Goal: Task Accomplishment & Management: Complete application form

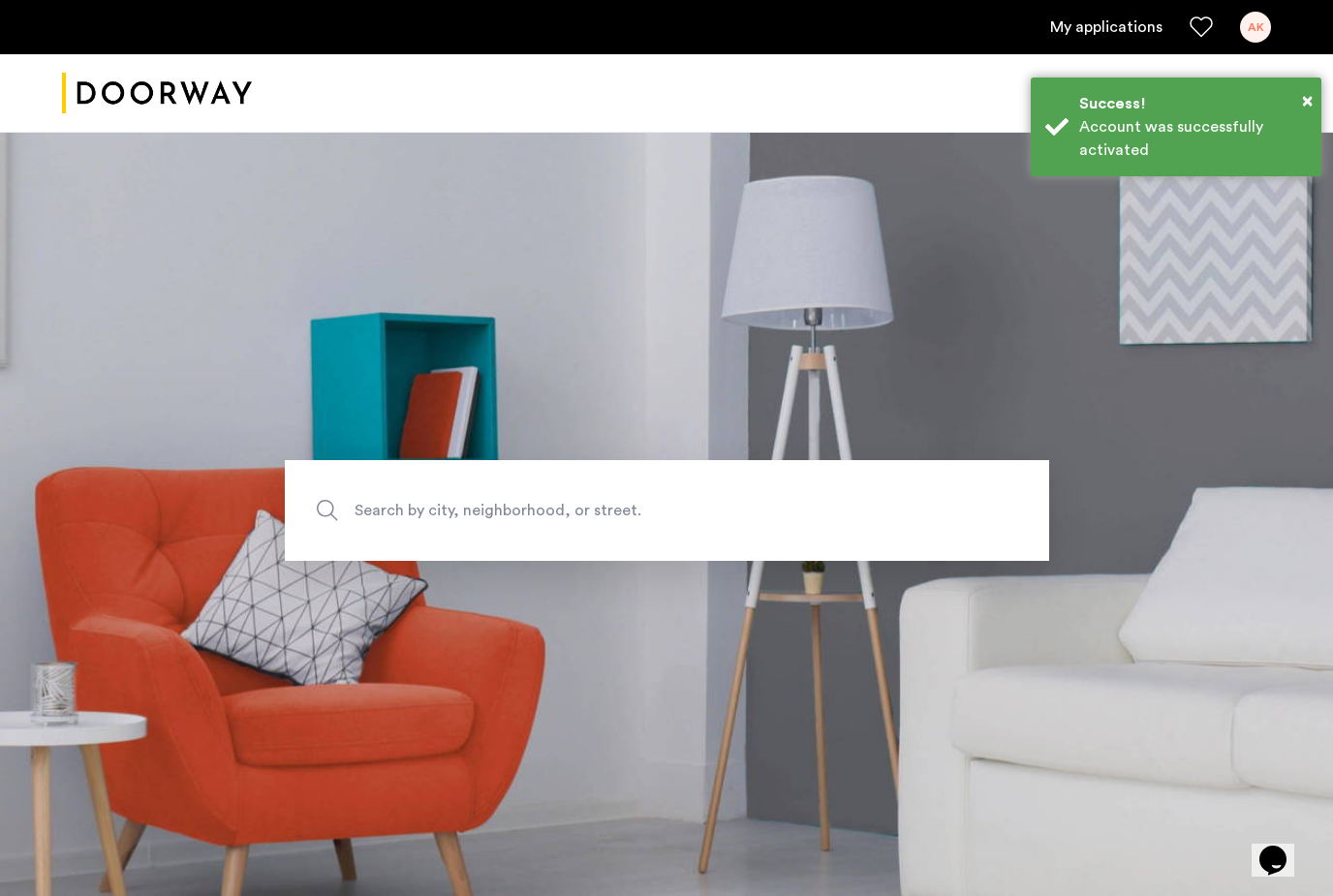
click at [1102, 414] on section "Search by city, neighborhood, or street." at bounding box center [666, 510] width 1333 height 772
click at [1290, 99] on div "Success!" at bounding box center [1193, 103] width 227 height 23
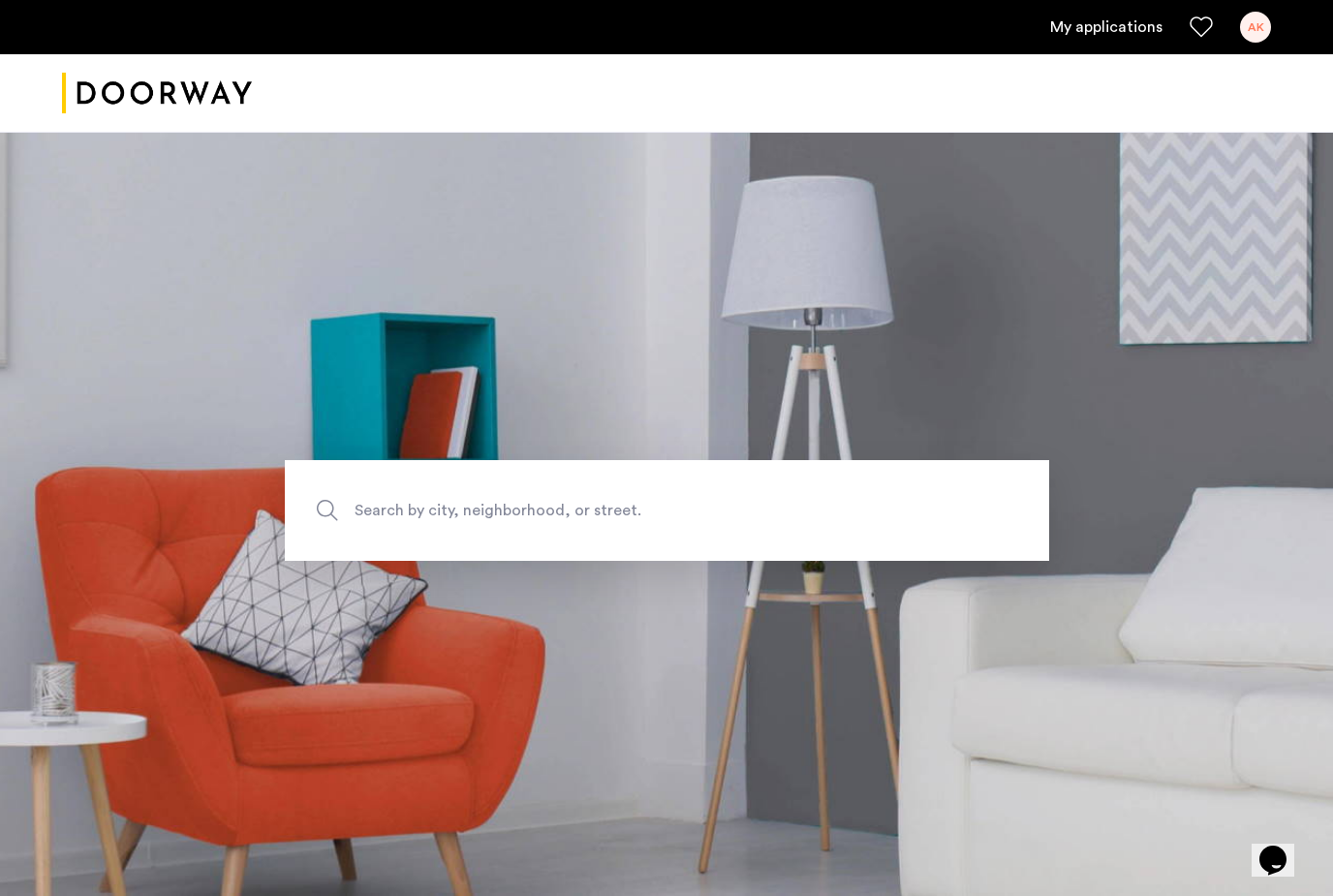
click at [1131, 32] on link "My applications" at bounding box center [1106, 27] width 112 height 23
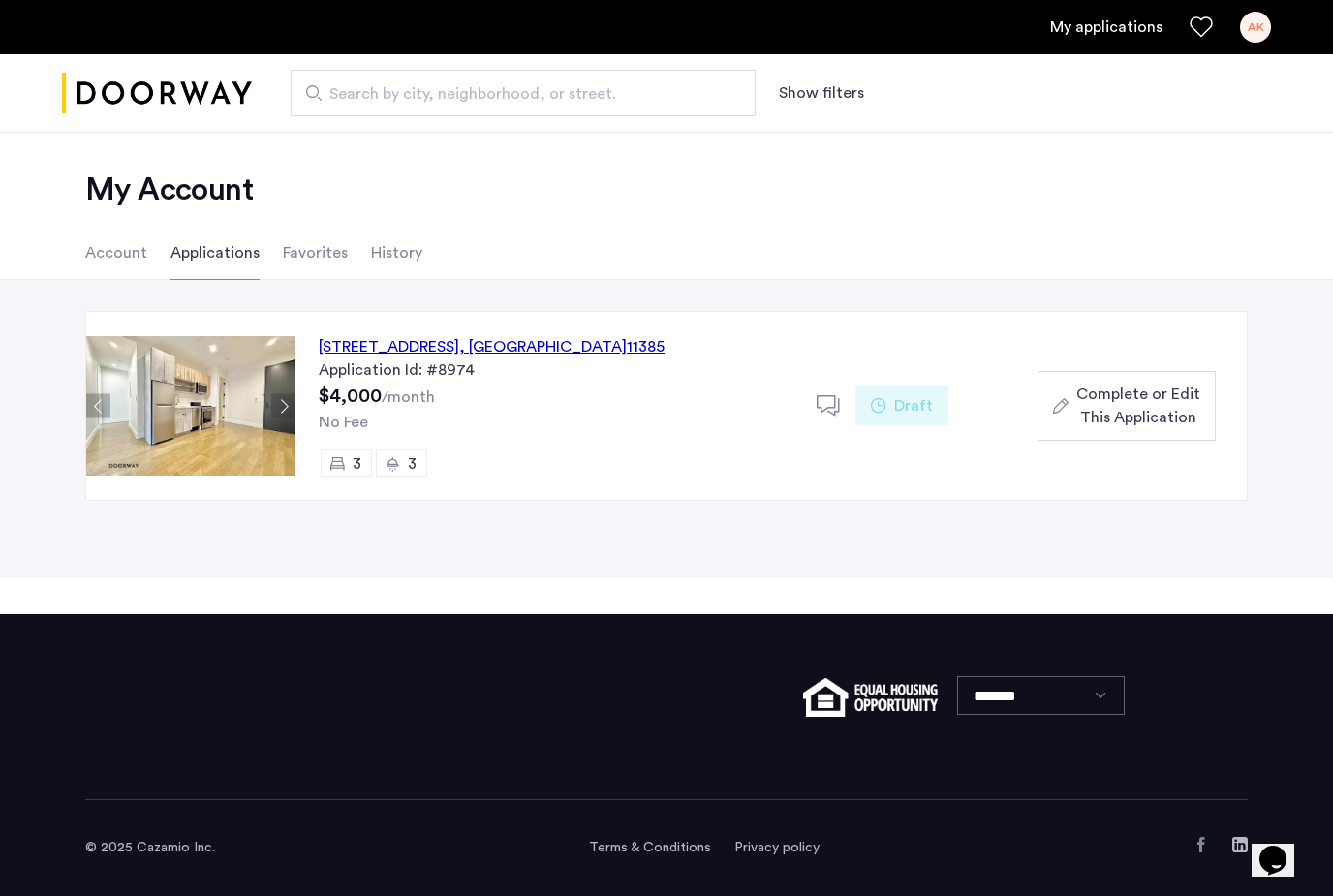
click at [432, 345] on div "[STREET_ADDRESS]" at bounding box center [492, 347] width 346 height 23
click at [591, 349] on span ", [GEOGRAPHIC_DATA]" at bounding box center [542, 347] width 168 height 16
click at [224, 409] on img at bounding box center [191, 406] width 210 height 139
click at [554, 350] on div "[STREET_ADDRESS]" at bounding box center [492, 347] width 346 height 23
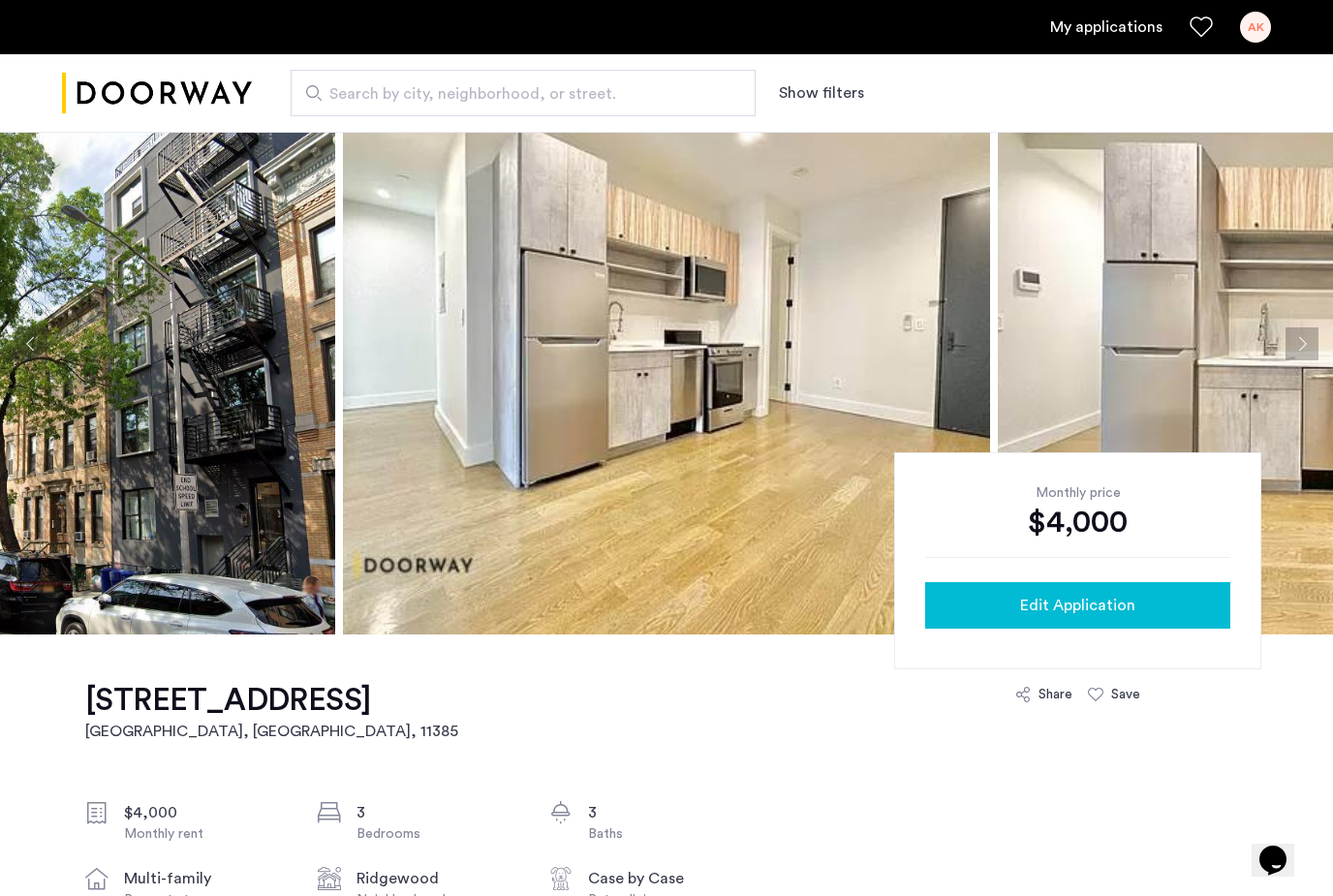
click at [1157, 613] on div "Edit Application" at bounding box center [1078, 605] width 274 height 23
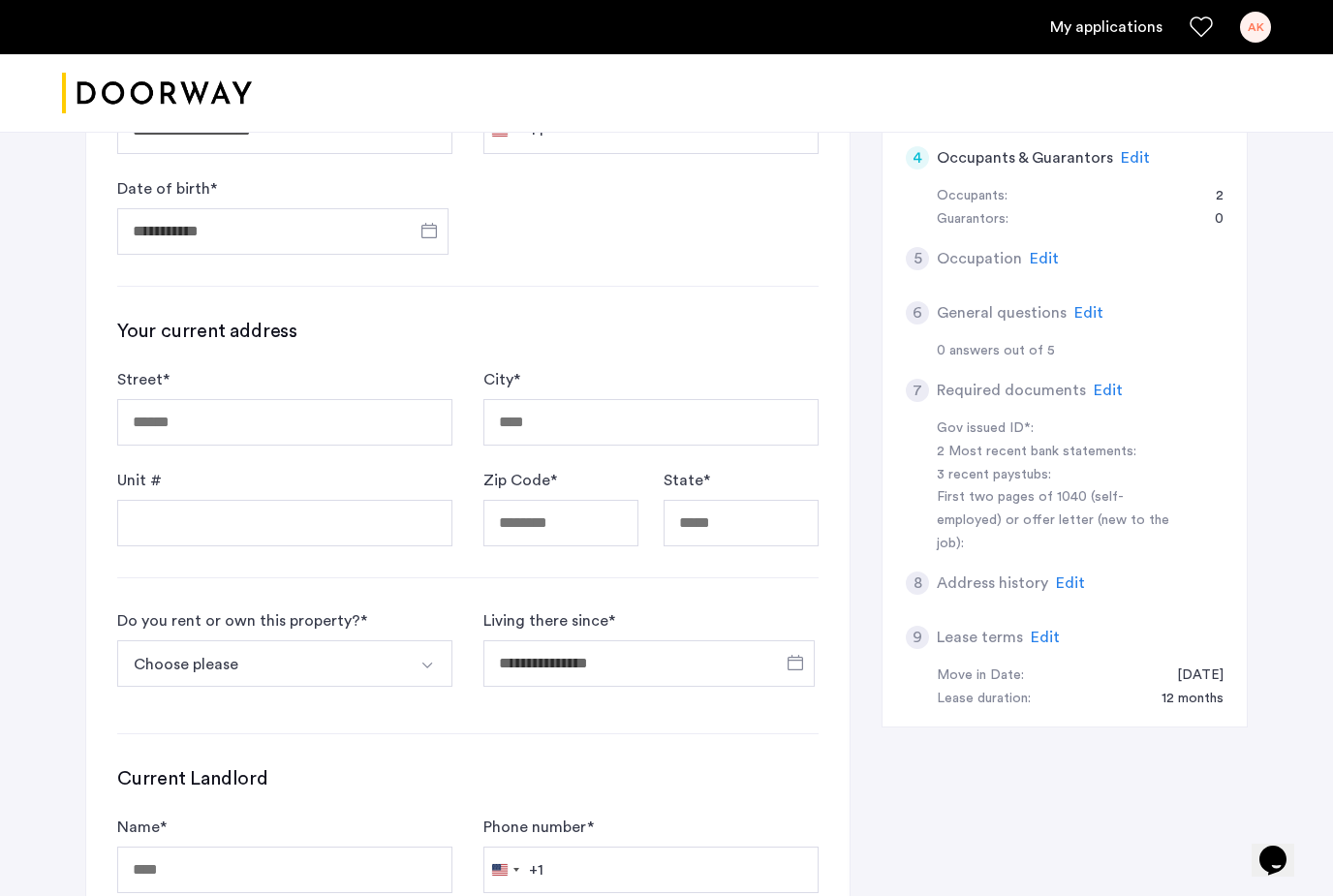
scroll to position [388, 0]
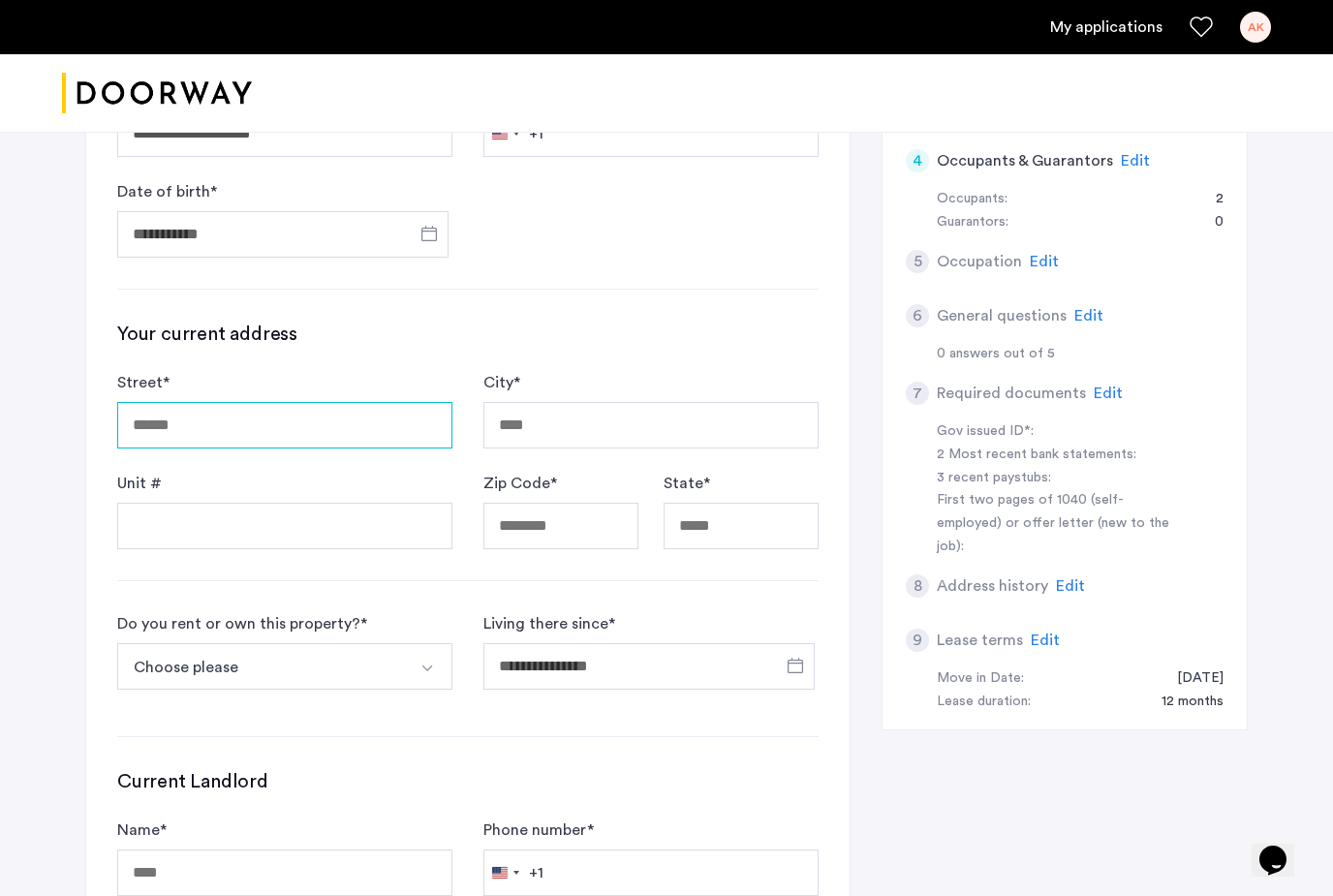
click at [185, 444] on input "Street *" at bounding box center [285, 425] width 336 height 47
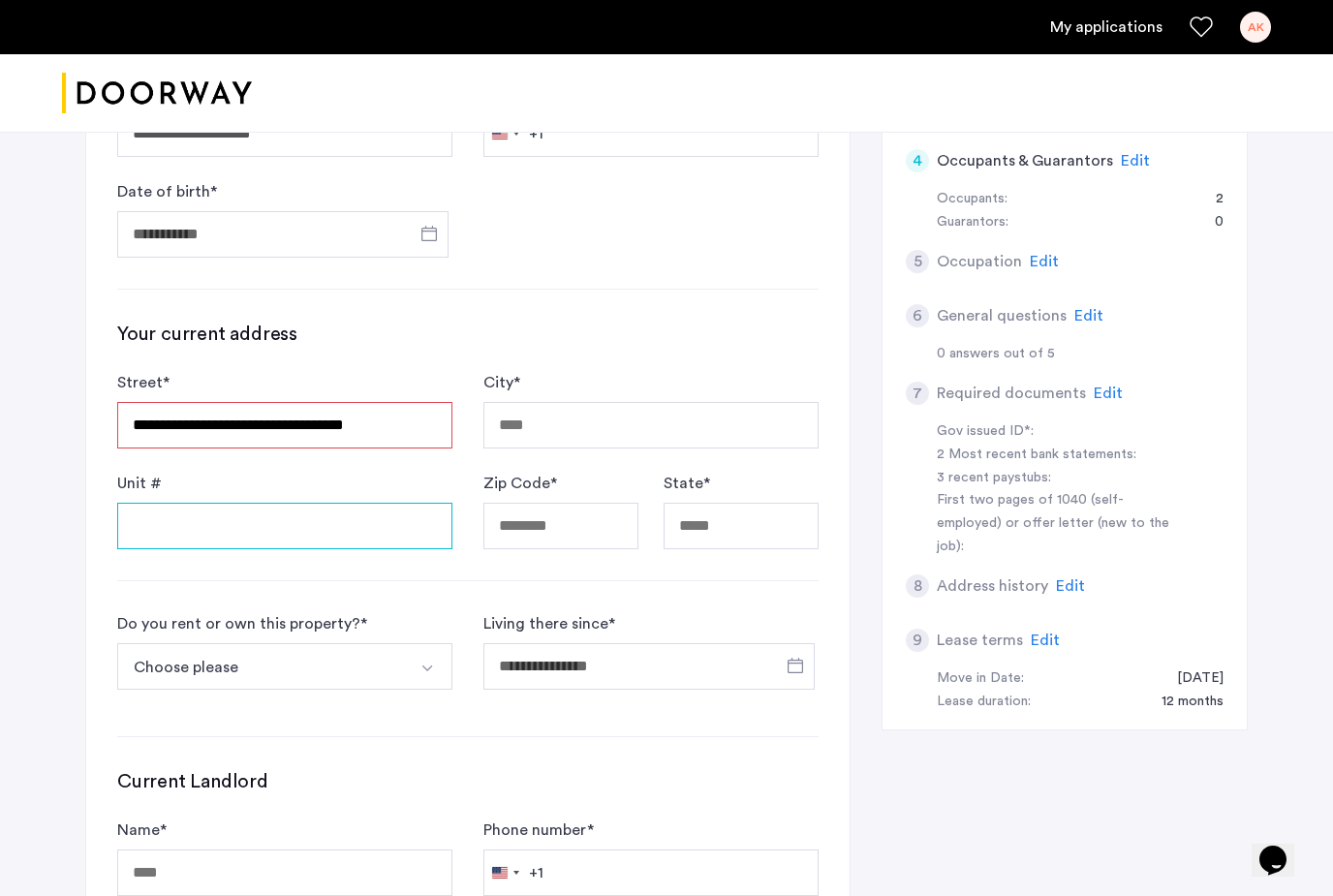
type input "**********"
type input "********"
type input "*****"
type input "**"
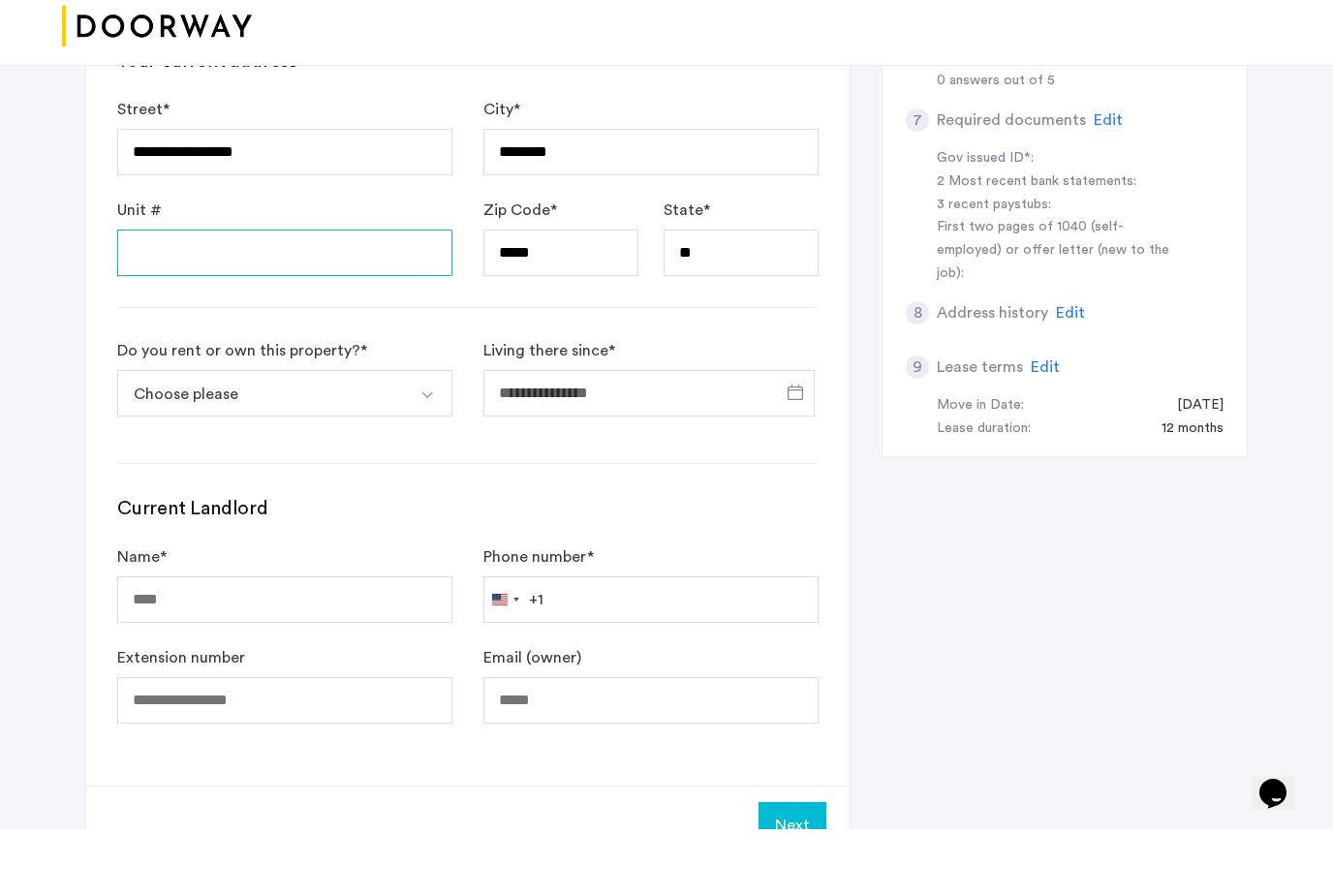
scroll to position [599, 0]
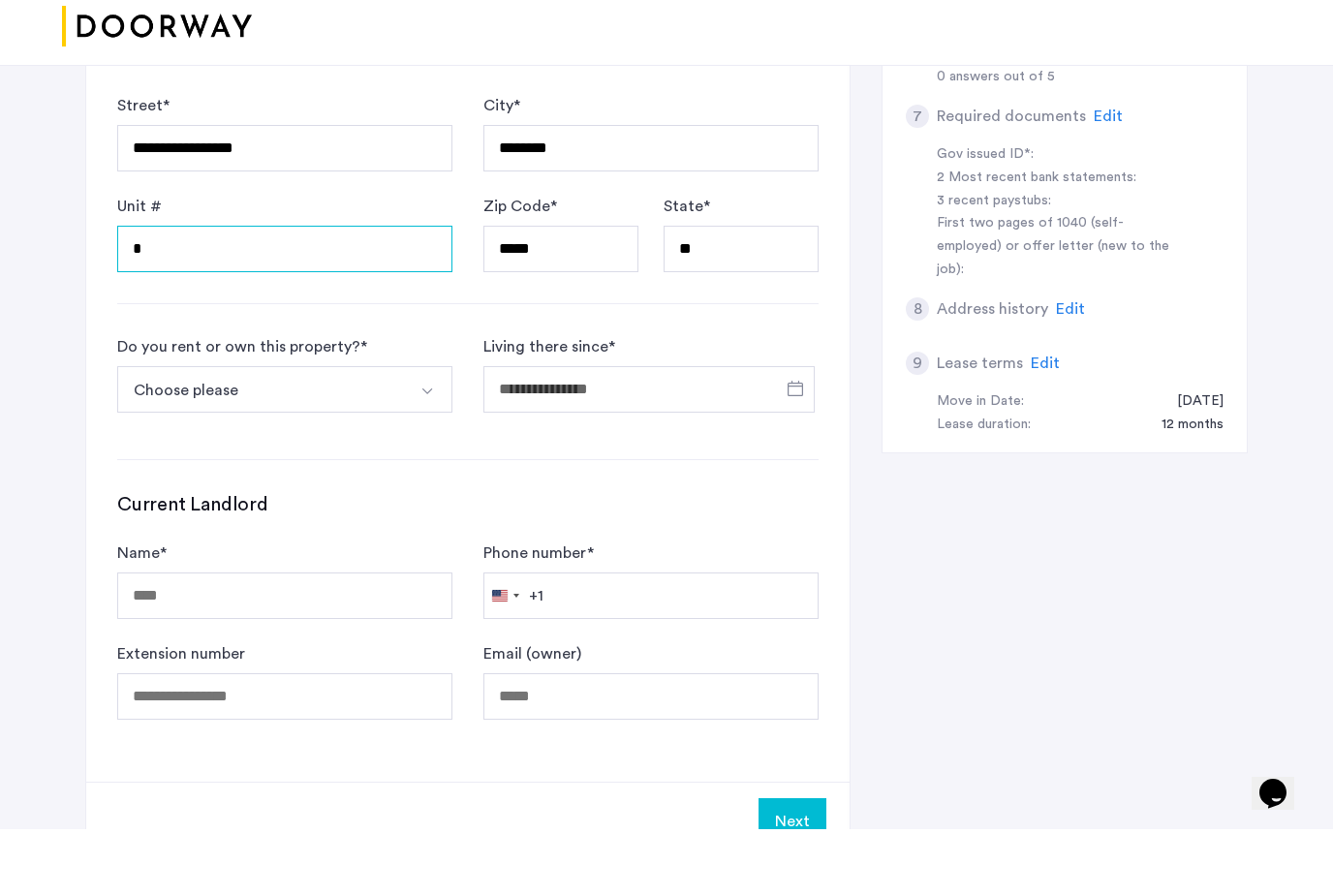
type input "*"
click at [362, 640] on input "Name *" at bounding box center [285, 663] width 336 height 47
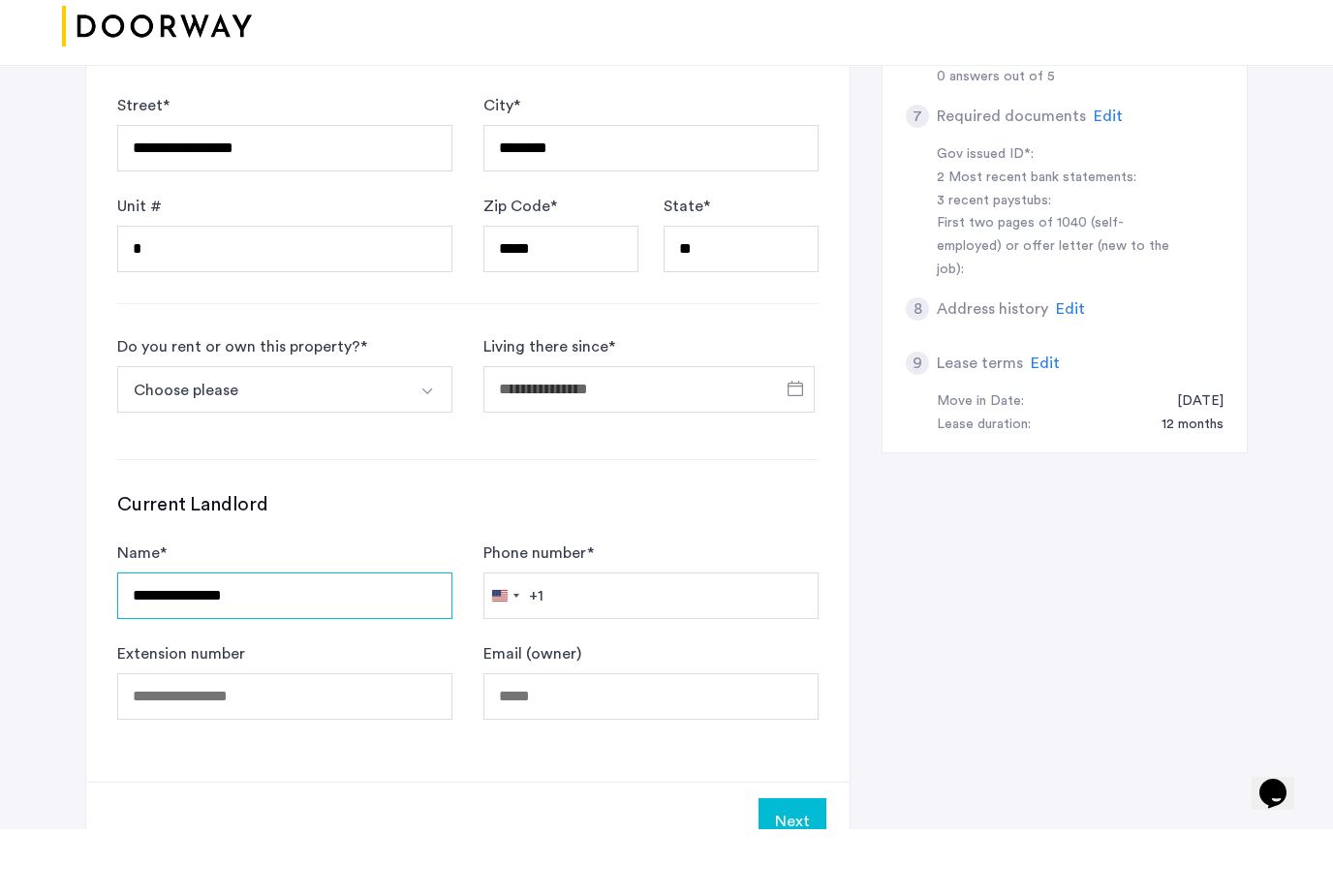
type input "**********"
click at [654, 640] on input "Phone number *" at bounding box center [652, 663] width 336 height 47
type input "**********"
click at [791, 865] on button "Next" at bounding box center [793, 888] width 68 height 47
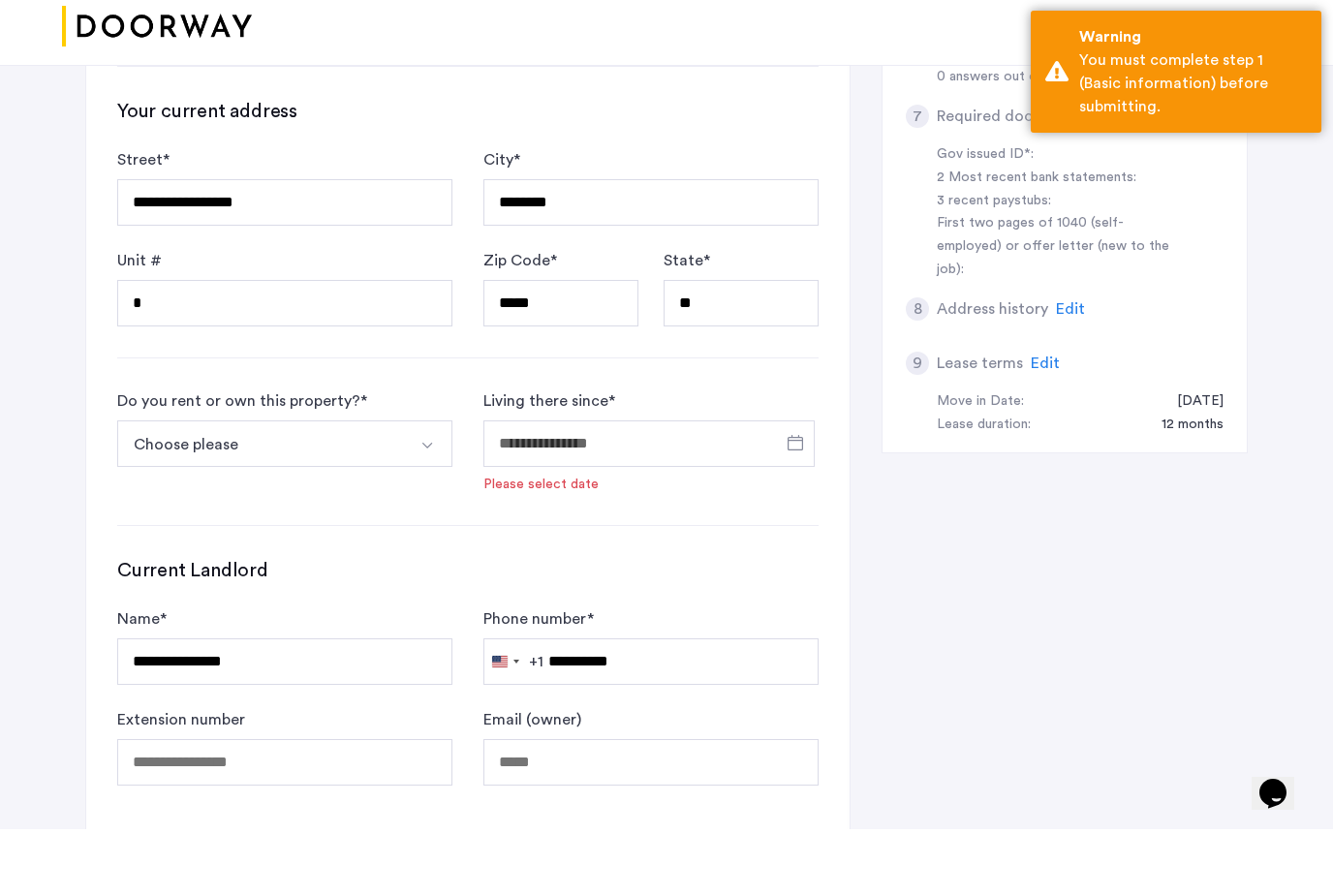
scroll to position [667, 0]
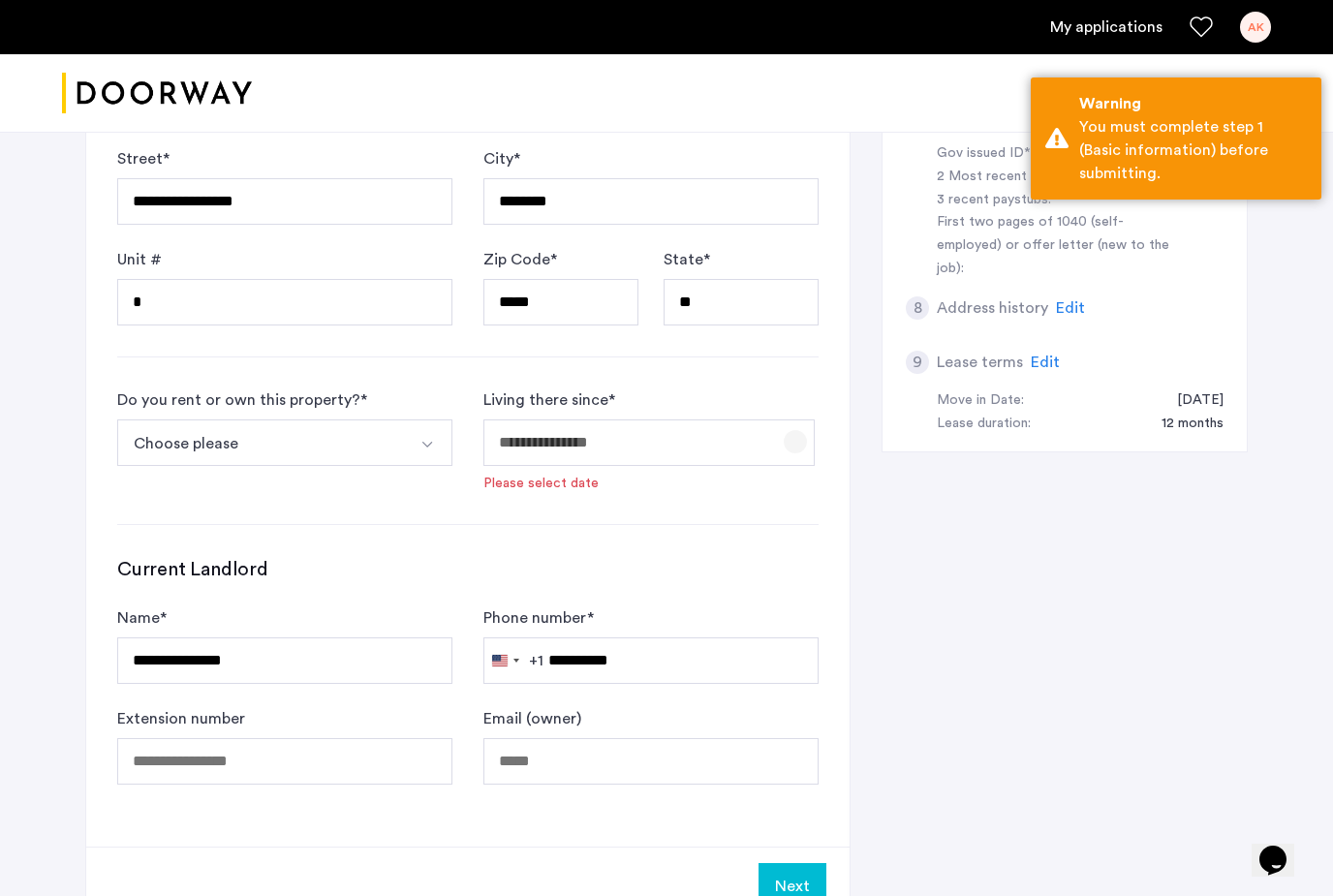
click at [793, 429] on span "Open calendar" at bounding box center [795, 441] width 47 height 47
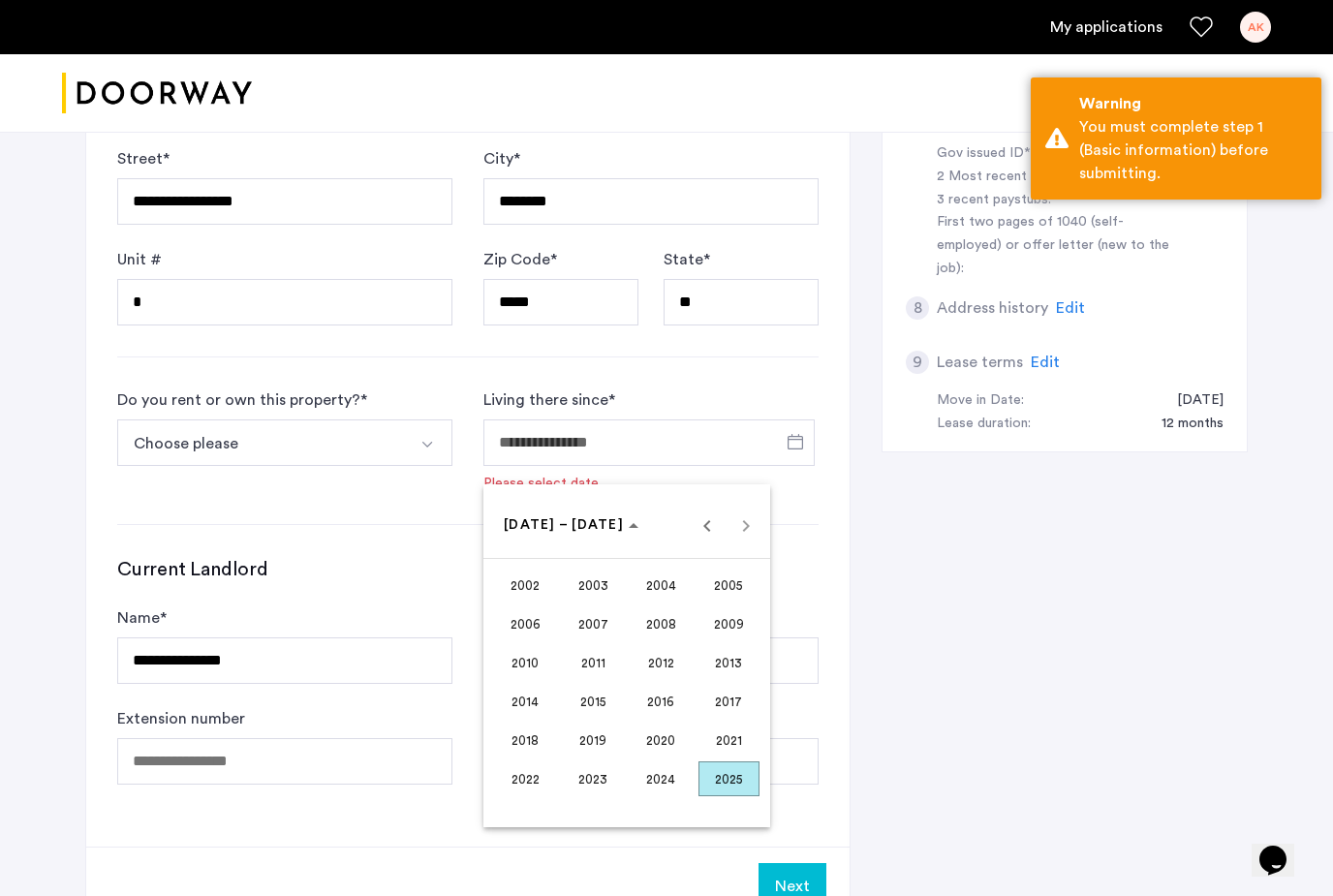
click at [720, 782] on span "2025" at bounding box center [728, 779] width 61 height 35
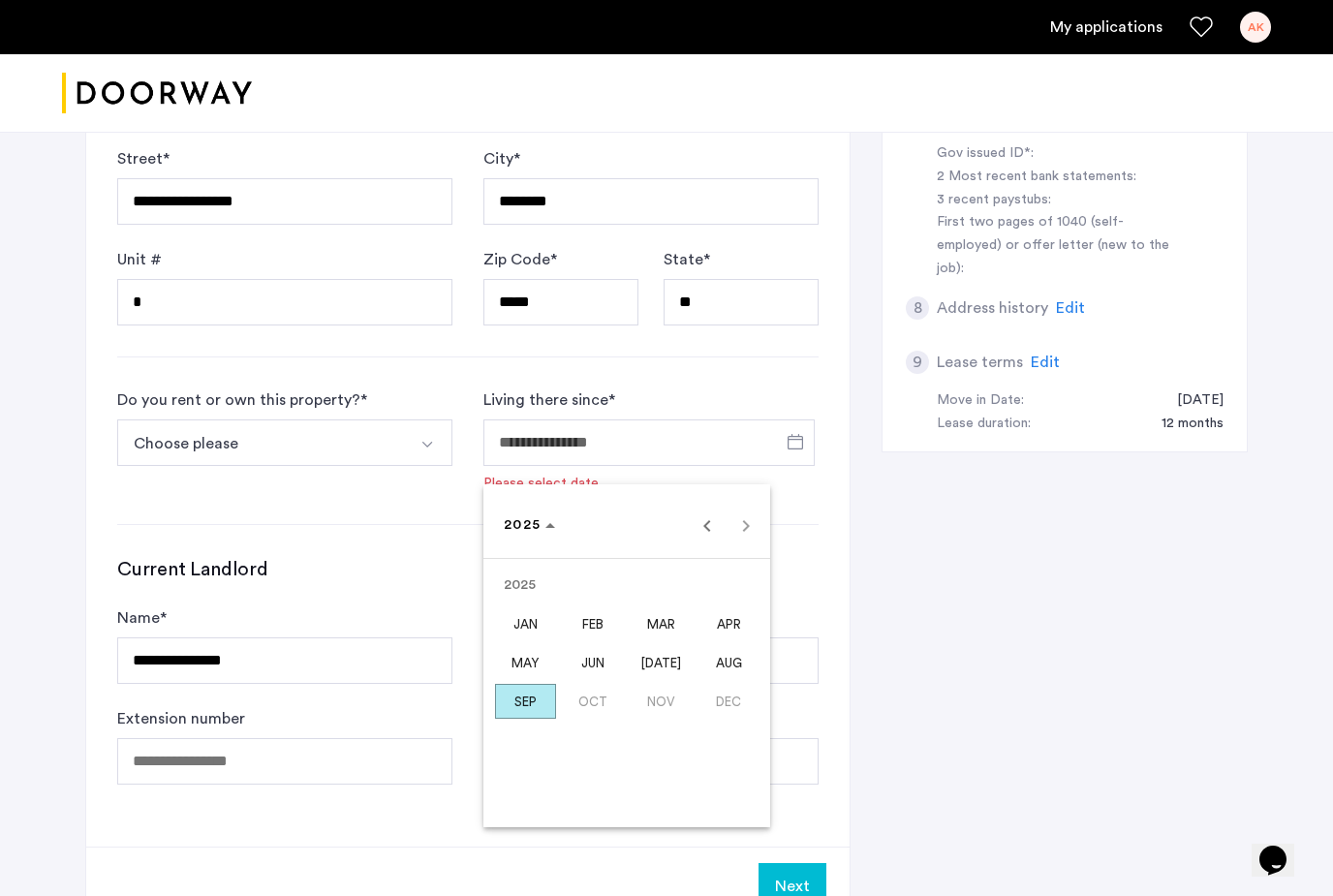
click at [724, 656] on span "AUG" at bounding box center [728, 663] width 61 height 35
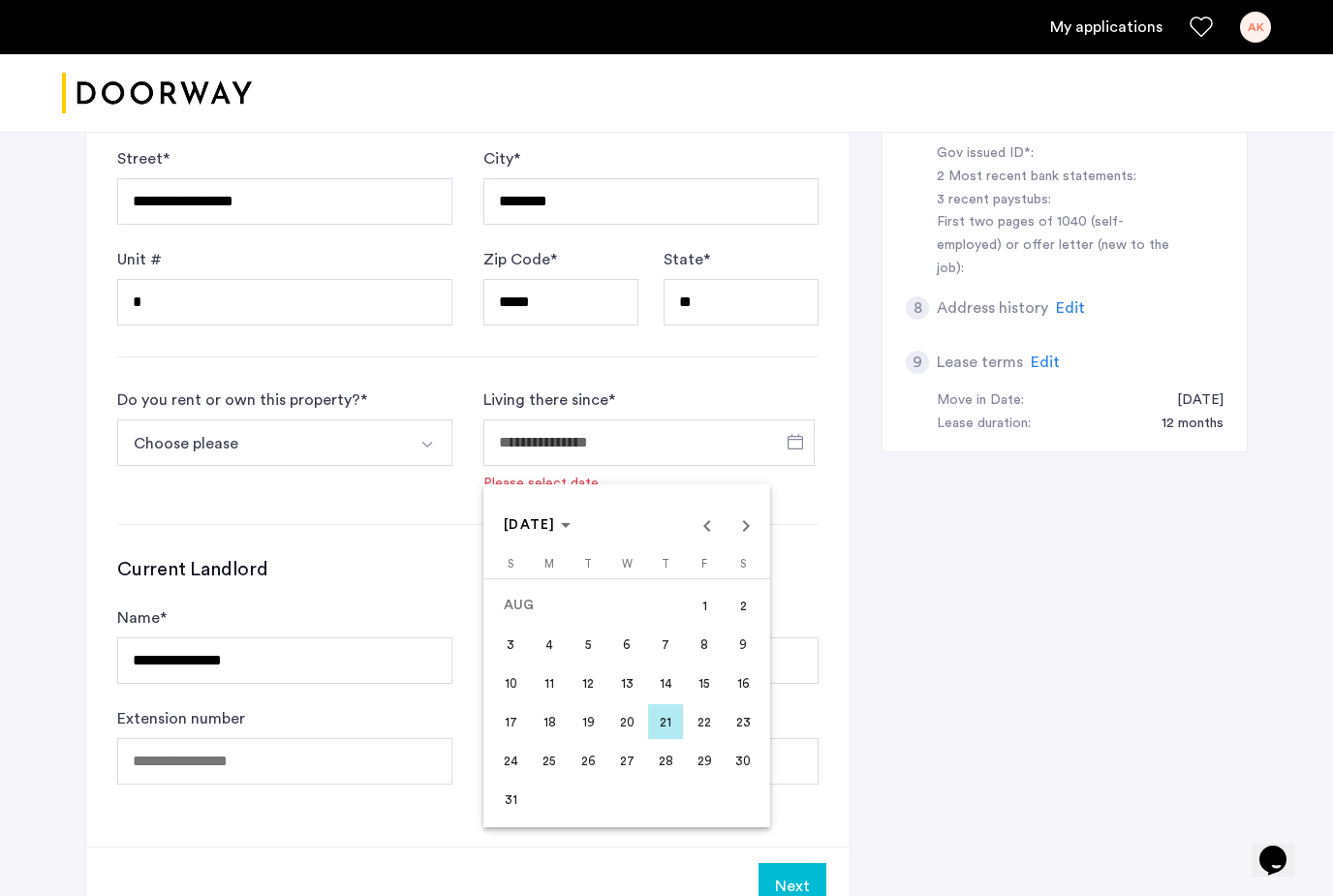
click at [686, 613] on button "1" at bounding box center [704, 605] width 39 height 39
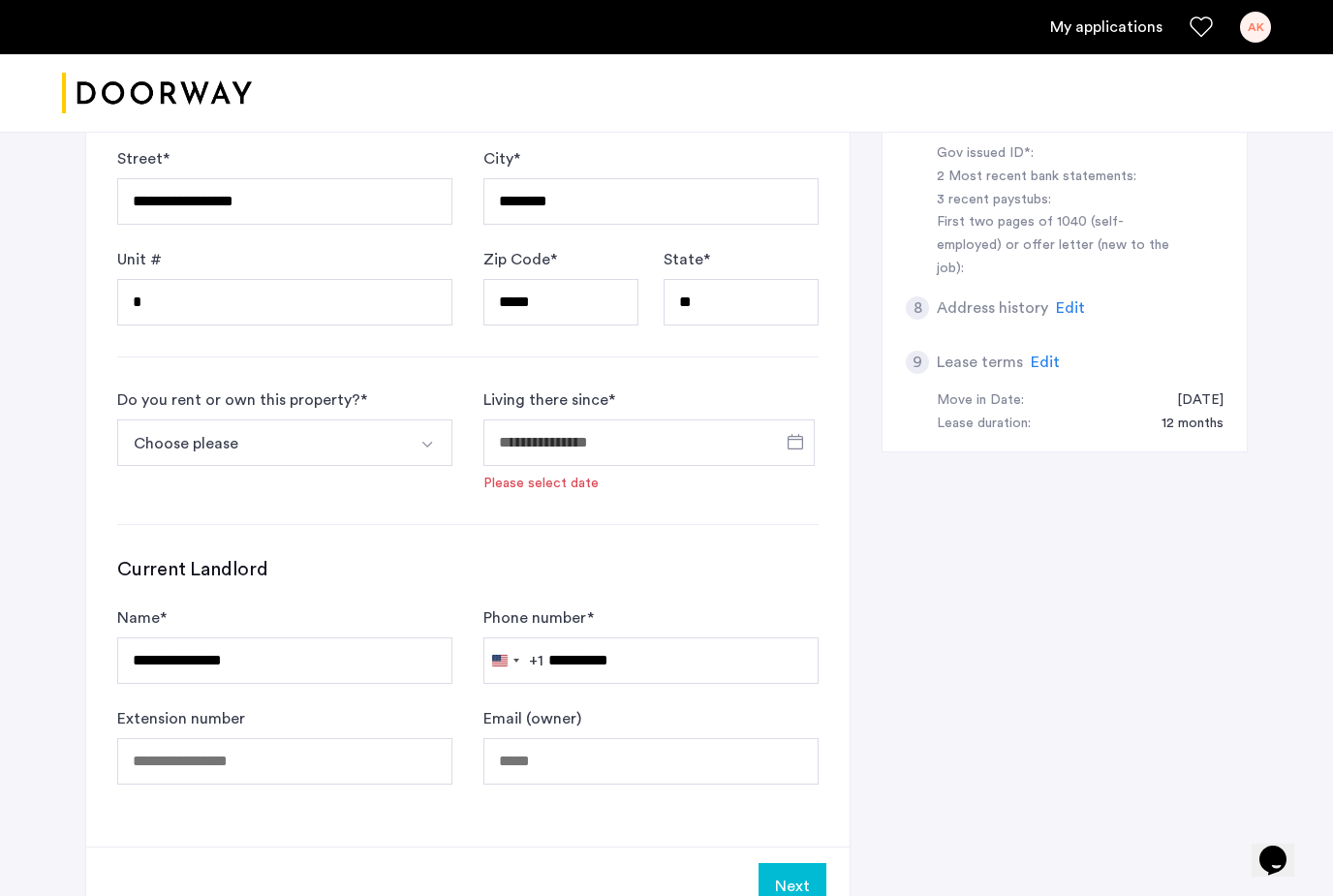
type input "**********"
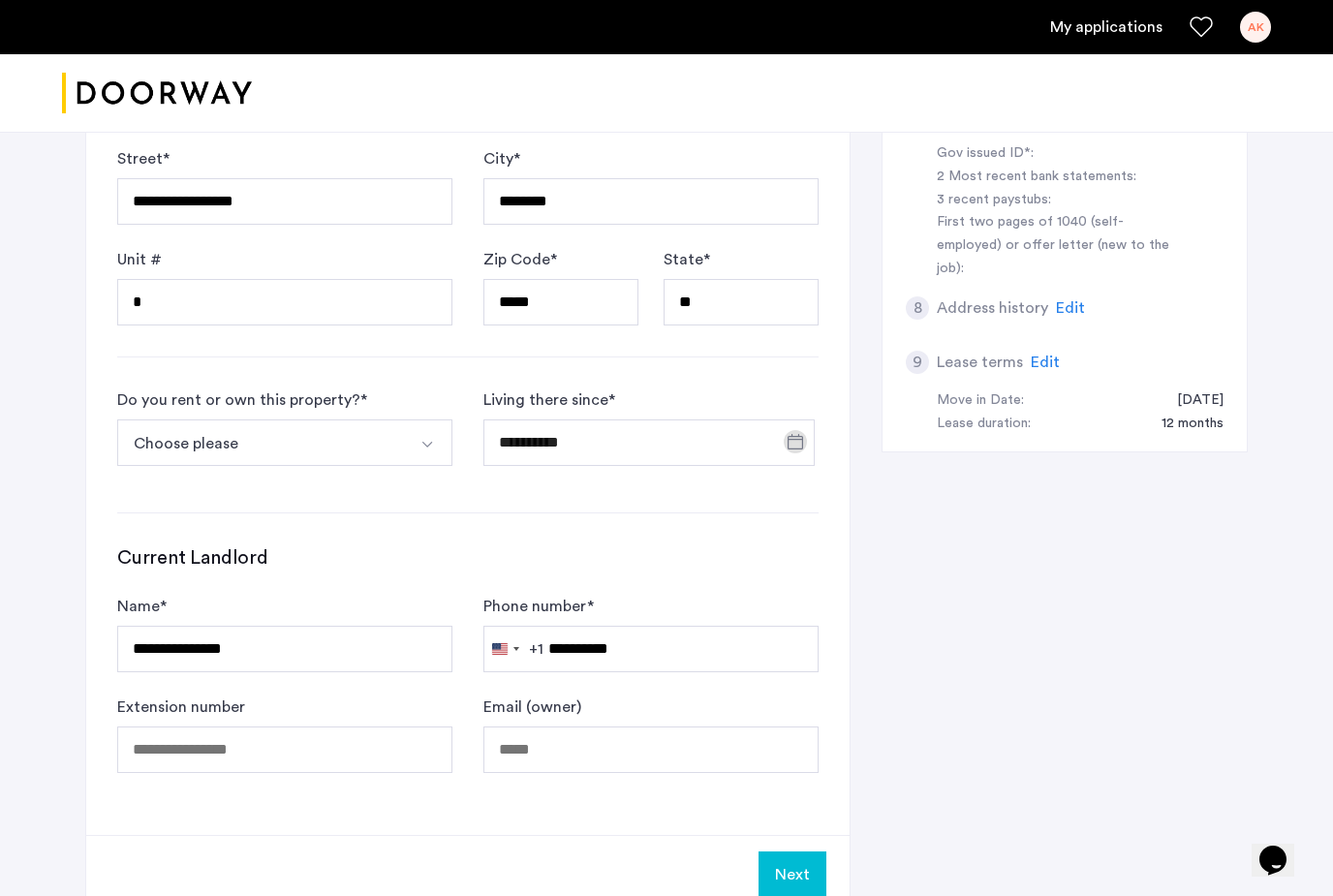
click at [374, 436] on button "Choose please" at bounding box center [262, 442] width 290 height 47
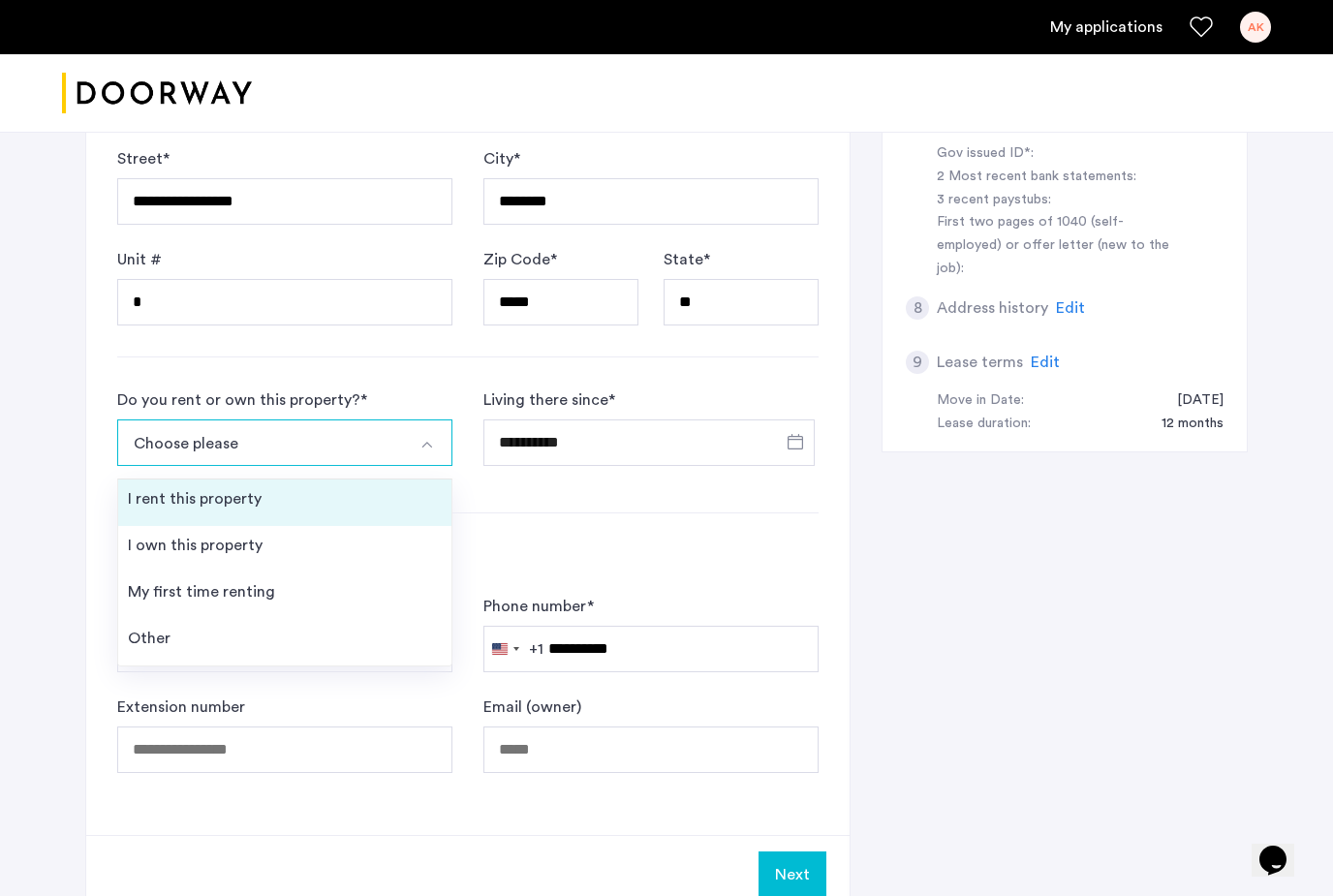
click at [414, 496] on li "I rent this property" at bounding box center [285, 503] width 334 height 47
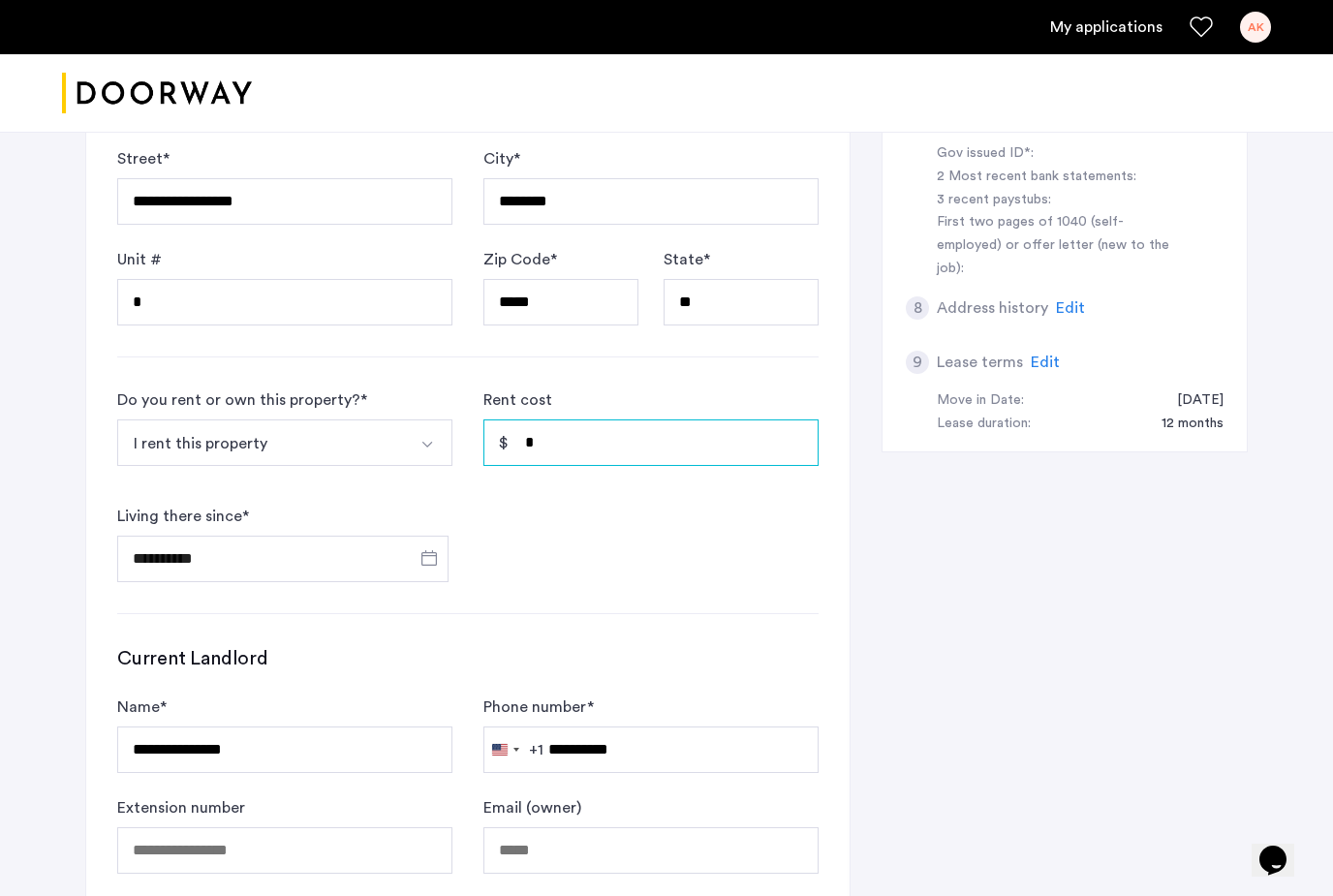
click at [750, 453] on input "*" at bounding box center [652, 442] width 336 height 47
type input "*"
type input "*****"
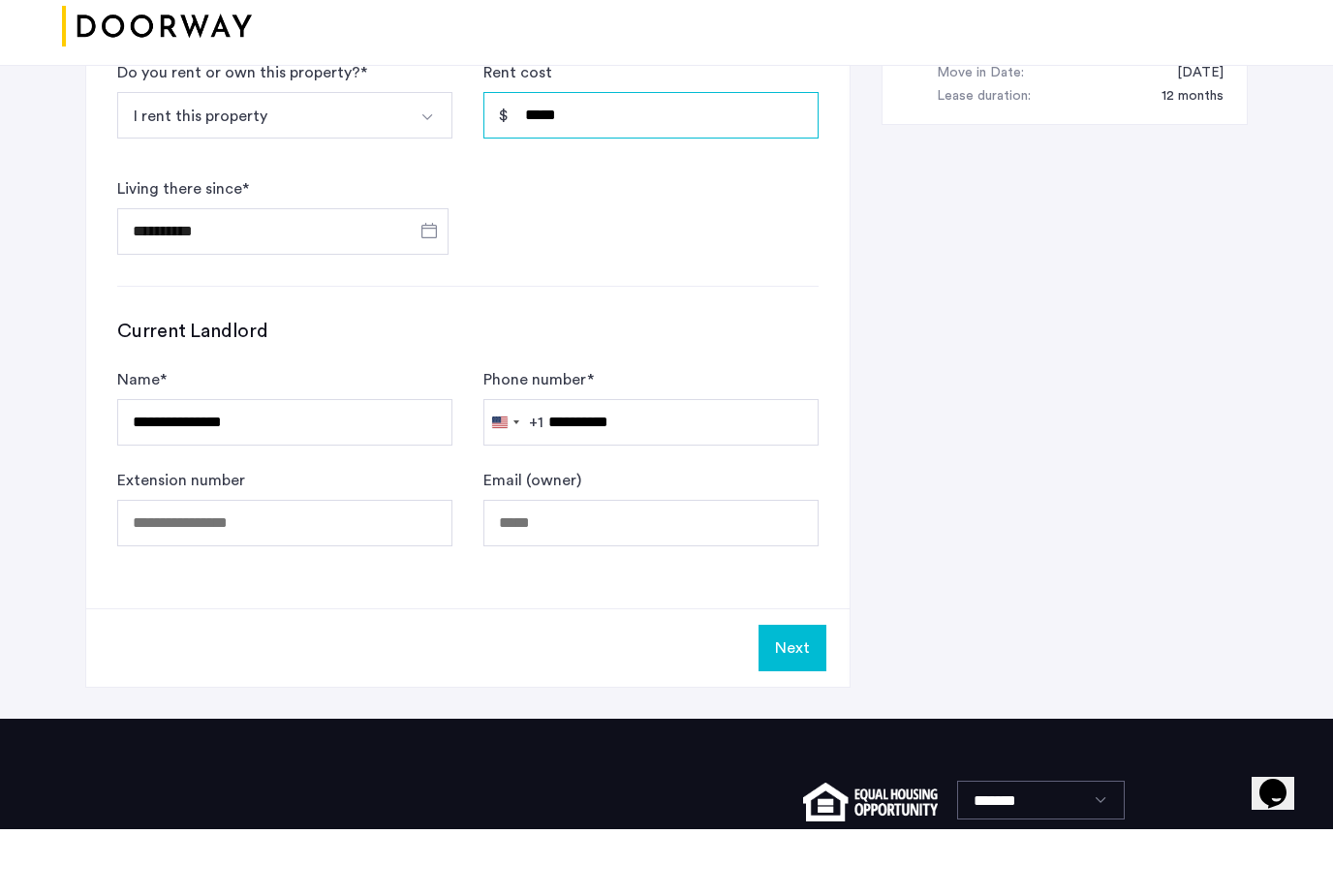
scroll to position [941, 0]
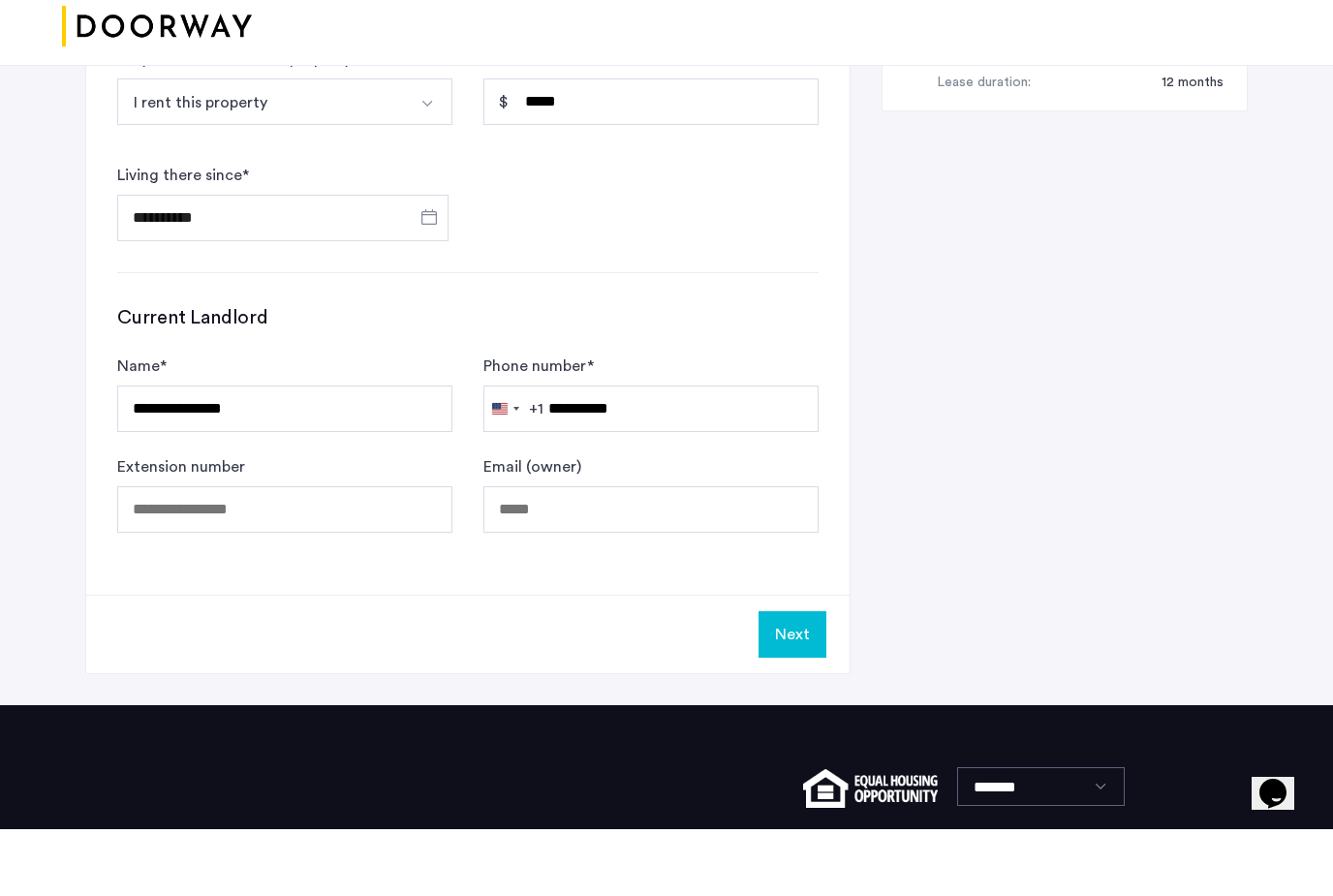
click at [787, 678] on button "Next" at bounding box center [793, 701] width 68 height 47
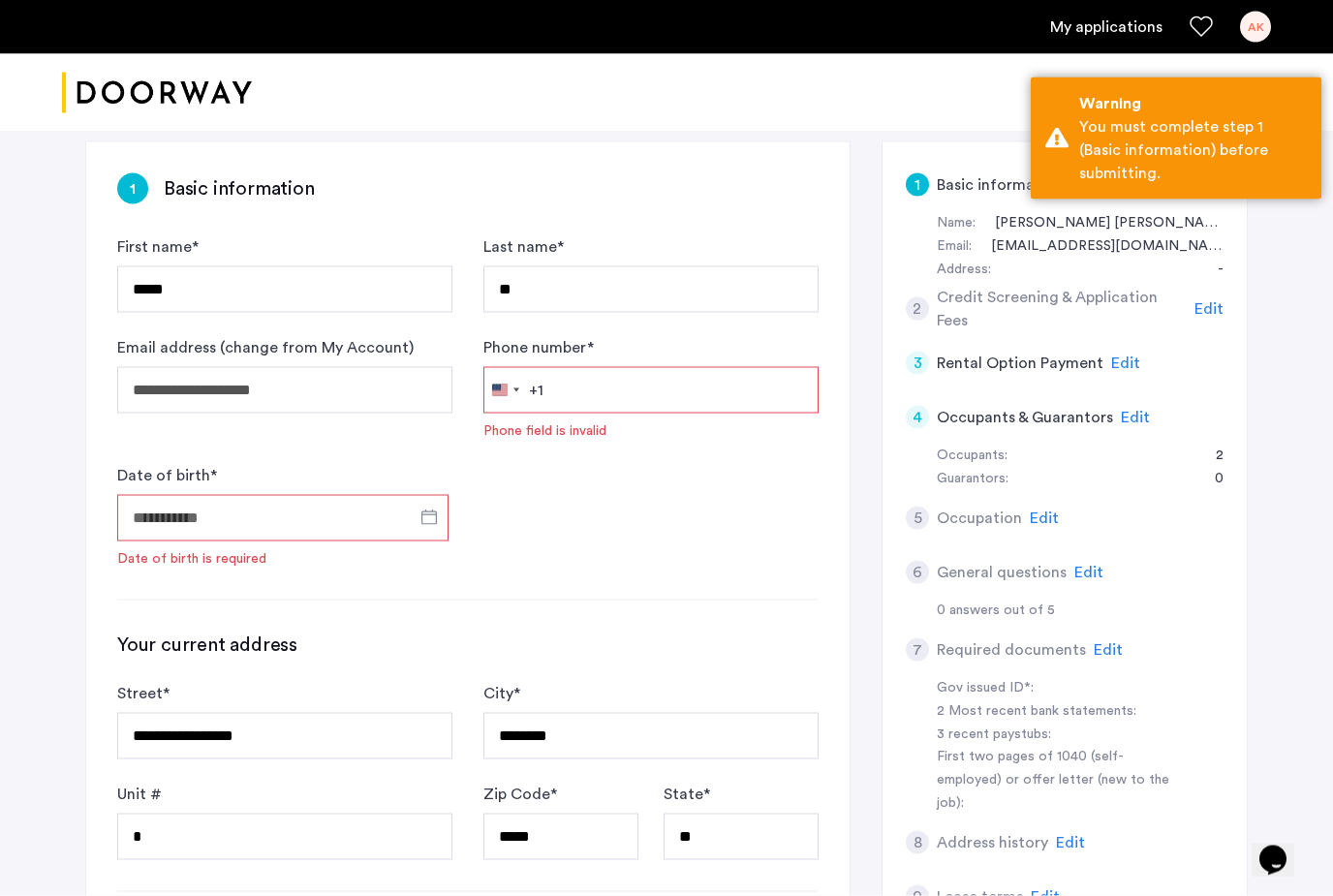
scroll to position [117, 0]
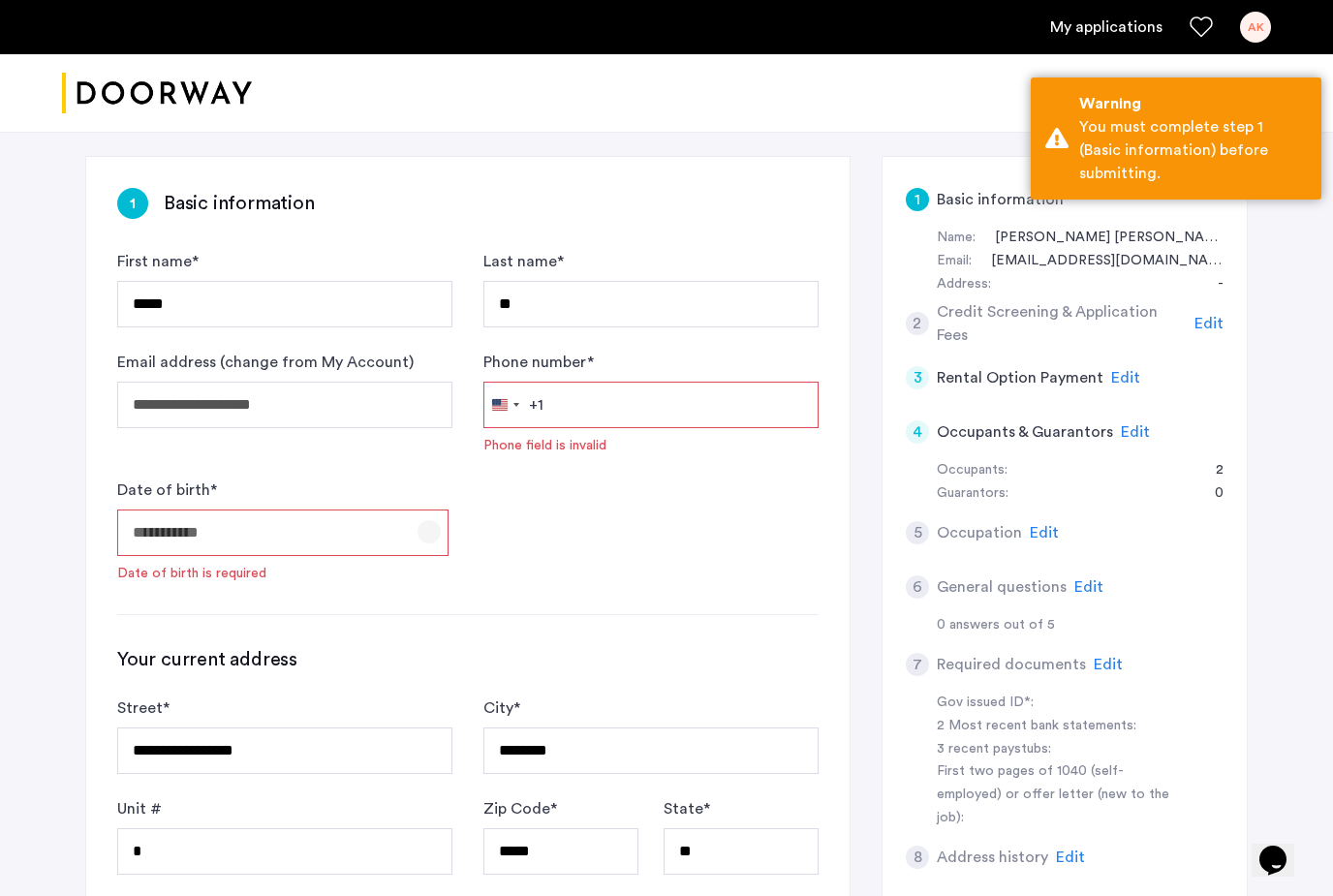
click at [440, 524] on span "Open calendar" at bounding box center [429, 531] width 47 height 47
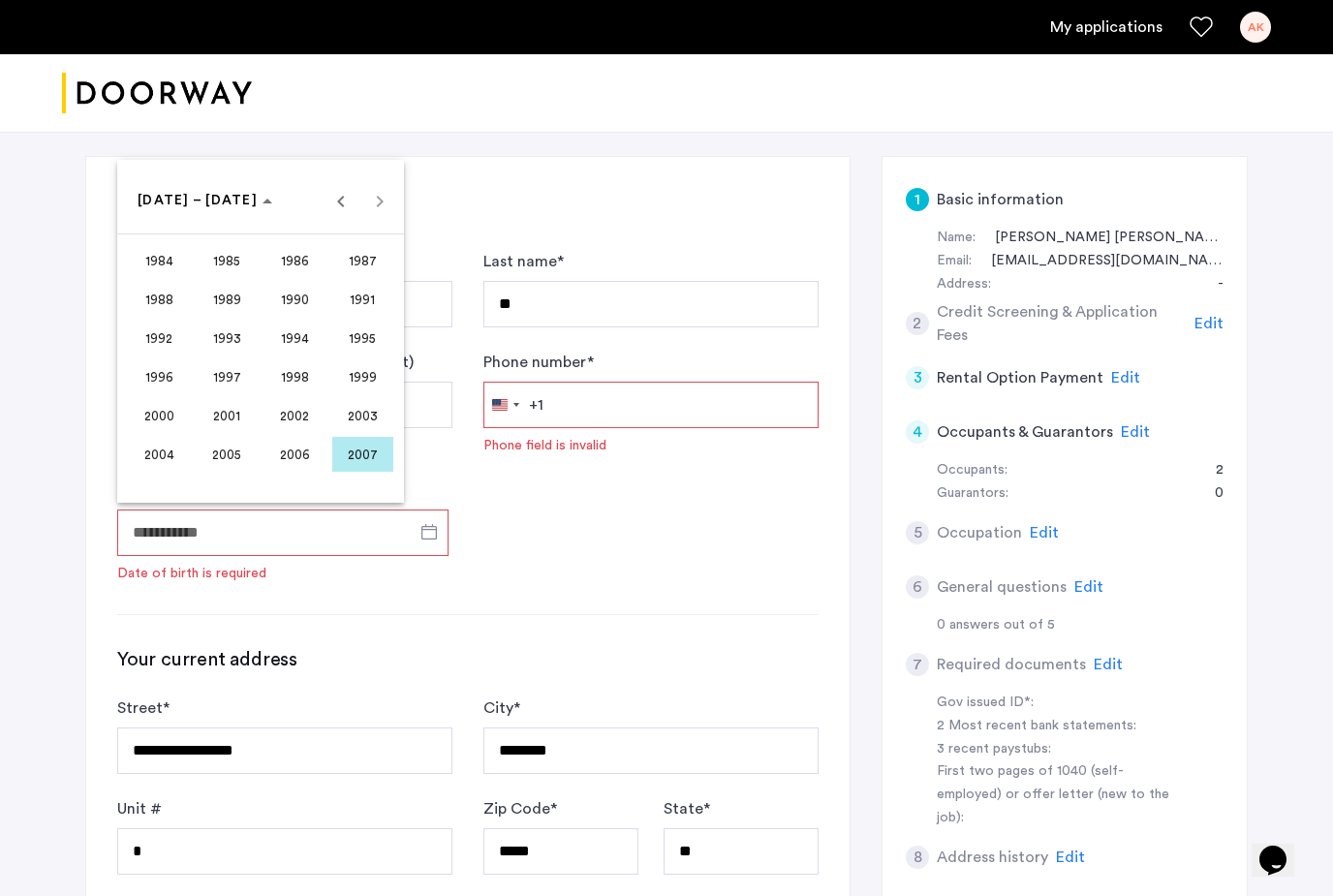
click at [358, 420] on span "2003" at bounding box center [363, 415] width 61 height 35
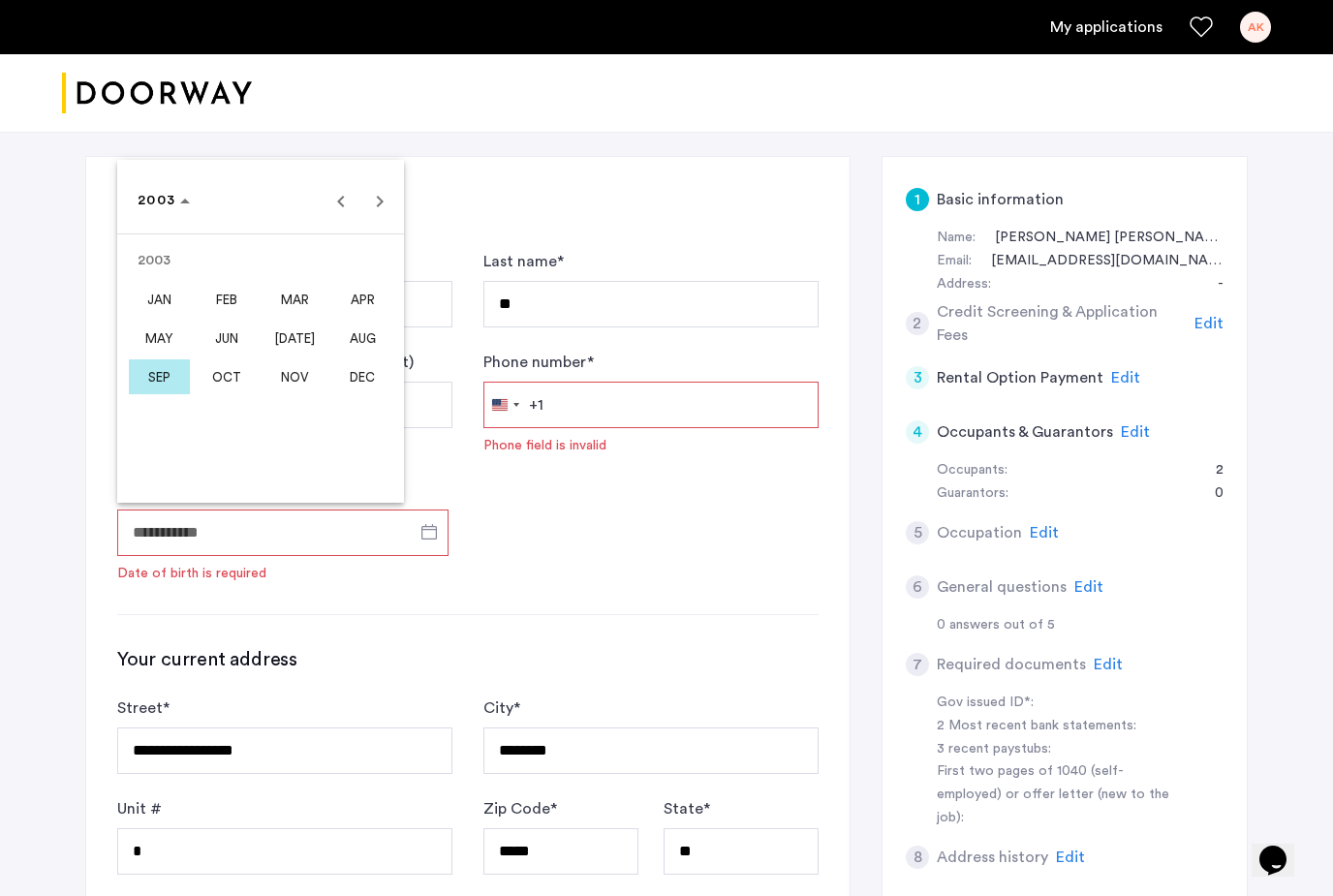
click at [367, 376] on span "DEC" at bounding box center [363, 376] width 61 height 35
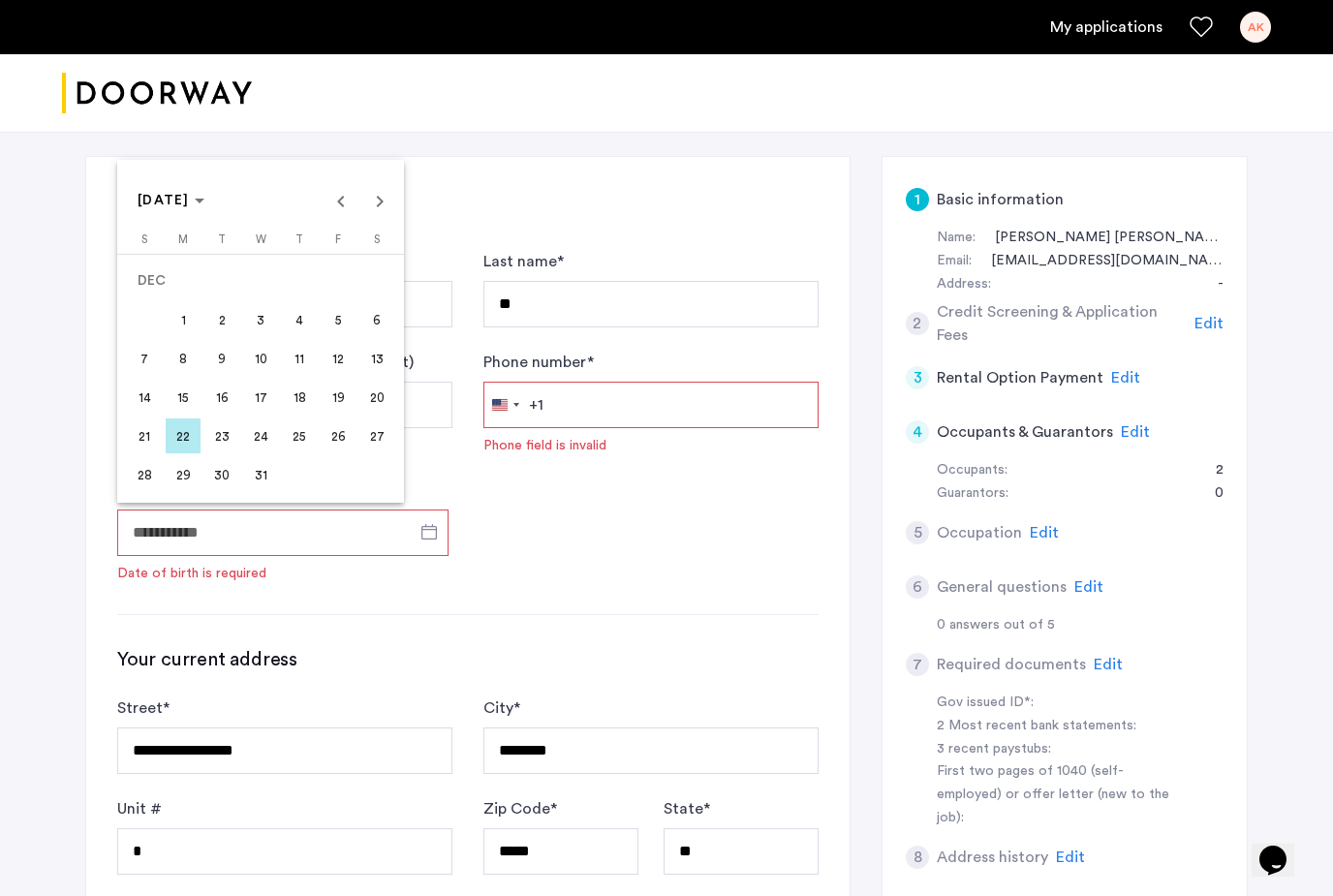
click at [298, 403] on span "18" at bounding box center [299, 396] width 35 height 35
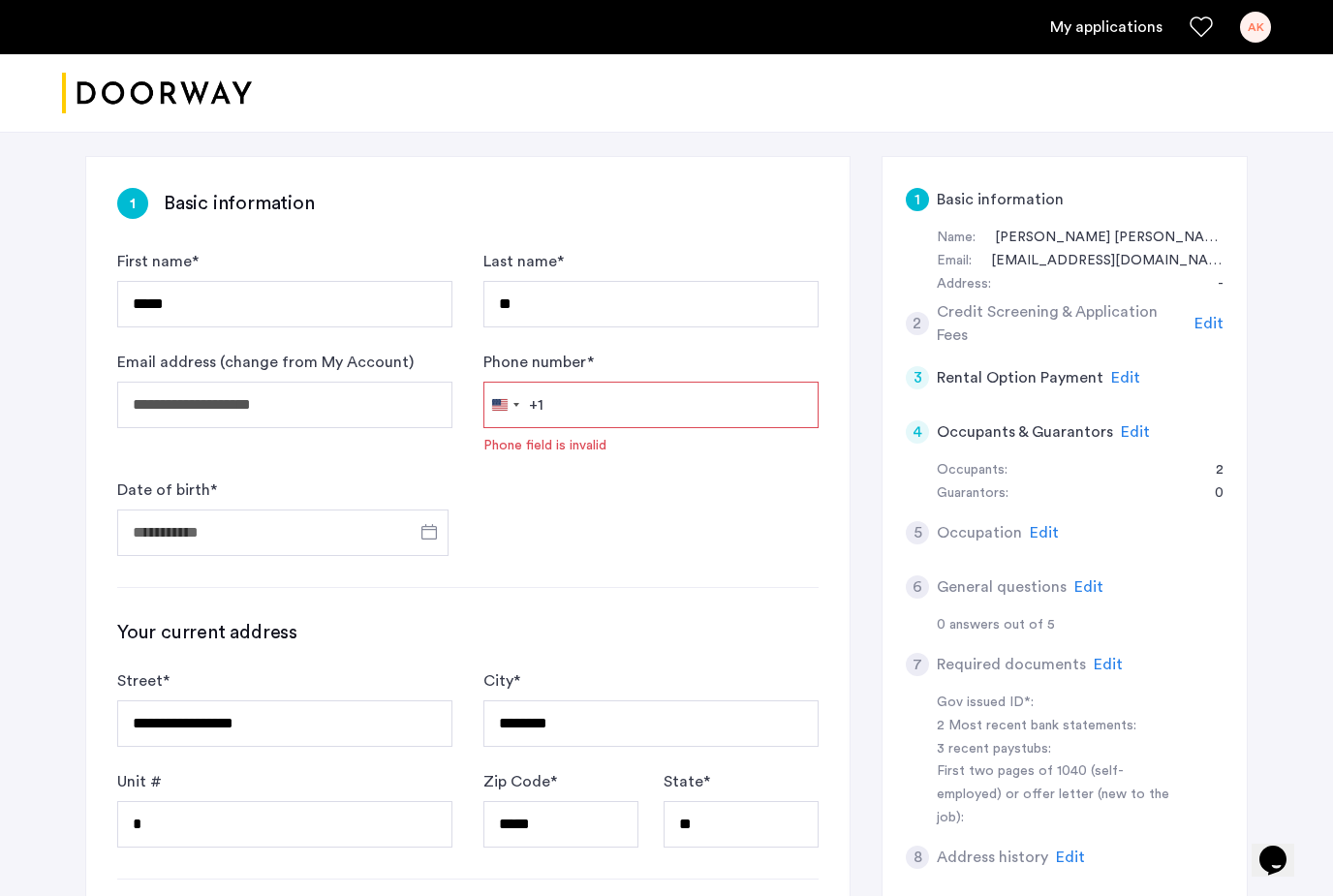
type input "**********"
click at [652, 425] on input "Phone number *" at bounding box center [652, 404] width 336 height 47
type input "**********"
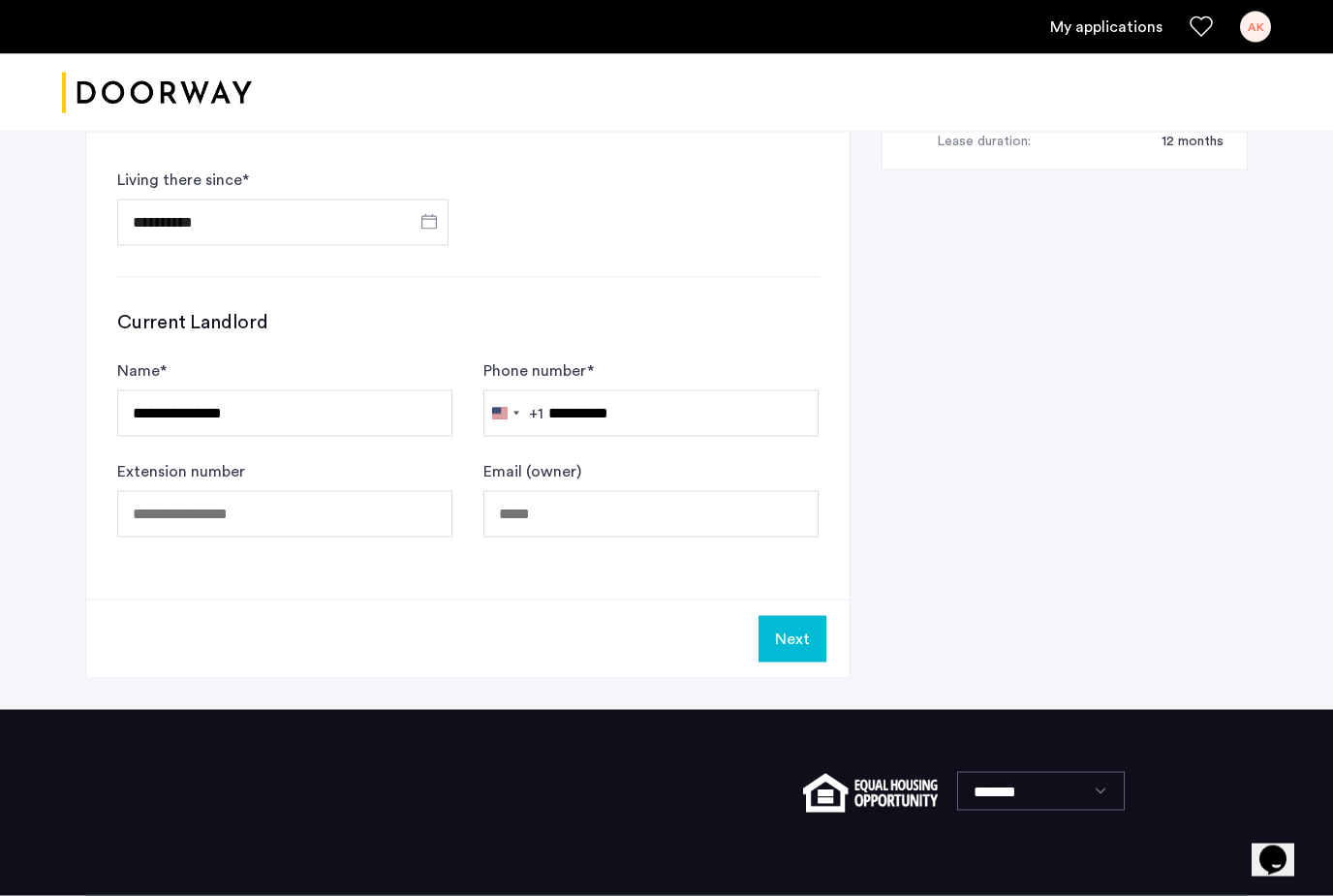
scroll to position [947, 0]
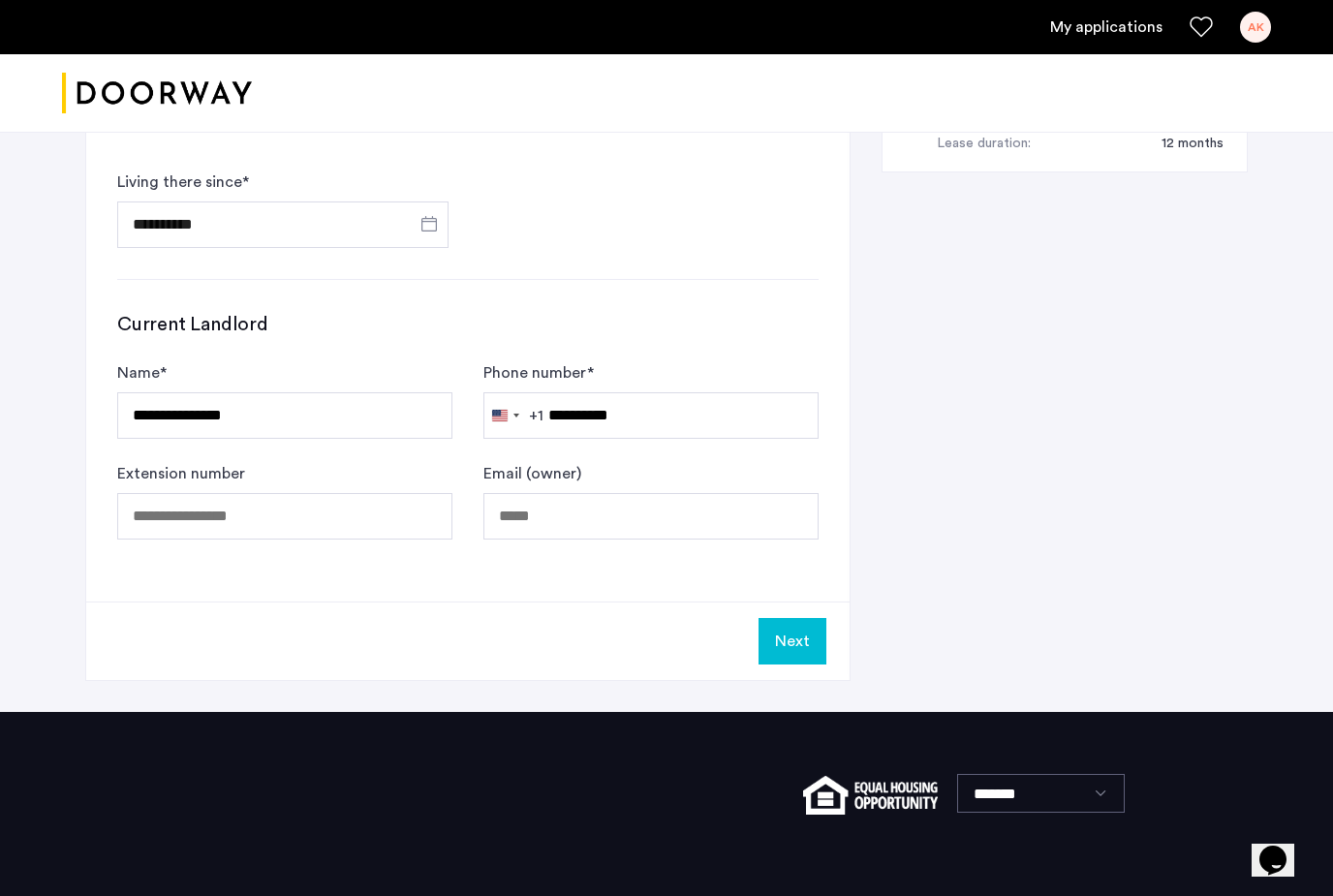
click at [791, 633] on button "Next" at bounding box center [793, 641] width 68 height 47
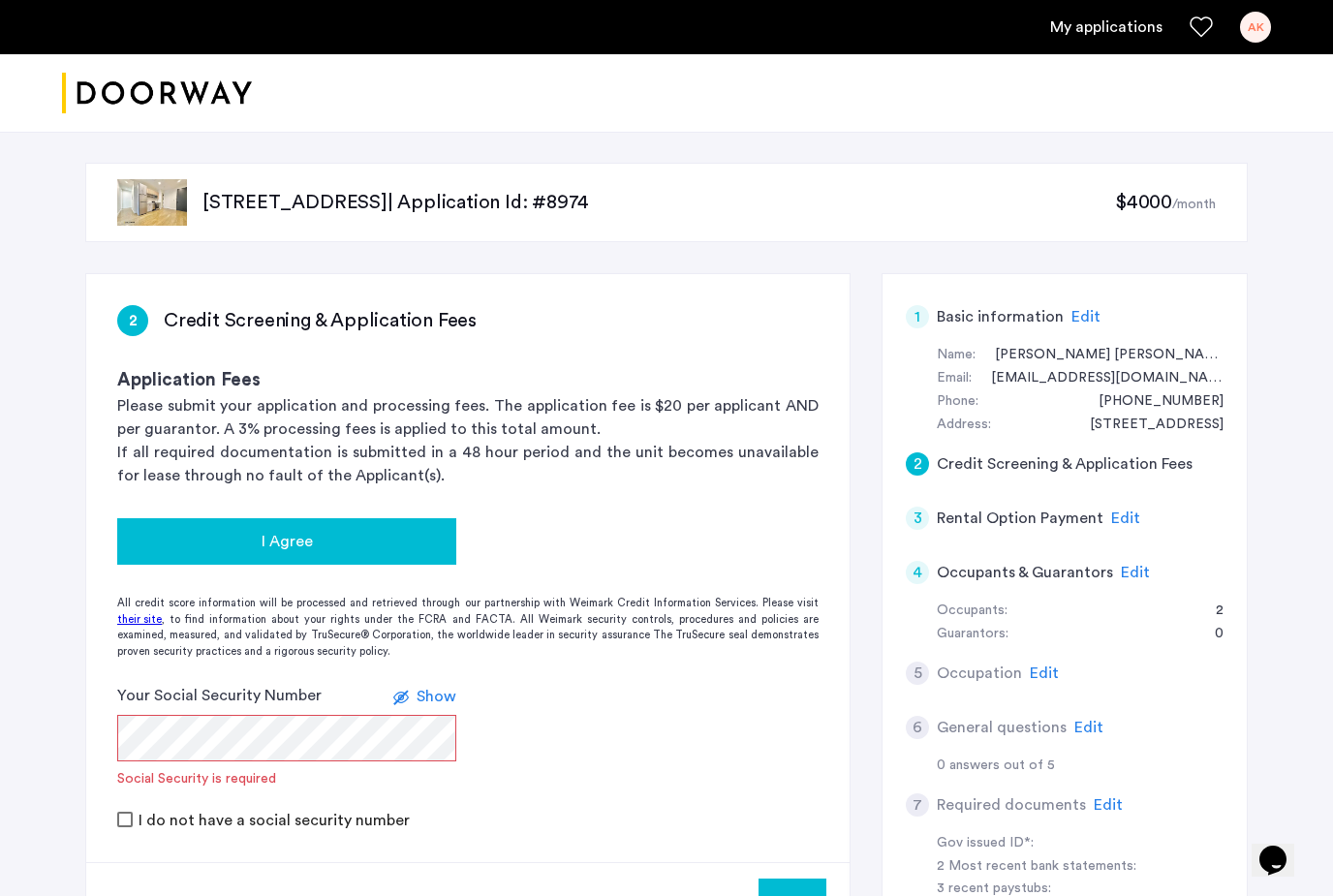
click at [402, 522] on button "I Agree" at bounding box center [286, 541] width 339 height 47
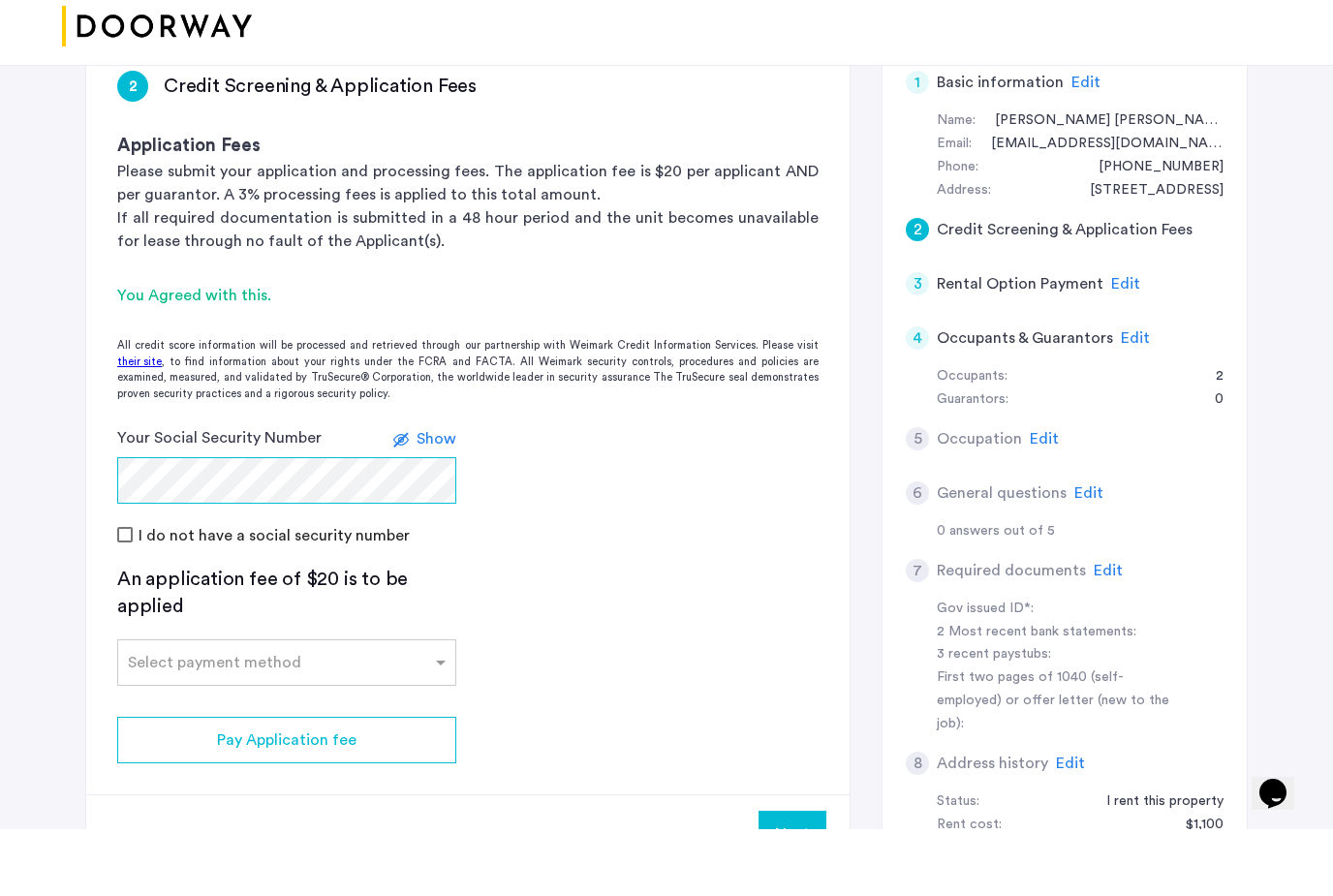
scroll to position [178, 0]
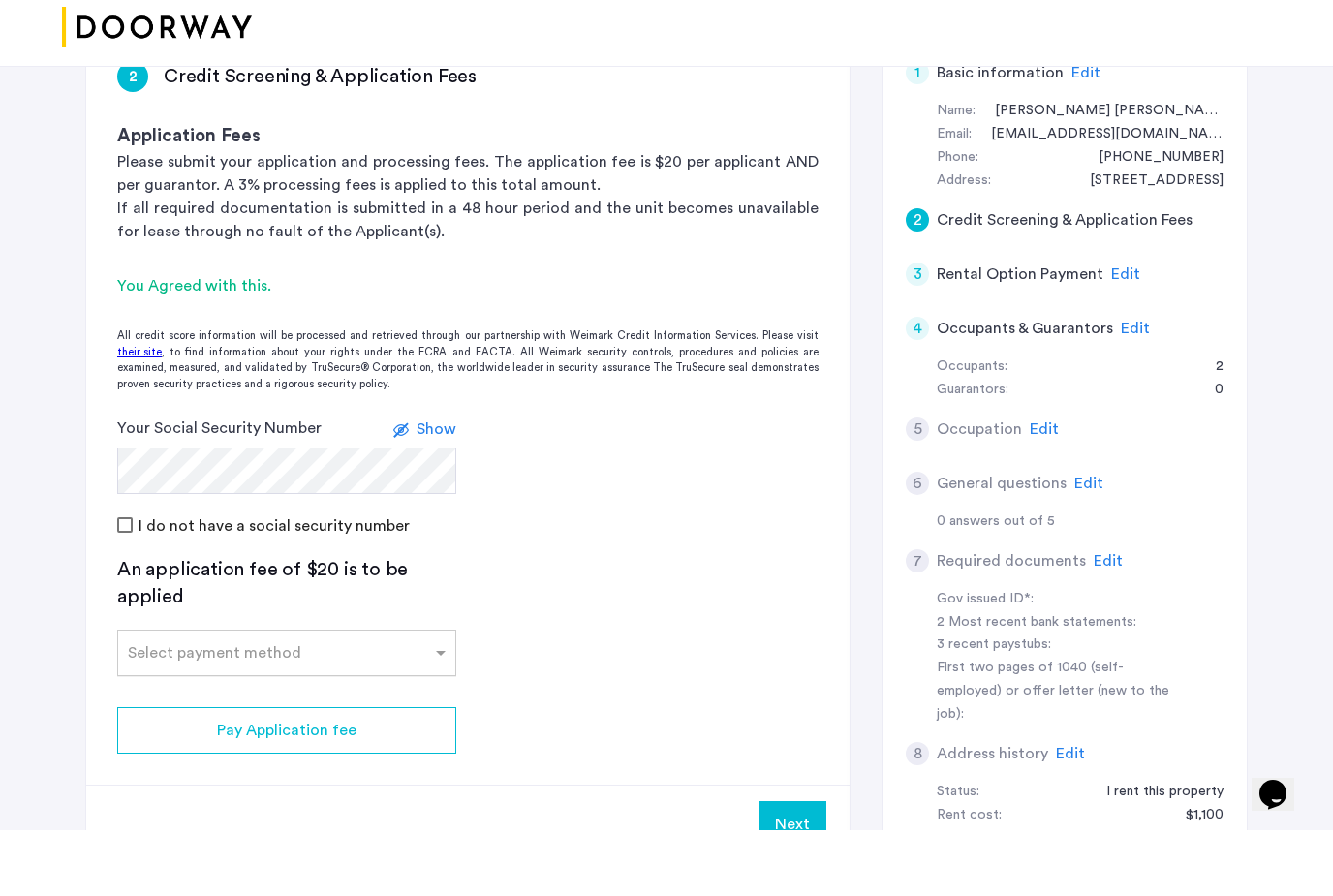
click at [207, 695] on div "Select payment method" at bounding box center [286, 718] width 339 height 47
click at [236, 742] on div "Credit Card" at bounding box center [286, 761] width 337 height 39
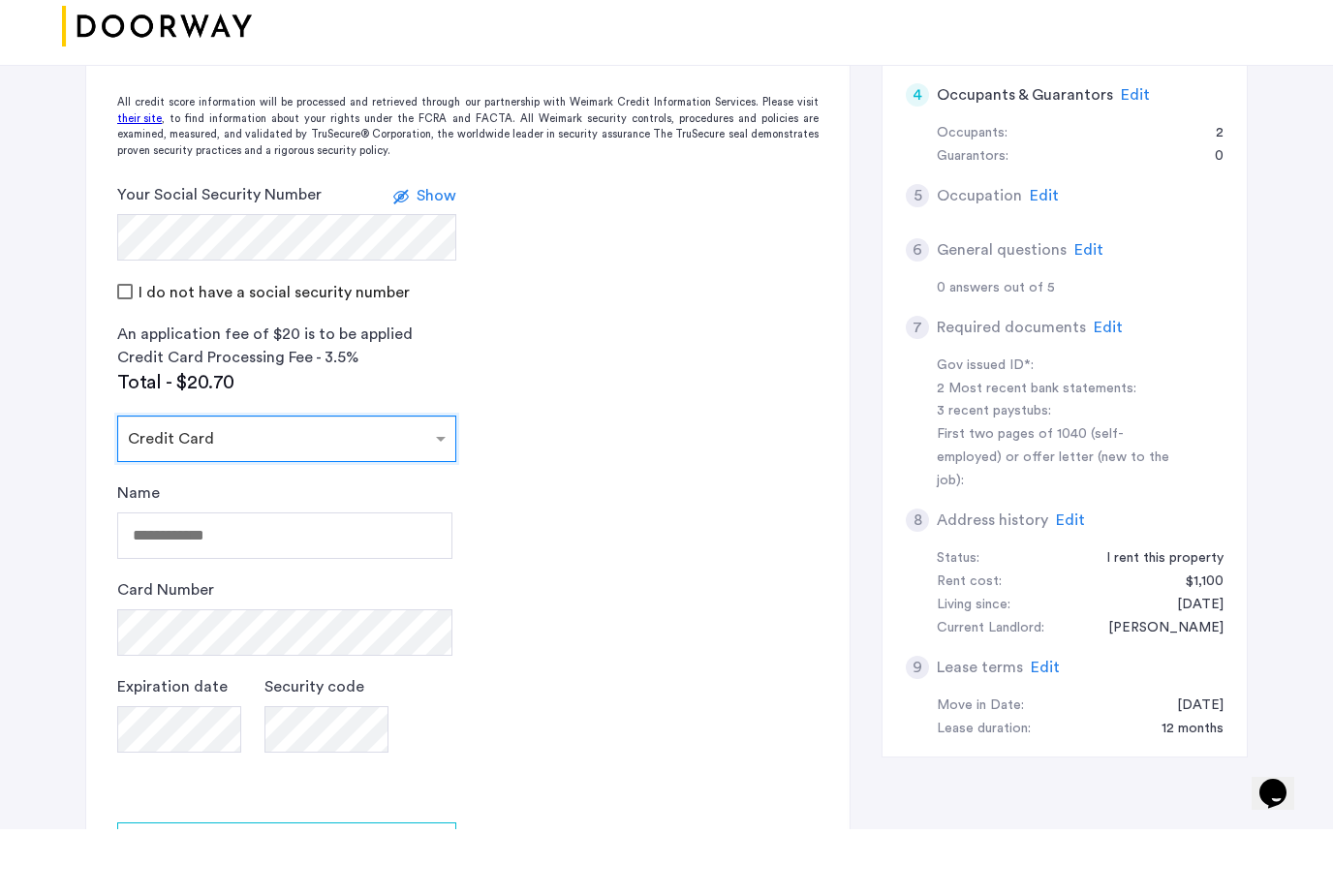
scroll to position [414, 0]
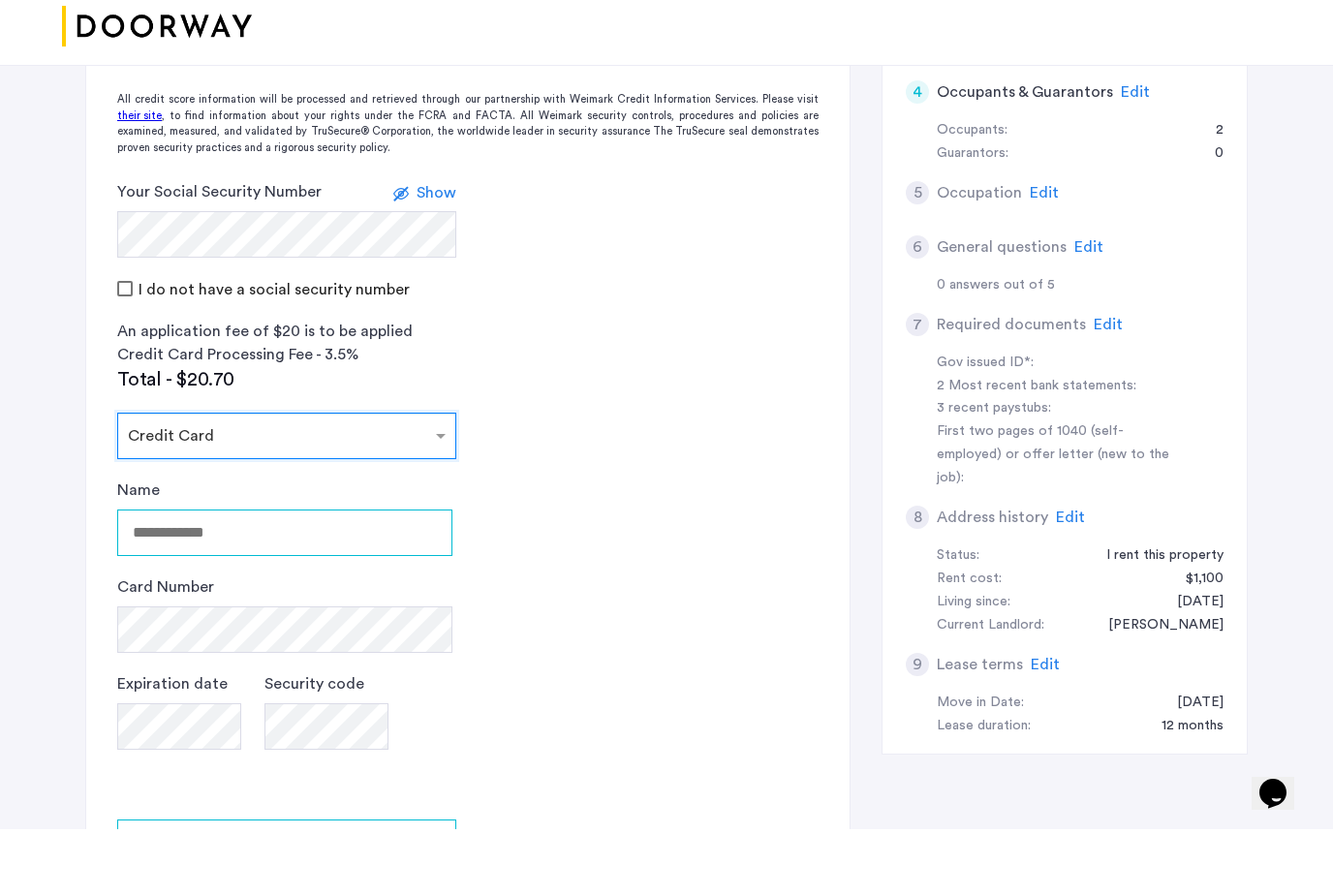
click at [188, 576] on input "Name" at bounding box center [285, 599] width 336 height 47
type input "********"
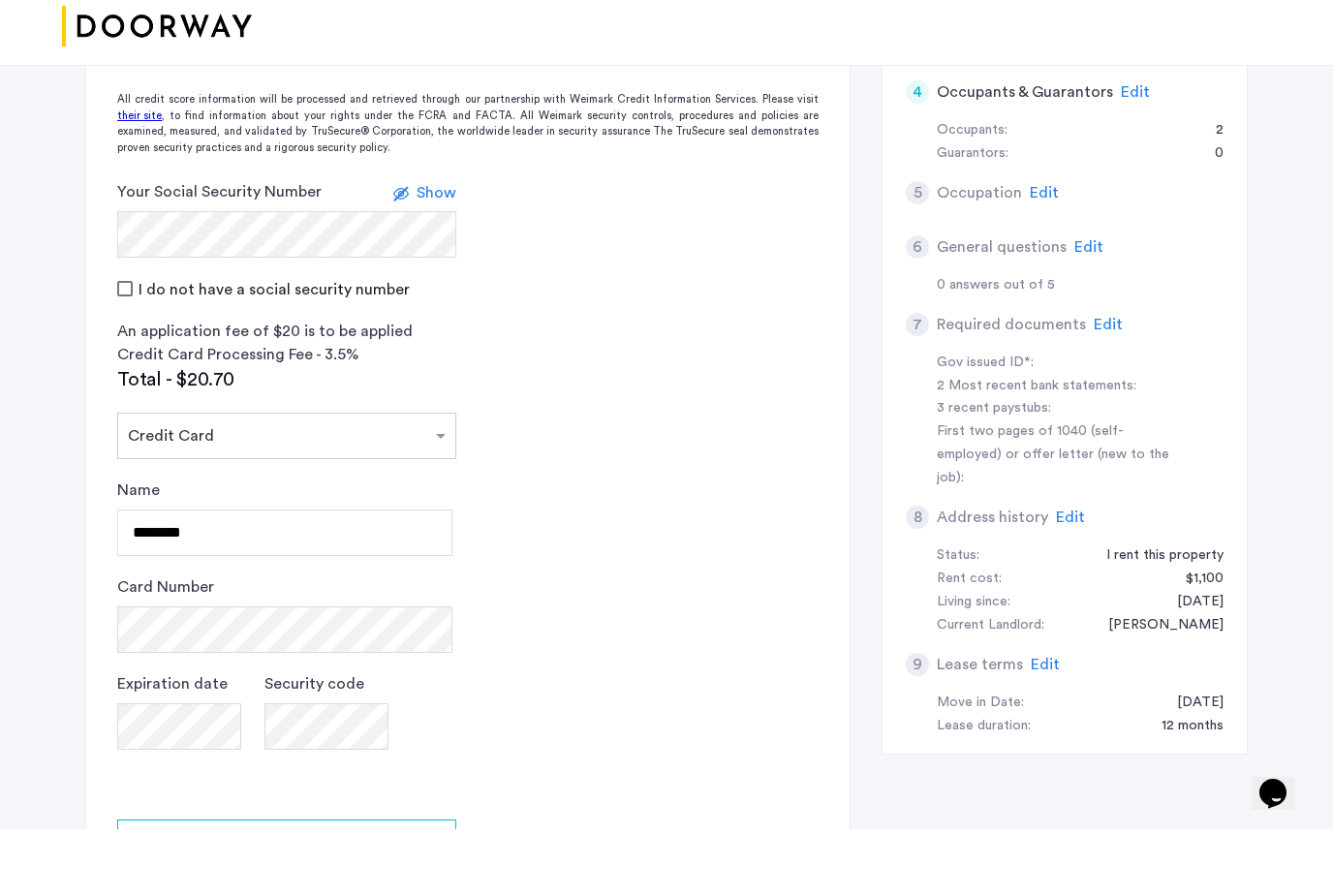
click at [365, 643] on div "Card Number" at bounding box center [285, 681] width 336 height 77
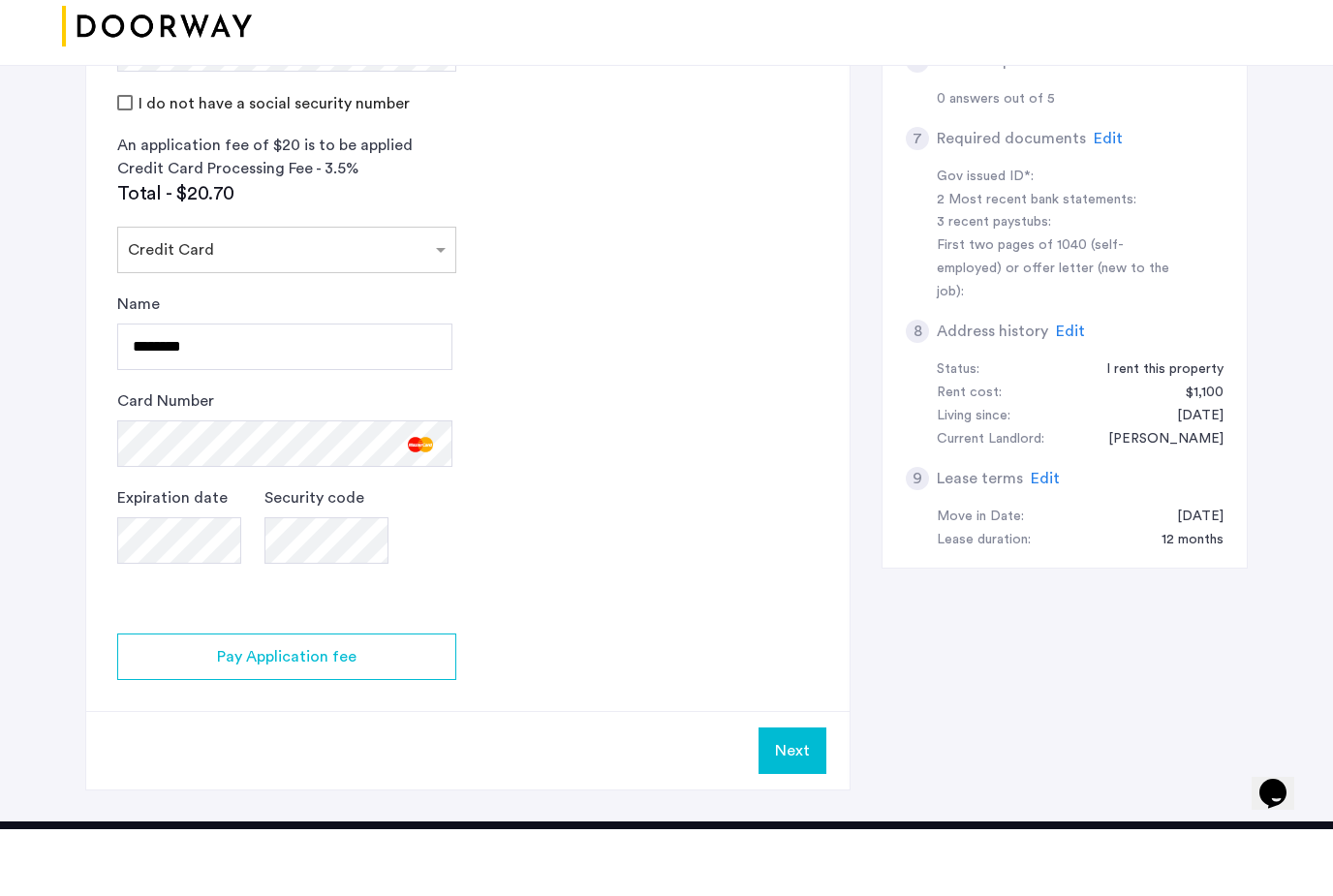
scroll to position [623, 0]
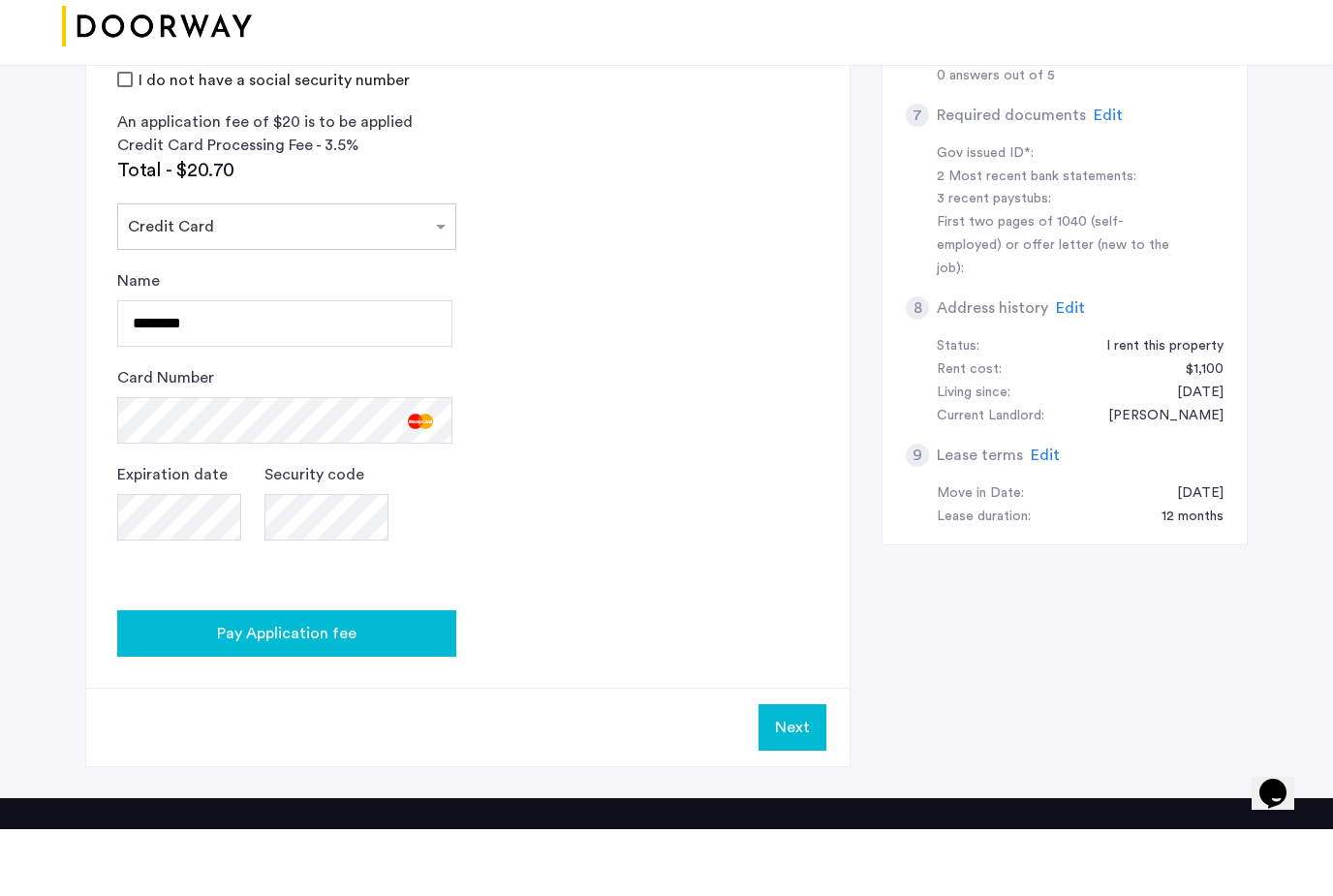
click at [214, 689] on div "Pay Application fee" at bounding box center [287, 700] width 308 height 23
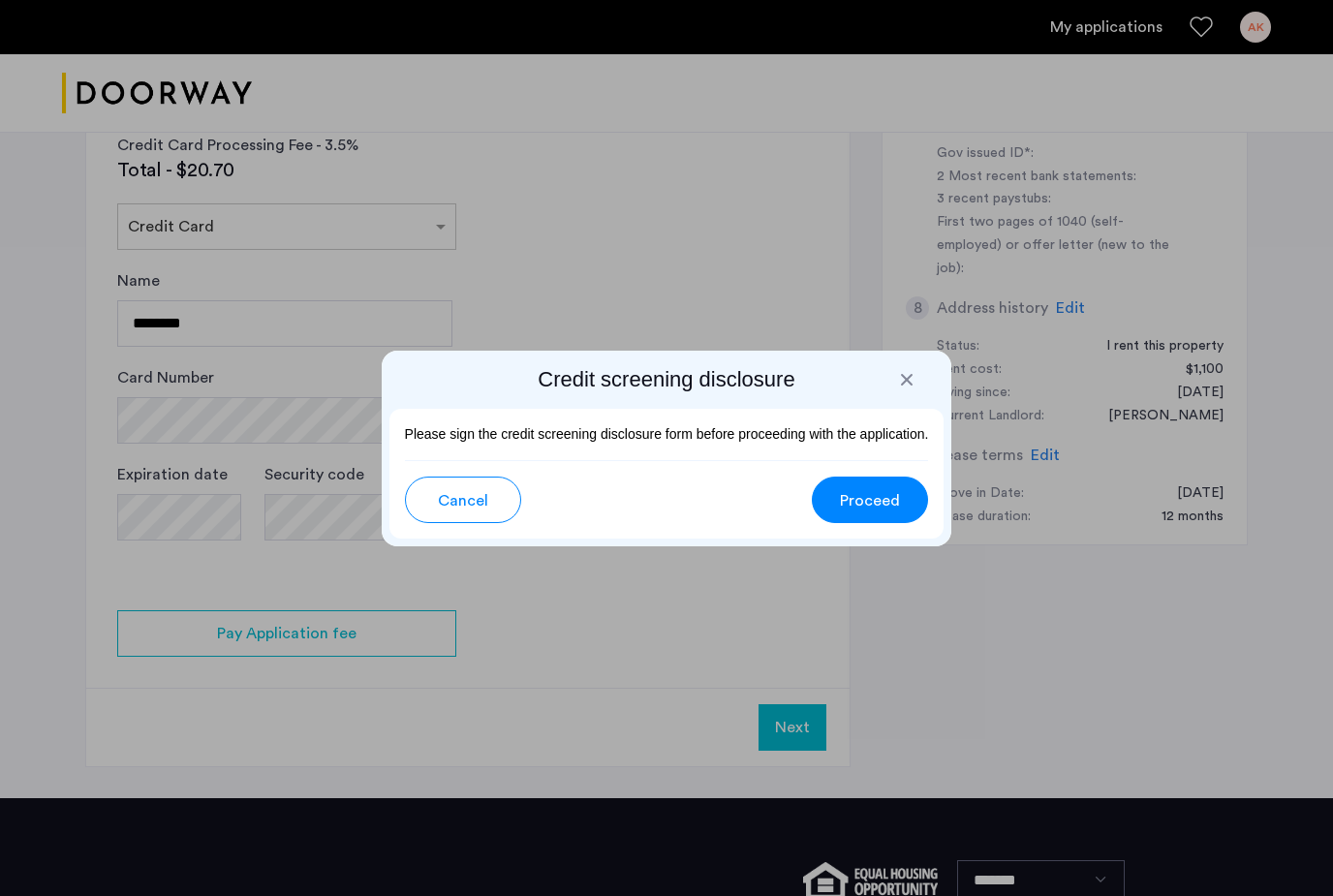
click at [886, 500] on span "Proceed" at bounding box center [870, 501] width 60 height 23
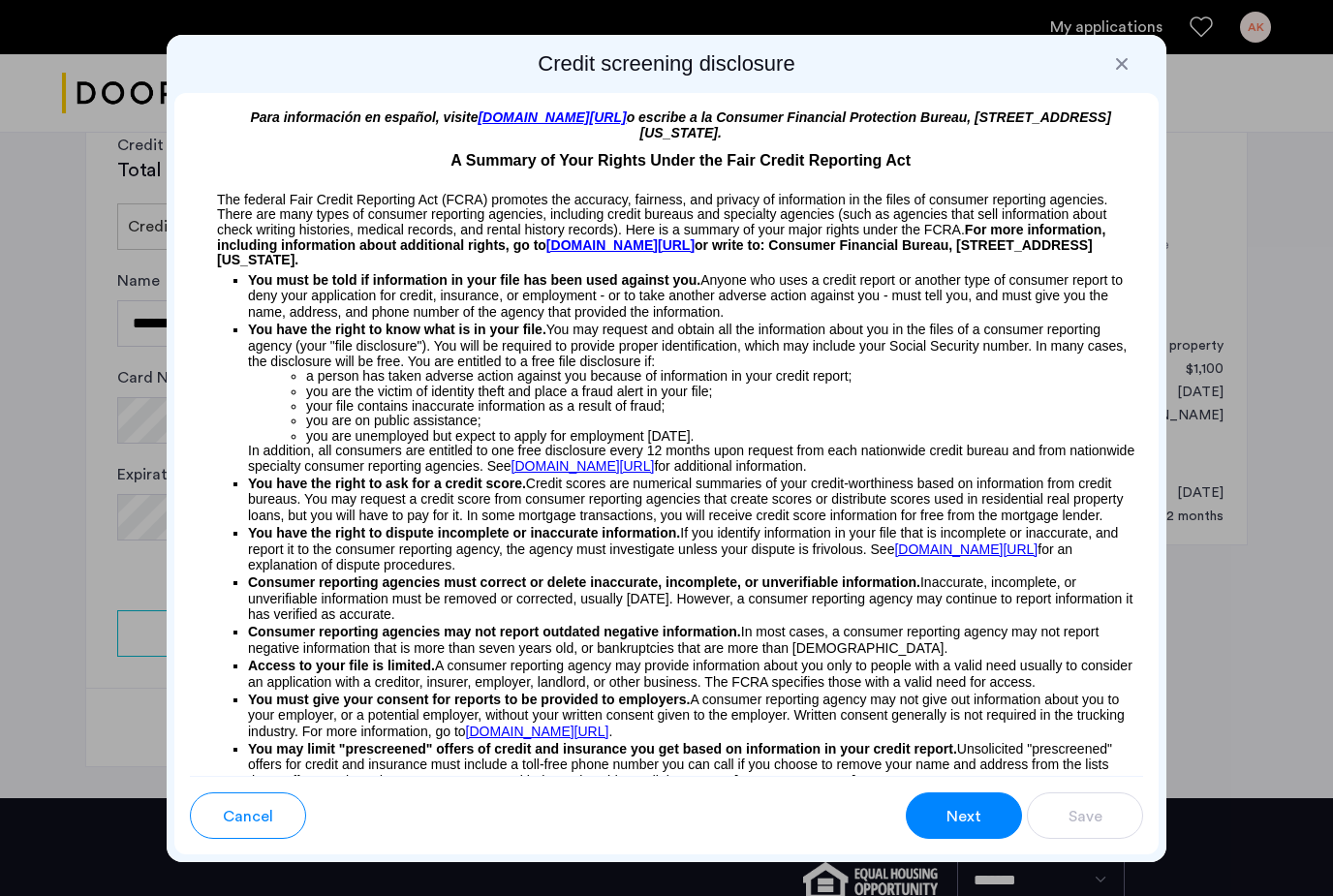
click at [963, 804] on button "Next" at bounding box center [963, 816] width 116 height 47
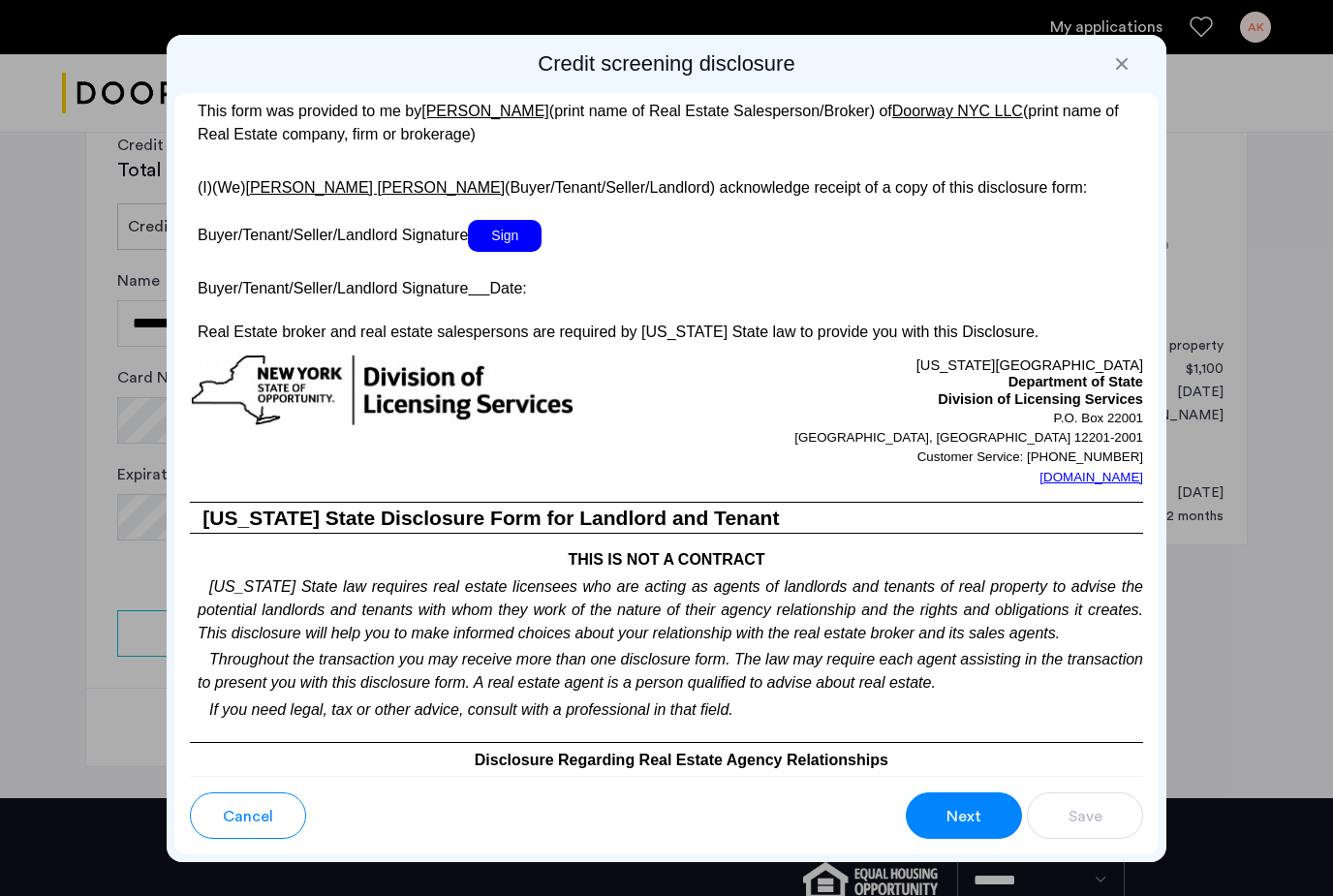
scroll to position [3693, 0]
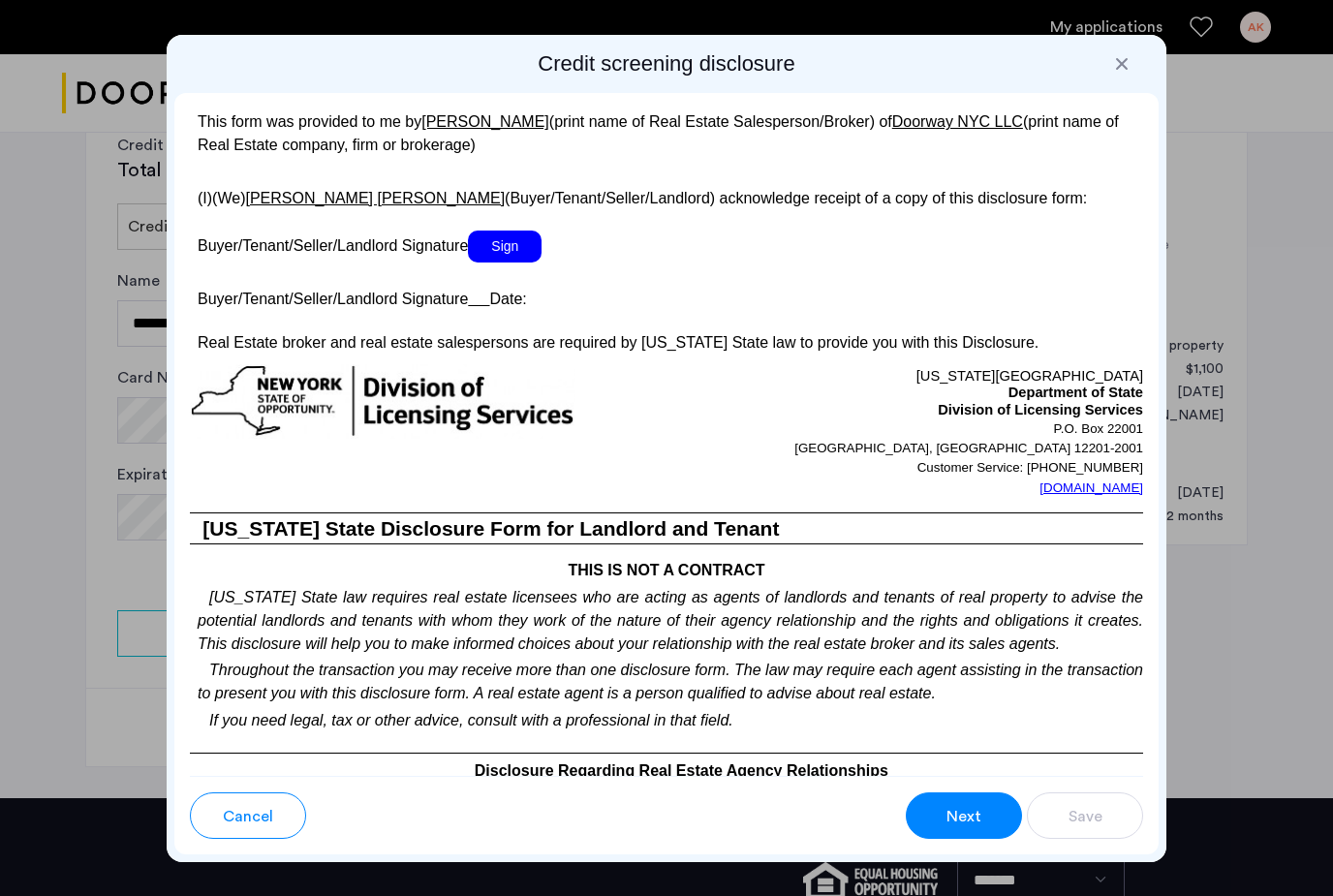
click at [511, 262] on span "Sign" at bounding box center [505, 246] width 74 height 32
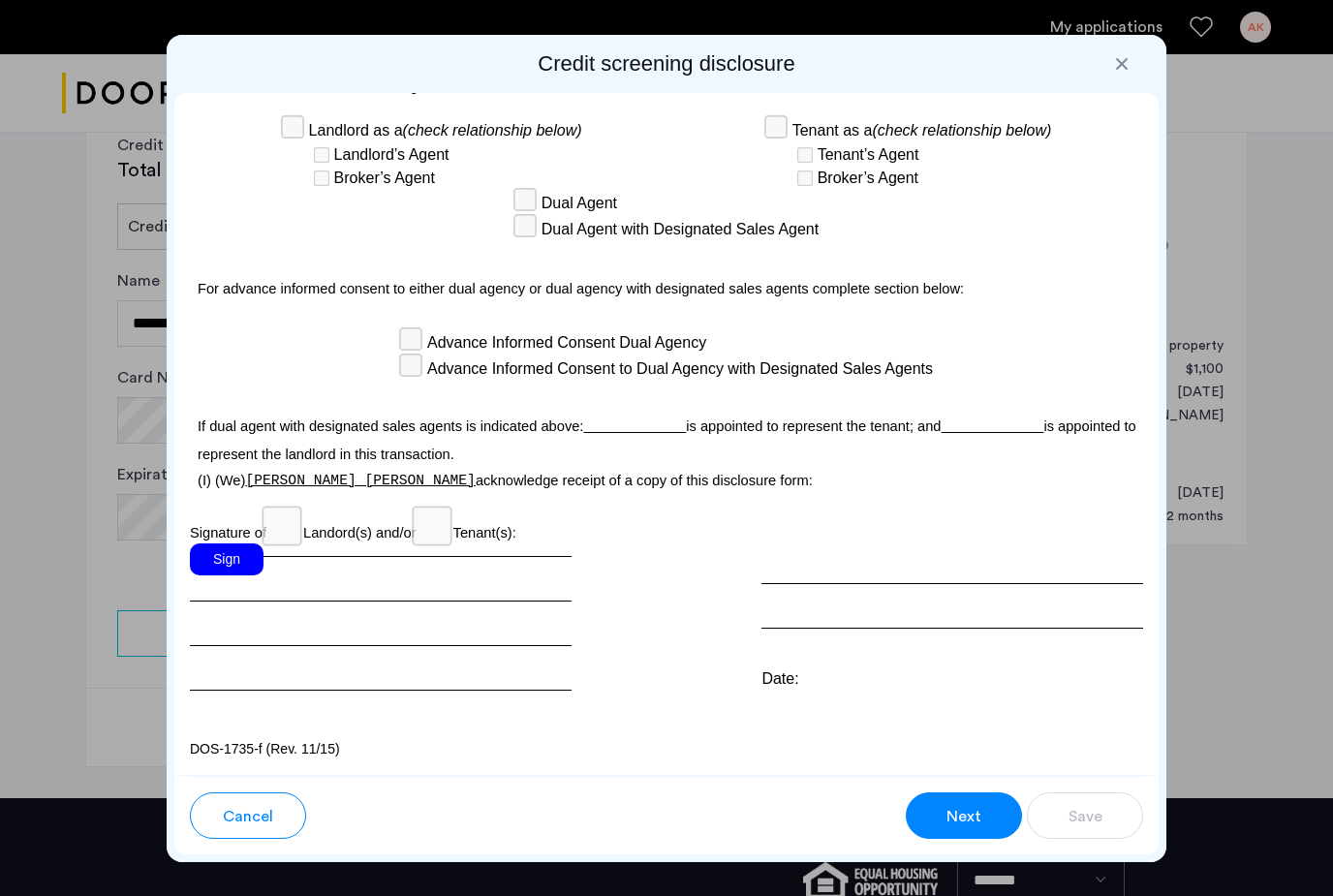
scroll to position [5731, 0]
click at [219, 552] on div "Sign" at bounding box center [226, 559] width 74 height 32
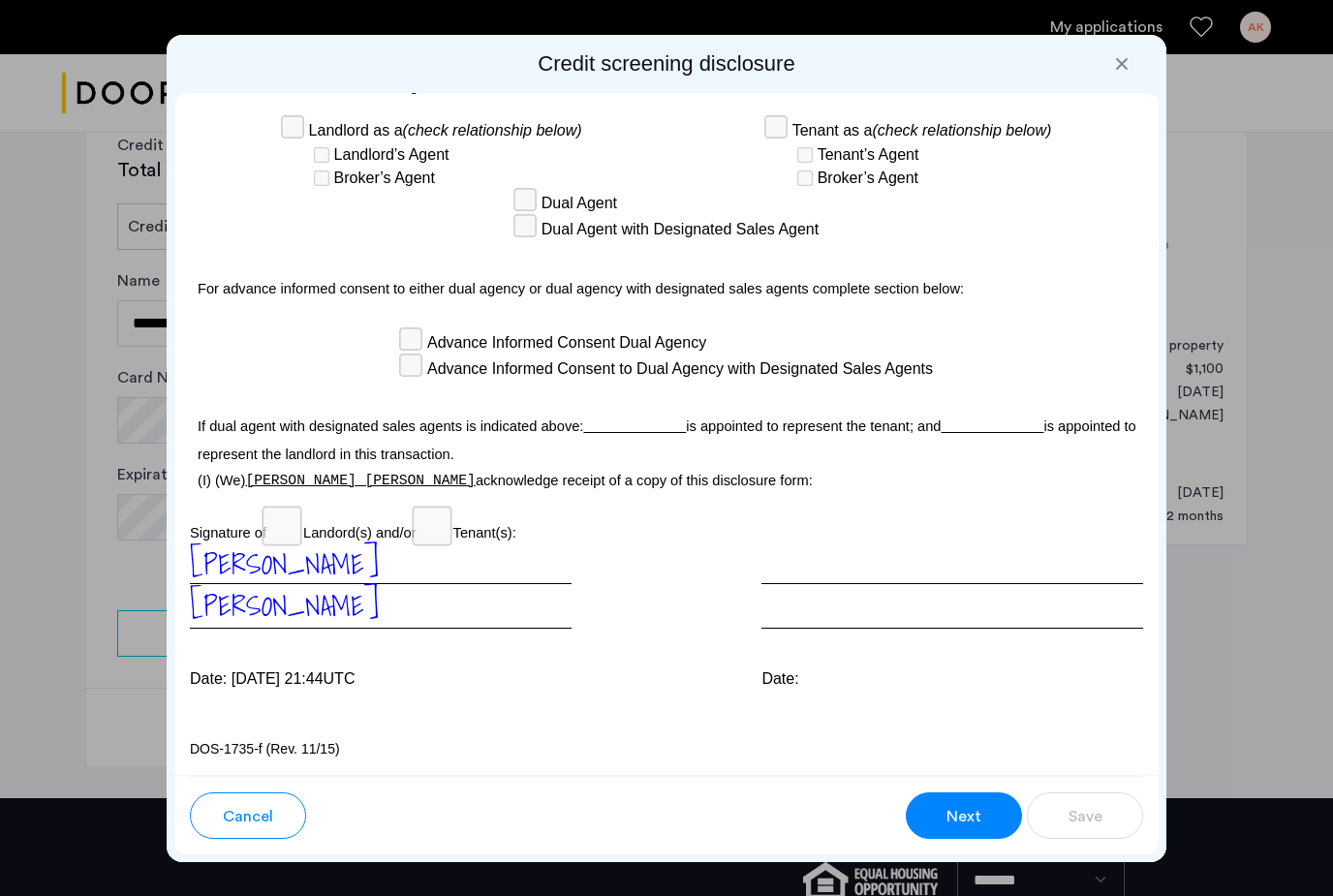
click at [943, 823] on button "Next" at bounding box center [963, 816] width 116 height 47
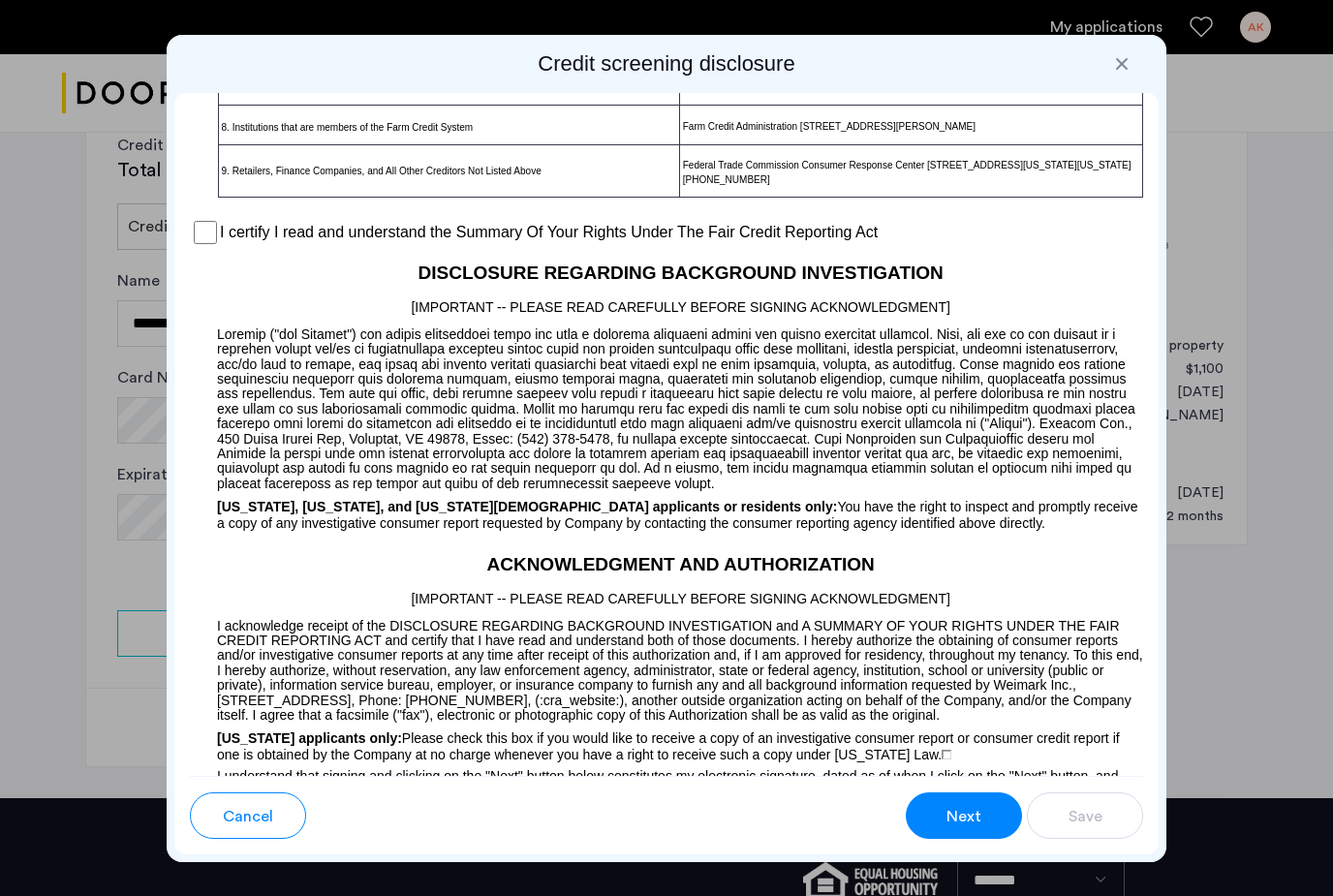
scroll to position [1532, 0]
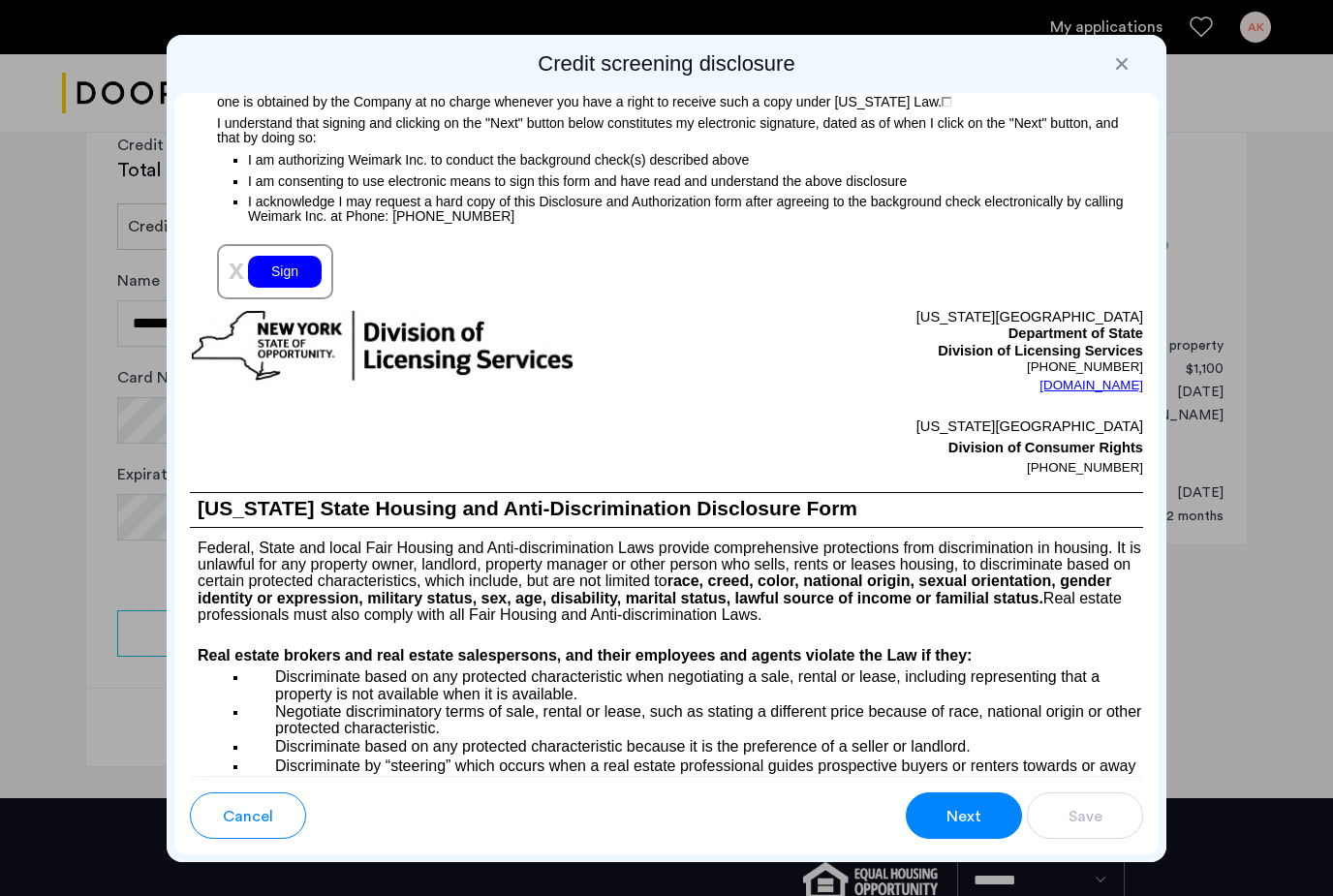
click at [963, 808] on span "Next" at bounding box center [963, 817] width 35 height 23
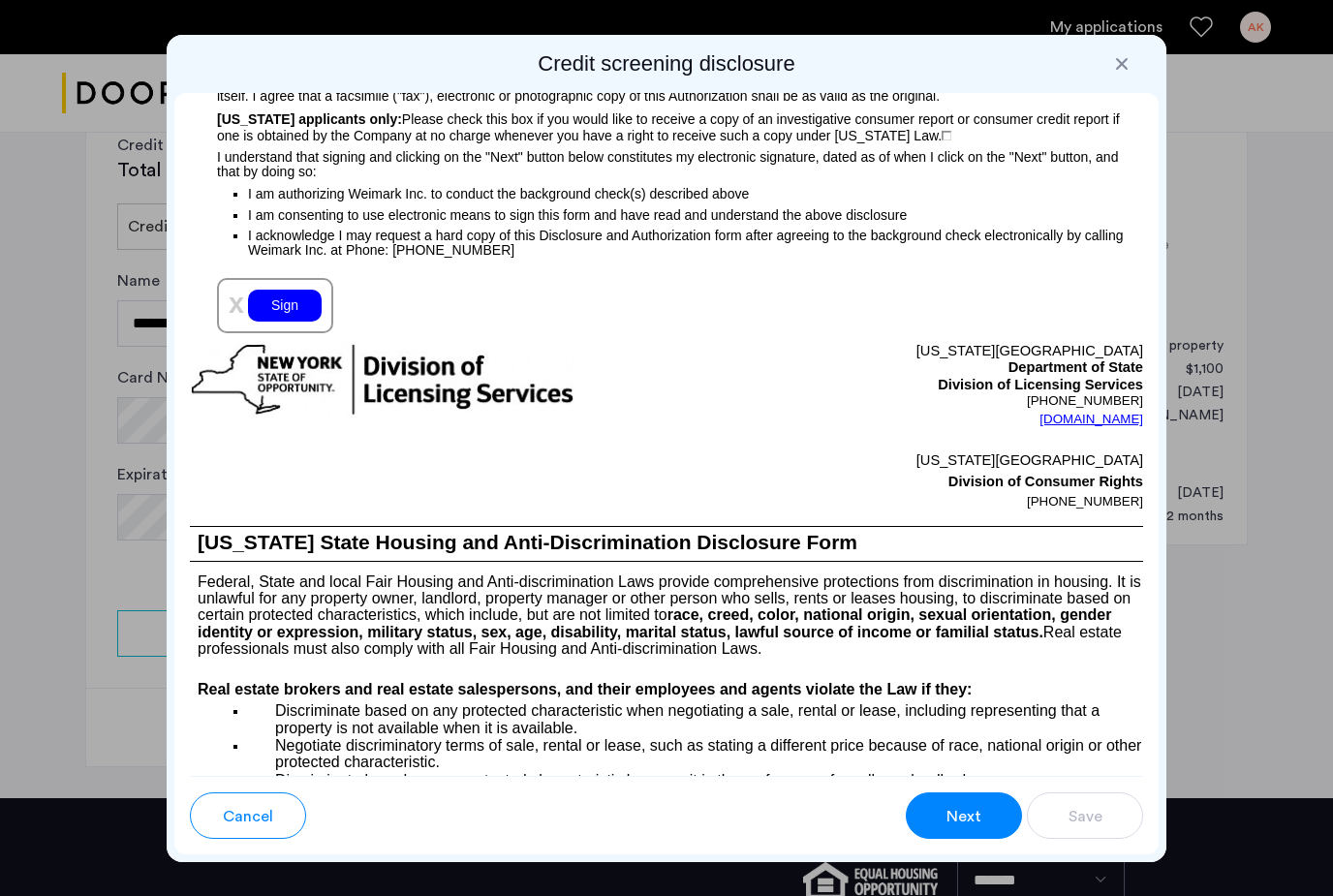
scroll to position [2234, 0]
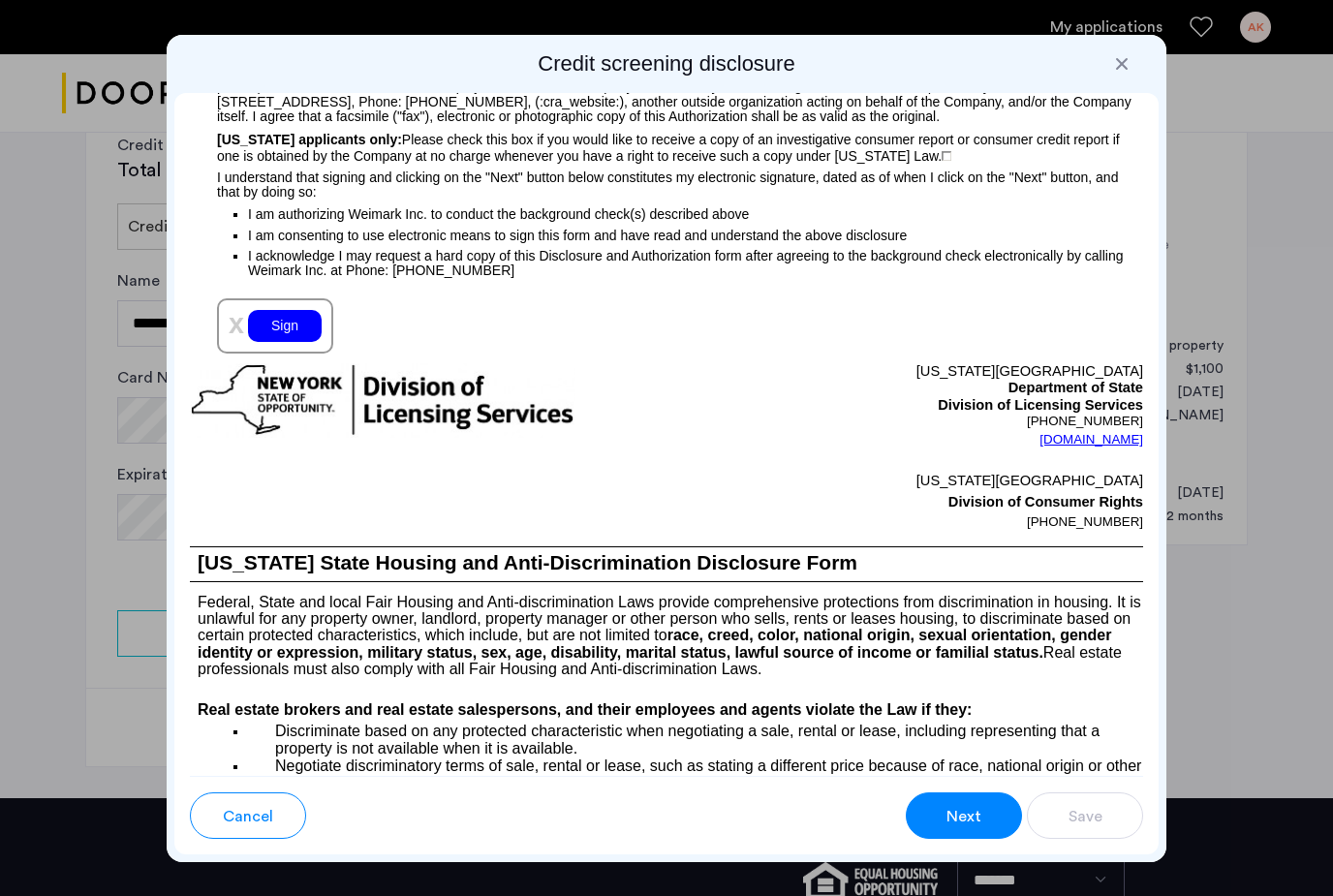
click at [273, 342] on div "Sign" at bounding box center [285, 326] width 74 height 32
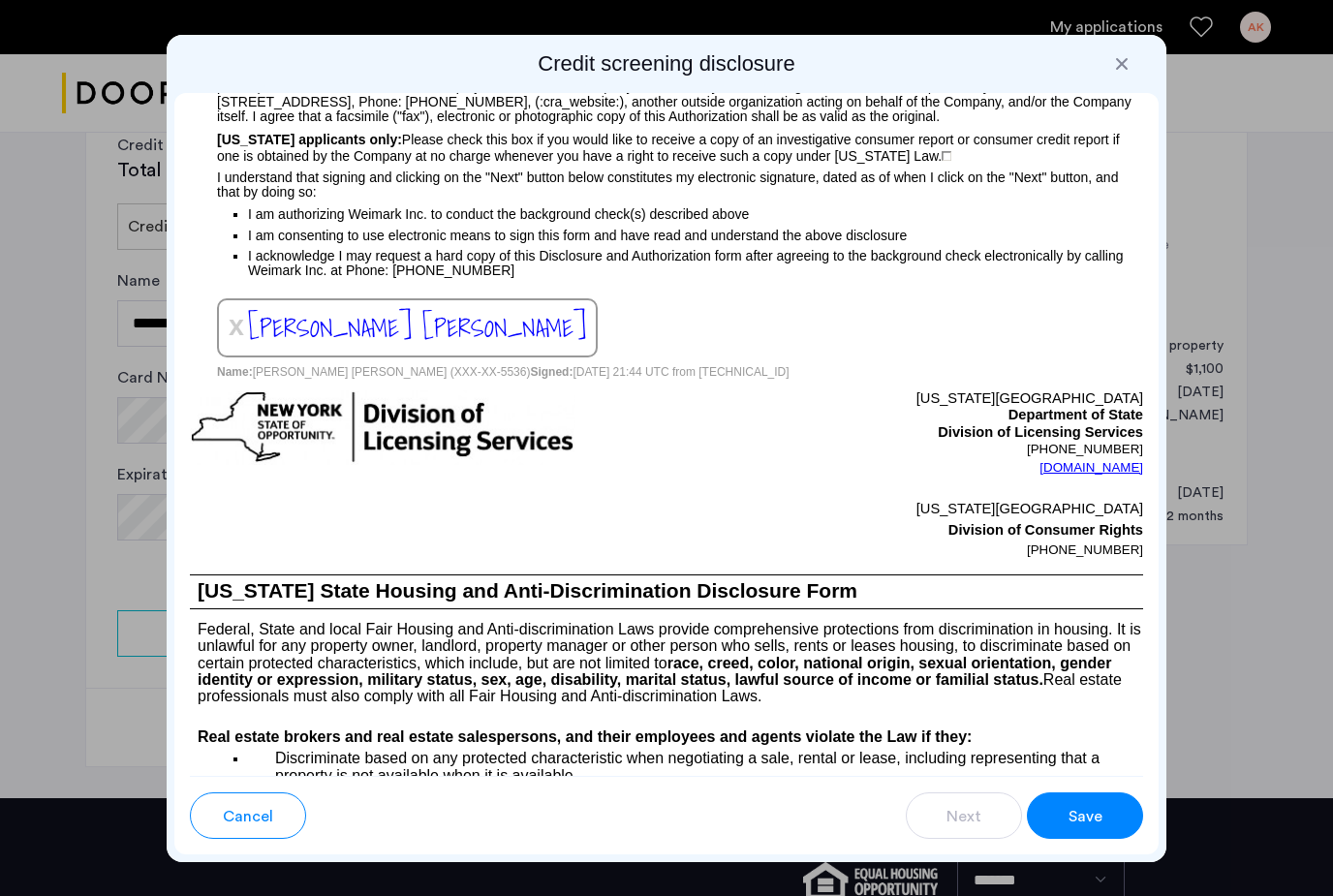
click at [1076, 815] on span "Save" at bounding box center [1086, 817] width 34 height 23
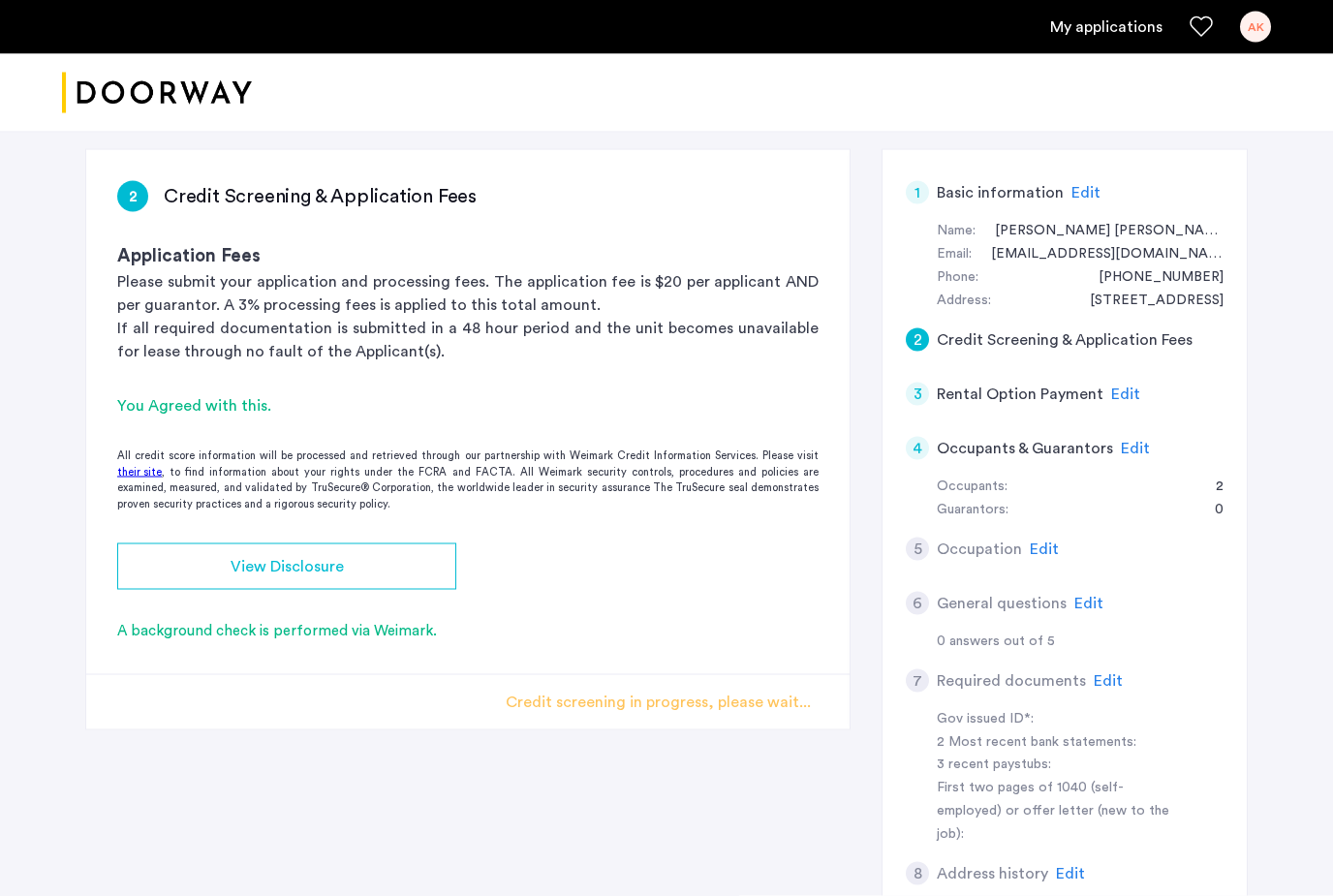
scroll to position [131, 0]
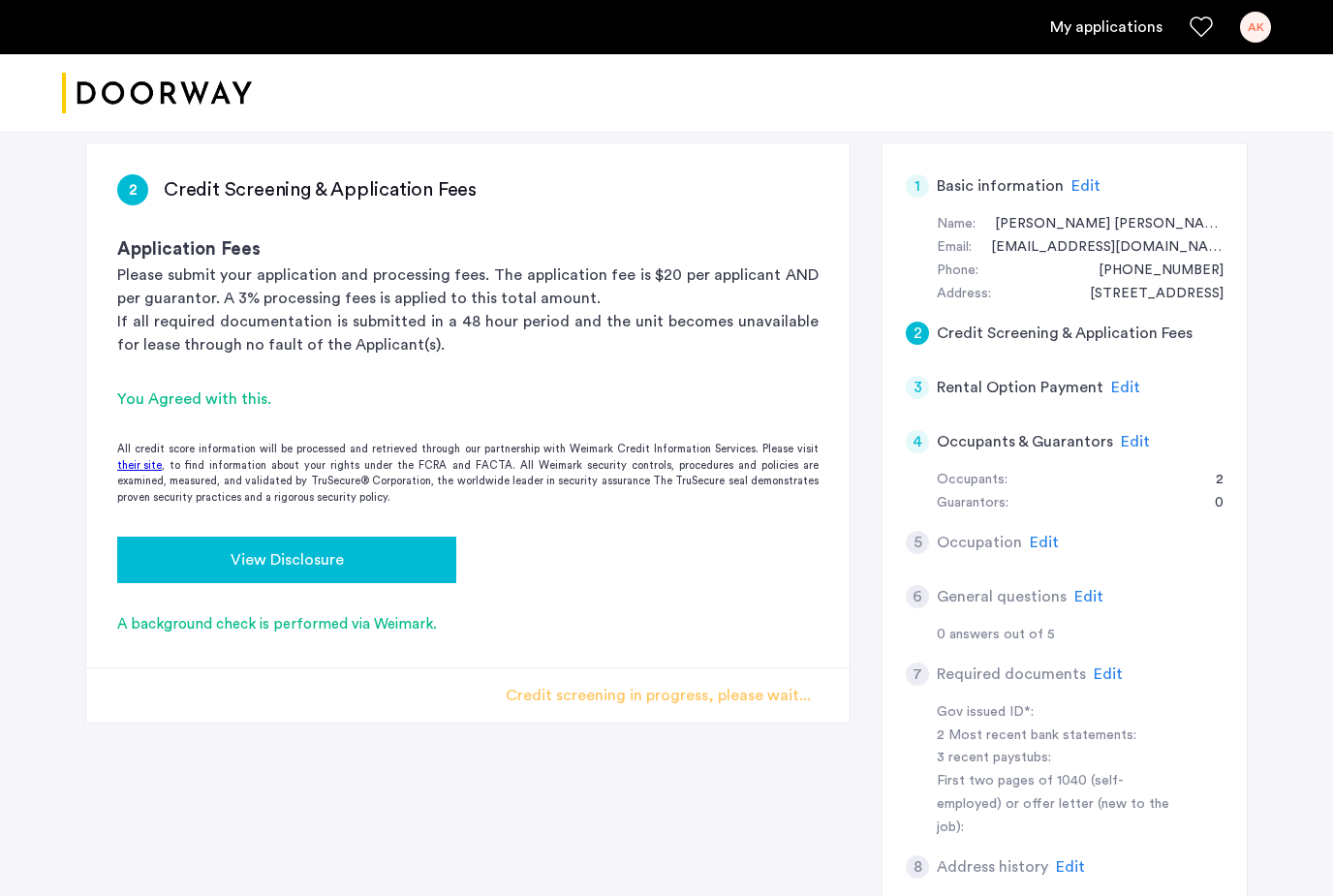
click at [244, 562] on span "View Disclosure" at bounding box center [287, 559] width 113 height 23
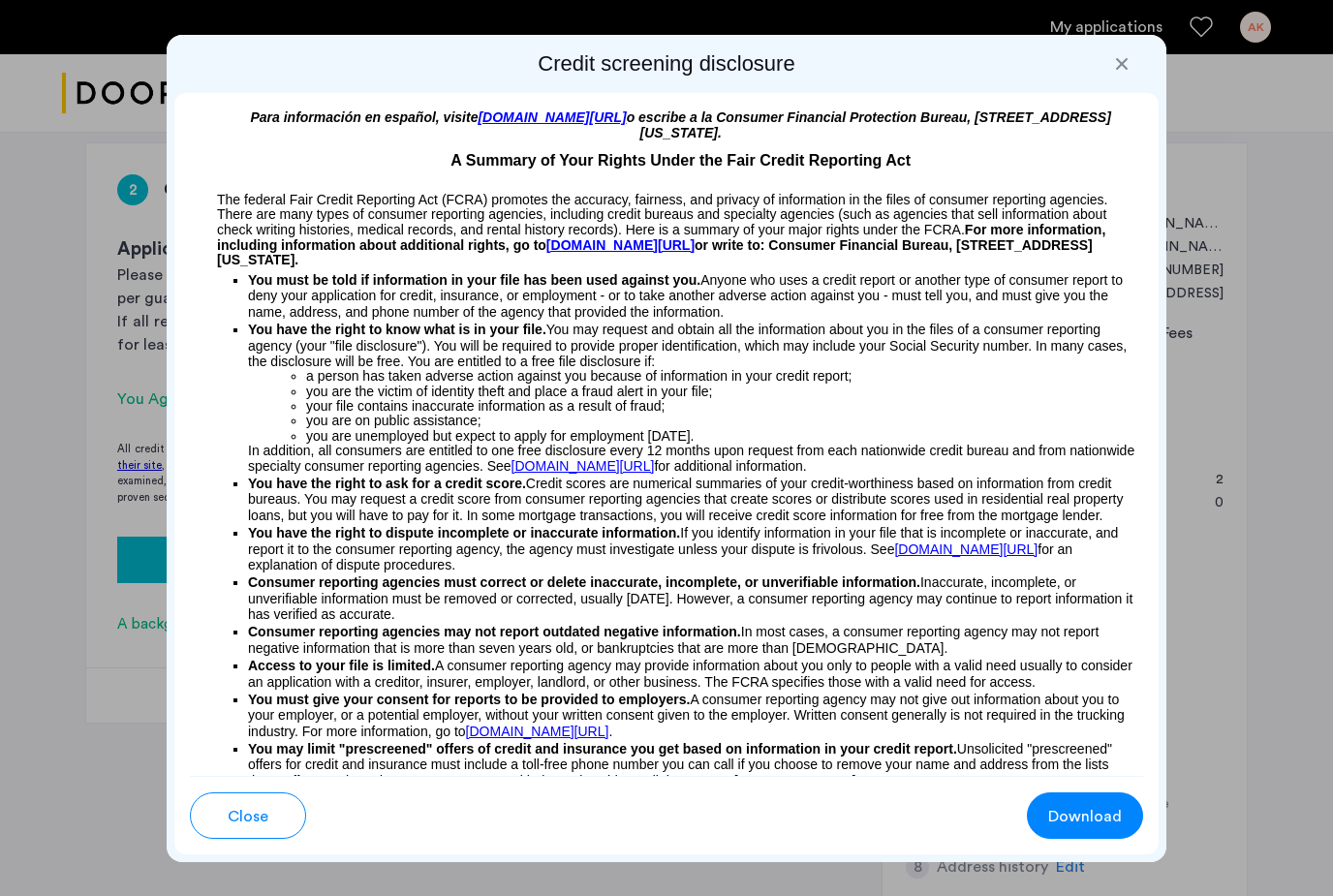
scroll to position [0, 0]
click at [1060, 823] on span "Download" at bounding box center [1086, 817] width 74 height 23
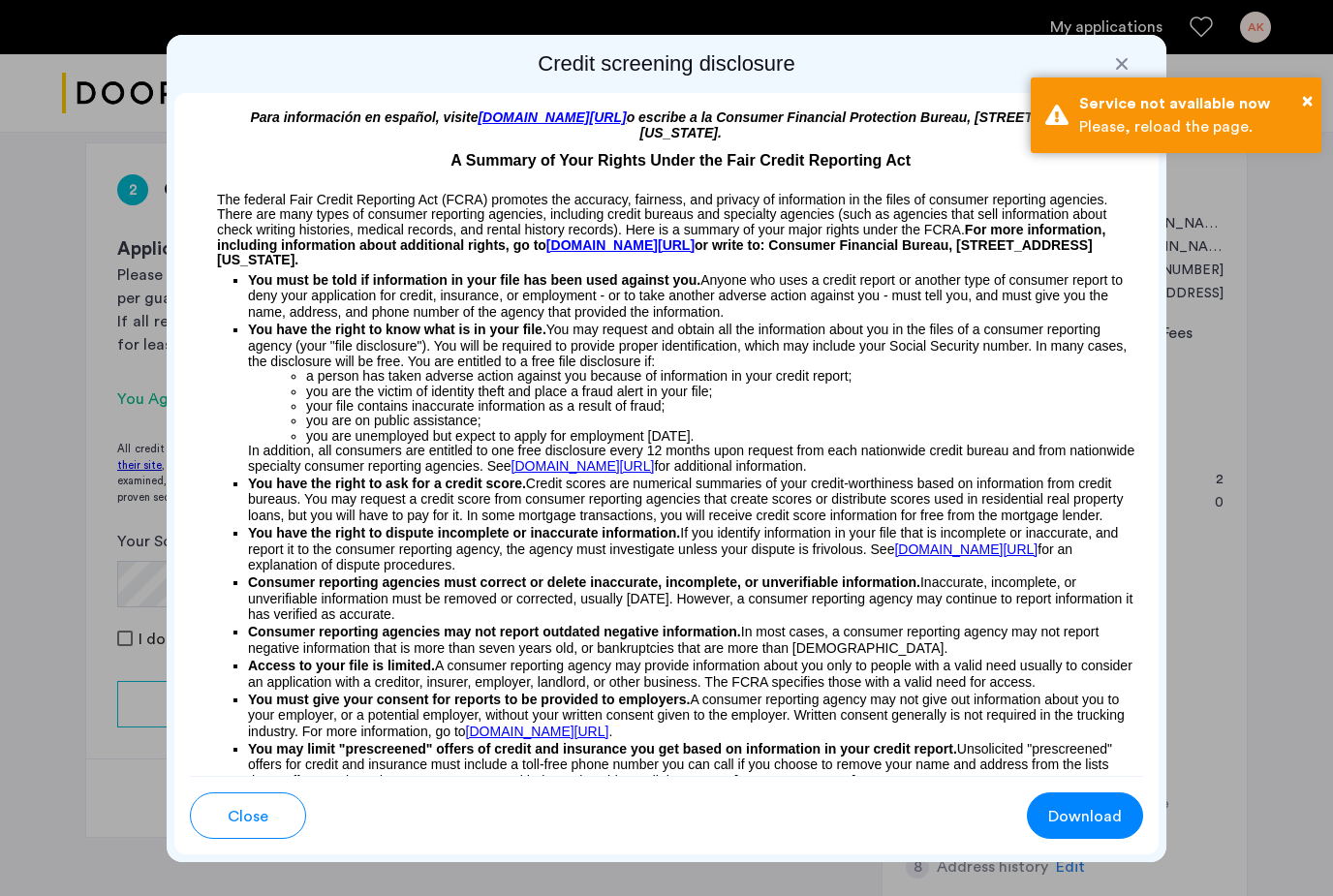
click at [232, 823] on span "Close" at bounding box center [247, 817] width 41 height 23
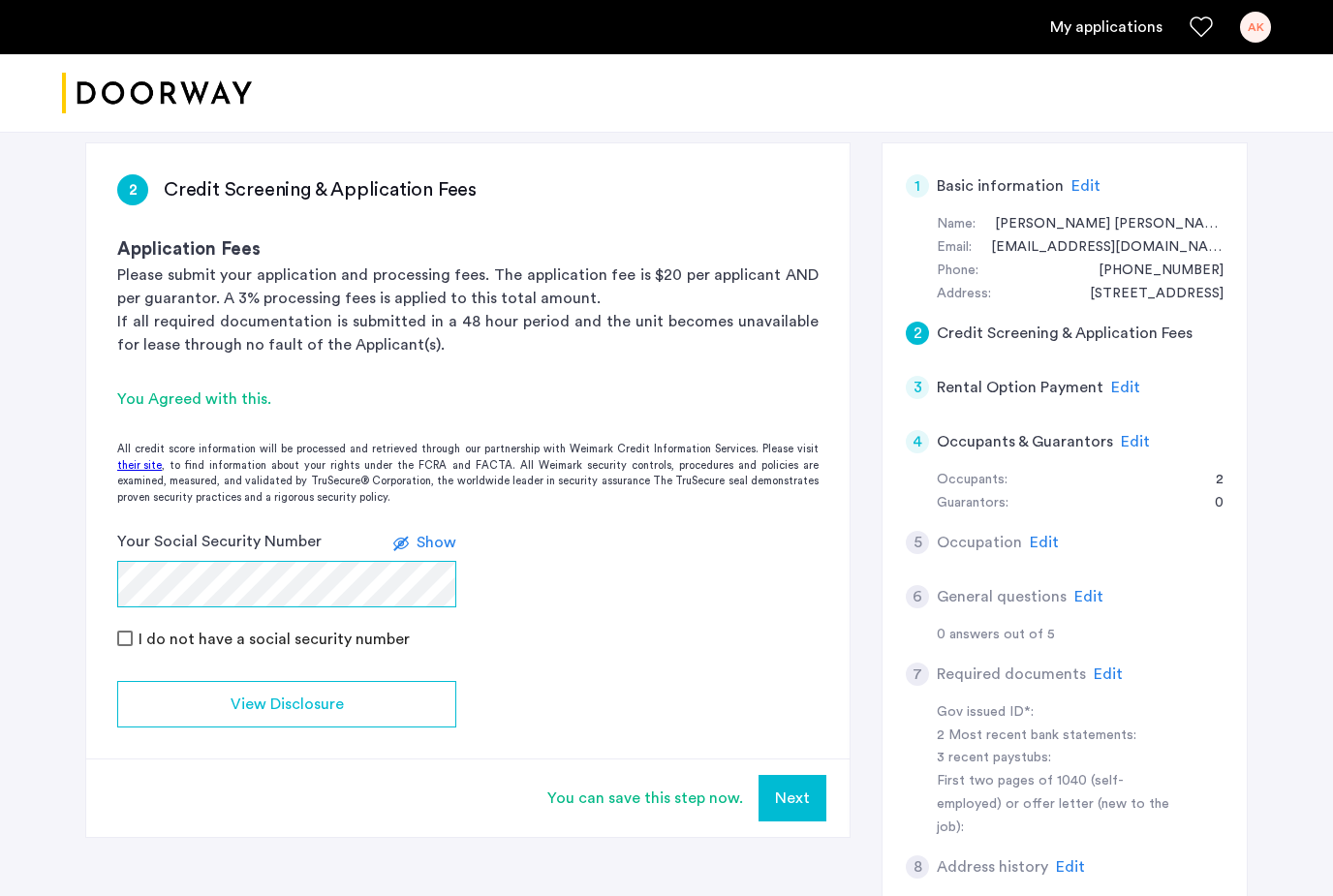
scroll to position [110, 0]
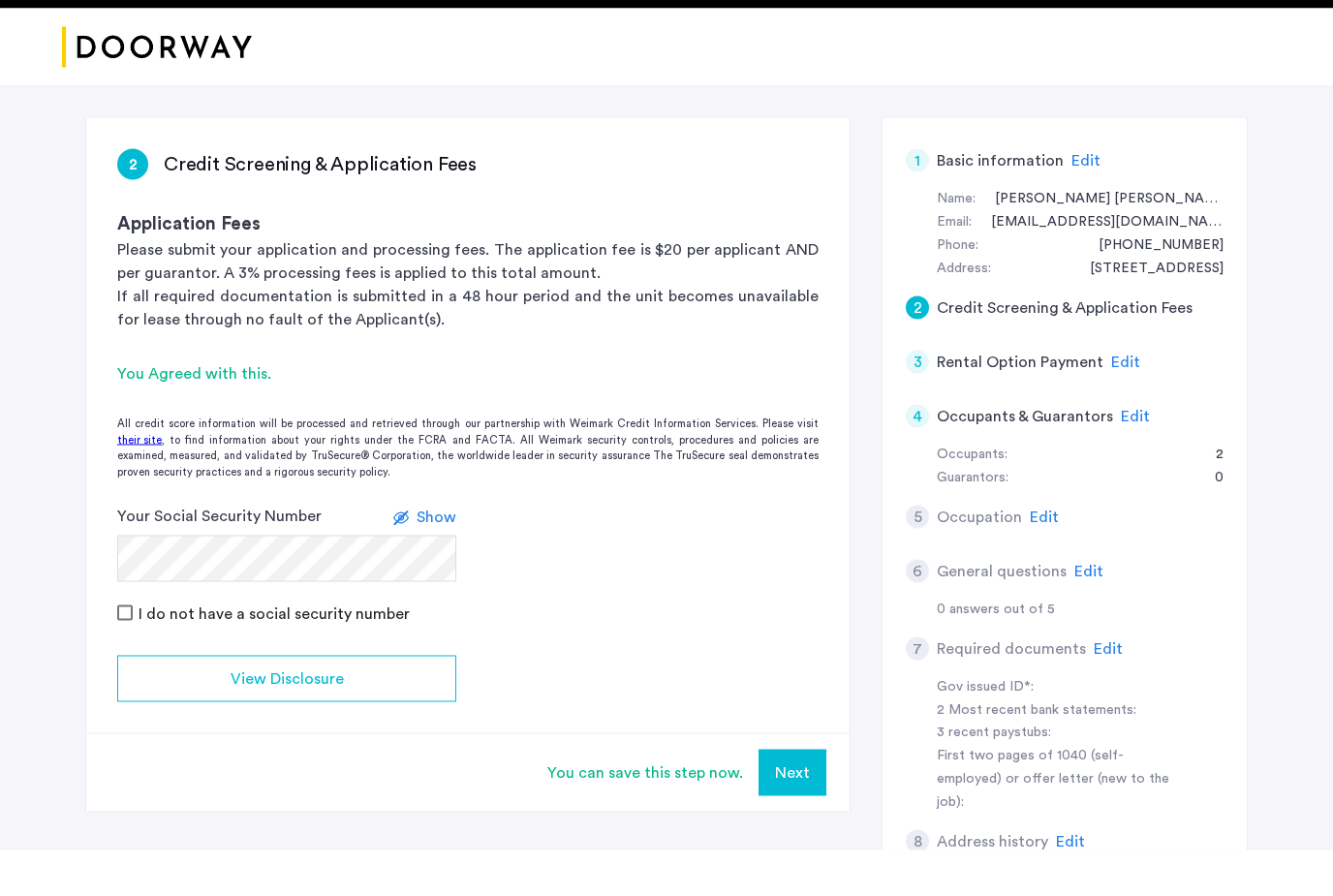
click at [802, 796] on button "Next" at bounding box center [793, 819] width 68 height 47
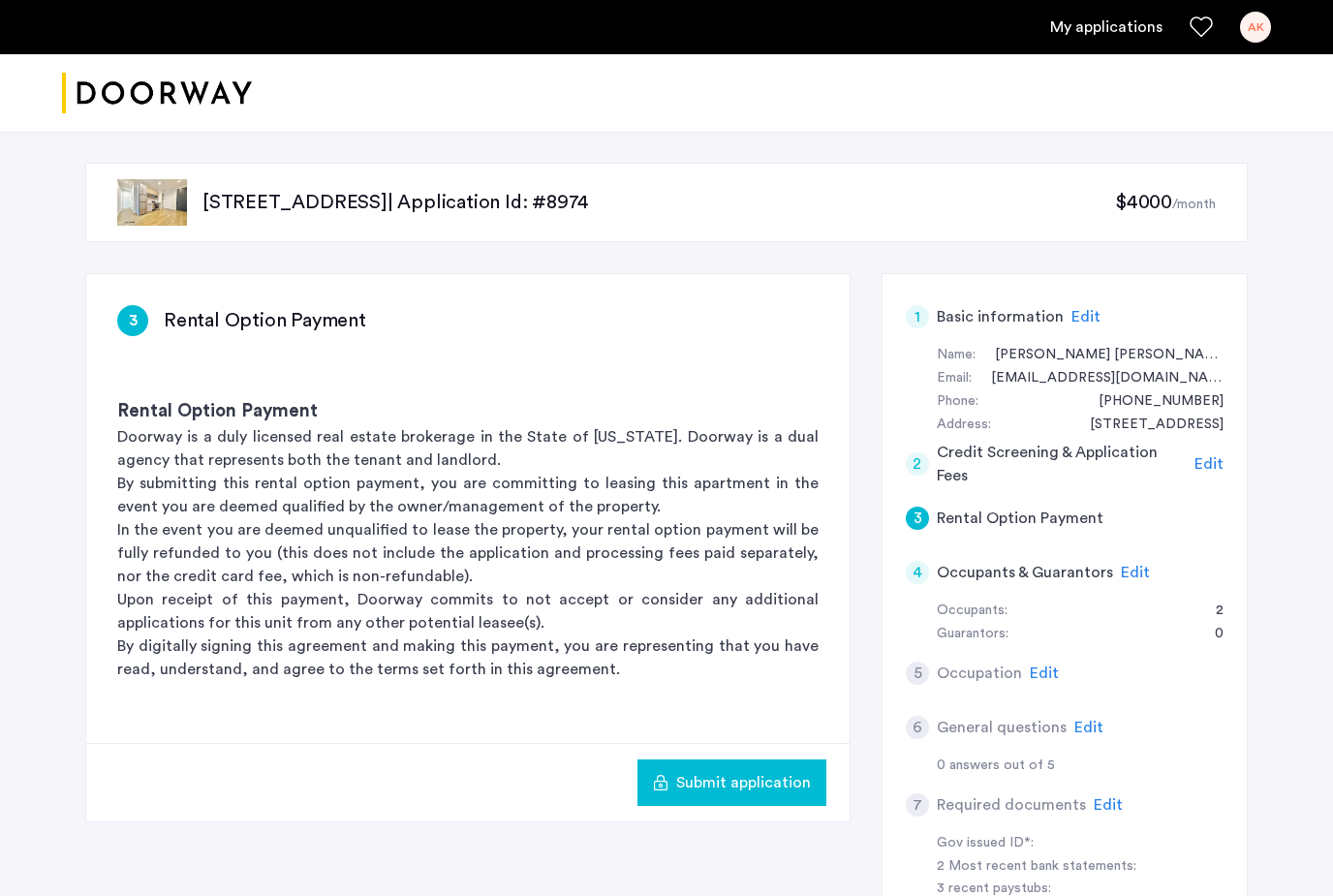
click at [747, 787] on span "Submit application" at bounding box center [744, 783] width 135 height 23
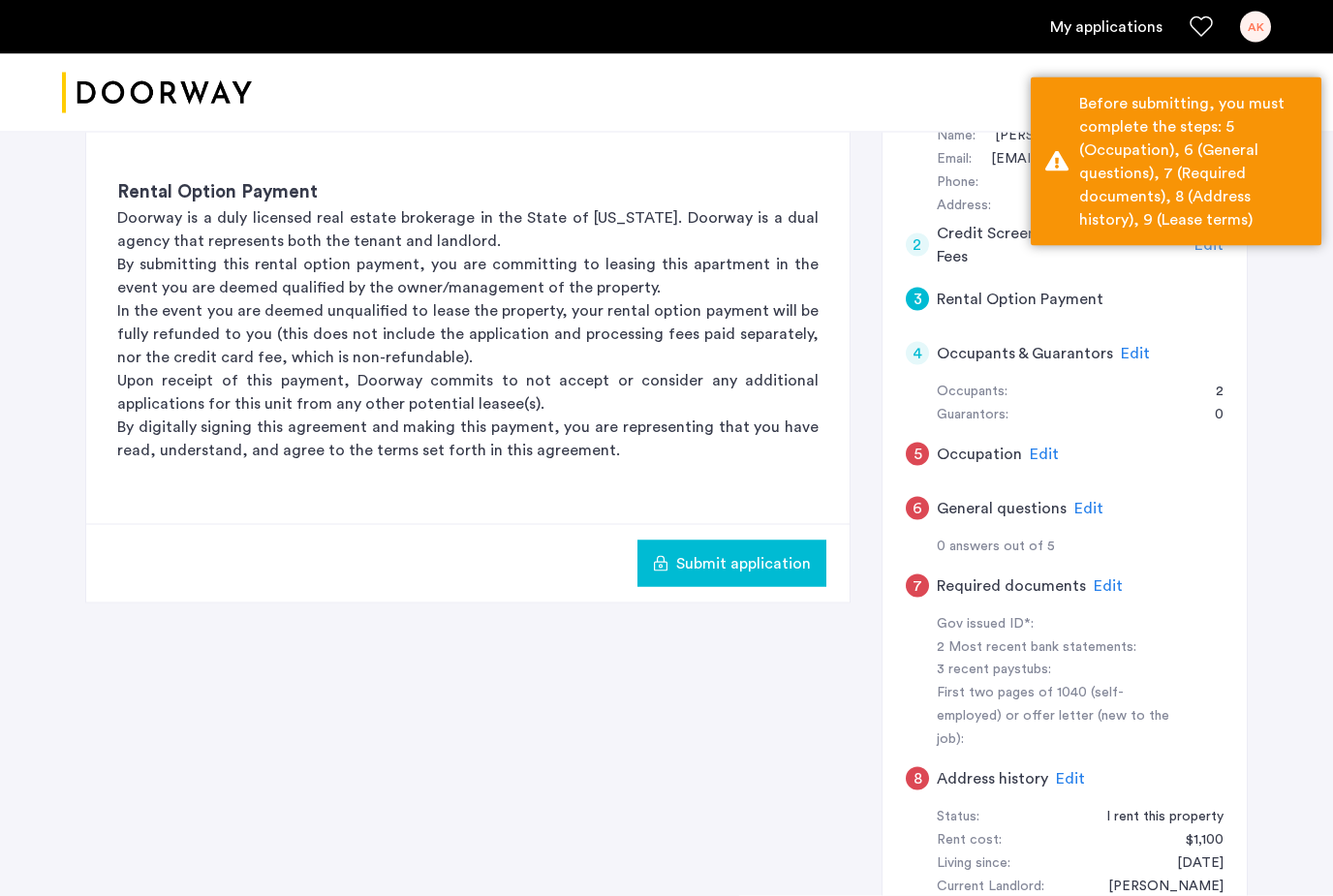
scroll to position [224, 0]
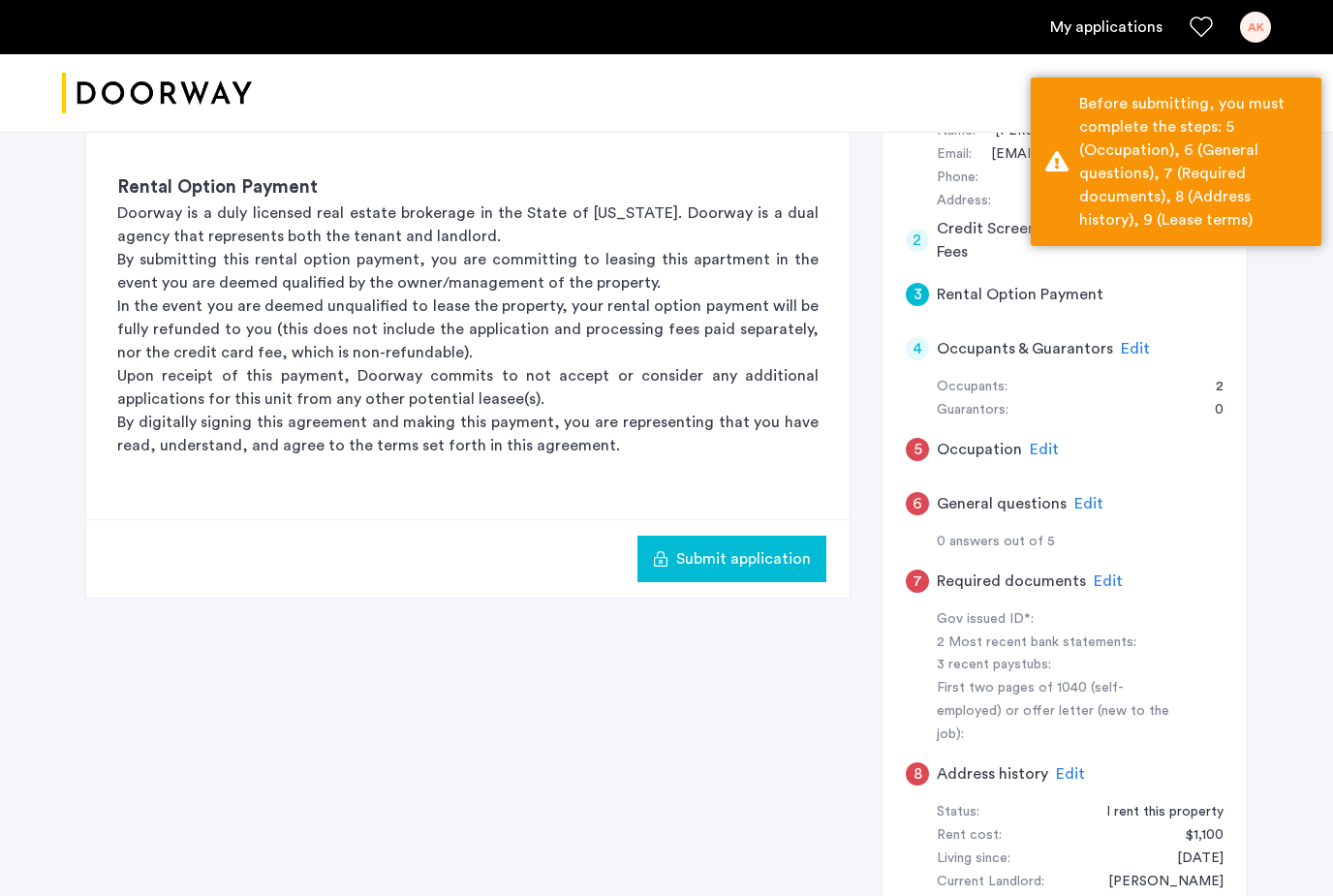
click at [1038, 452] on span "Edit" at bounding box center [1044, 450] width 29 height 16
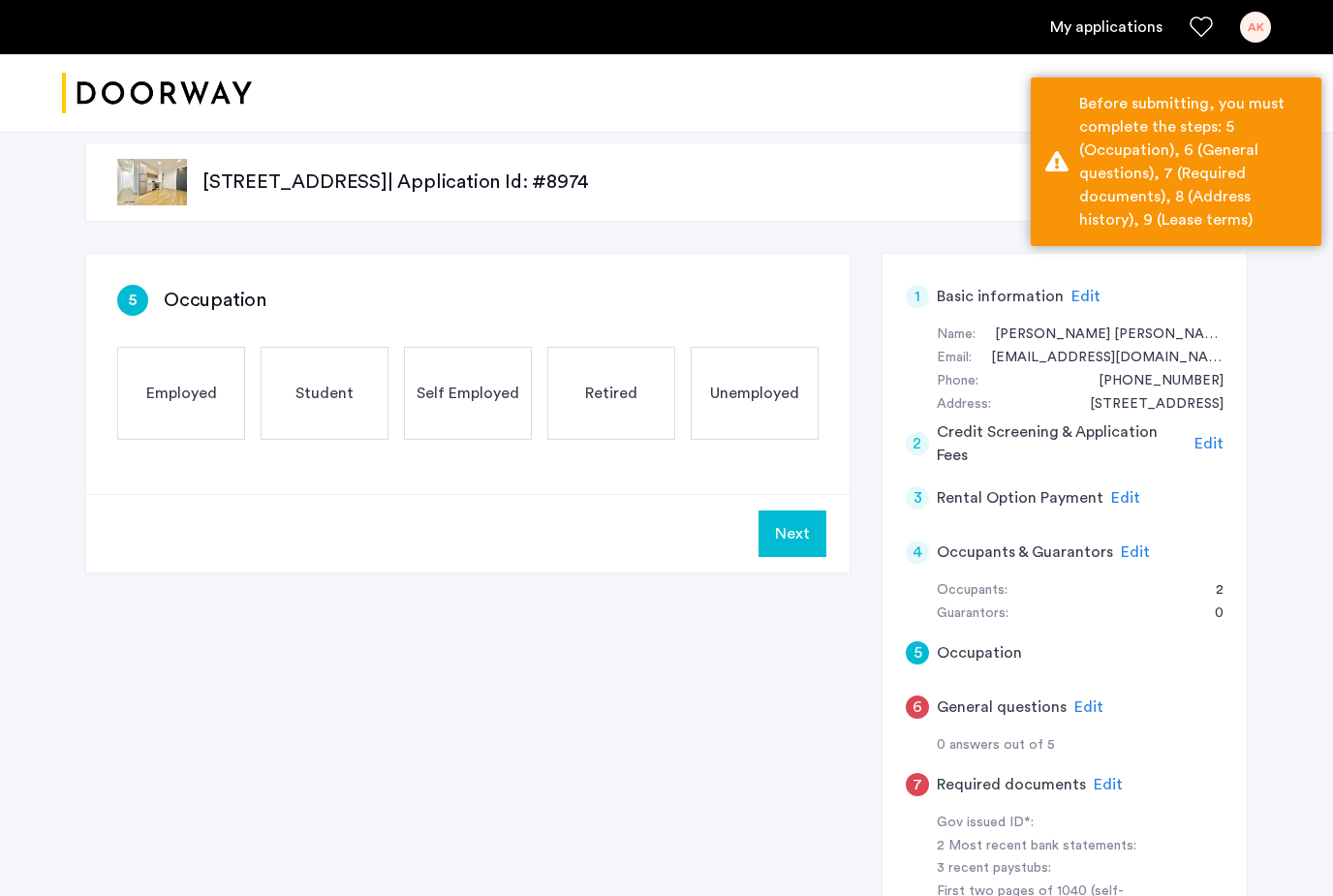
scroll to position [50, 0]
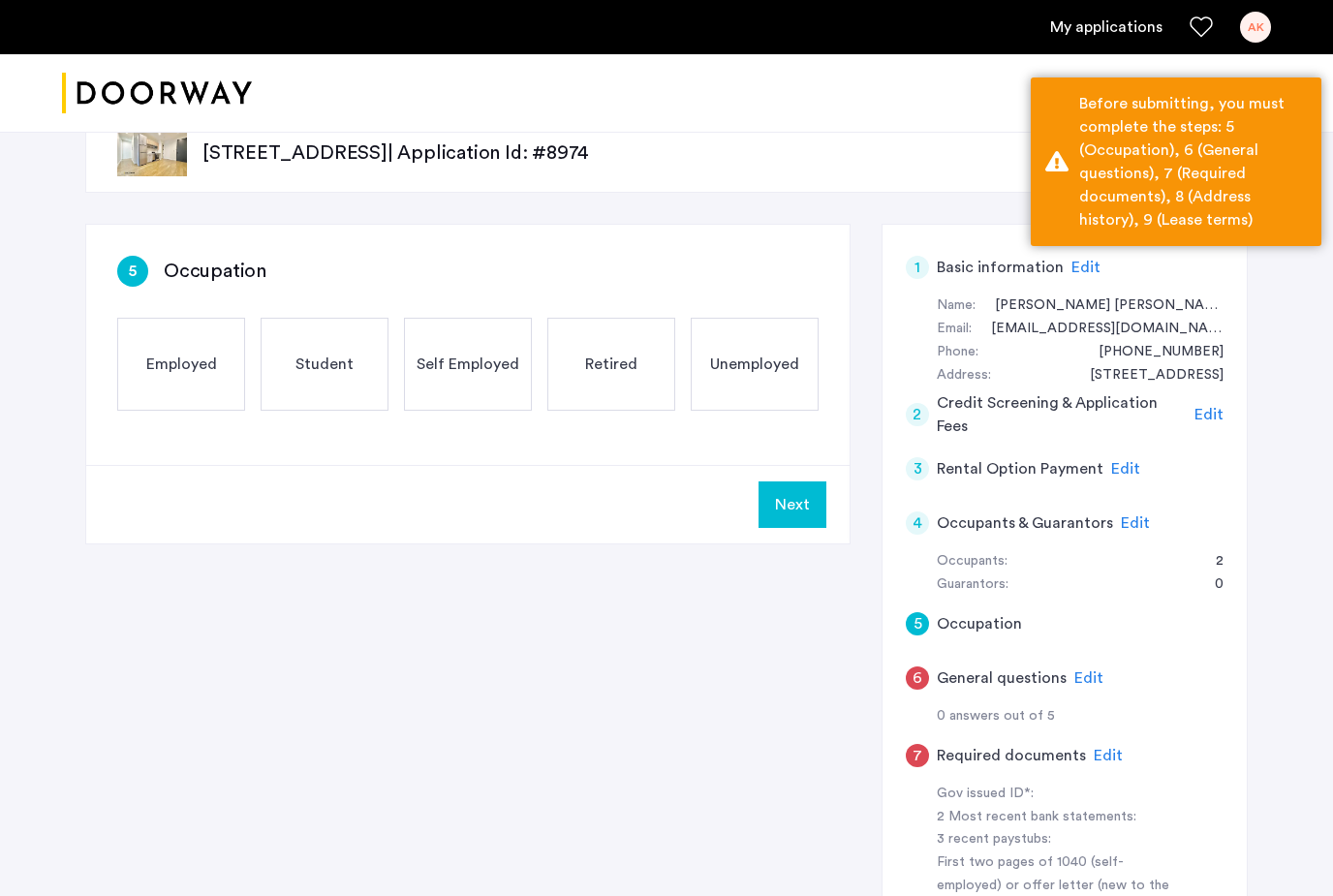
click at [317, 367] on span "Student" at bounding box center [325, 364] width 59 height 23
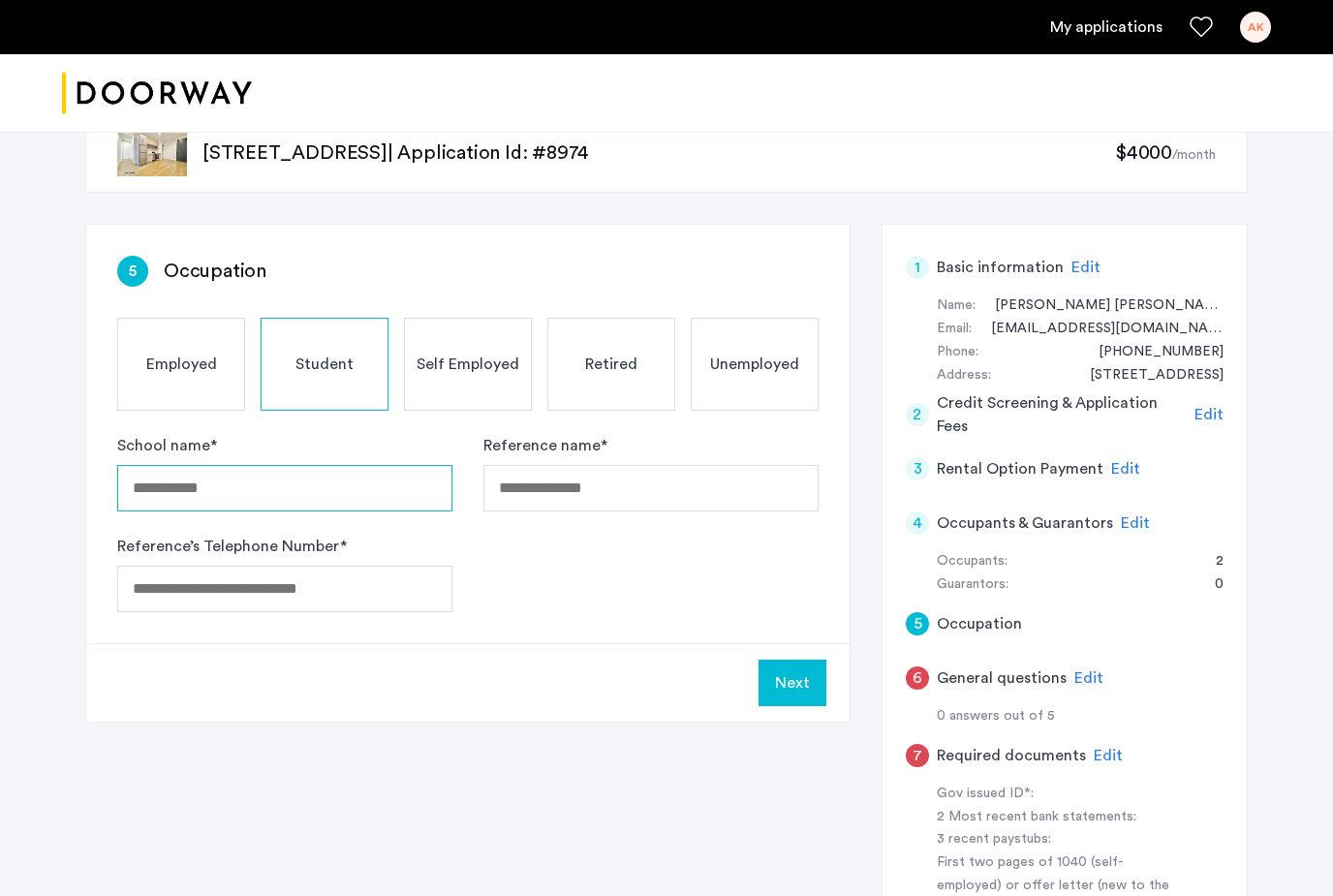
click at [236, 504] on input "School name *" at bounding box center [285, 488] width 336 height 47
type input "*"
type input "**********"
click at [198, 337] on div "Employed" at bounding box center [181, 365] width 128 height 93
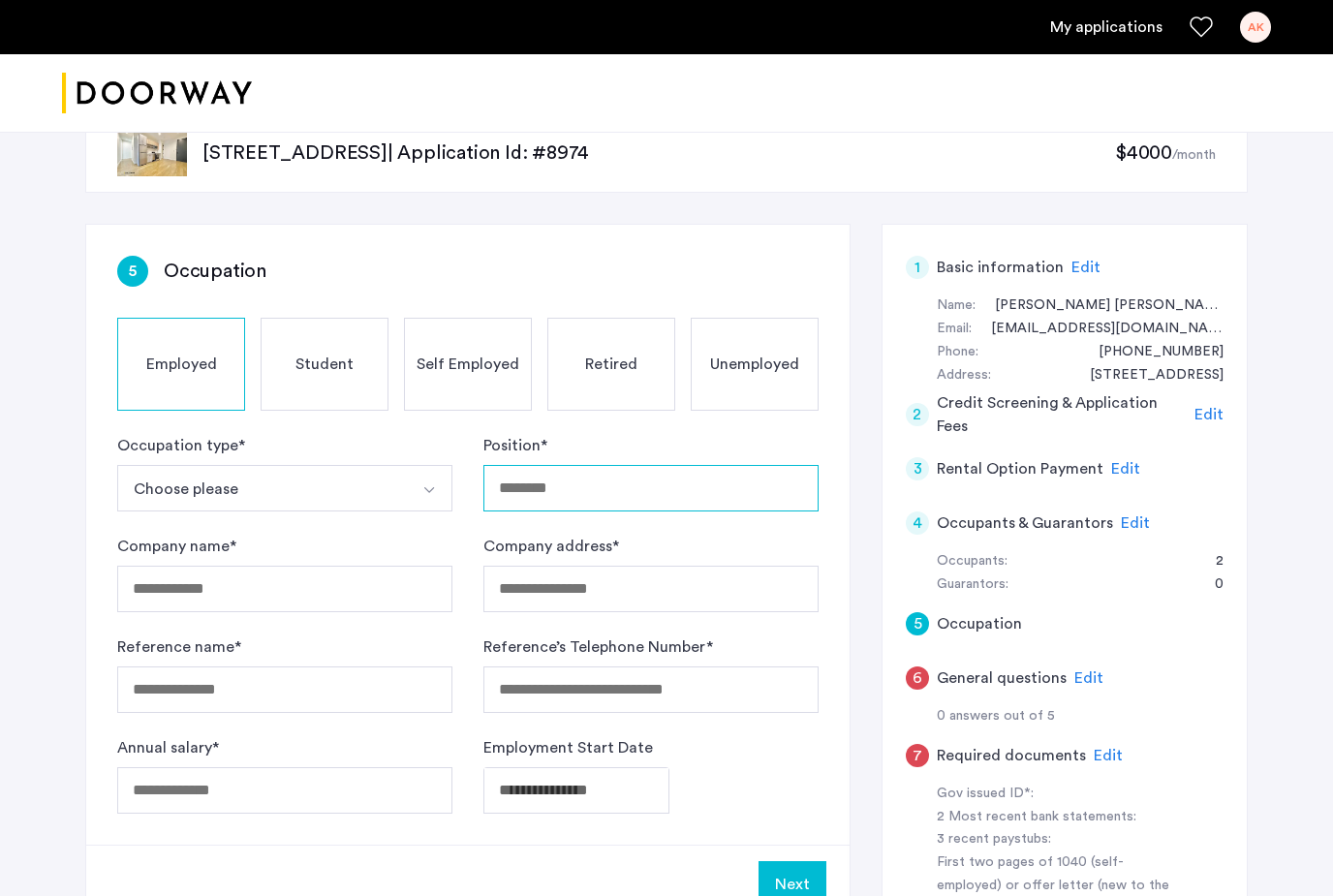
click at [629, 495] on input "Position *" at bounding box center [652, 488] width 336 height 47
click at [309, 392] on div "Student" at bounding box center [324, 365] width 128 height 93
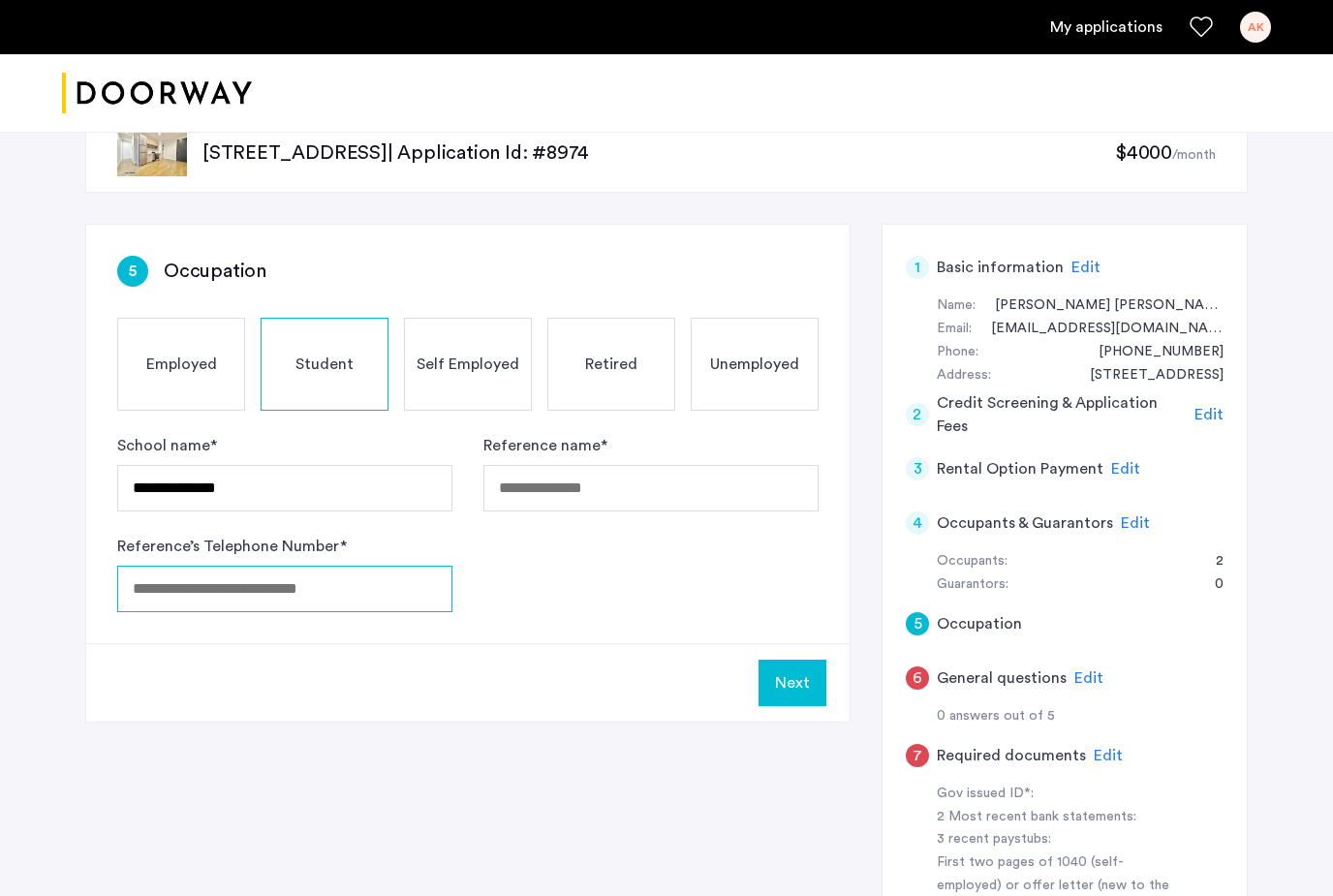
click at [266, 600] on input "Reference’s Telephone Number *" at bounding box center [285, 589] width 336 height 47
type input "**********"
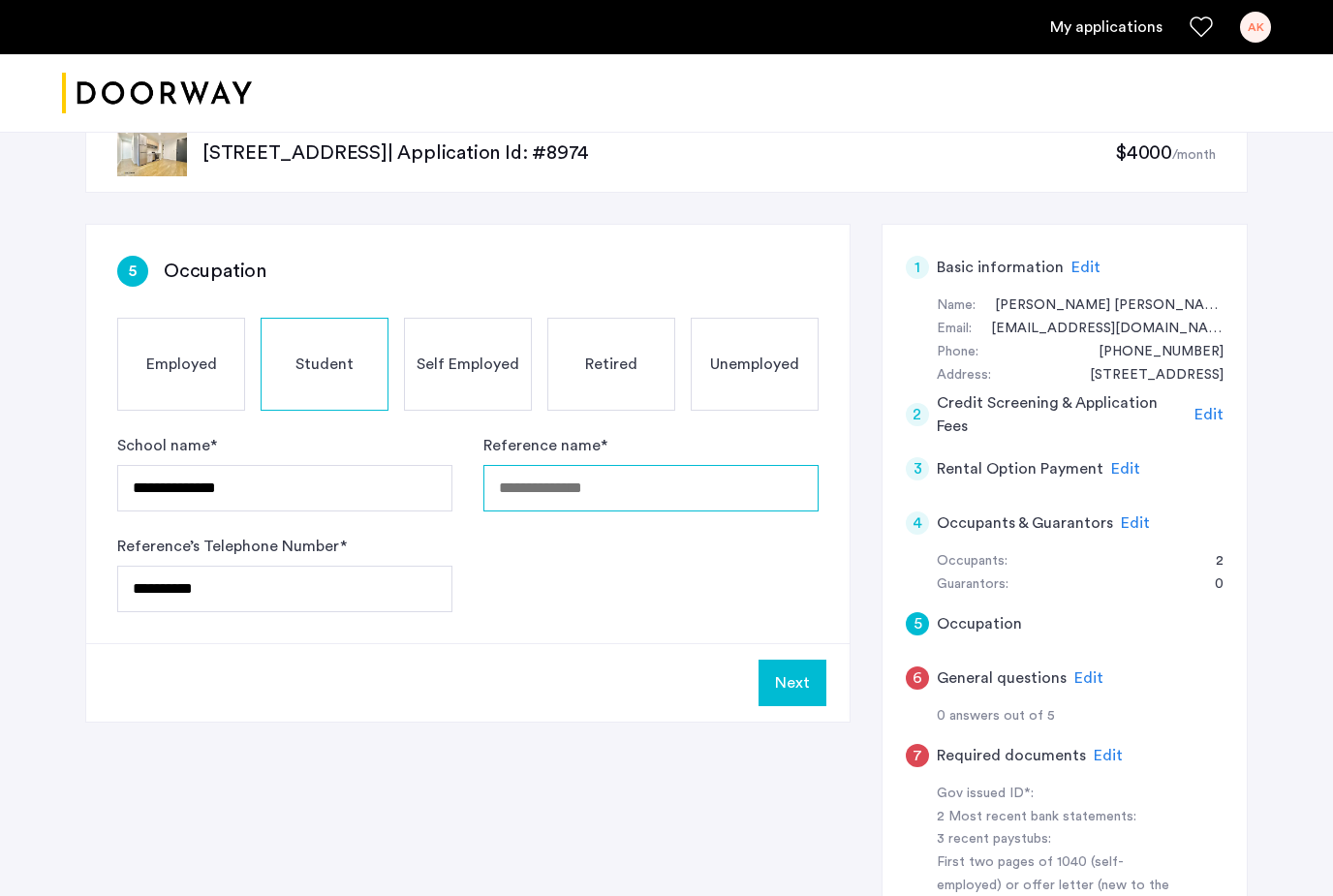
click at [648, 478] on input "Reference name *" at bounding box center [652, 488] width 336 height 47
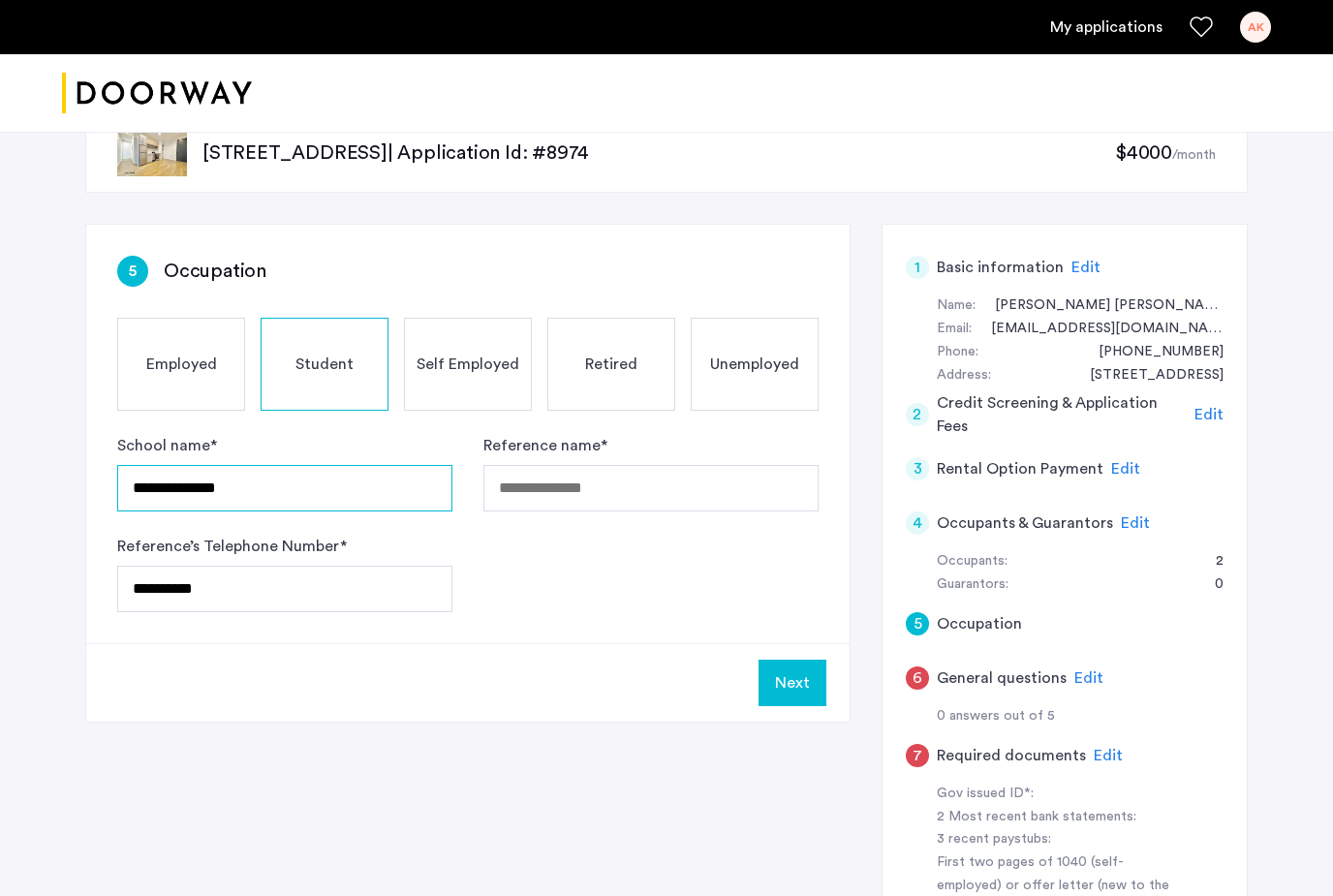
click at [337, 491] on input "**********" at bounding box center [285, 488] width 336 height 47
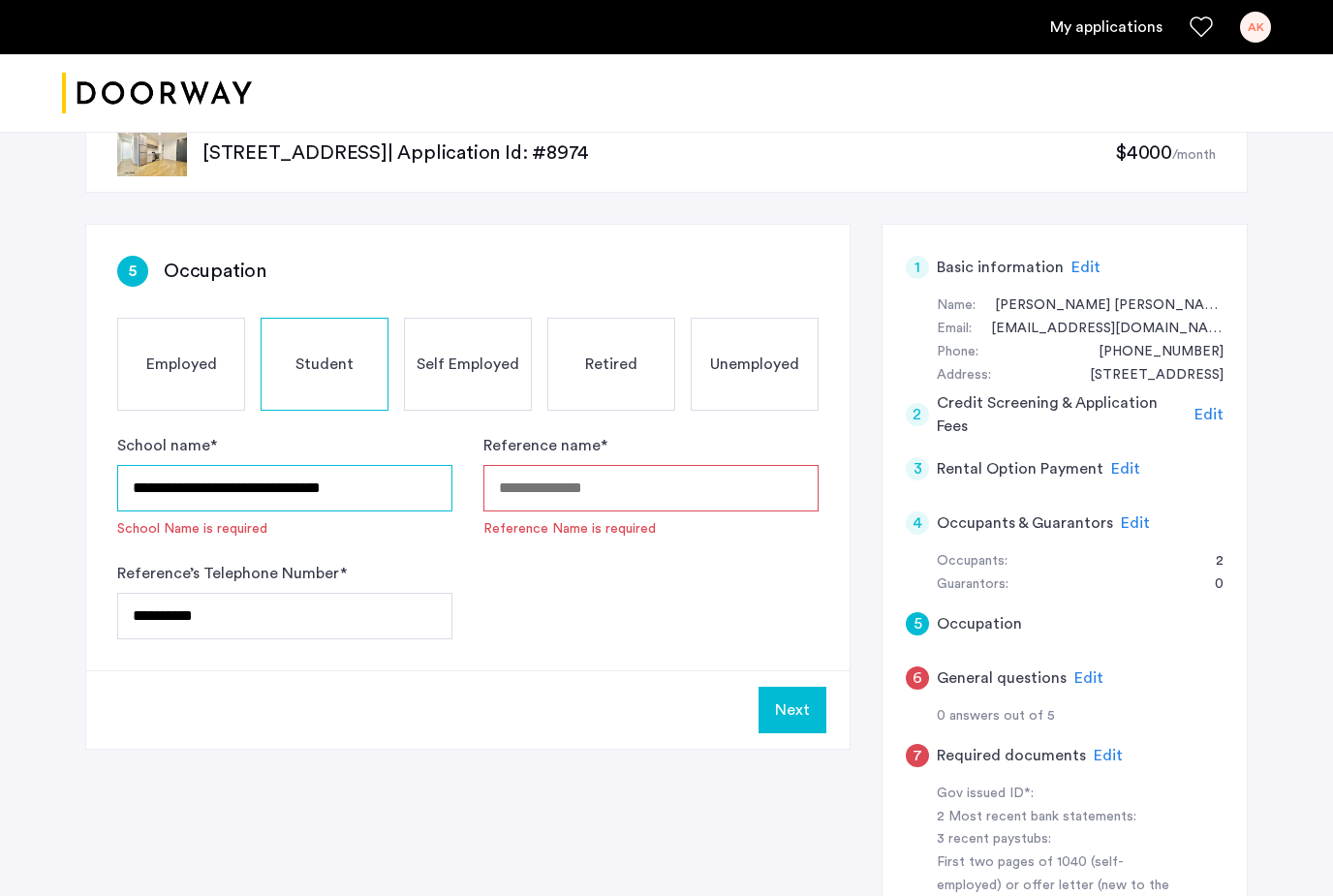
type input "**********"
click at [726, 500] on input "Reference name *" at bounding box center [652, 488] width 336 height 47
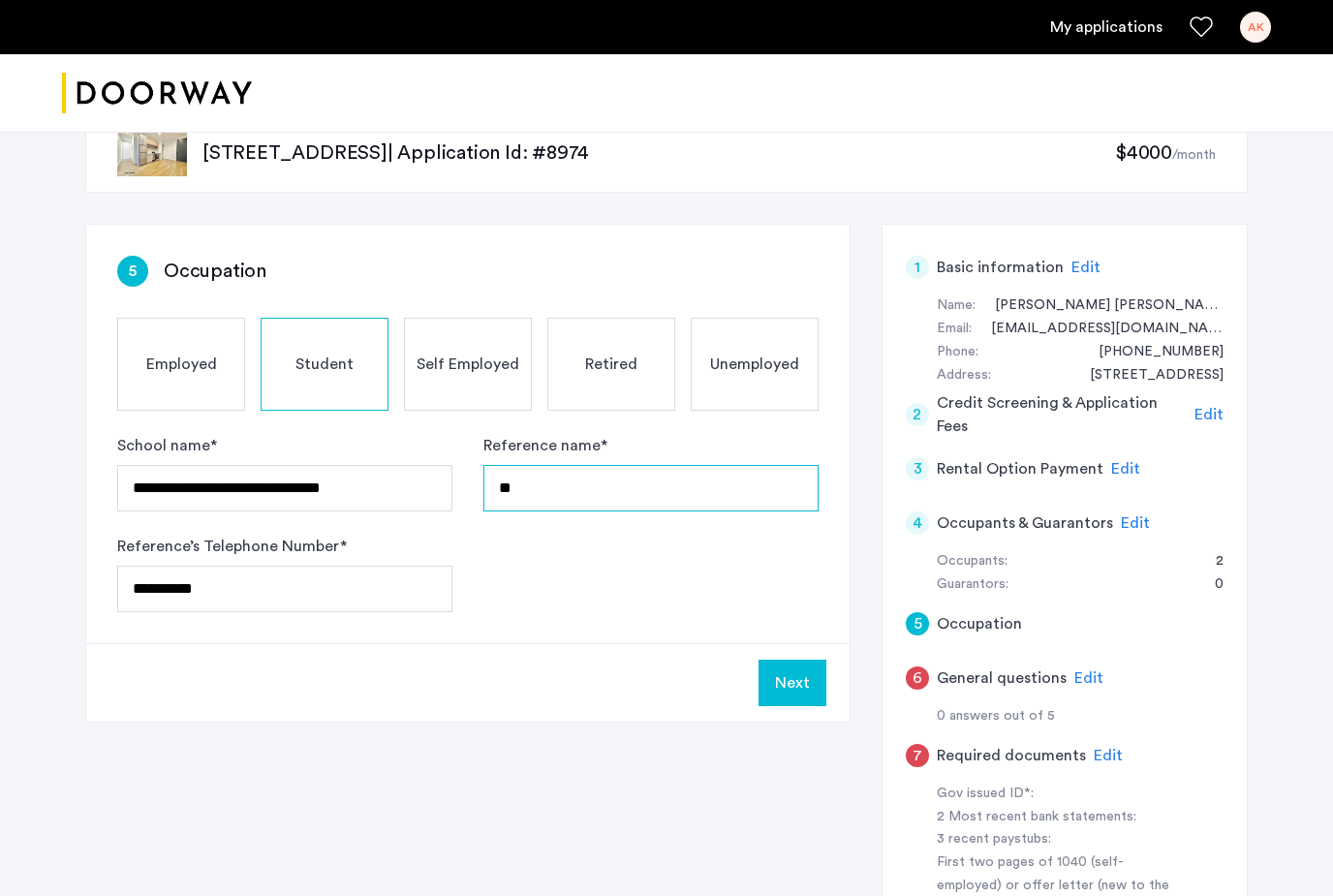
type input "***"
click at [796, 687] on button "Next" at bounding box center [793, 682] width 68 height 47
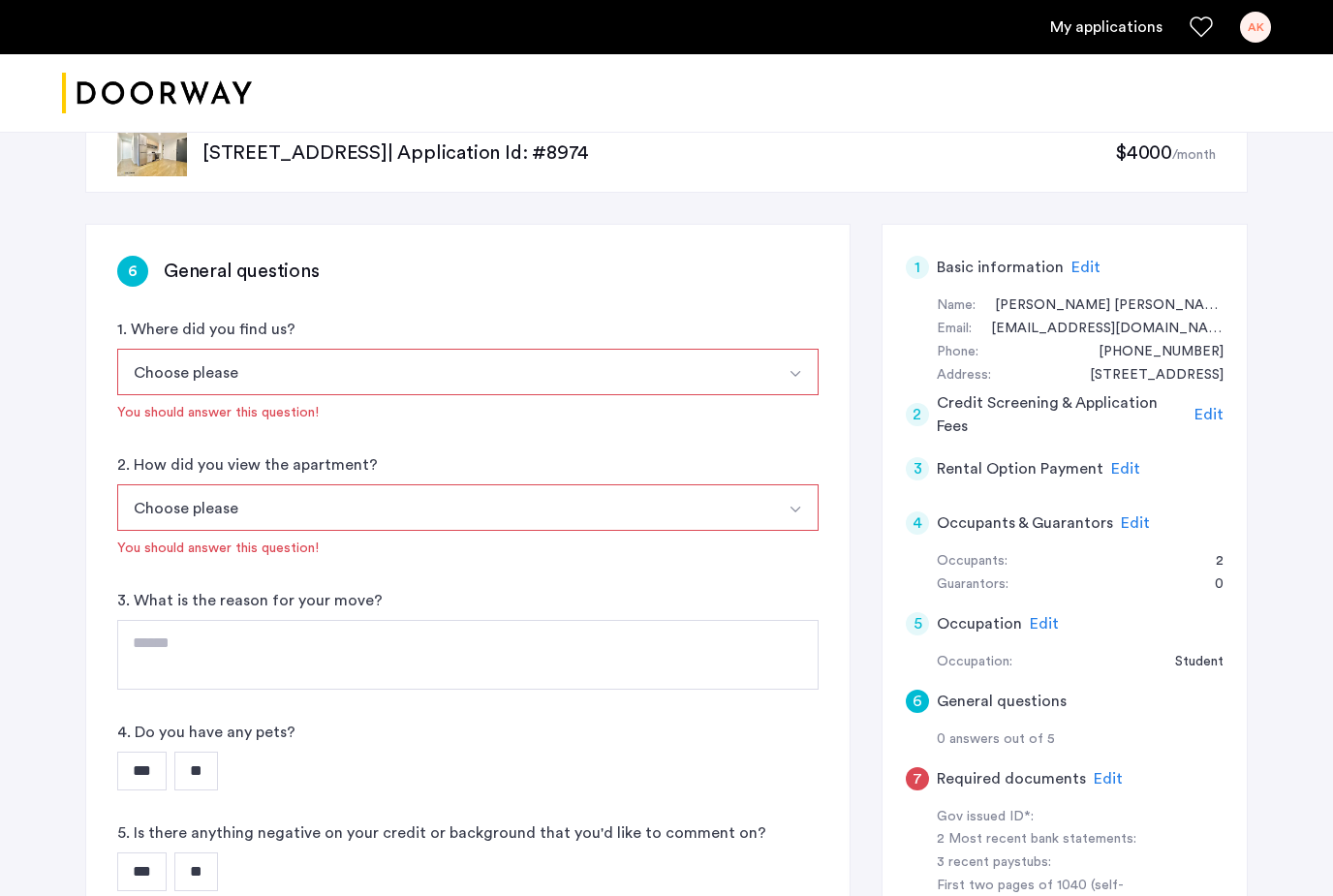
click at [749, 373] on button "Choose please" at bounding box center [445, 372] width 656 height 47
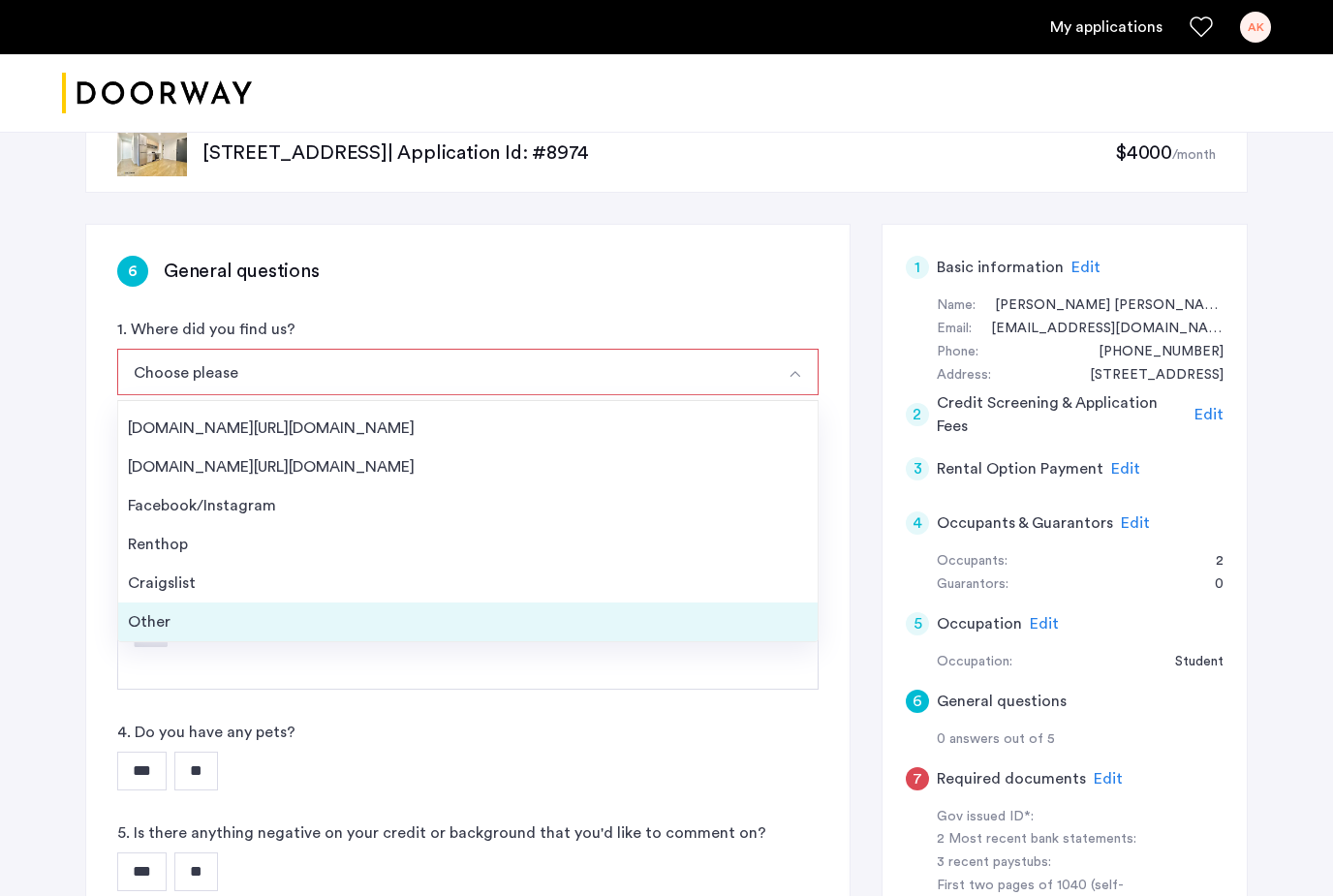
scroll to position [31, 0]
click at [278, 634] on li "Other" at bounding box center [468, 622] width 699 height 39
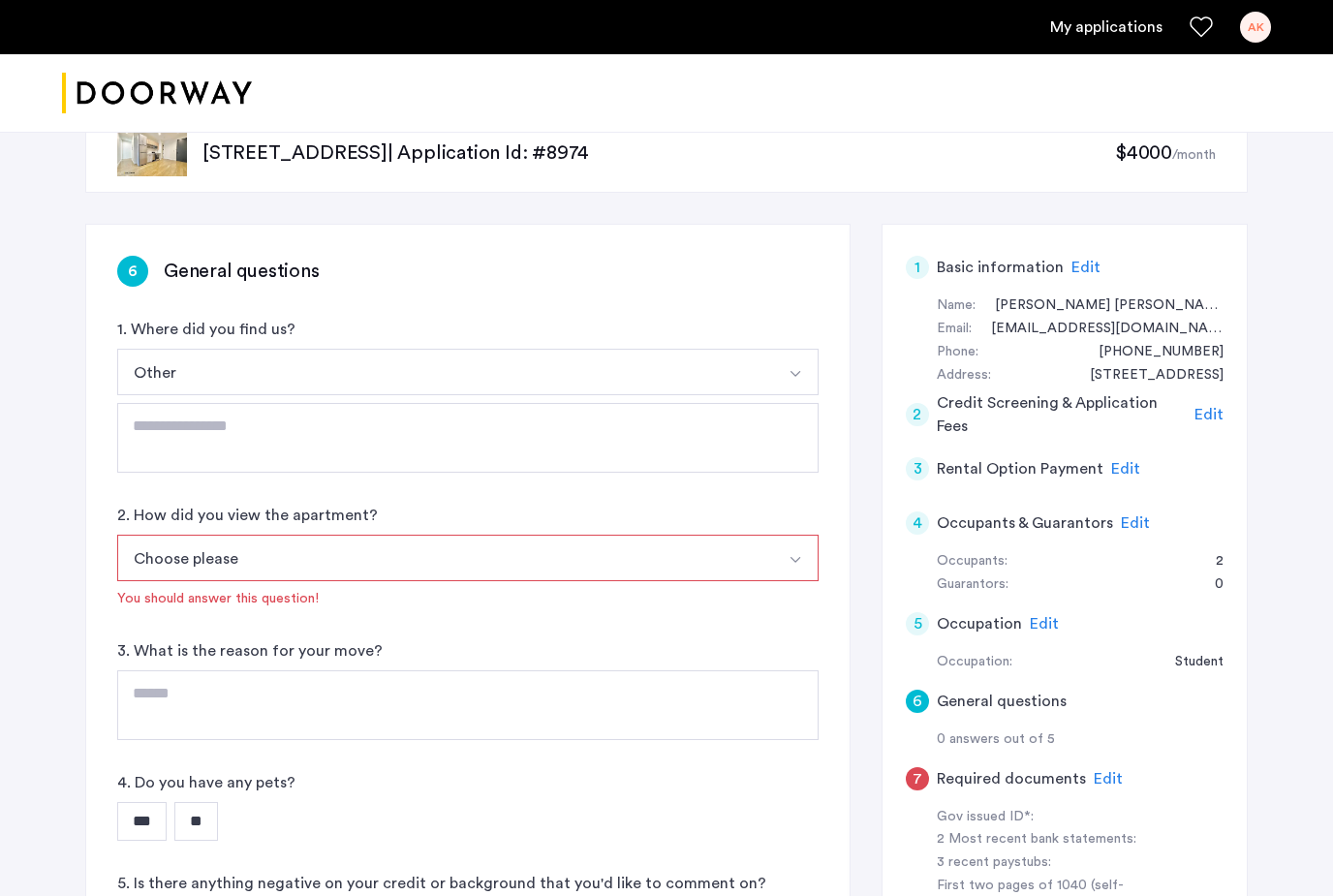
click at [616, 371] on button "Other" at bounding box center [445, 372] width 656 height 47
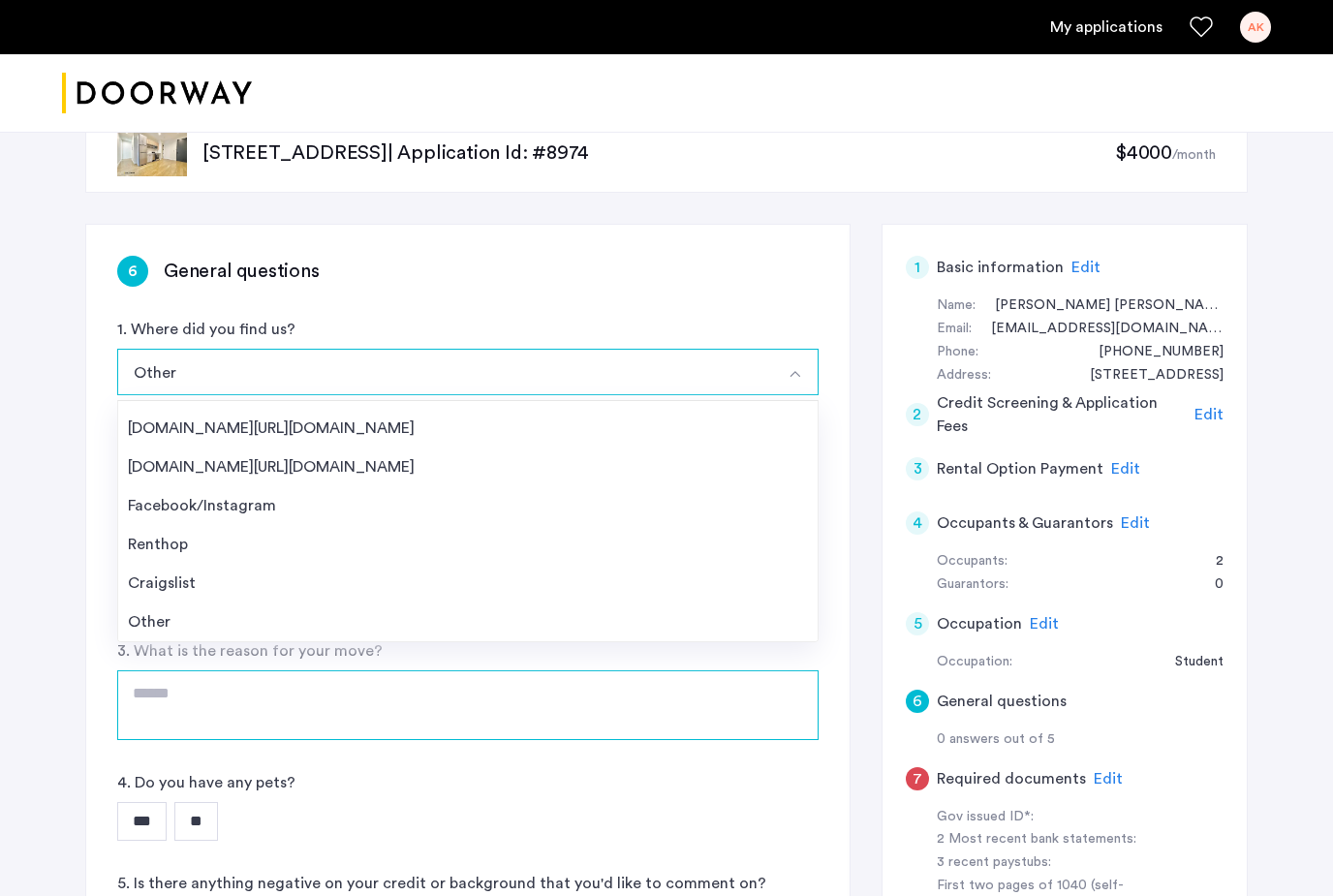
click at [480, 729] on textarea at bounding box center [468, 705] width 701 height 70
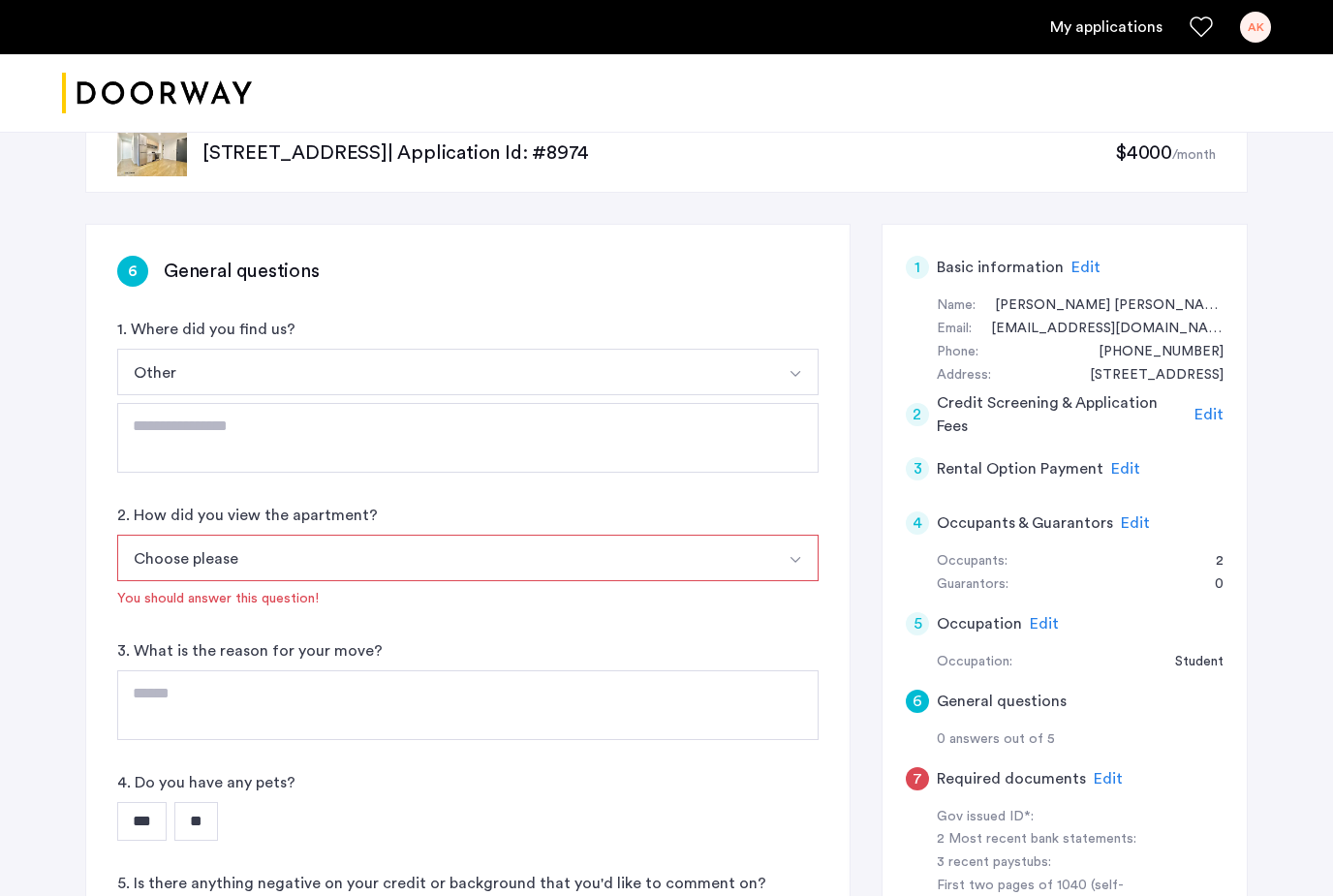
click at [614, 548] on button "Choose please" at bounding box center [445, 557] width 656 height 47
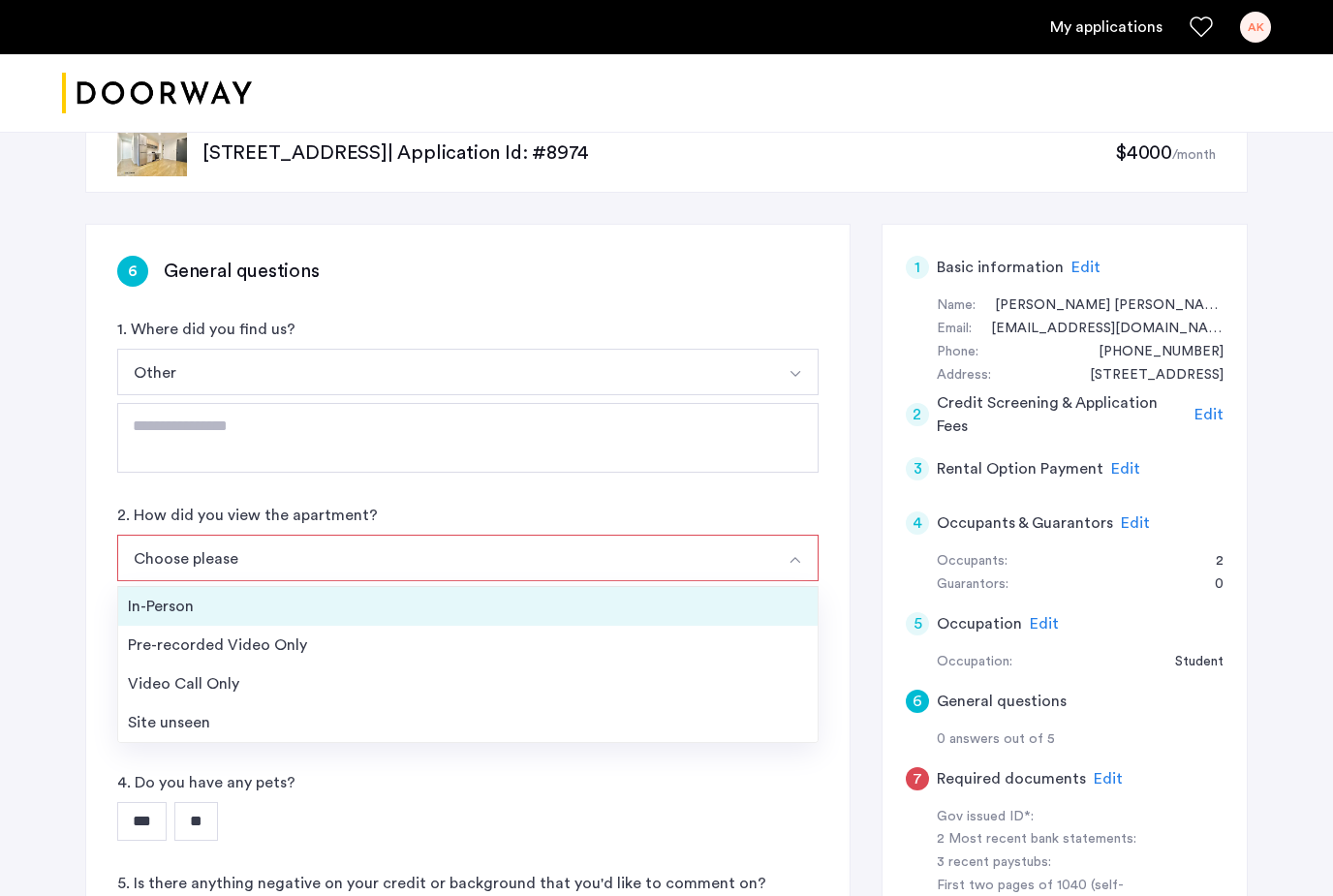
click at [423, 620] on li "In-Person" at bounding box center [468, 606] width 699 height 39
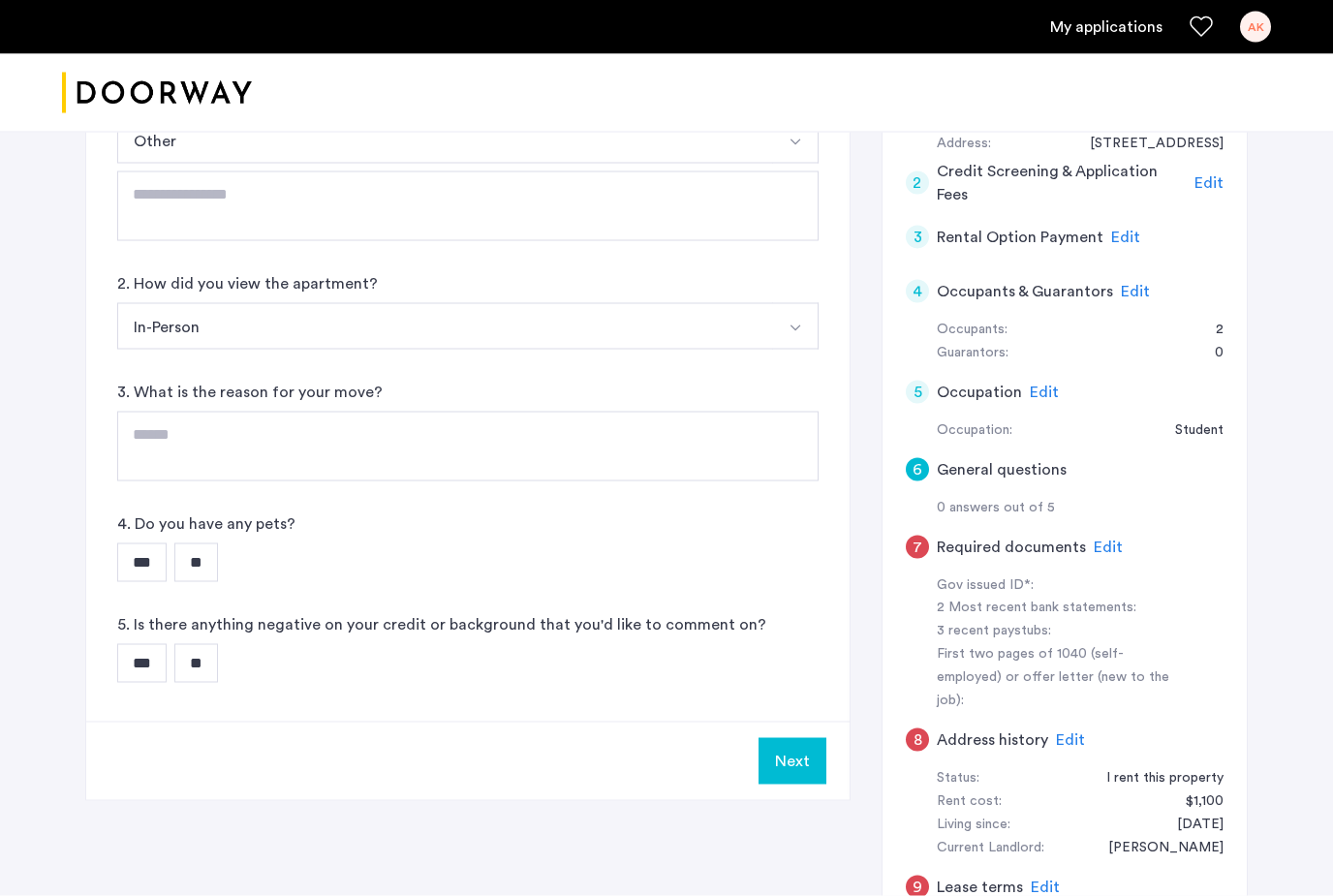
scroll to position [282, 0]
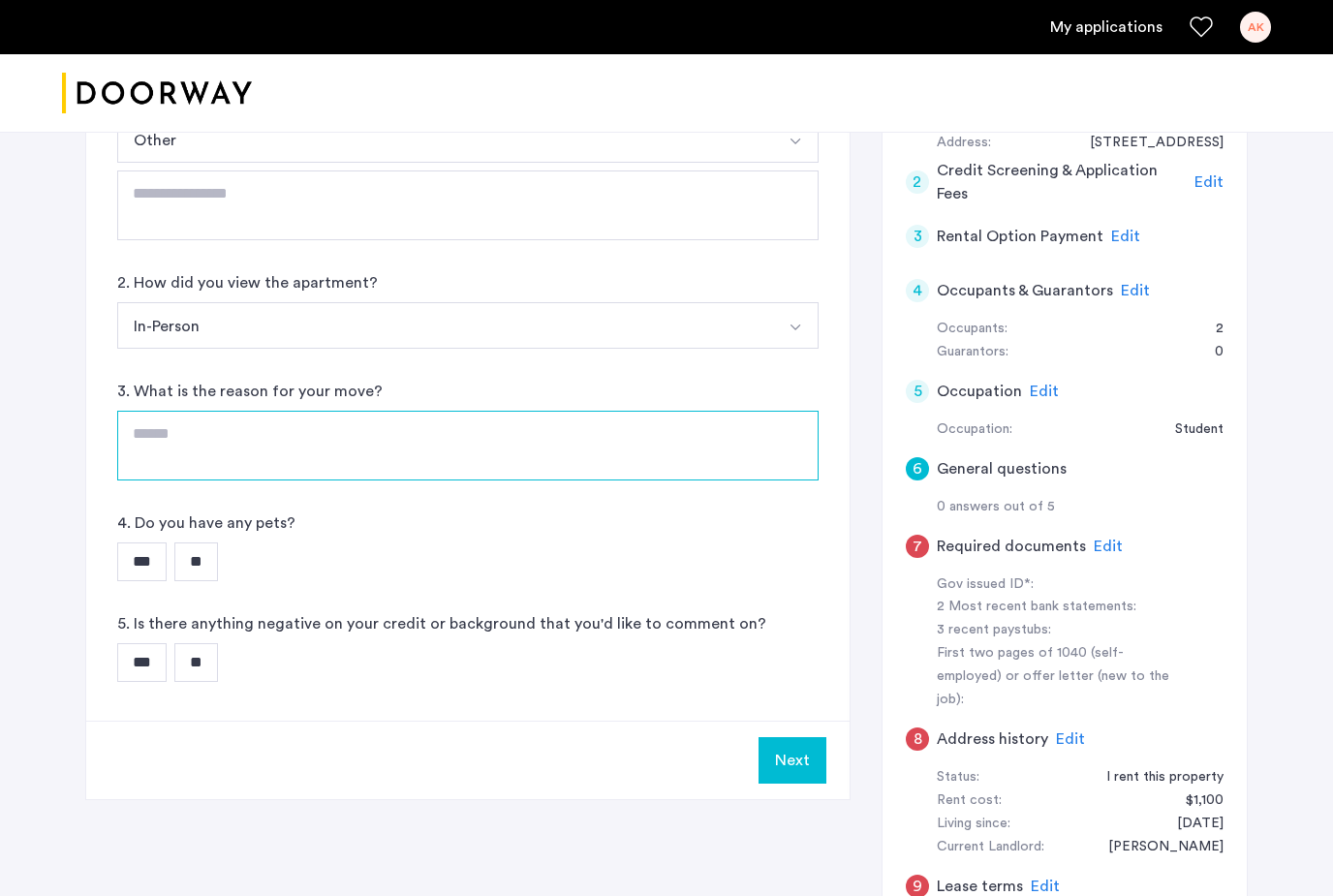
click at [732, 458] on textarea at bounding box center [468, 446] width 701 height 70
type textarea "*"
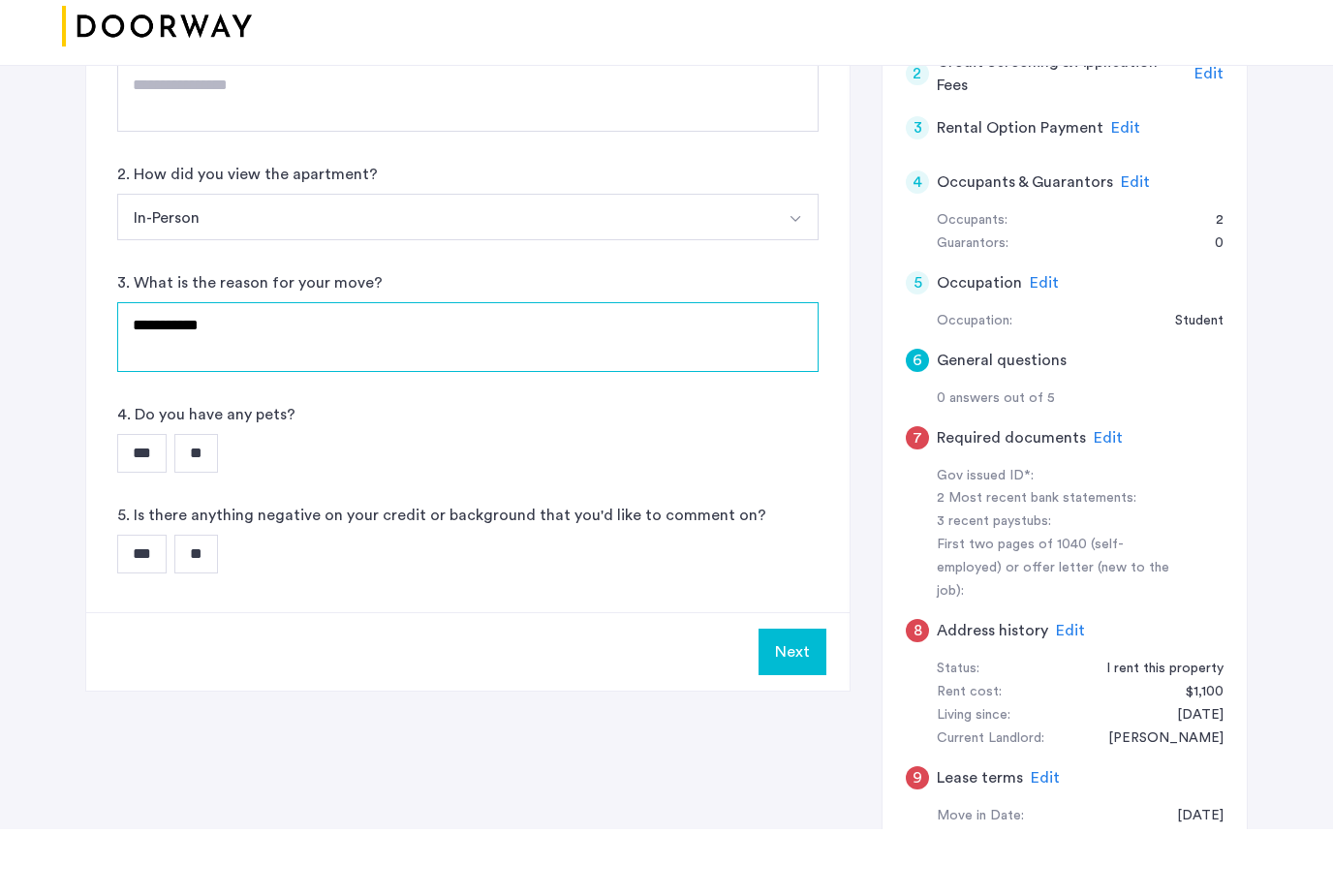
scroll to position [408, 0]
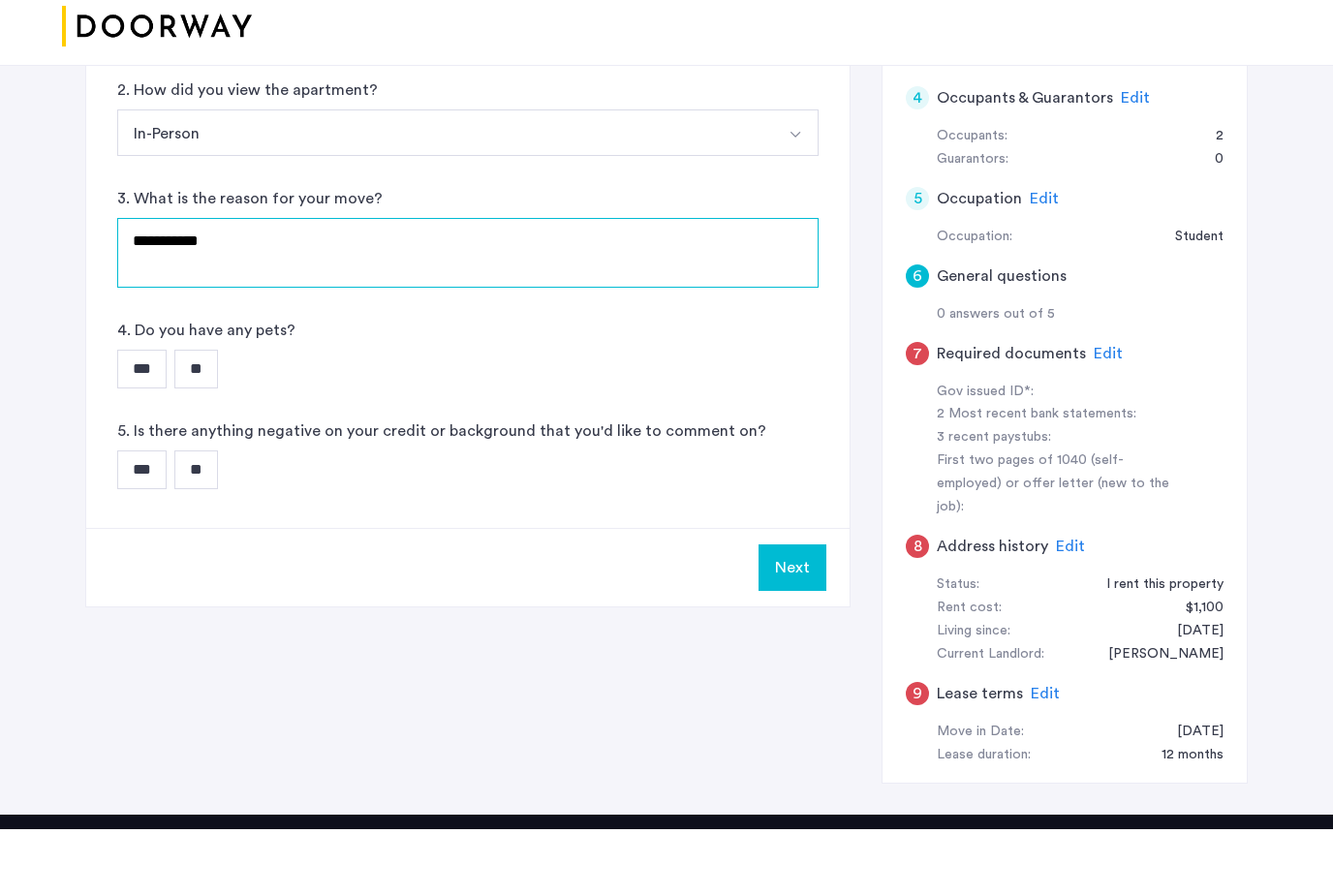
type textarea "**********"
click at [204, 416] on input "**" at bounding box center [197, 435] width 44 height 39
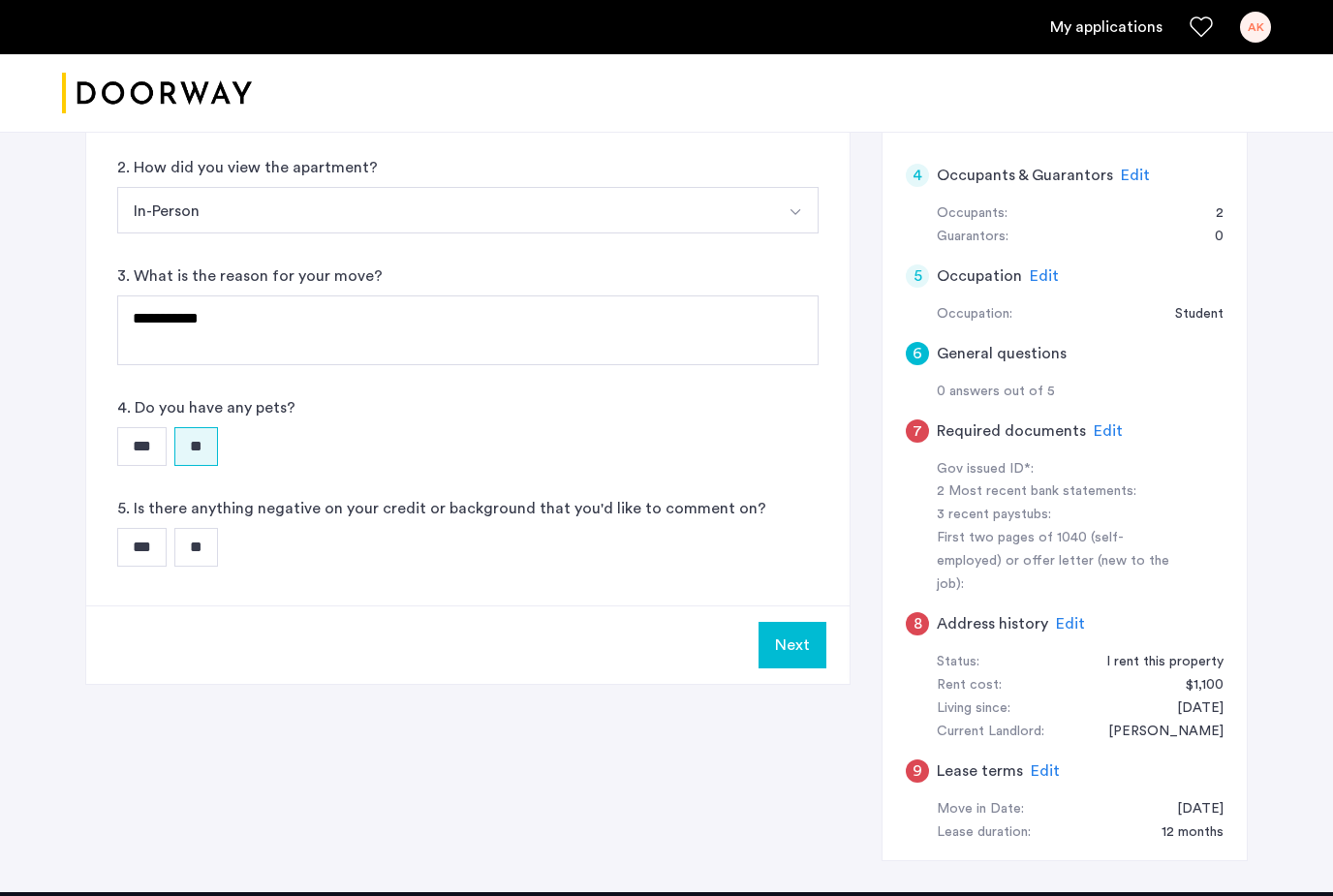
scroll to position [394, 0]
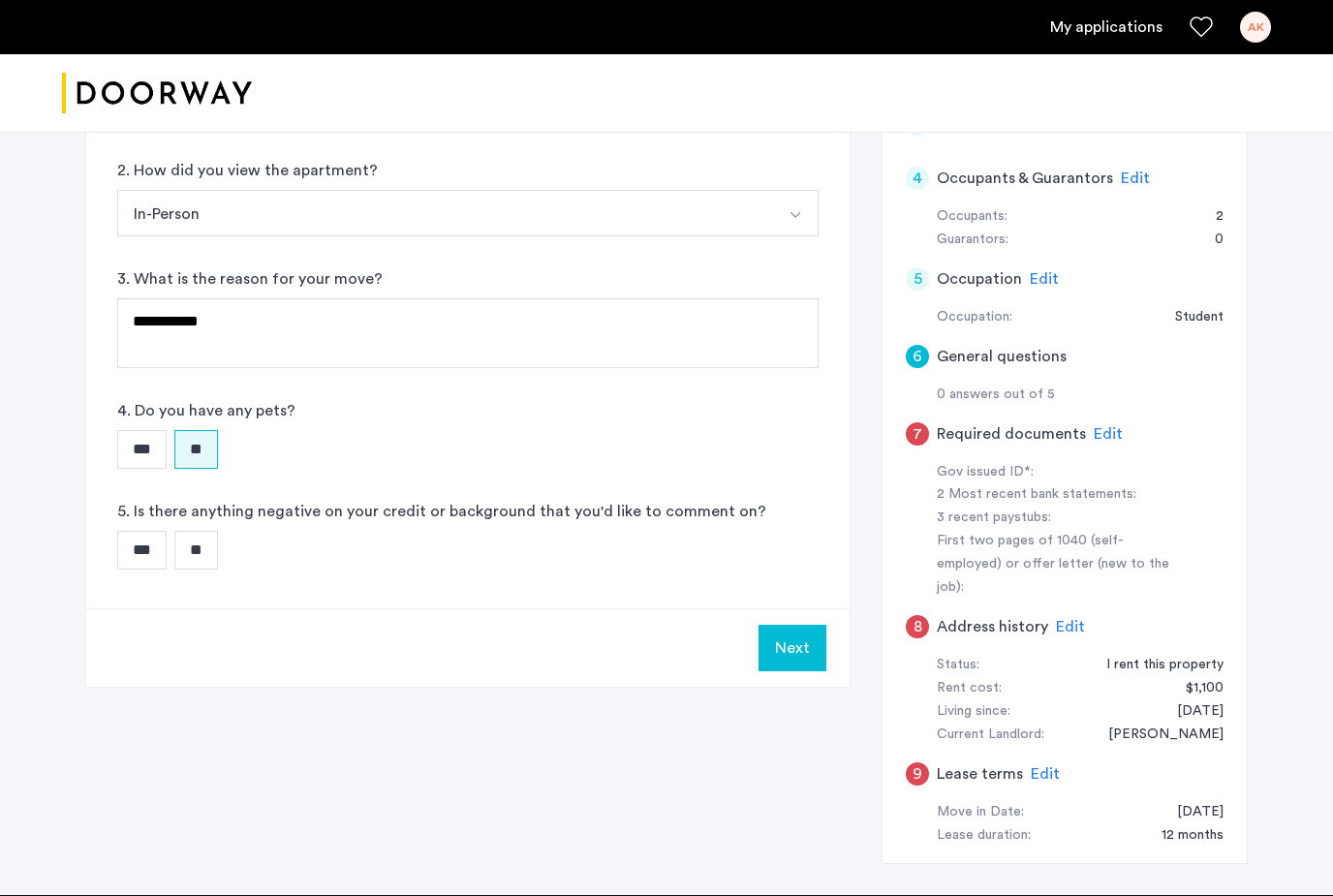
click at [218, 542] on input "**" at bounding box center [197, 550] width 44 height 39
click at [782, 640] on button "Next" at bounding box center [793, 648] width 68 height 47
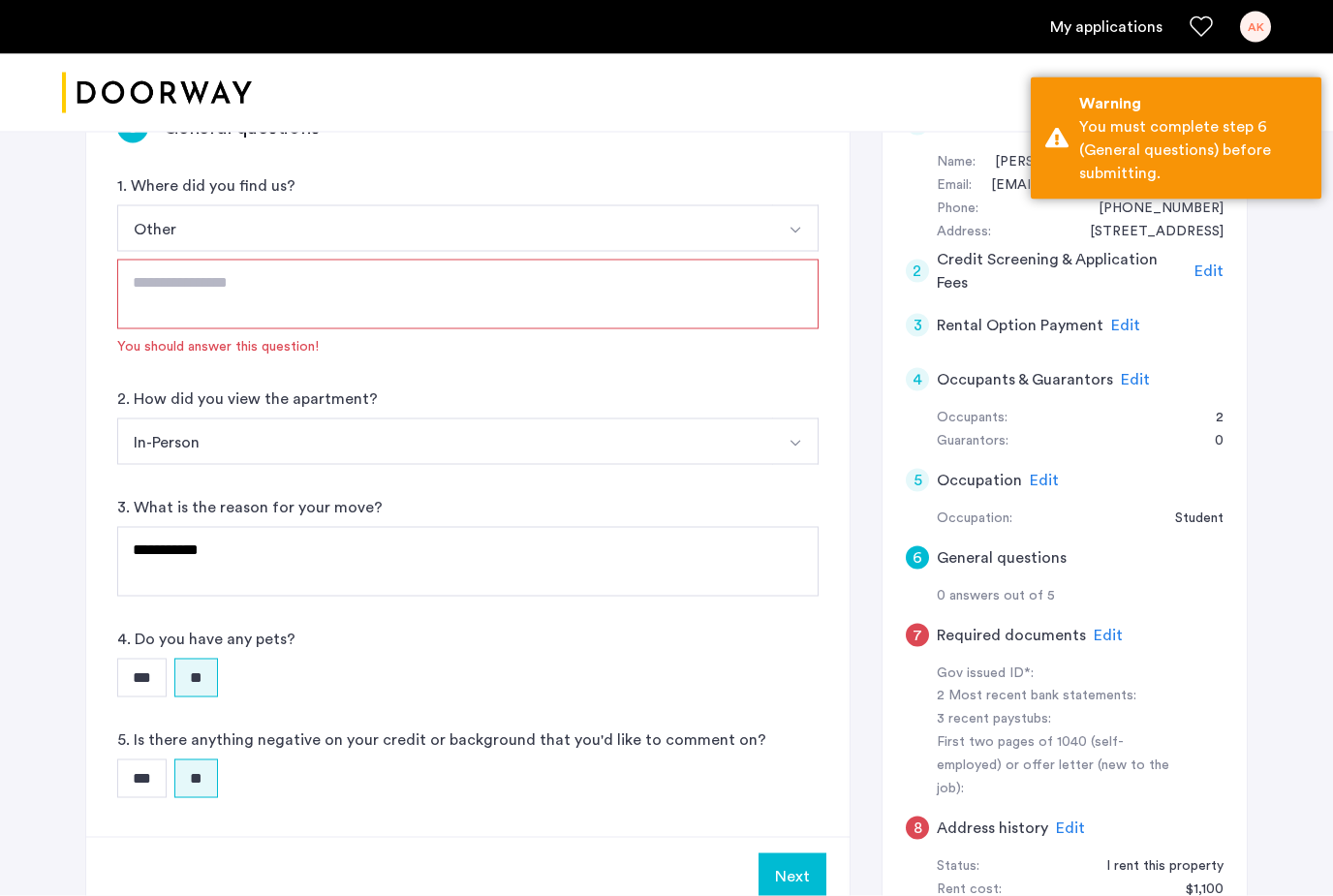
scroll to position [185, 0]
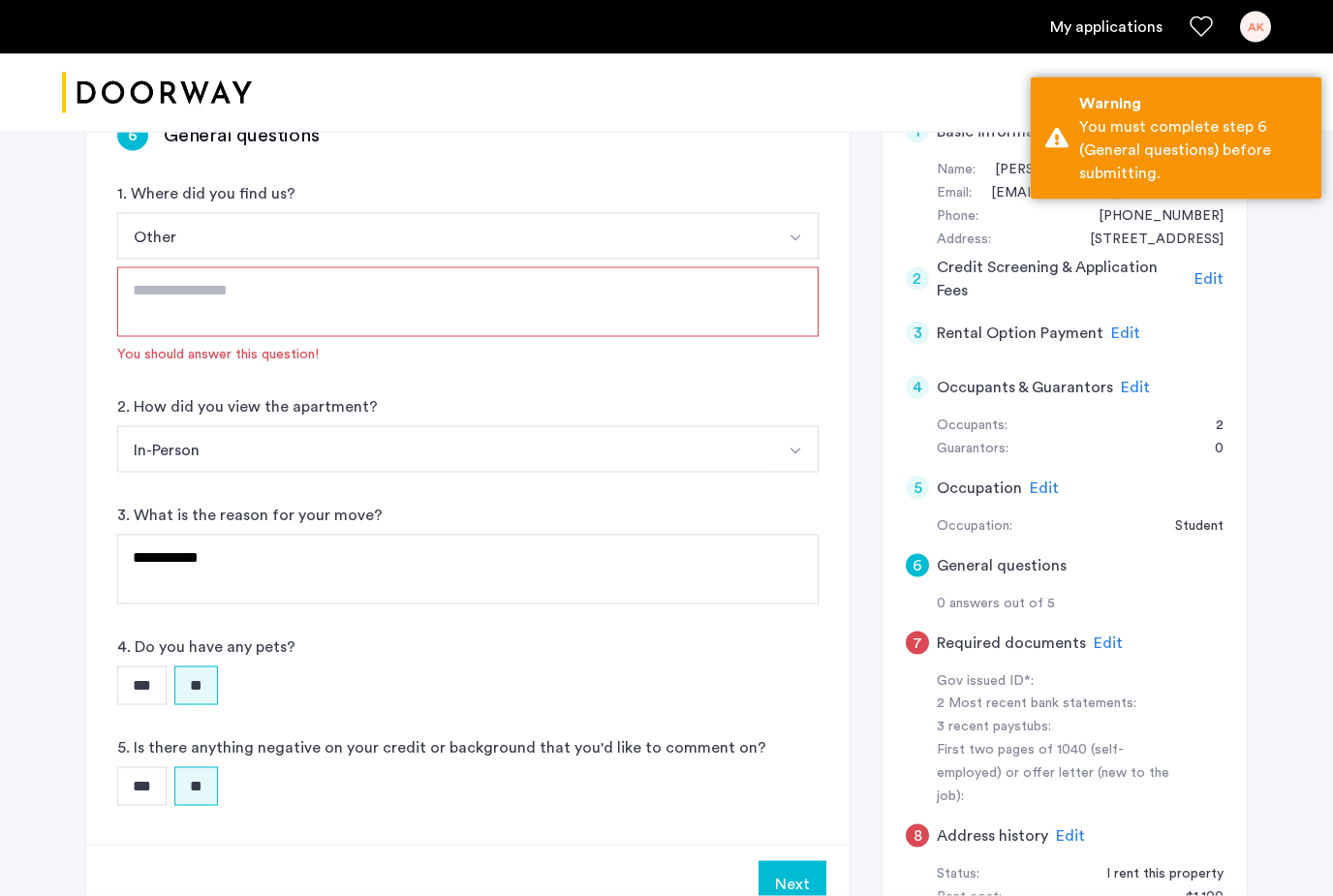
click at [678, 328] on textarea at bounding box center [468, 302] width 701 height 70
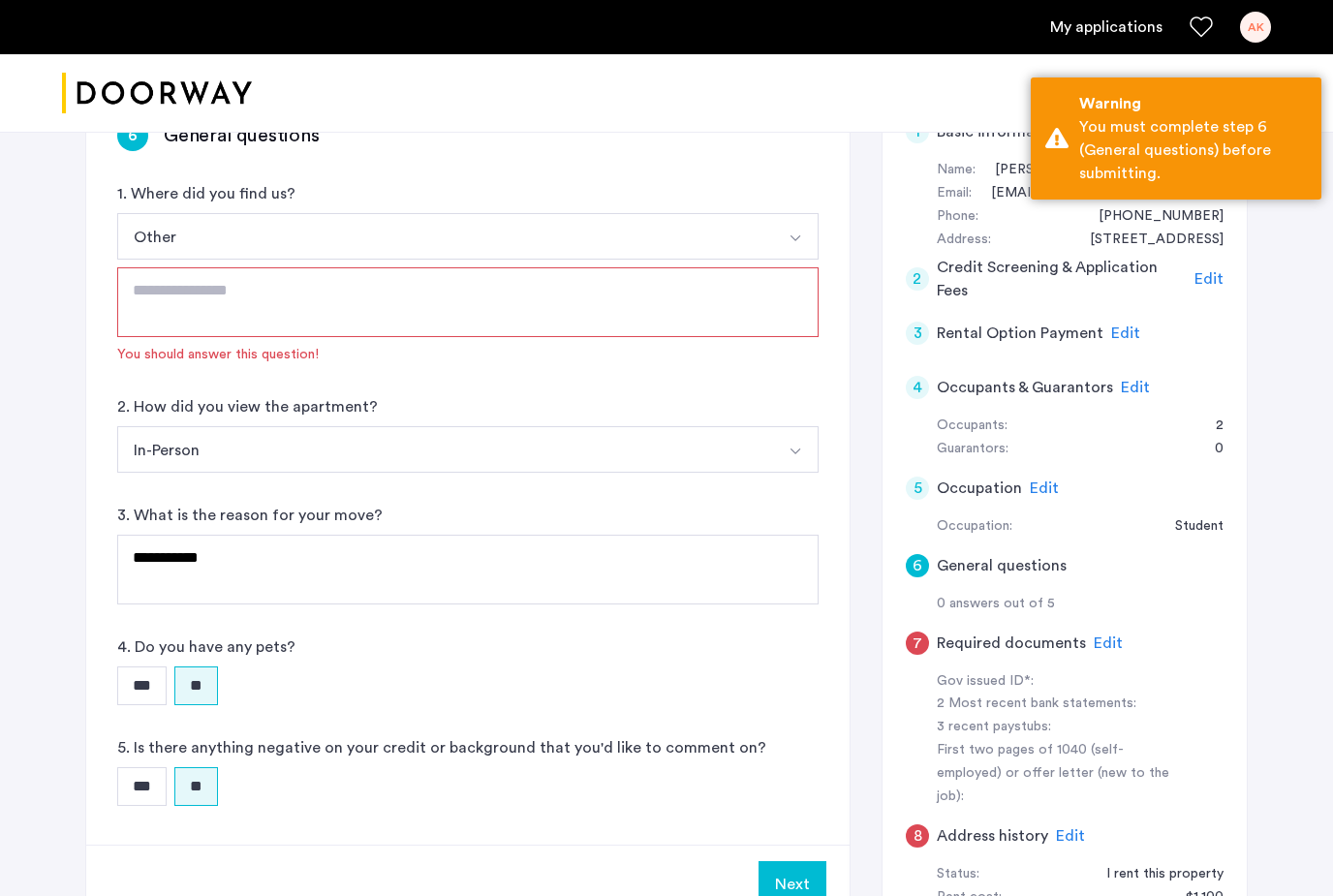
click at [751, 224] on button "Other" at bounding box center [445, 236] width 656 height 47
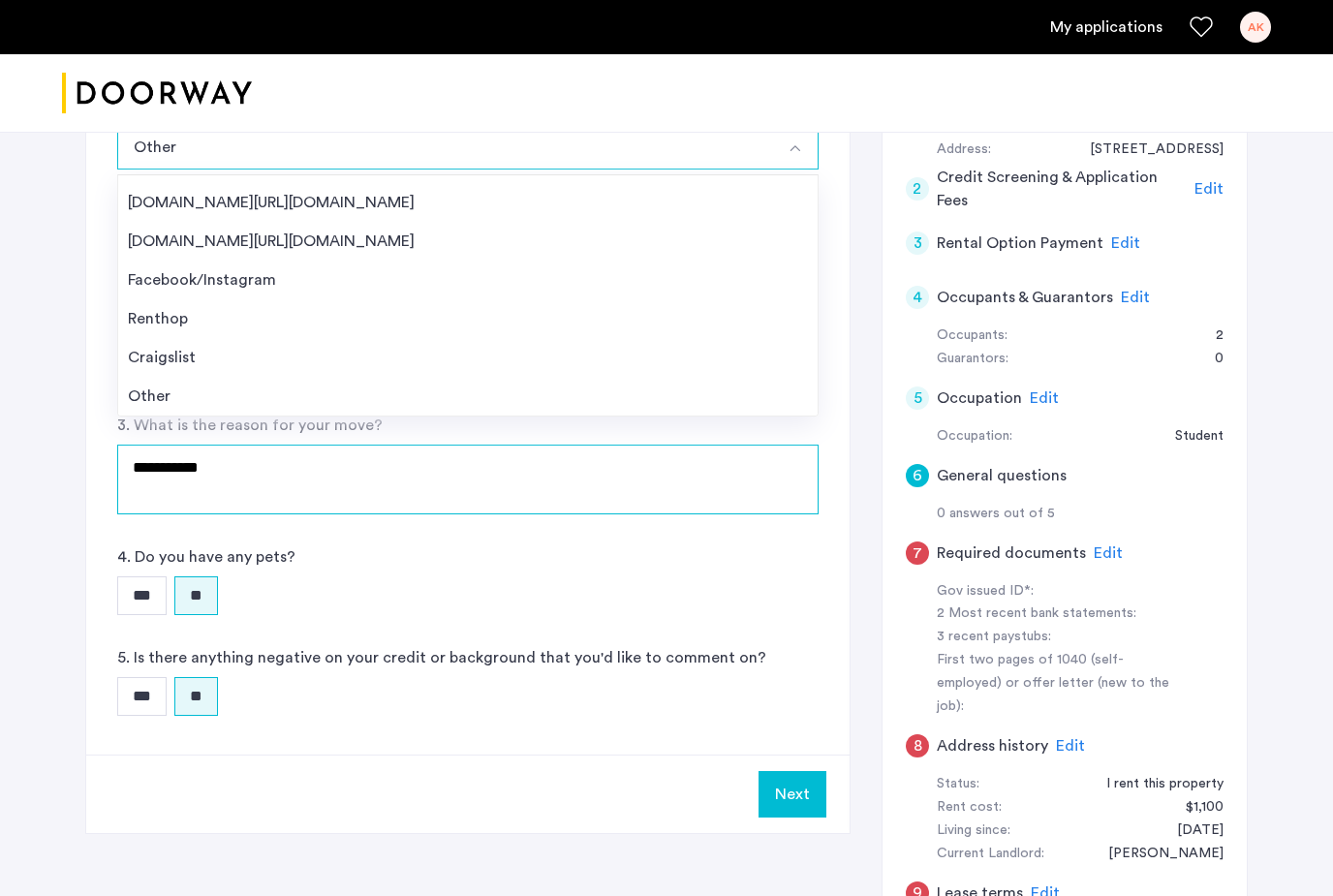
click at [532, 499] on textarea "**********" at bounding box center [468, 480] width 701 height 70
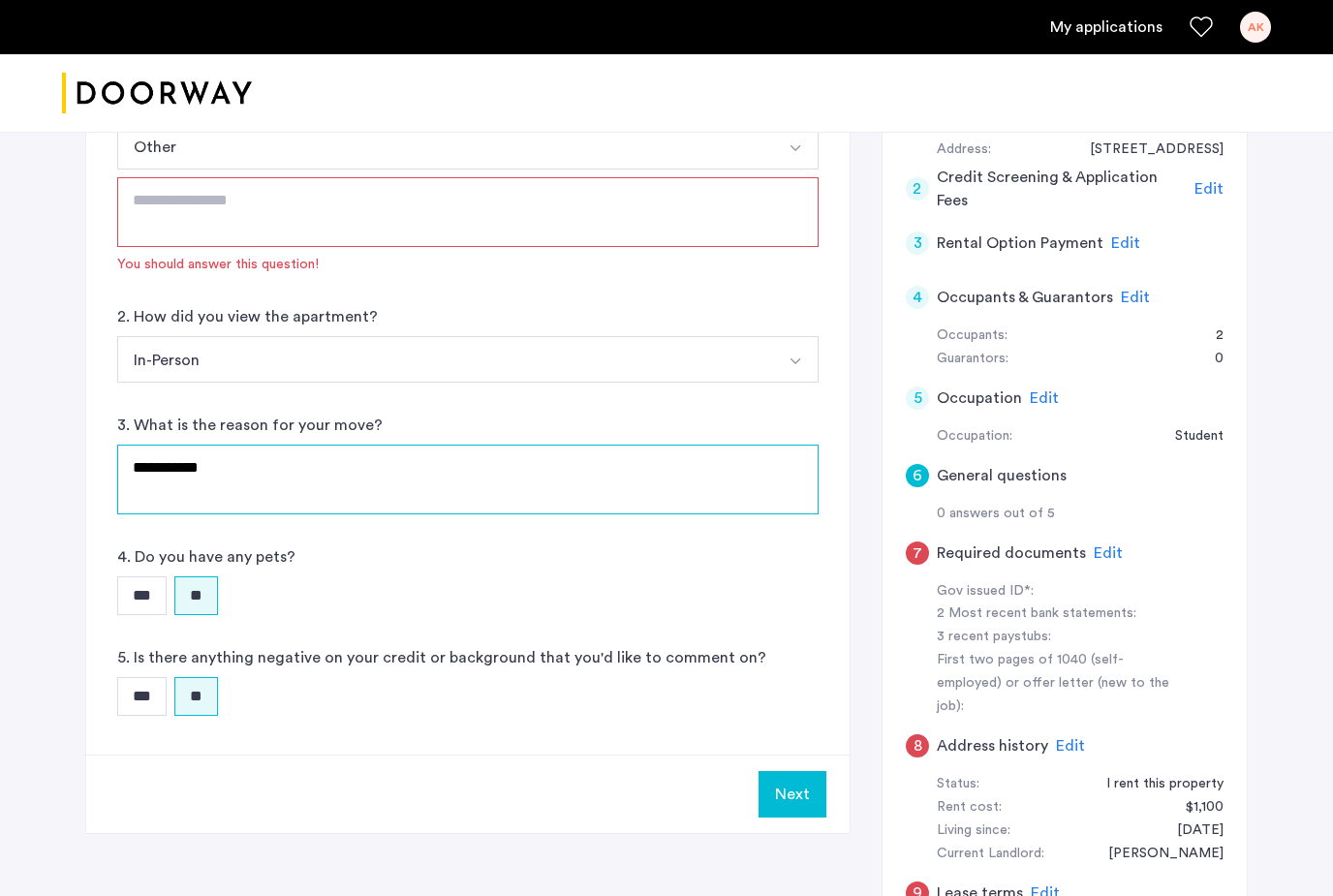
scroll to position [274, 0]
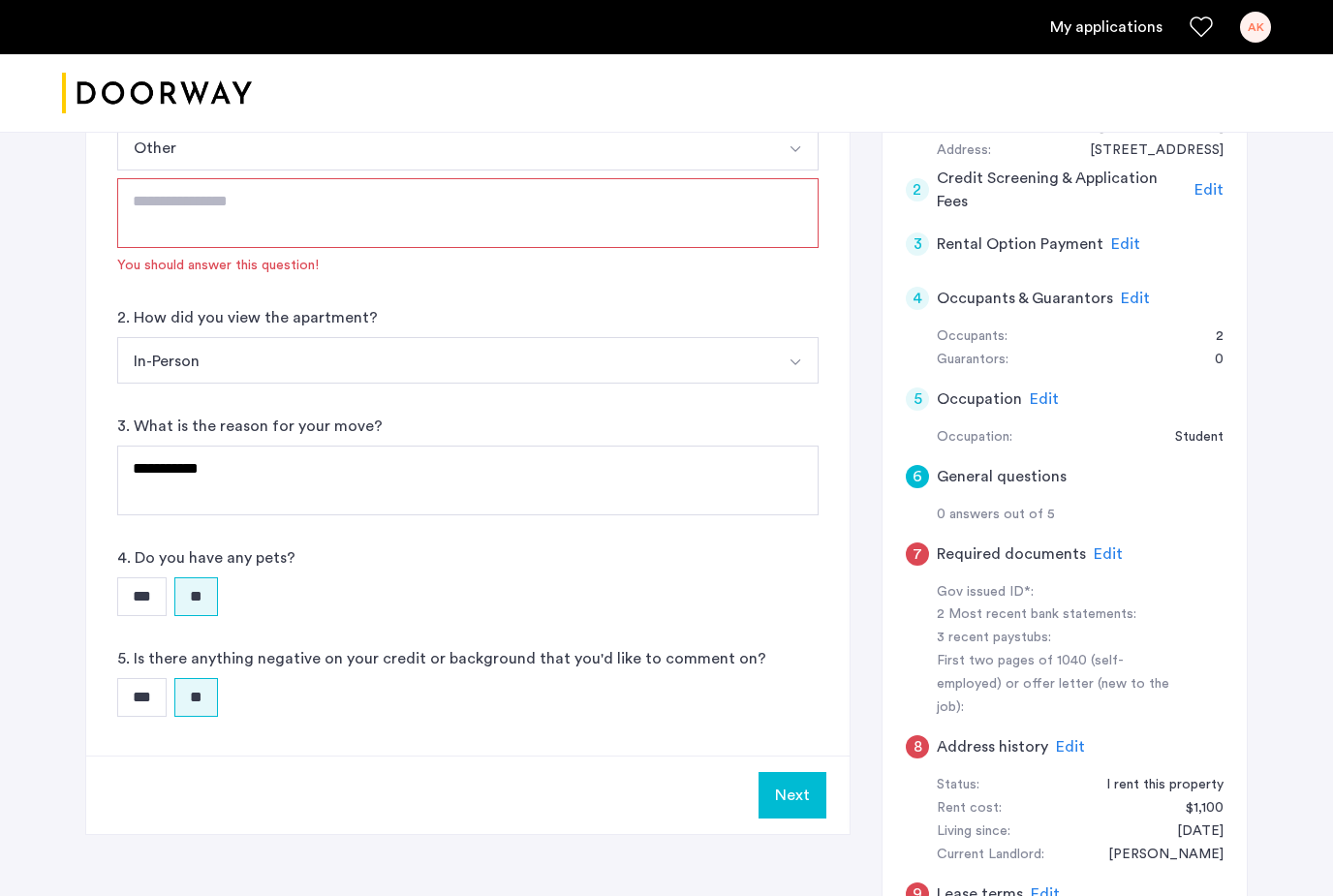
click at [620, 236] on textarea at bounding box center [468, 213] width 701 height 70
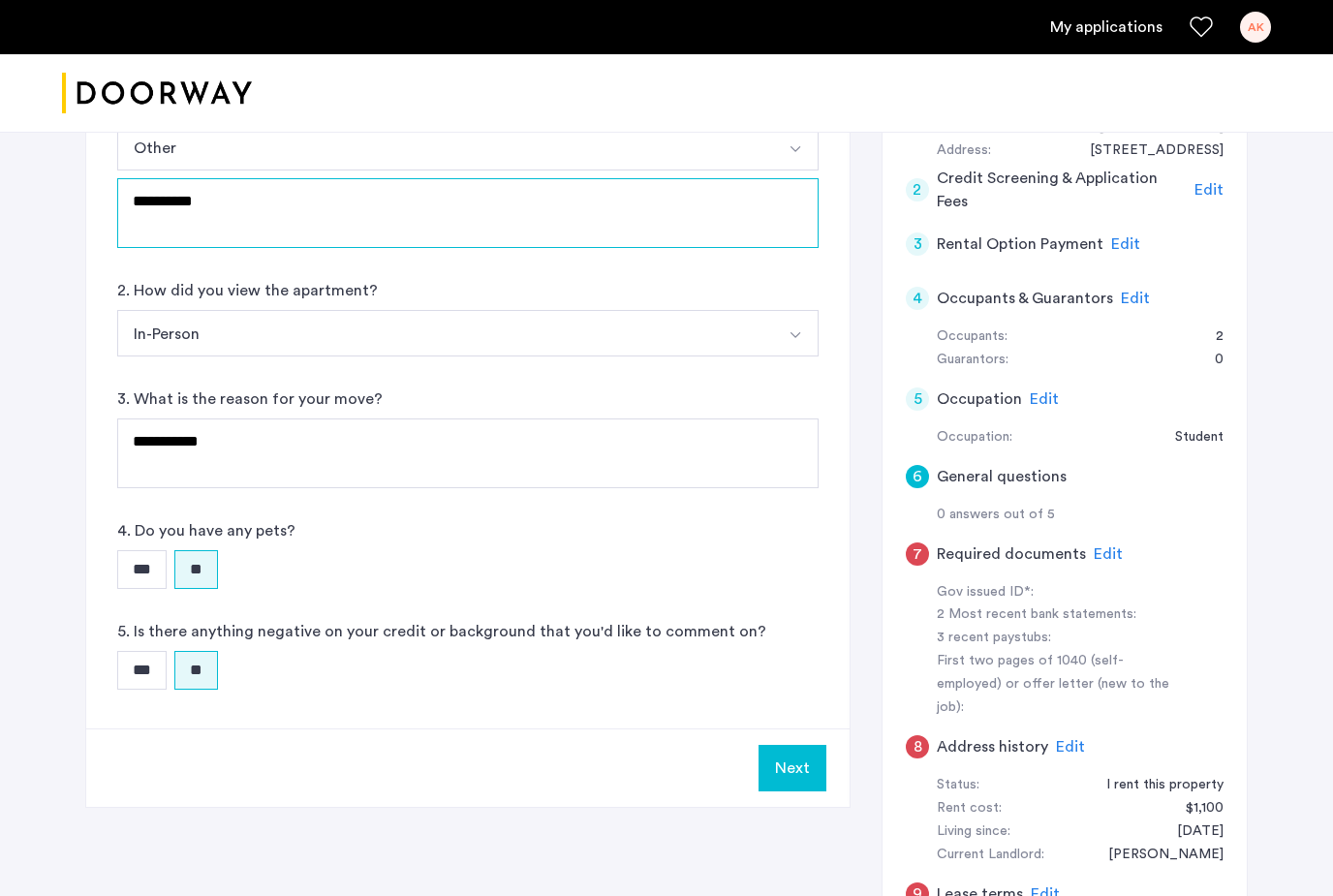
type textarea "**********"
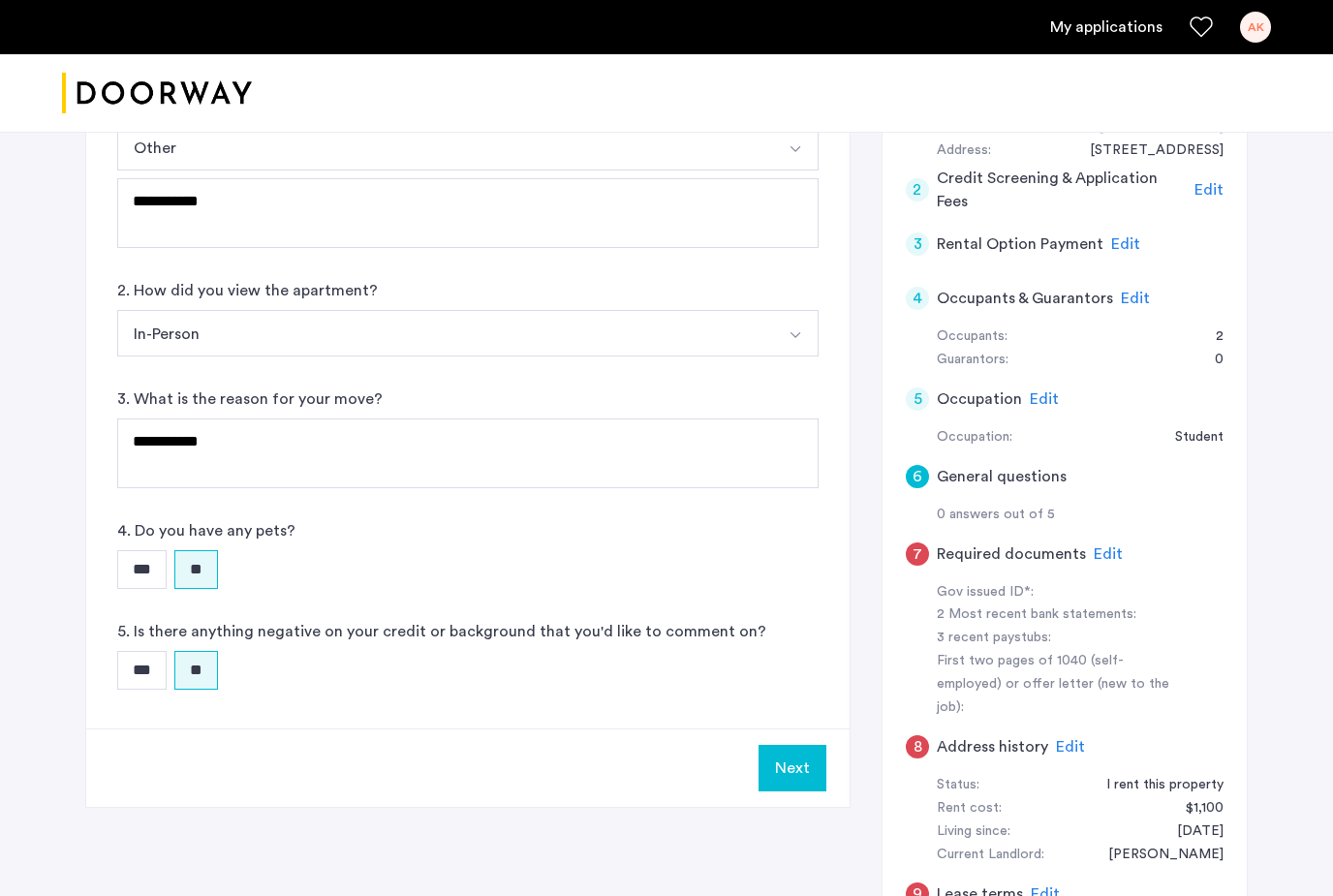
click at [787, 762] on button "Next" at bounding box center [793, 768] width 68 height 47
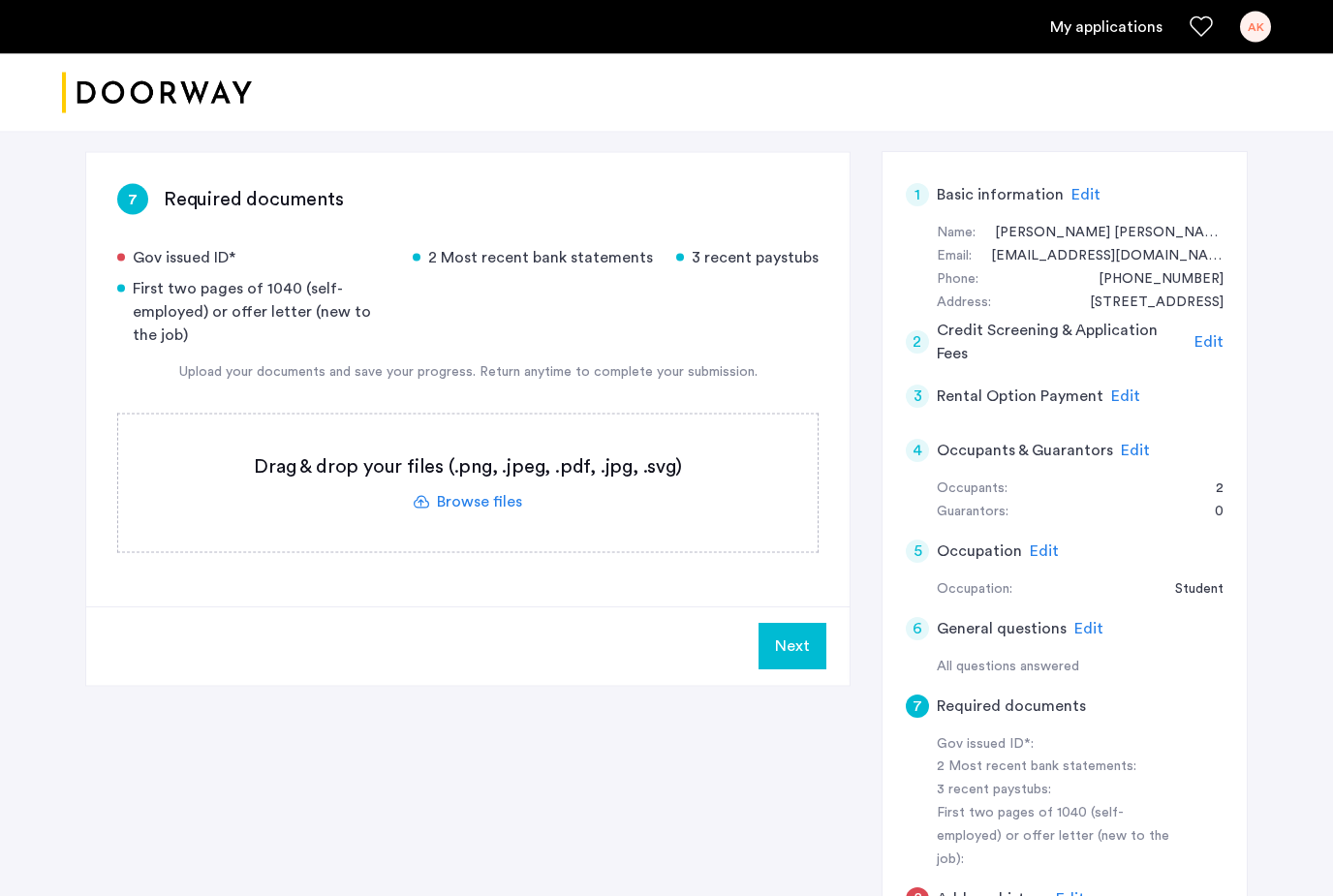
scroll to position [124, 0]
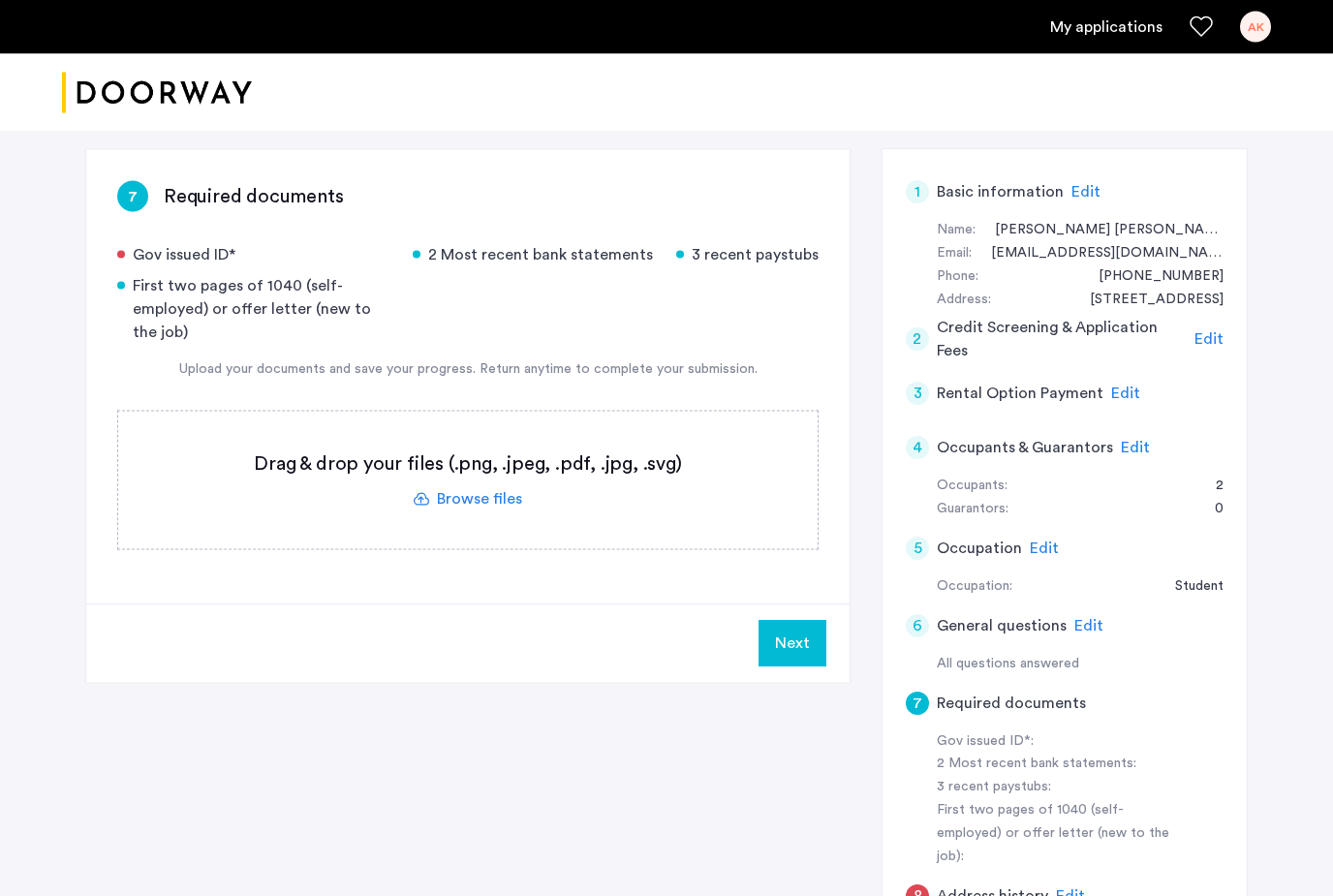
click at [479, 507] on label at bounding box center [468, 481] width 699 height 138
click at [0, 0] on input "file" at bounding box center [0, 0] width 0 height 0
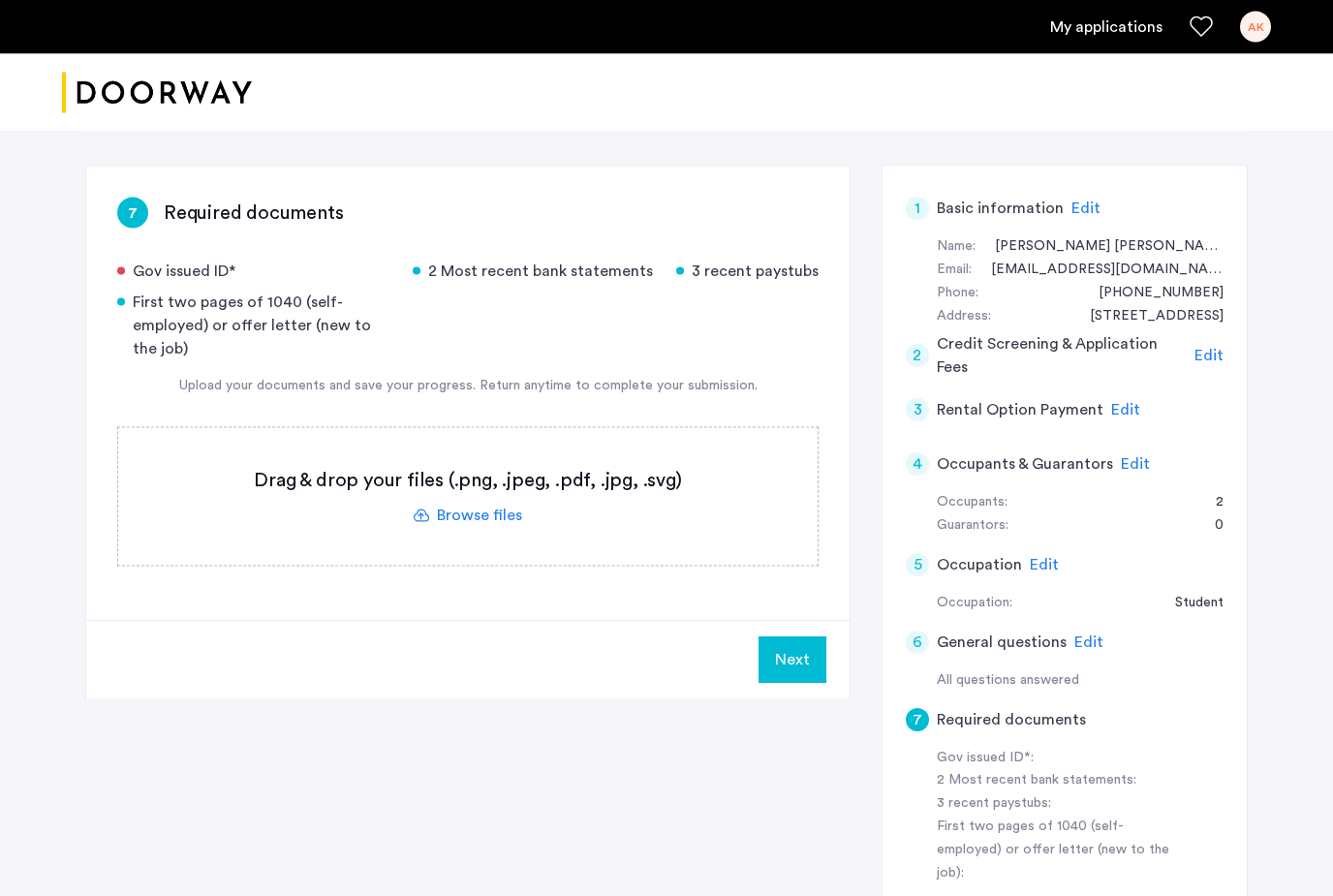
scroll to position [110, 0]
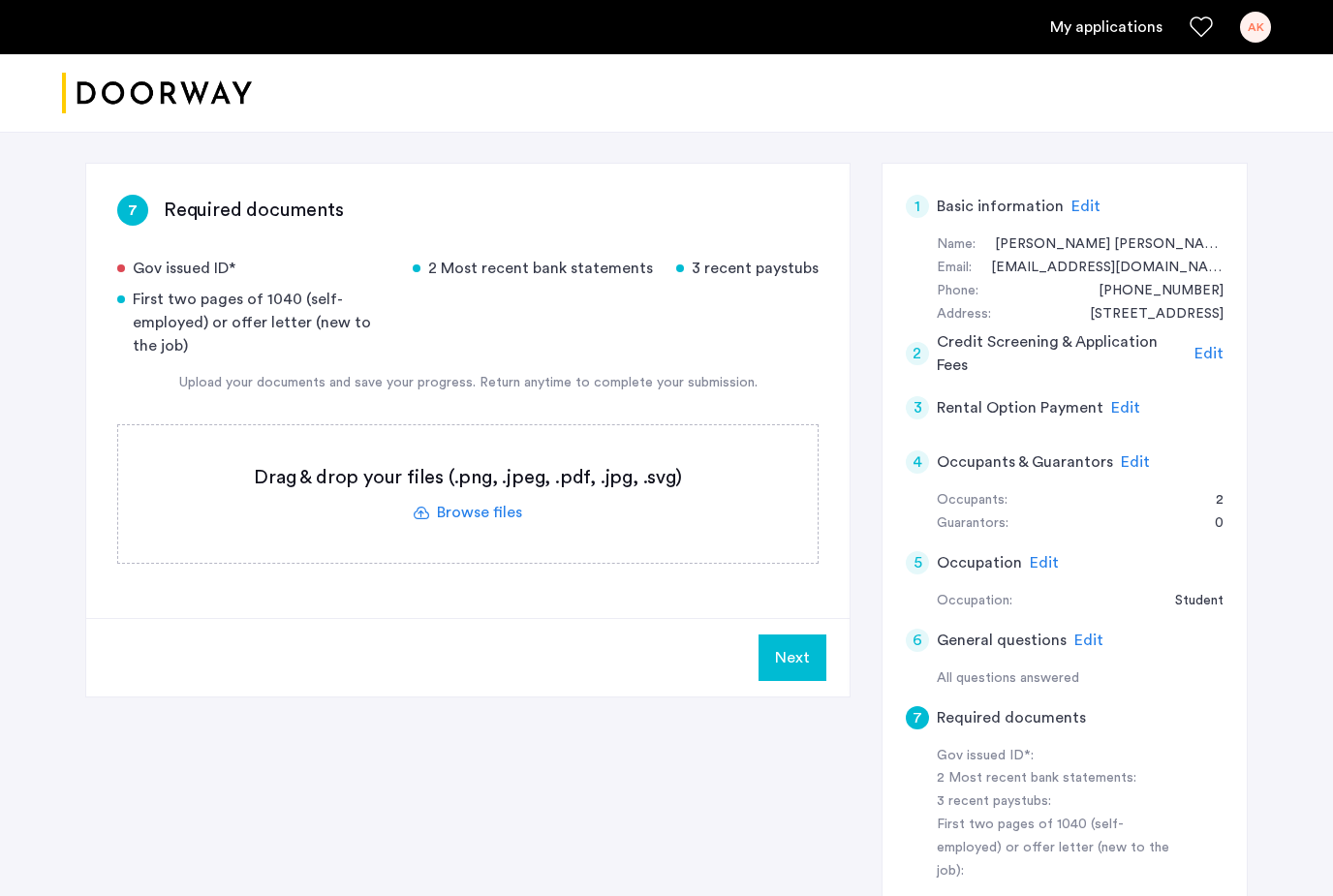
click at [1208, 356] on span "Edit" at bounding box center [1209, 354] width 29 height 16
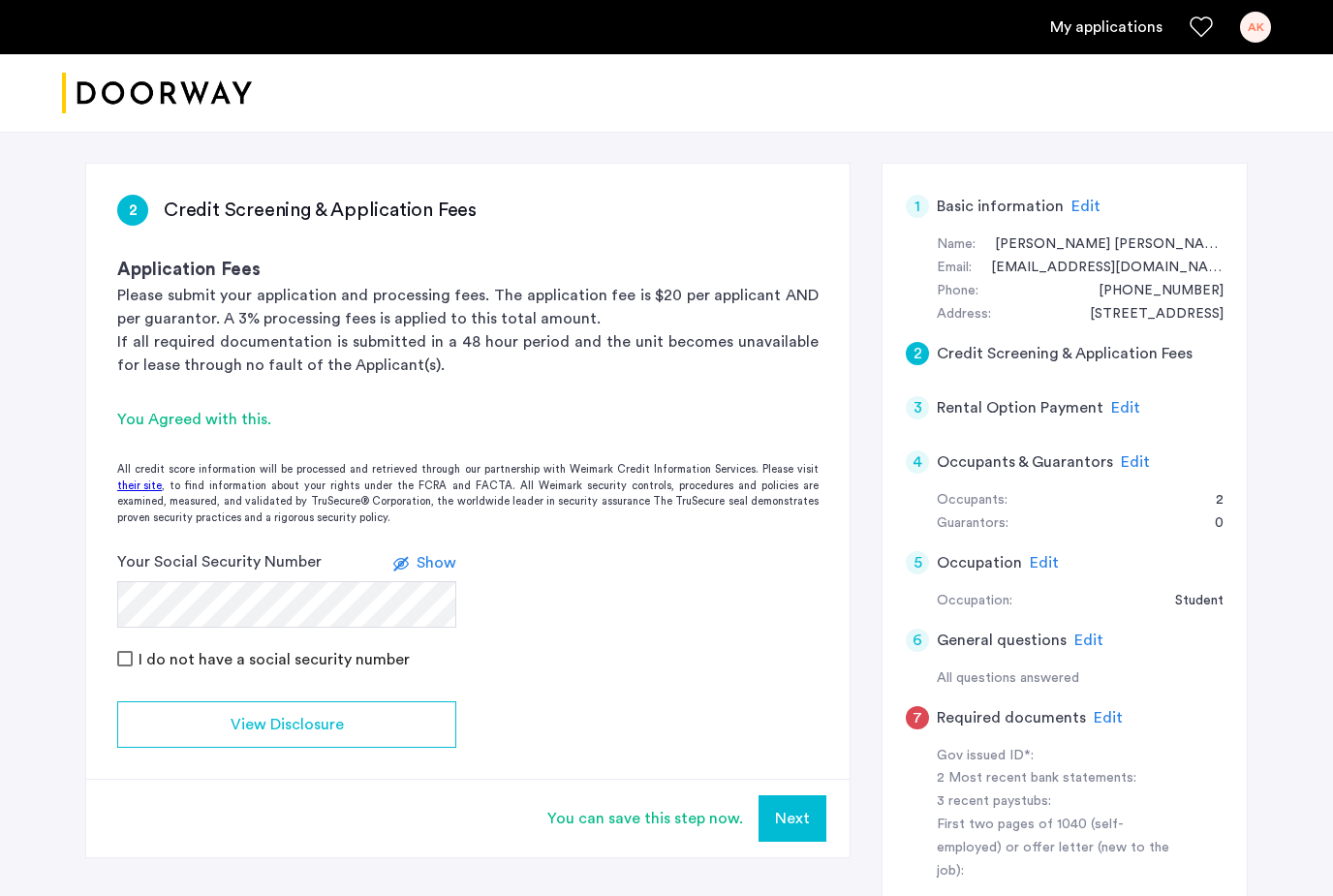
click at [809, 809] on button "Next" at bounding box center [793, 819] width 68 height 47
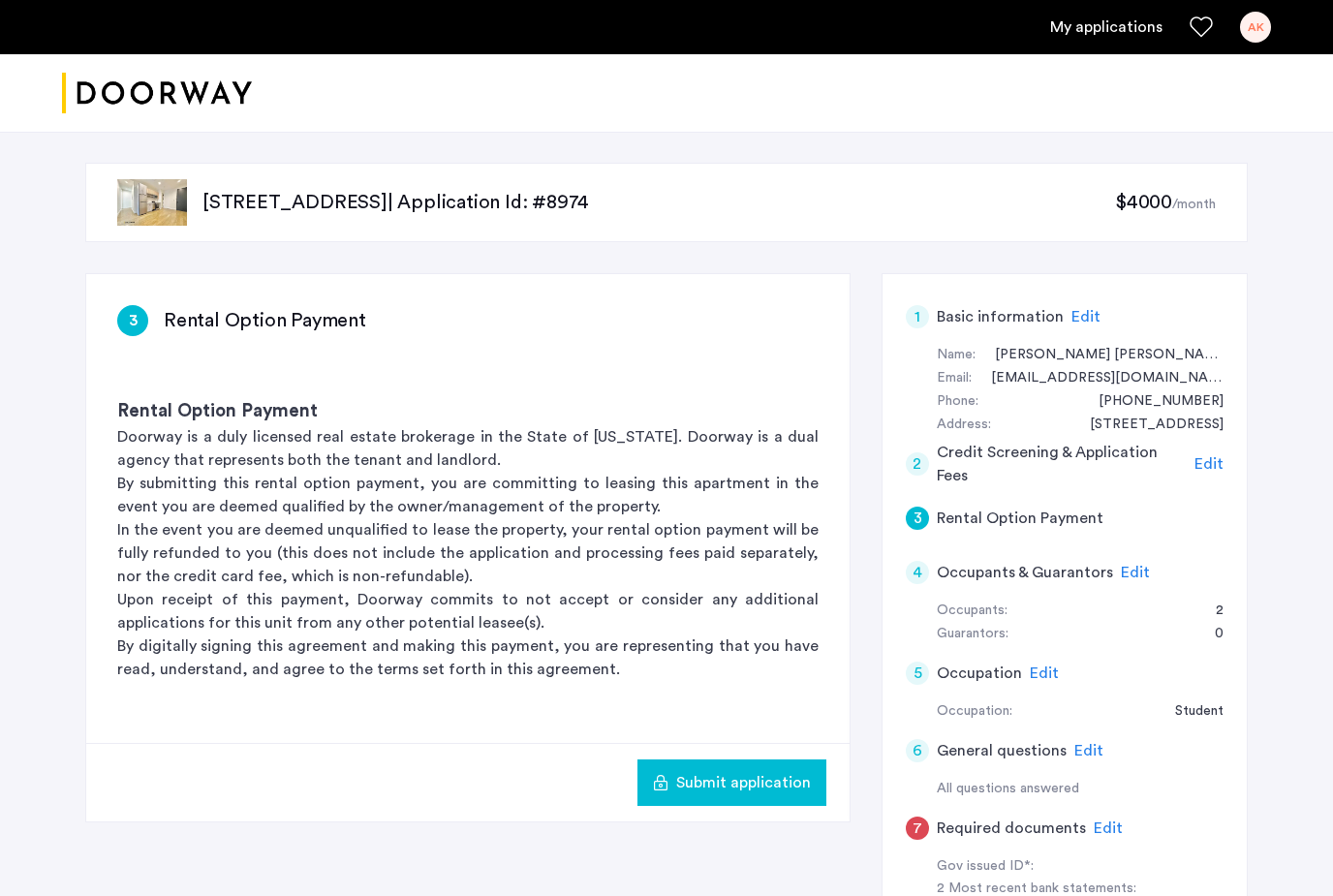
click at [765, 792] on span "Submit application" at bounding box center [744, 783] width 135 height 23
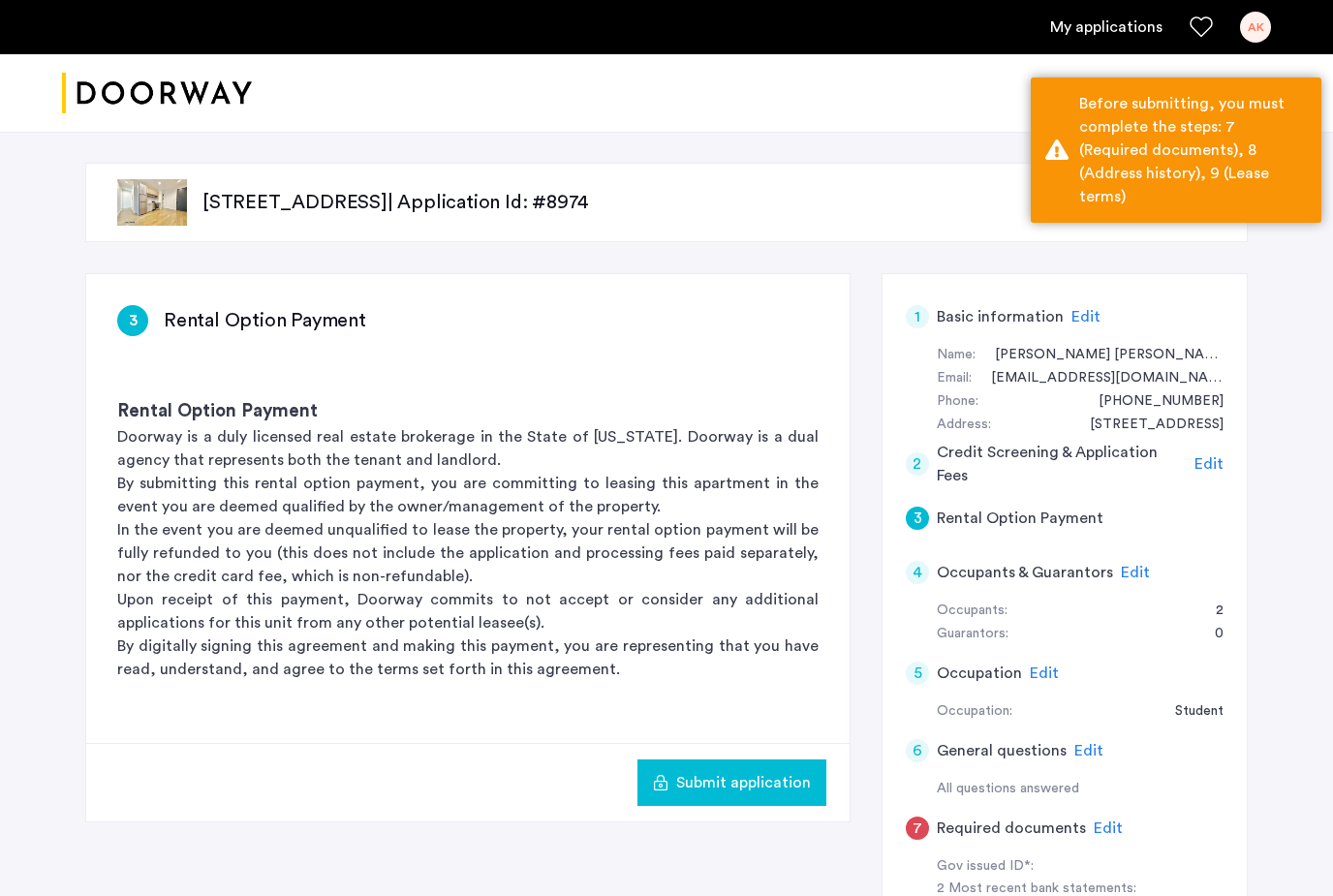
click at [1124, 521] on div "3 Rental Option Payment" at bounding box center [1065, 519] width 318 height 55
click at [1214, 456] on span "Edit" at bounding box center [1209, 464] width 29 height 16
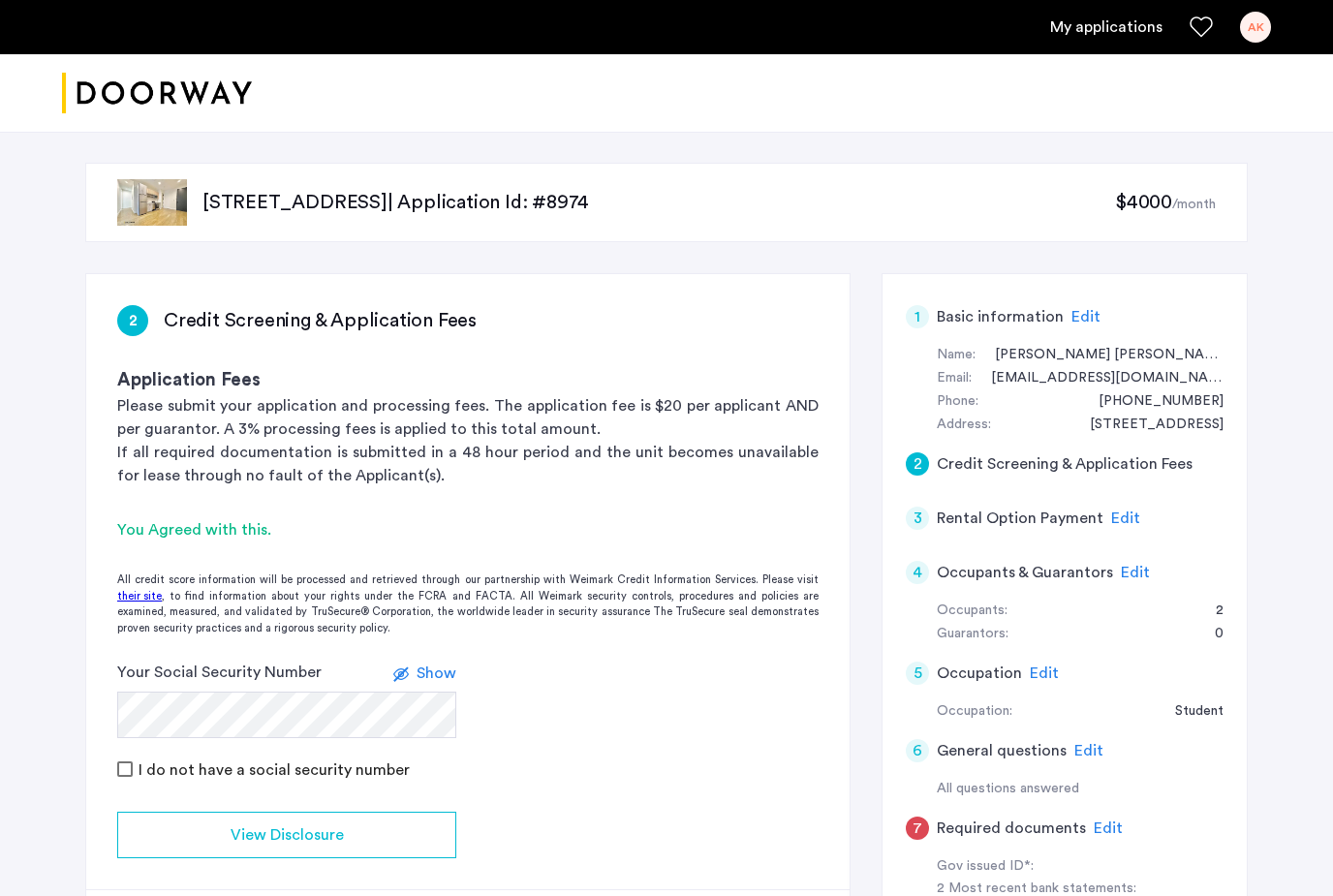
click at [1116, 523] on span "Edit" at bounding box center [1125, 519] width 29 height 16
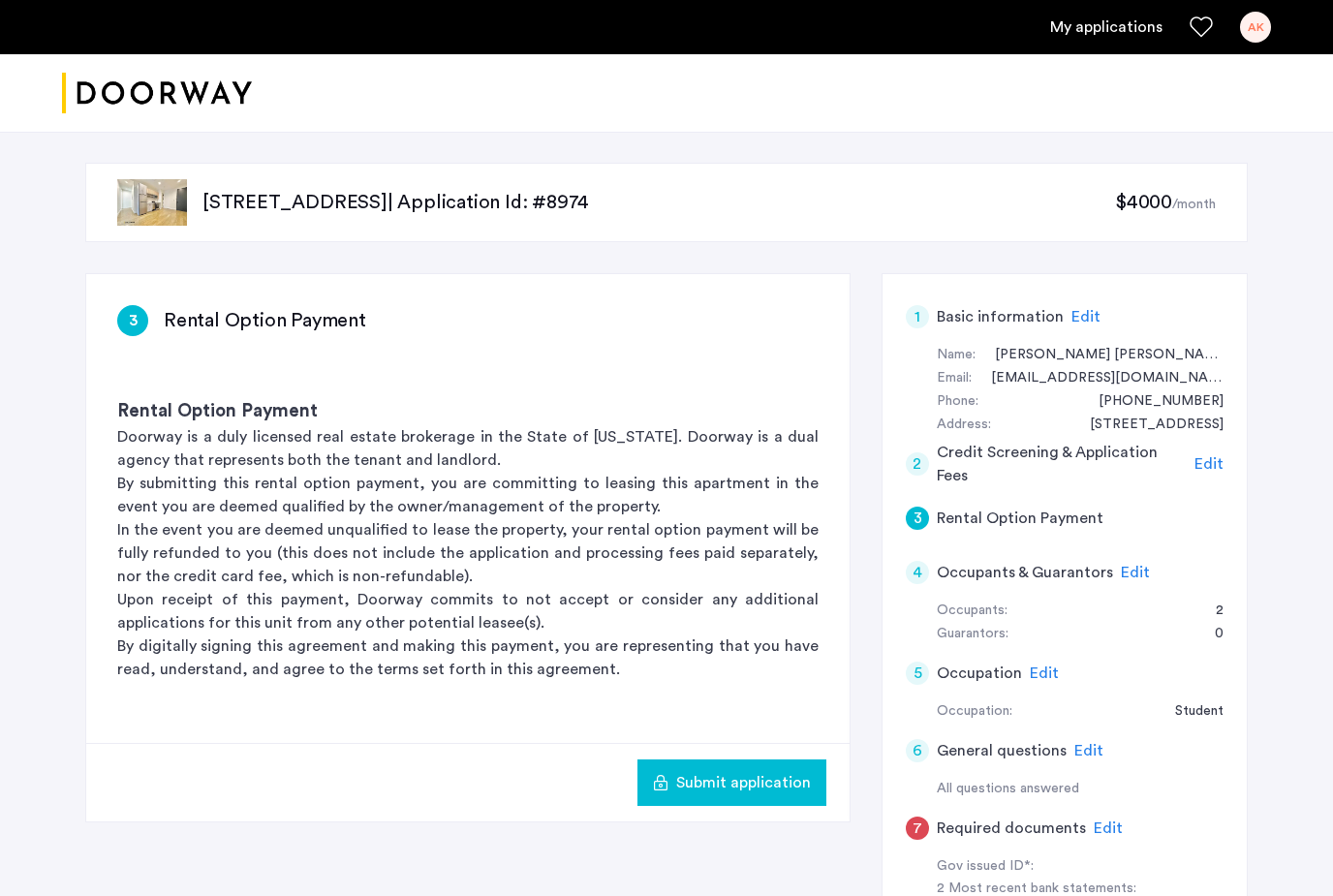
click at [1130, 573] on span "Edit" at bounding box center [1135, 573] width 29 height 16
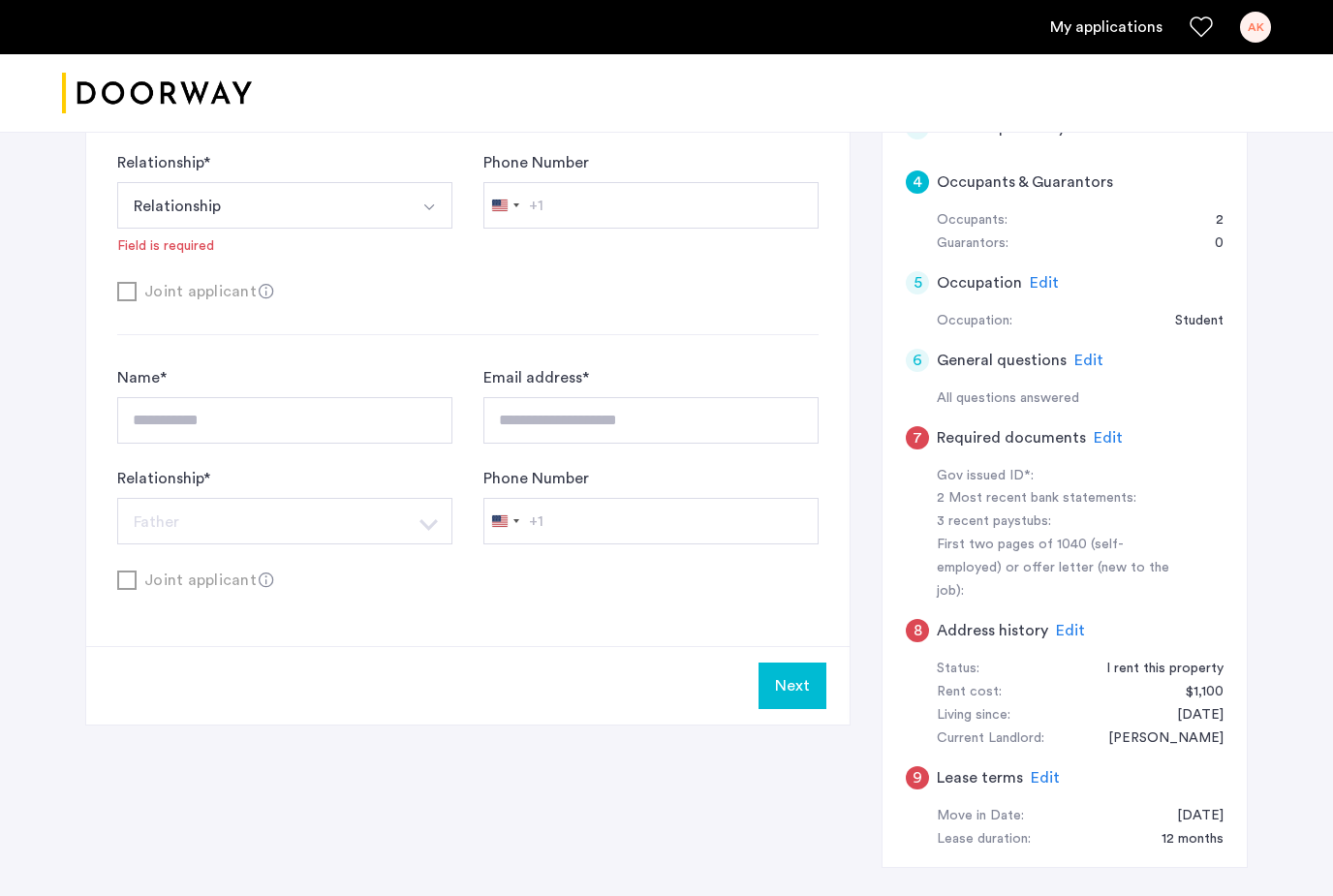
scroll to position [397, 0]
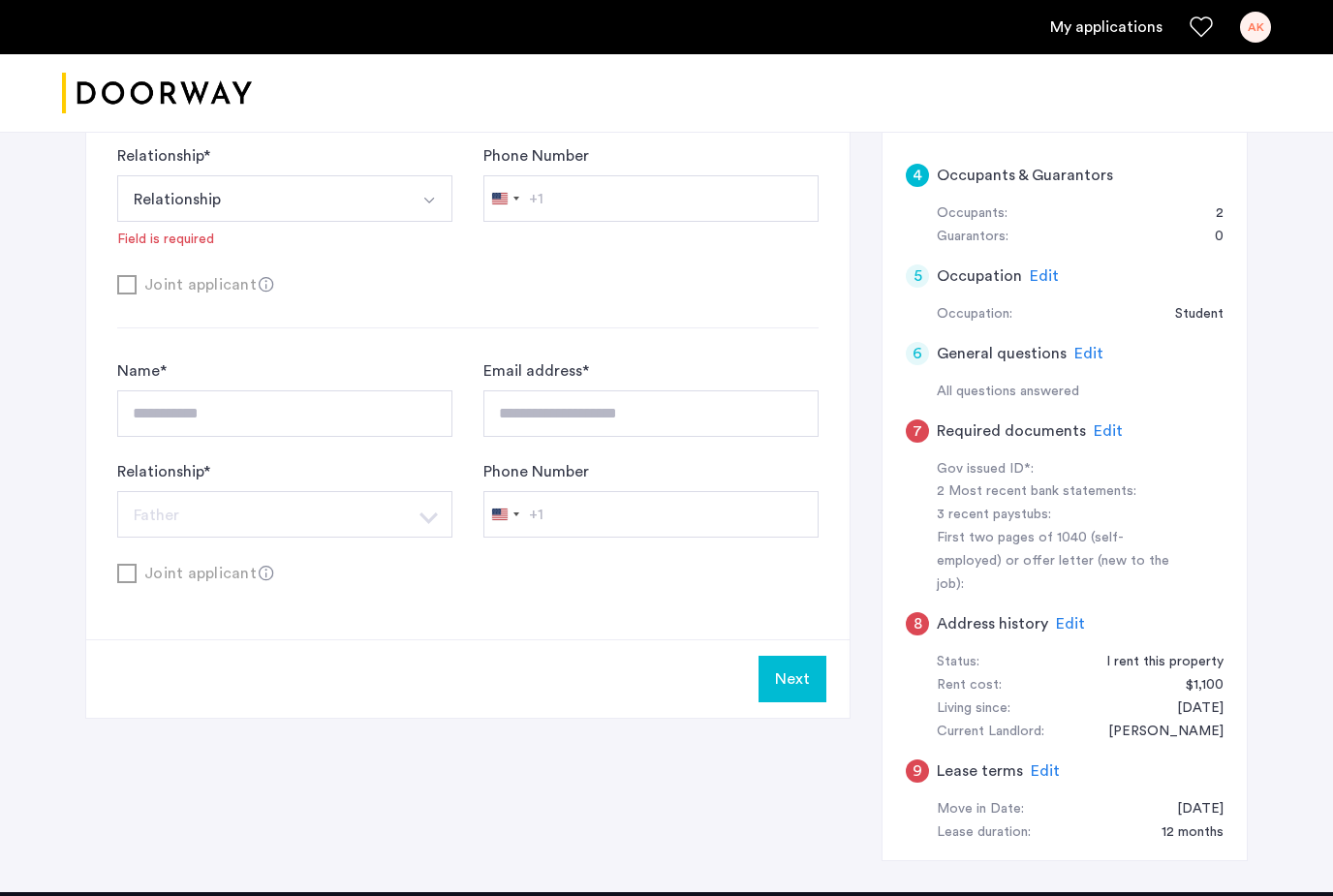
click at [1111, 404] on div "7 Required documents Edit" at bounding box center [1065, 431] width 318 height 55
click at [1103, 423] on span "Edit" at bounding box center [1108, 431] width 29 height 16
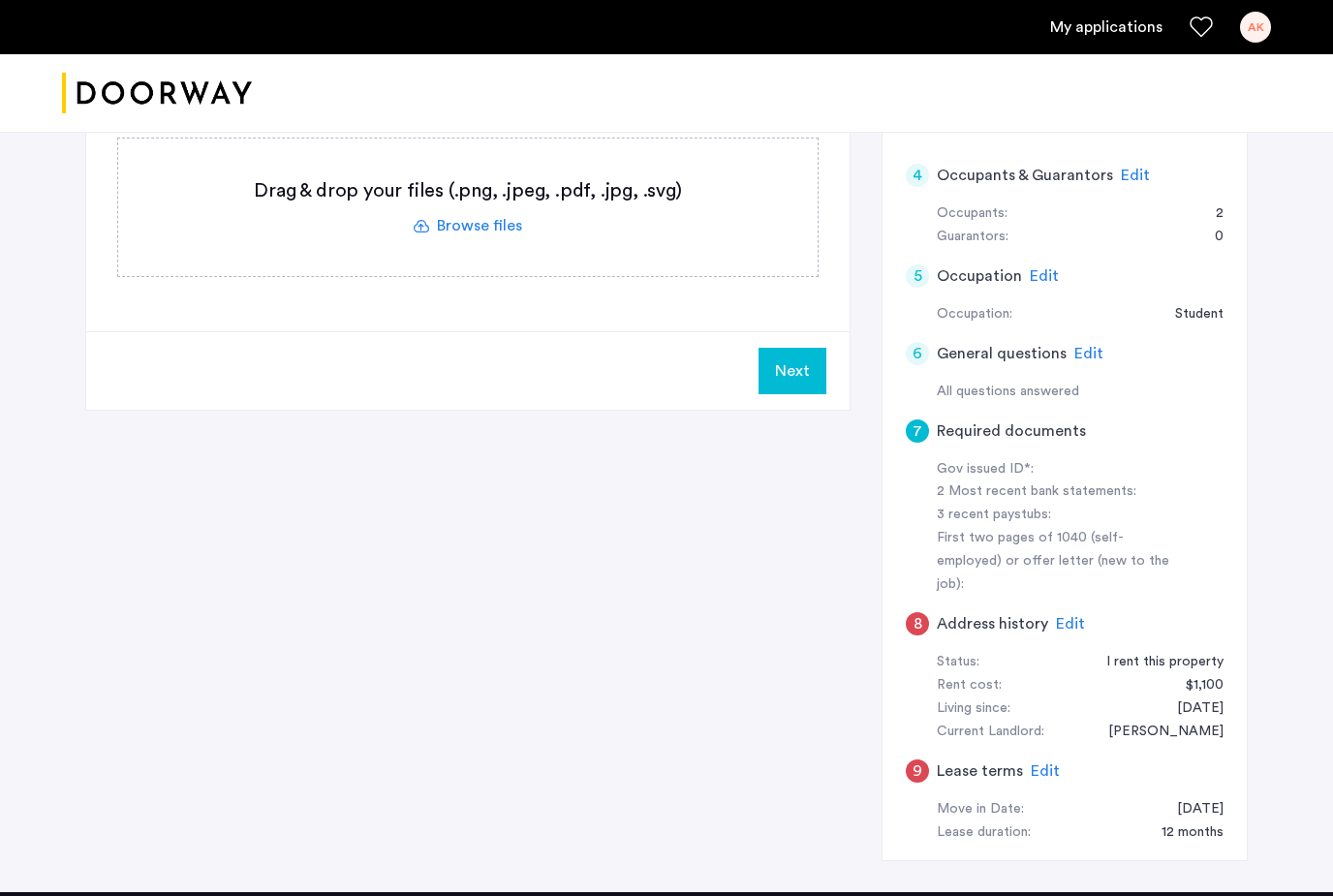
click at [475, 223] on label at bounding box center [468, 208] width 699 height 138
click at [0, 0] on input "file" at bounding box center [0, 0] width 0 height 0
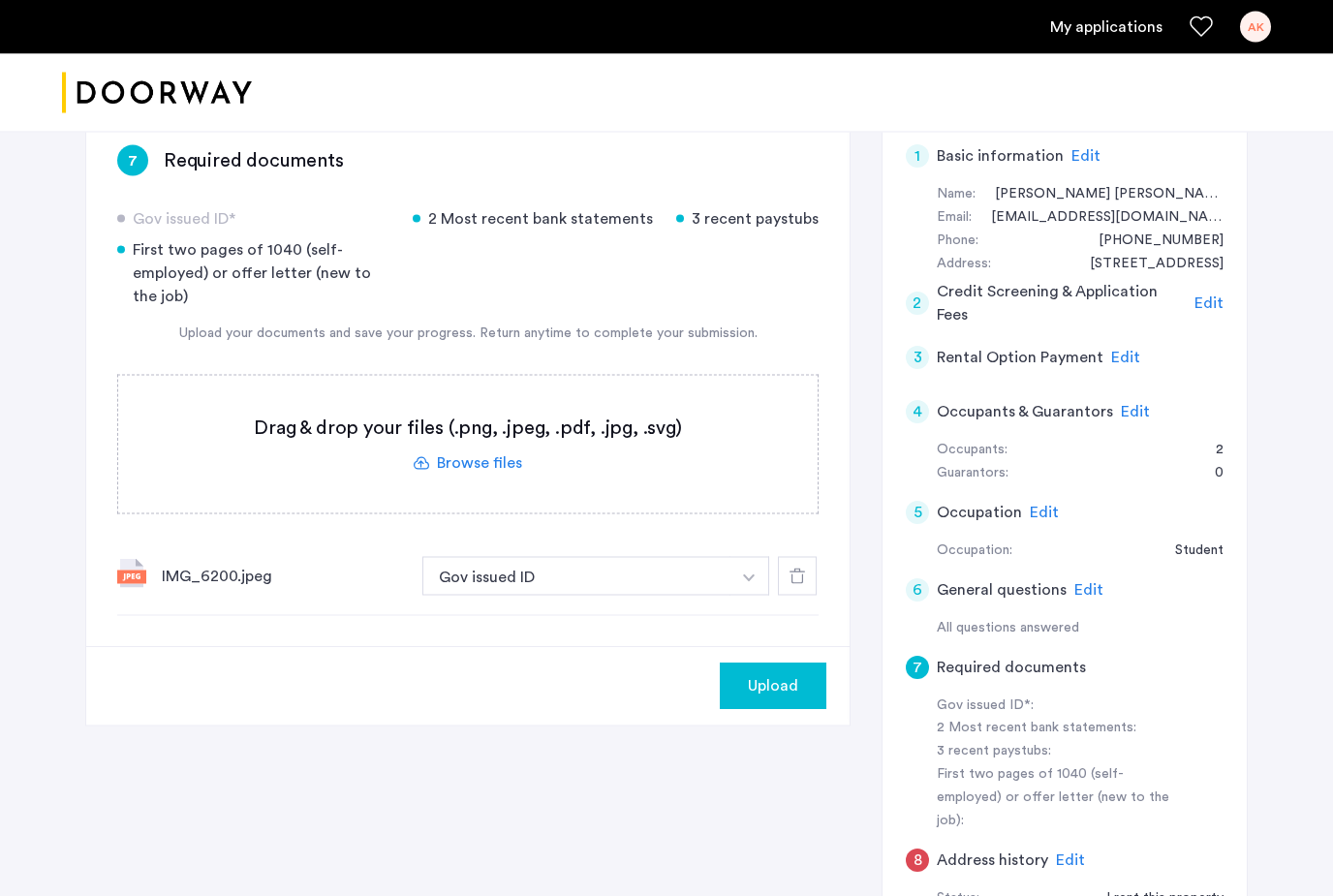
scroll to position [161, 0]
click at [1117, 386] on div "4 Occupants & Guarantors Edit" at bounding box center [1065, 411] width 318 height 55
click at [1121, 421] on div "4 Occupants & Guarantors Edit" at bounding box center [1065, 411] width 318 height 55
click at [1129, 412] on span "Edit" at bounding box center [1135, 412] width 29 height 16
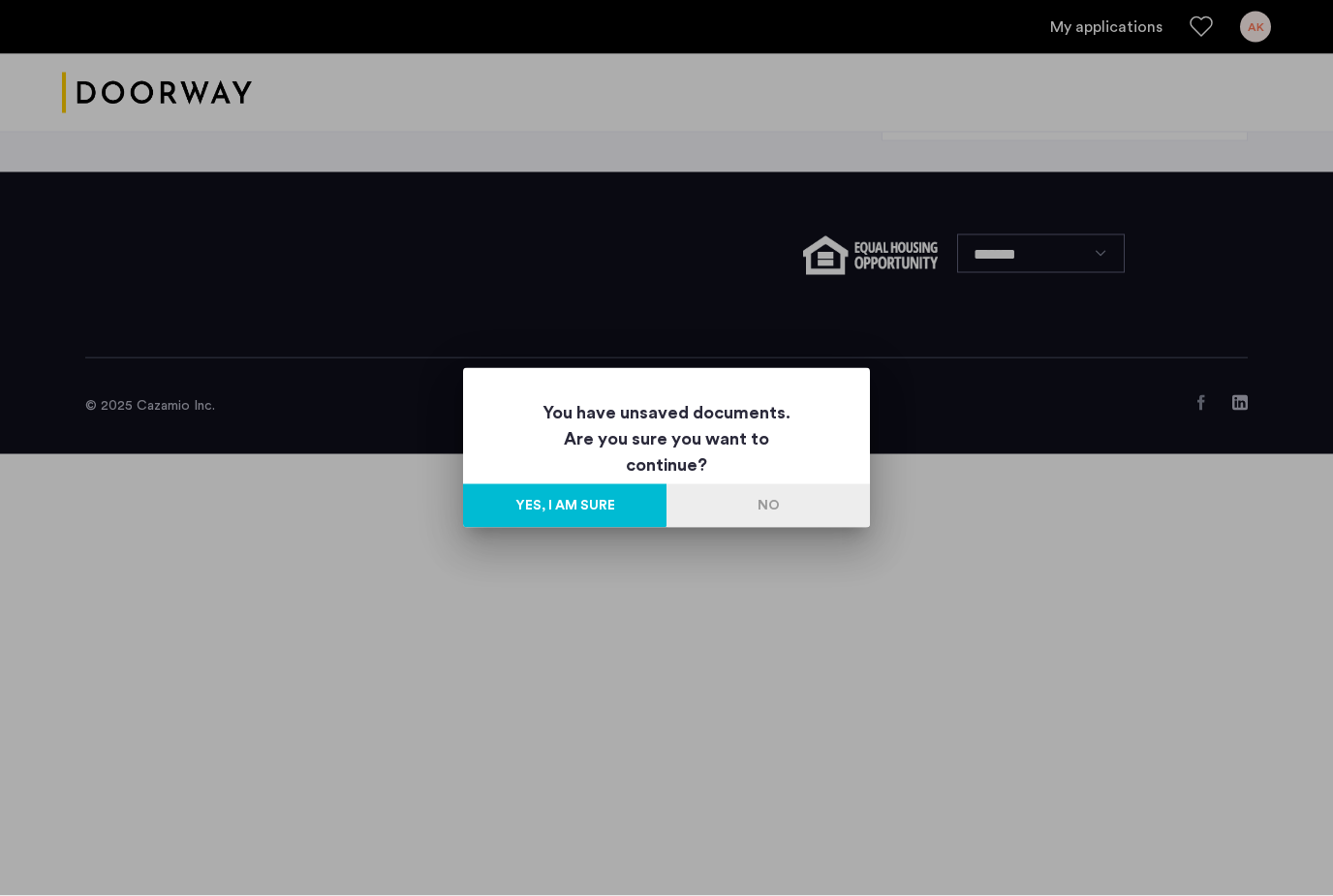
scroll to position [0, 0]
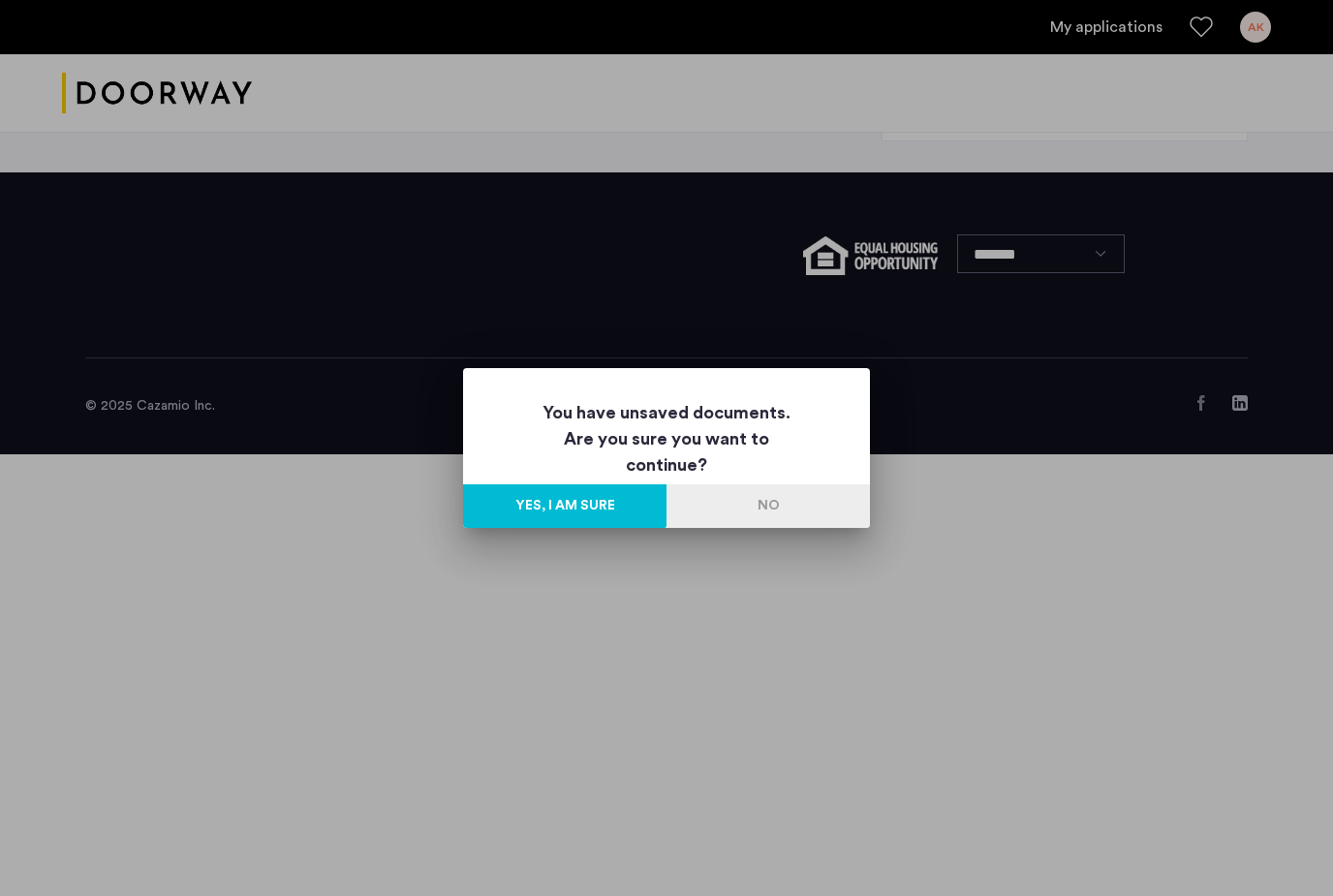
click at [810, 524] on button "No" at bounding box center [768, 507] width 204 height 44
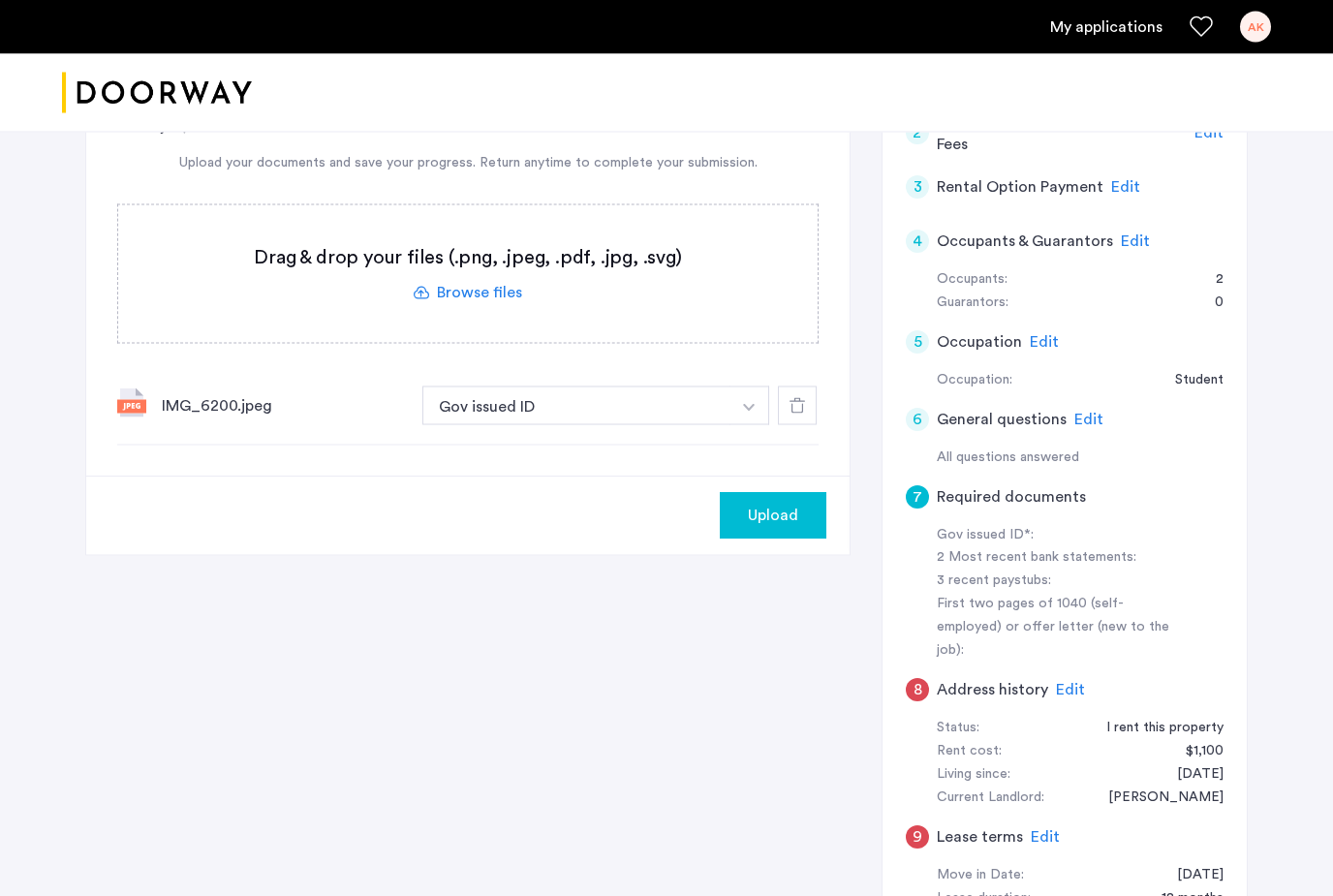
scroll to position [265, 0]
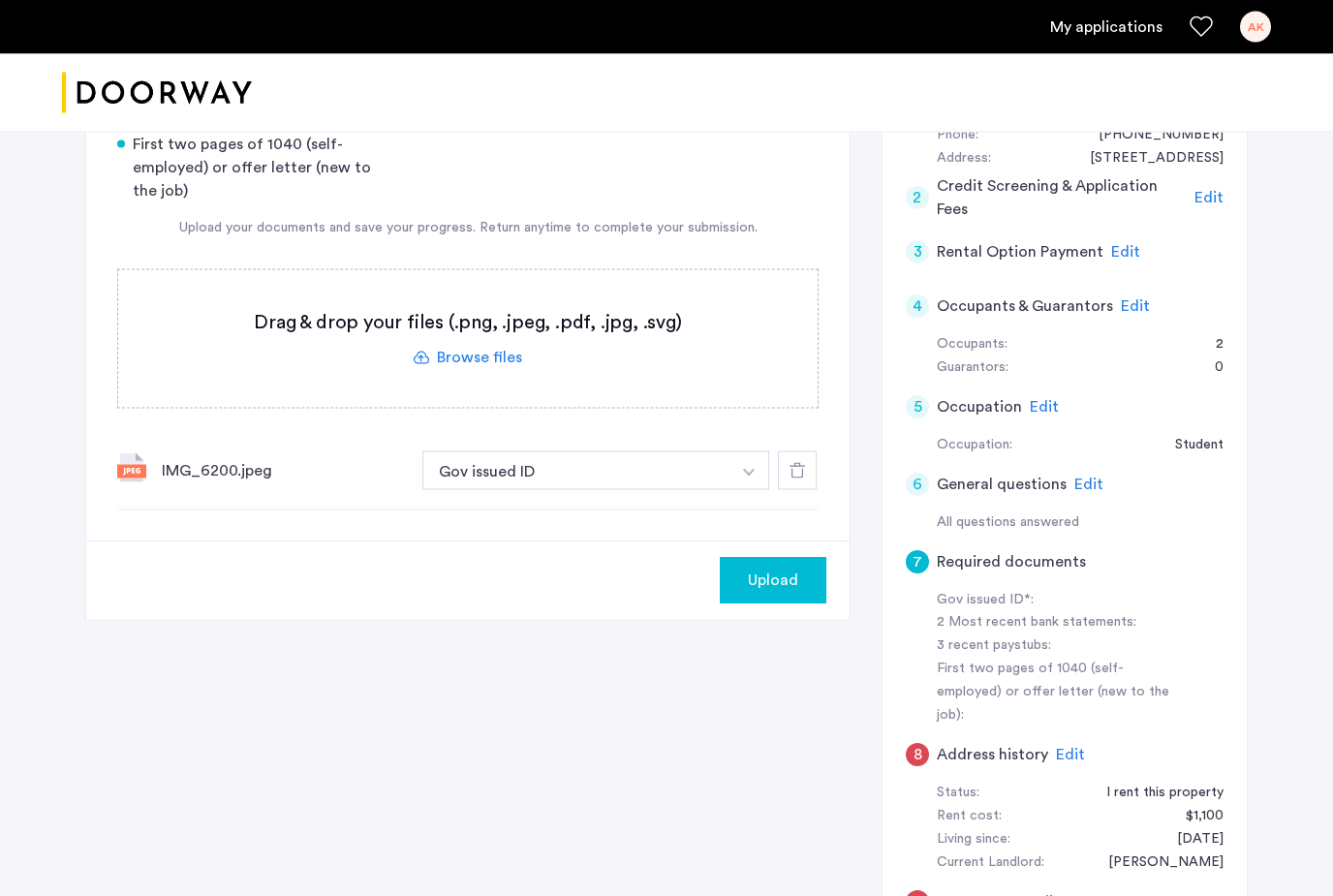
click at [1048, 403] on span "Edit" at bounding box center [1044, 408] width 29 height 16
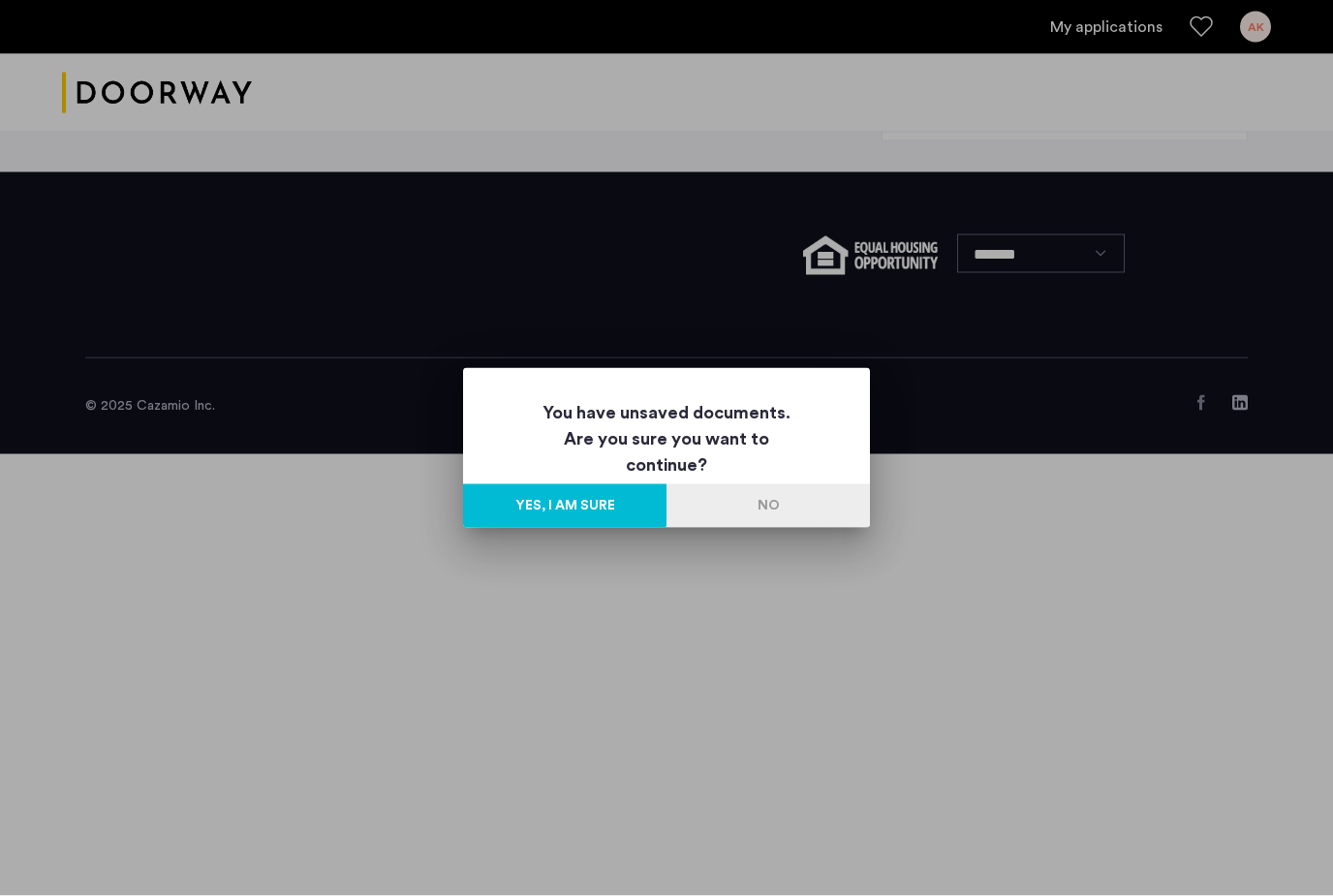
scroll to position [0, 0]
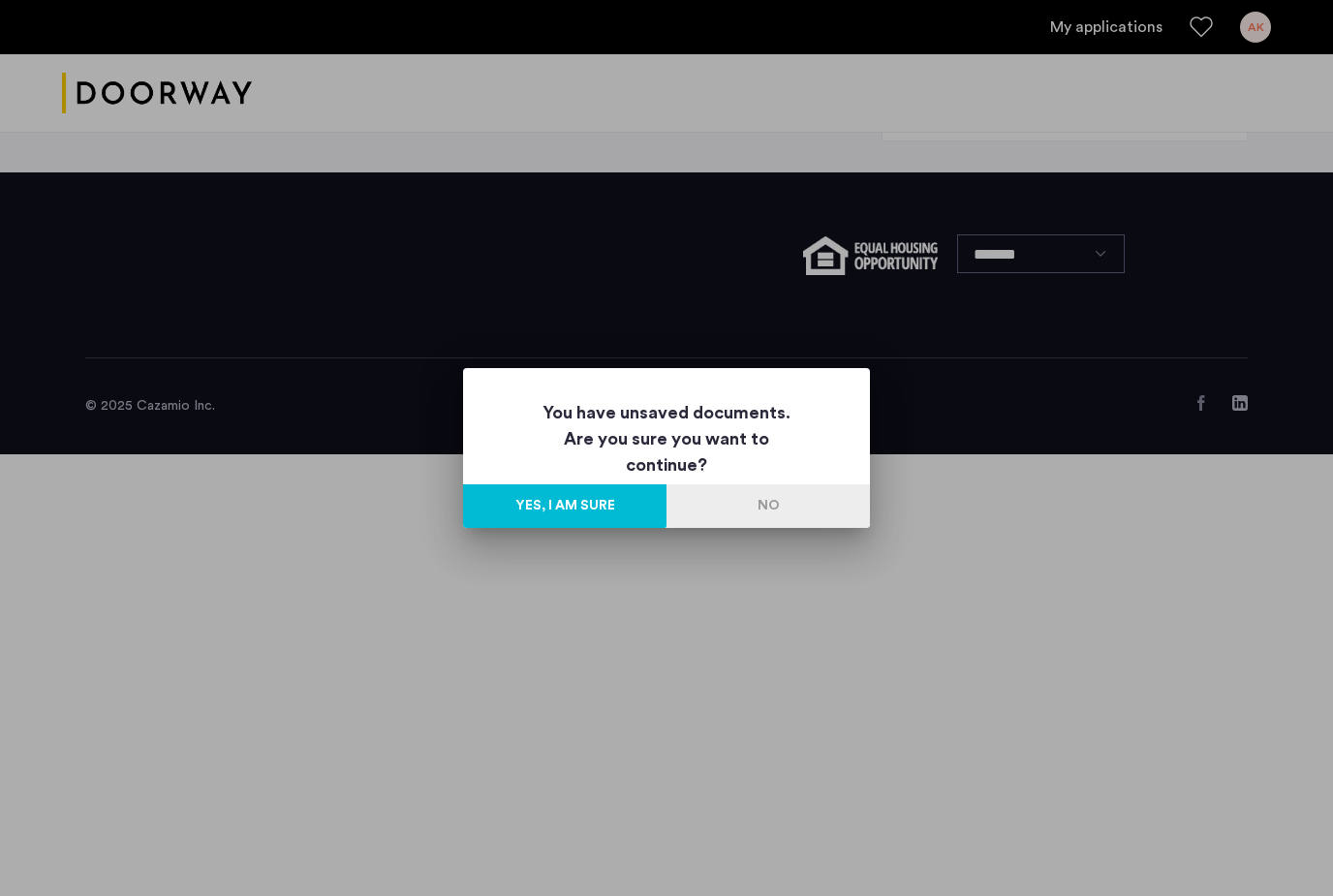
click at [810, 509] on button "No" at bounding box center [768, 507] width 204 height 44
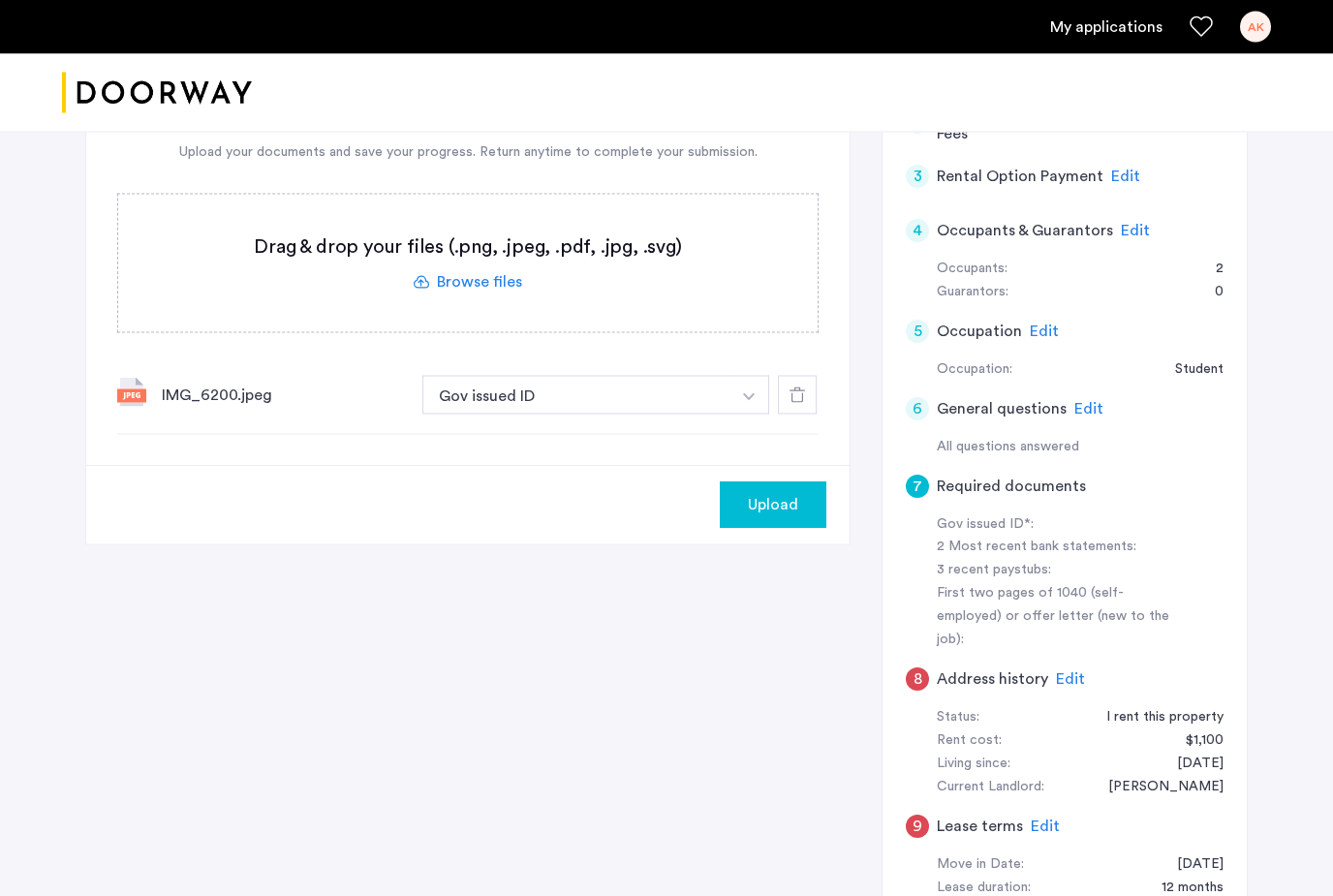
scroll to position [343, 0]
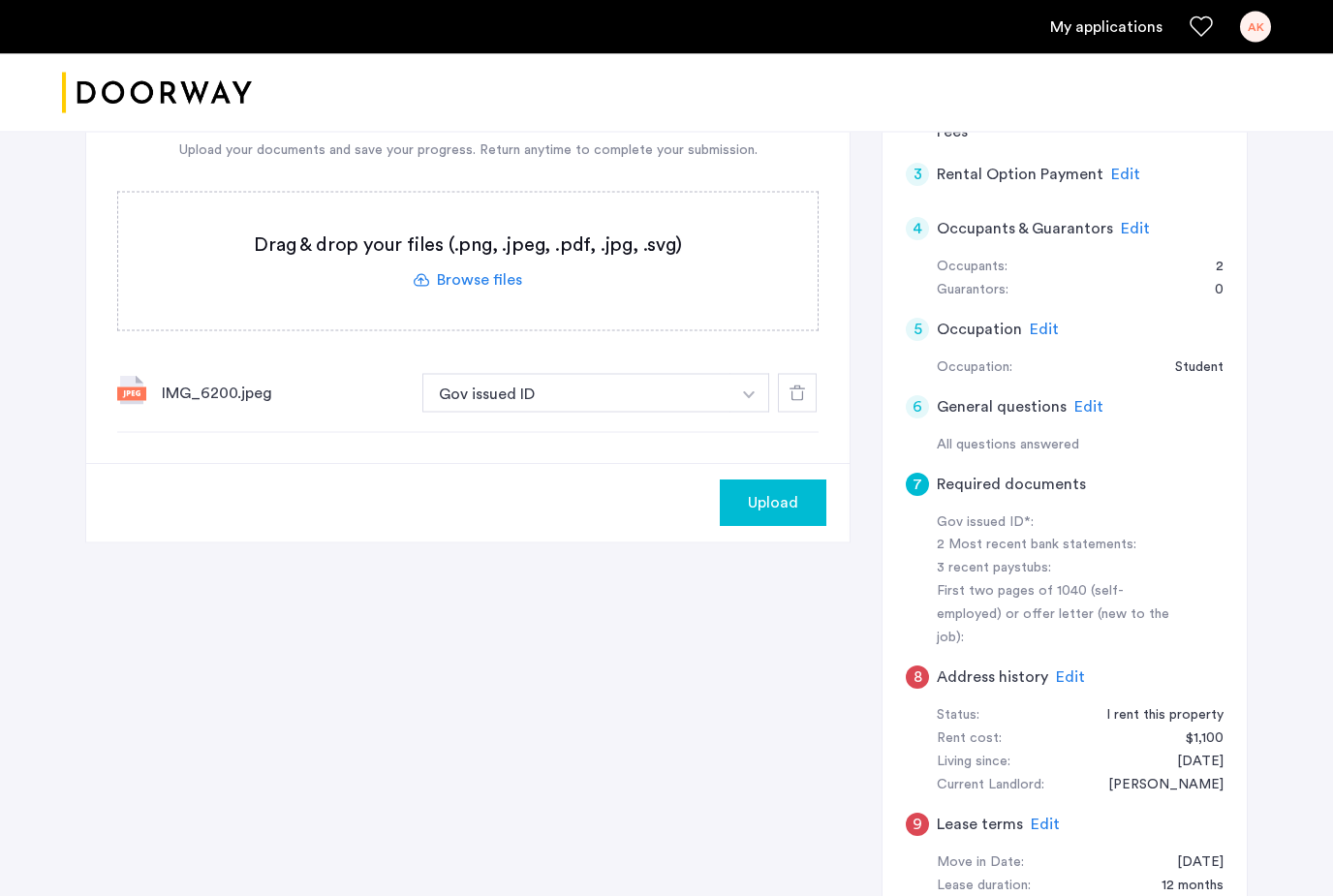
click at [1067, 671] on span "Edit" at bounding box center [1070, 678] width 29 height 16
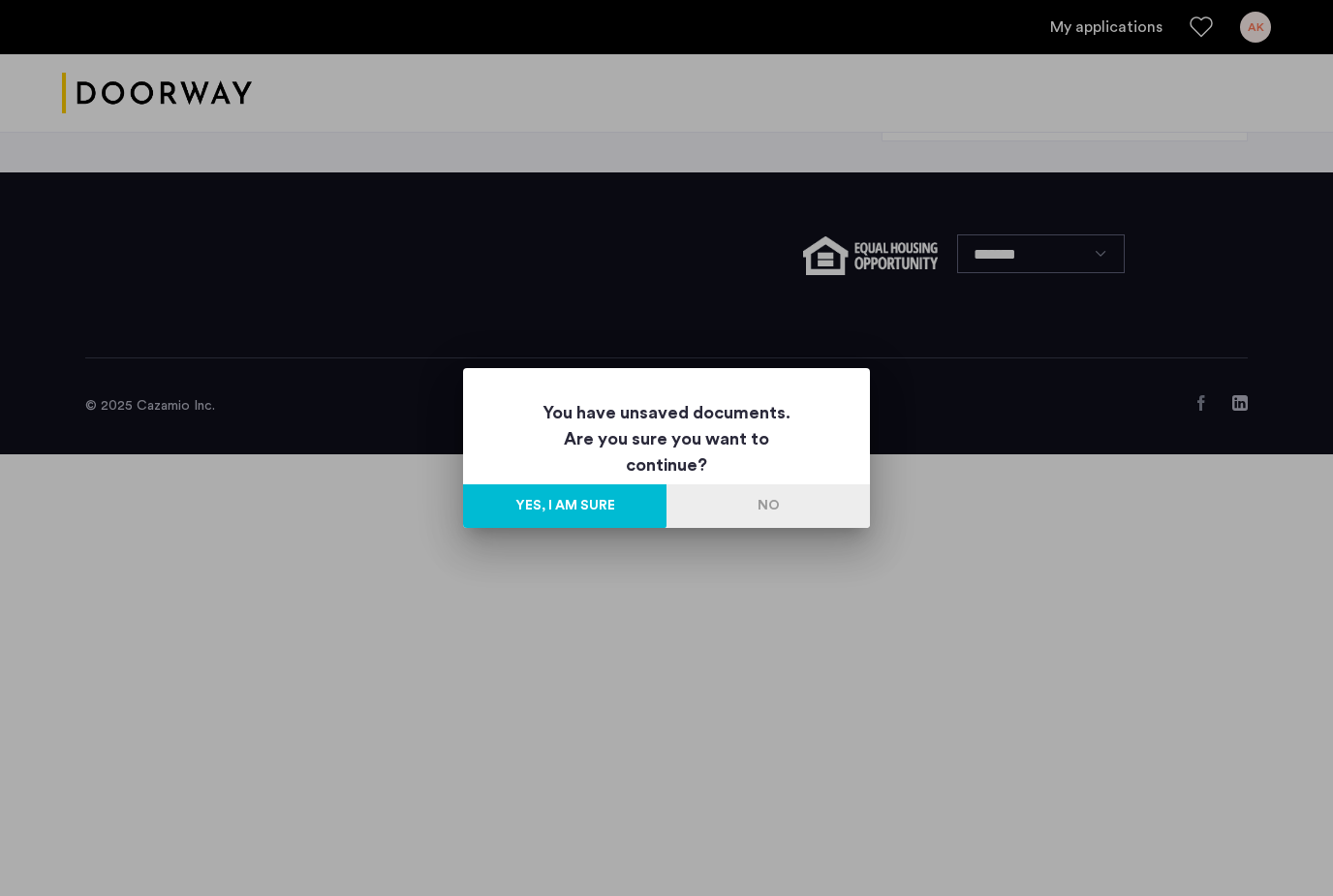
click at [595, 503] on button "Yes, I am sure" at bounding box center [564, 507] width 204 height 44
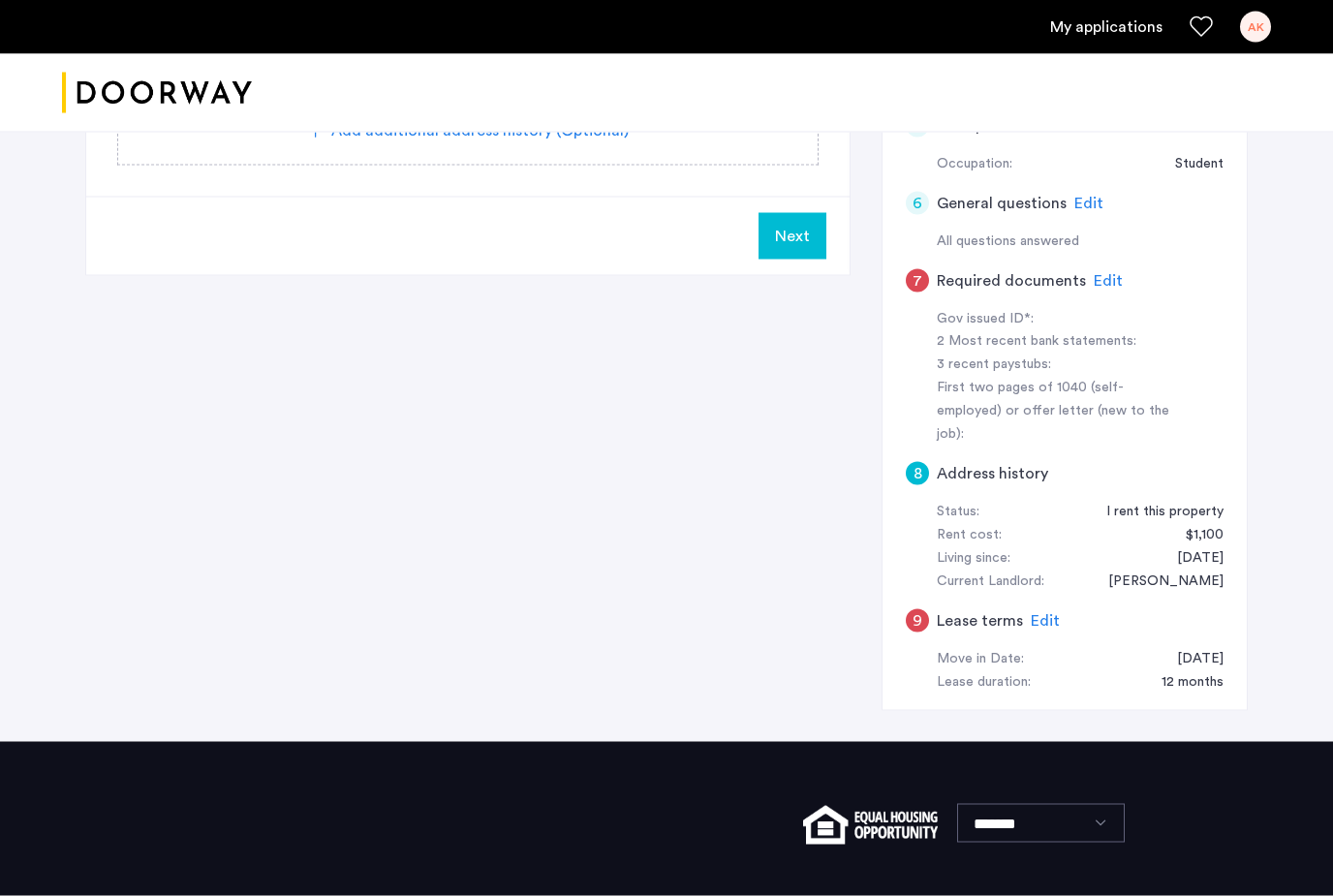
scroll to position [548, 0]
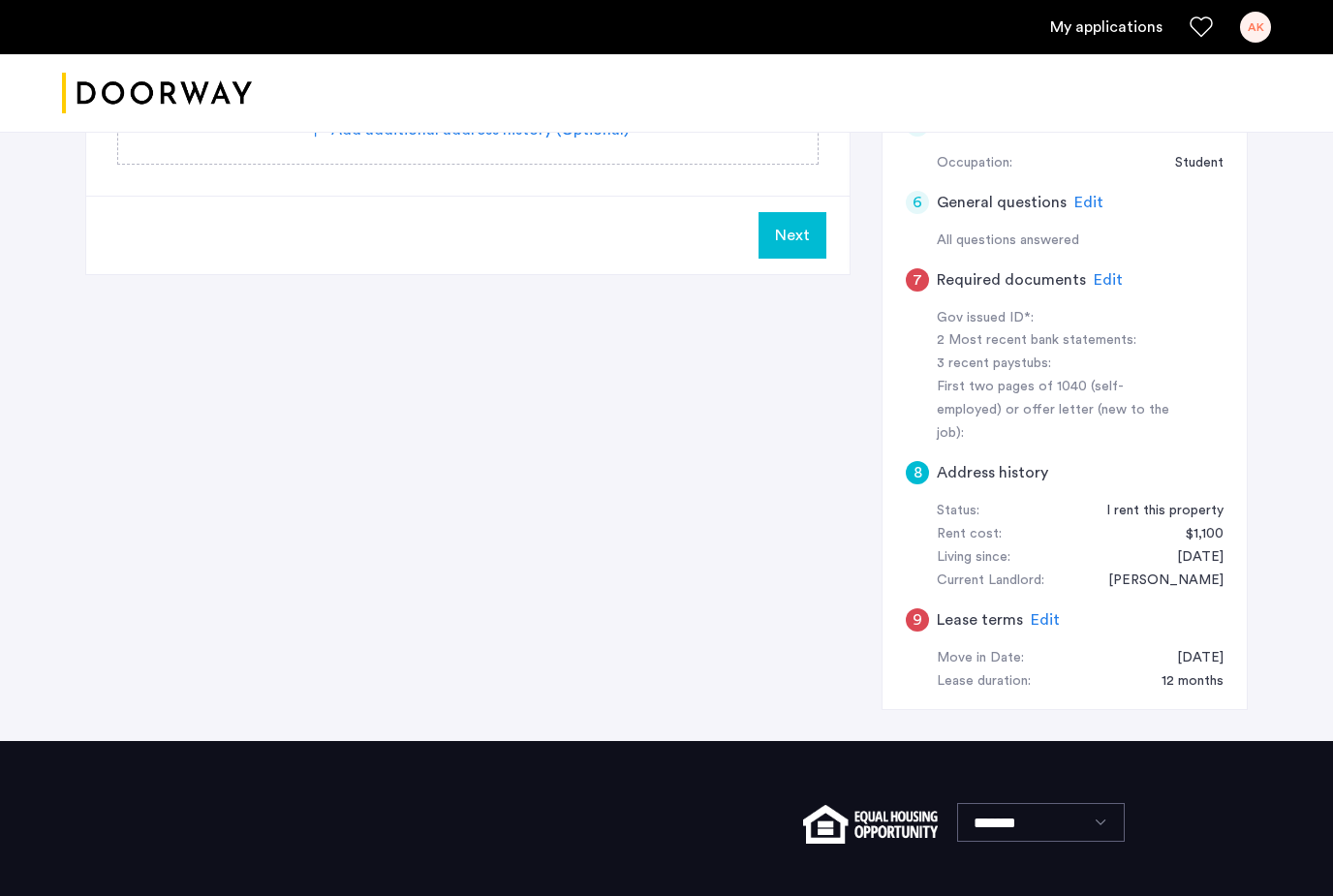
click at [1042, 593] on div "9 Lease terms Edit" at bounding box center [1065, 620] width 318 height 55
click at [1041, 613] on span "Edit" at bounding box center [1045, 621] width 29 height 16
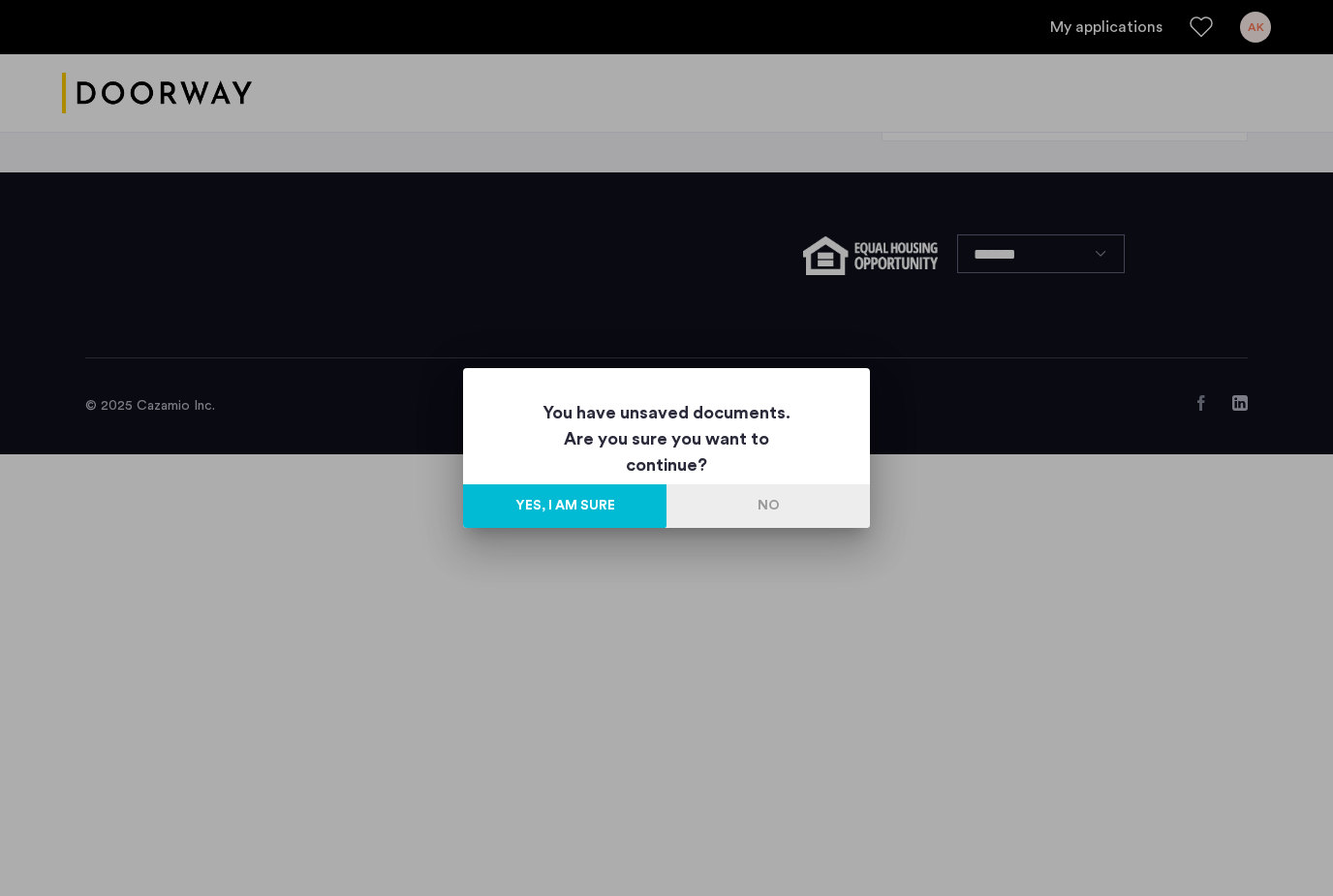
click at [598, 505] on button "Yes, I am sure" at bounding box center [564, 507] width 204 height 44
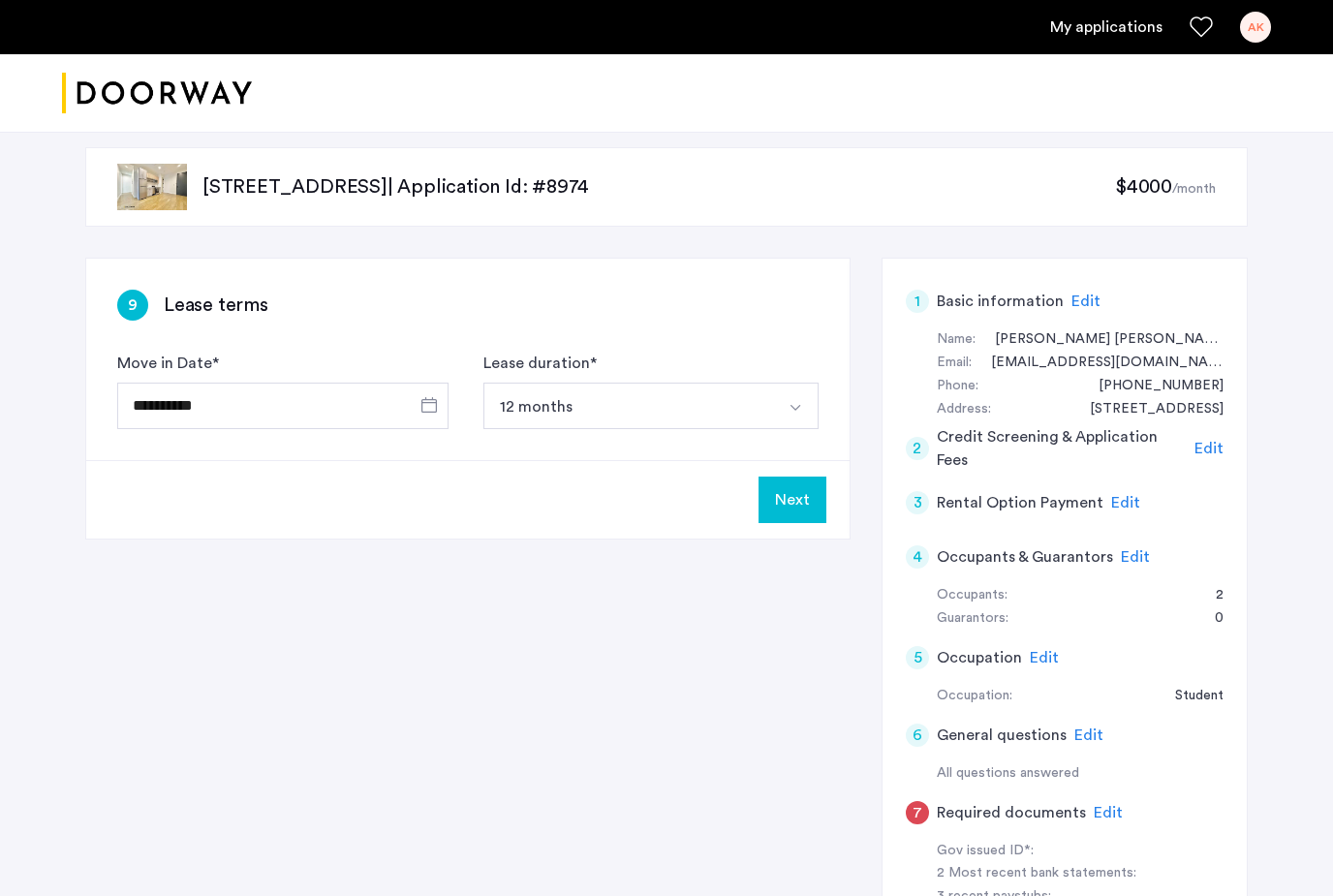
scroll to position [18, 0]
click at [805, 499] on button "Next" at bounding box center [793, 498] width 68 height 47
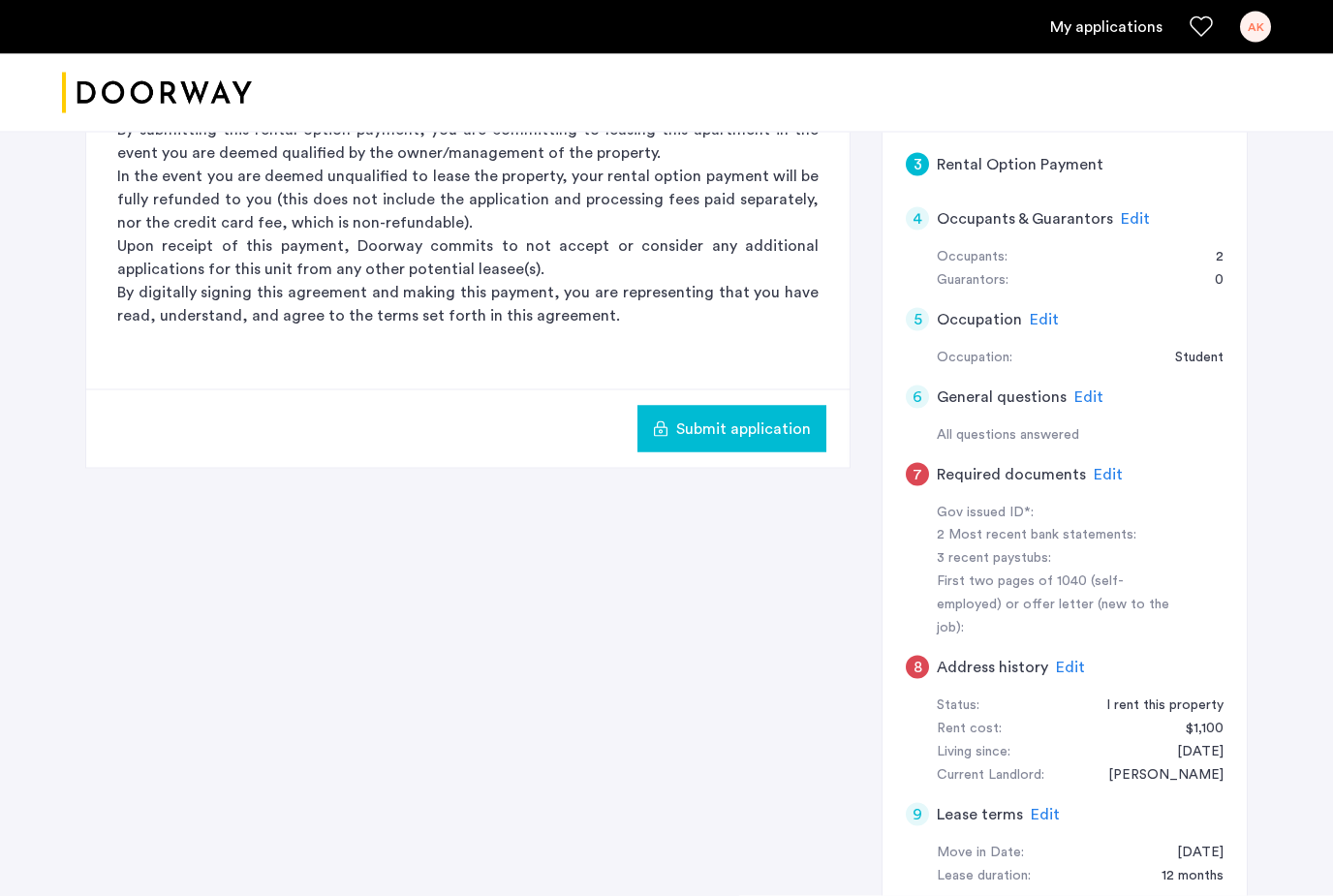
scroll to position [357, 0]
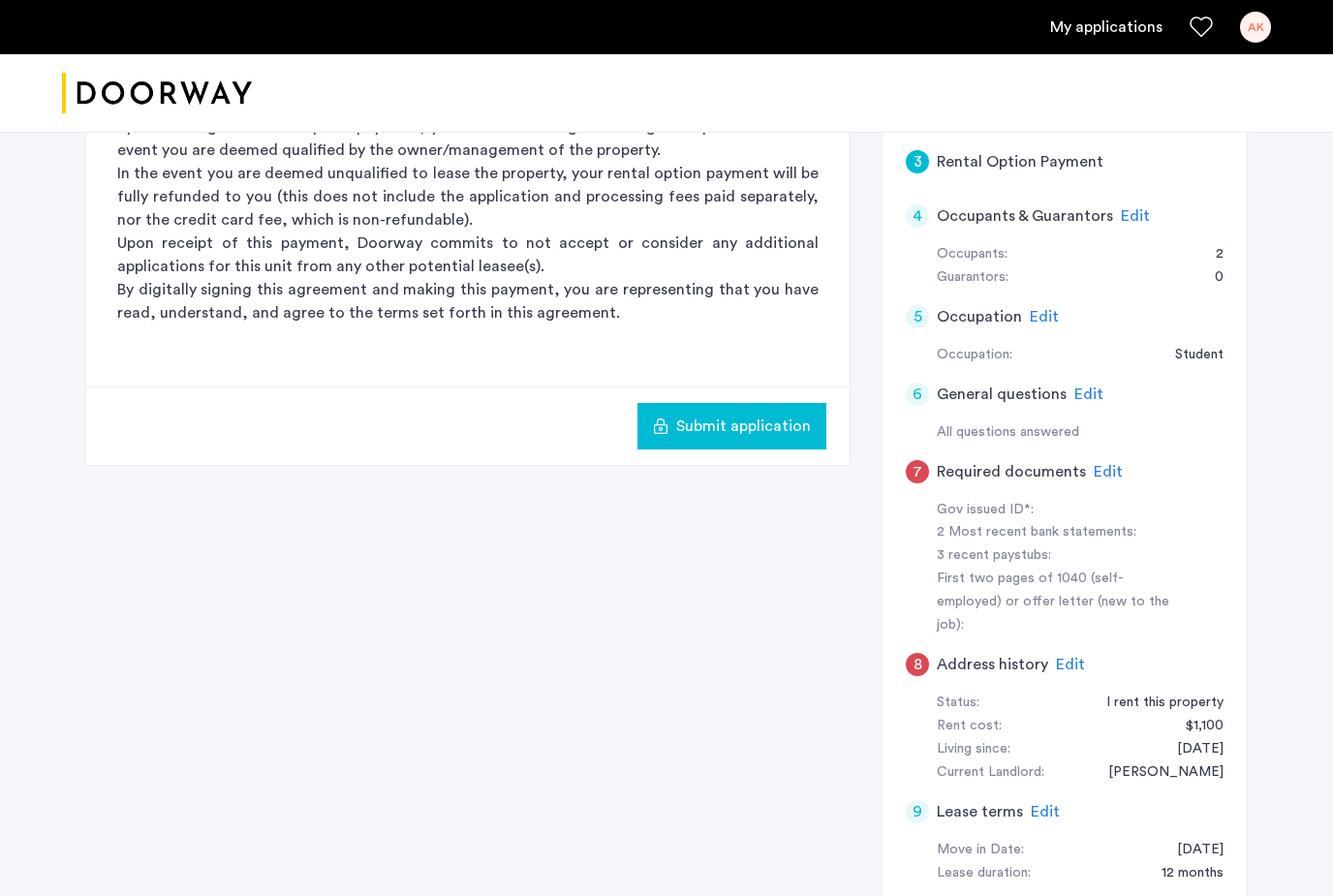
click at [1064, 657] on span "Edit" at bounding box center [1070, 665] width 29 height 16
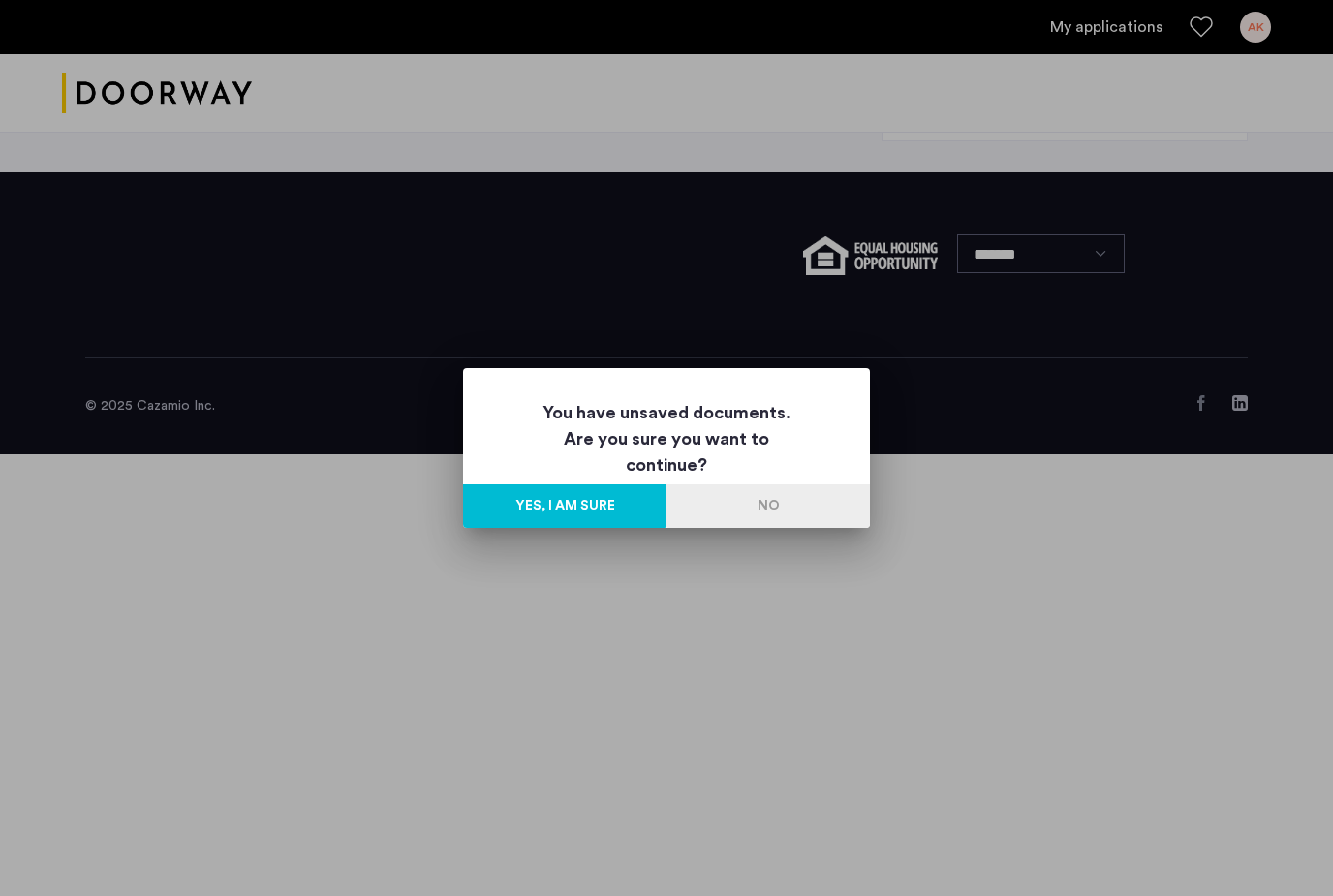
scroll to position [0, 0]
click at [606, 521] on button "Yes, I am sure" at bounding box center [564, 507] width 204 height 44
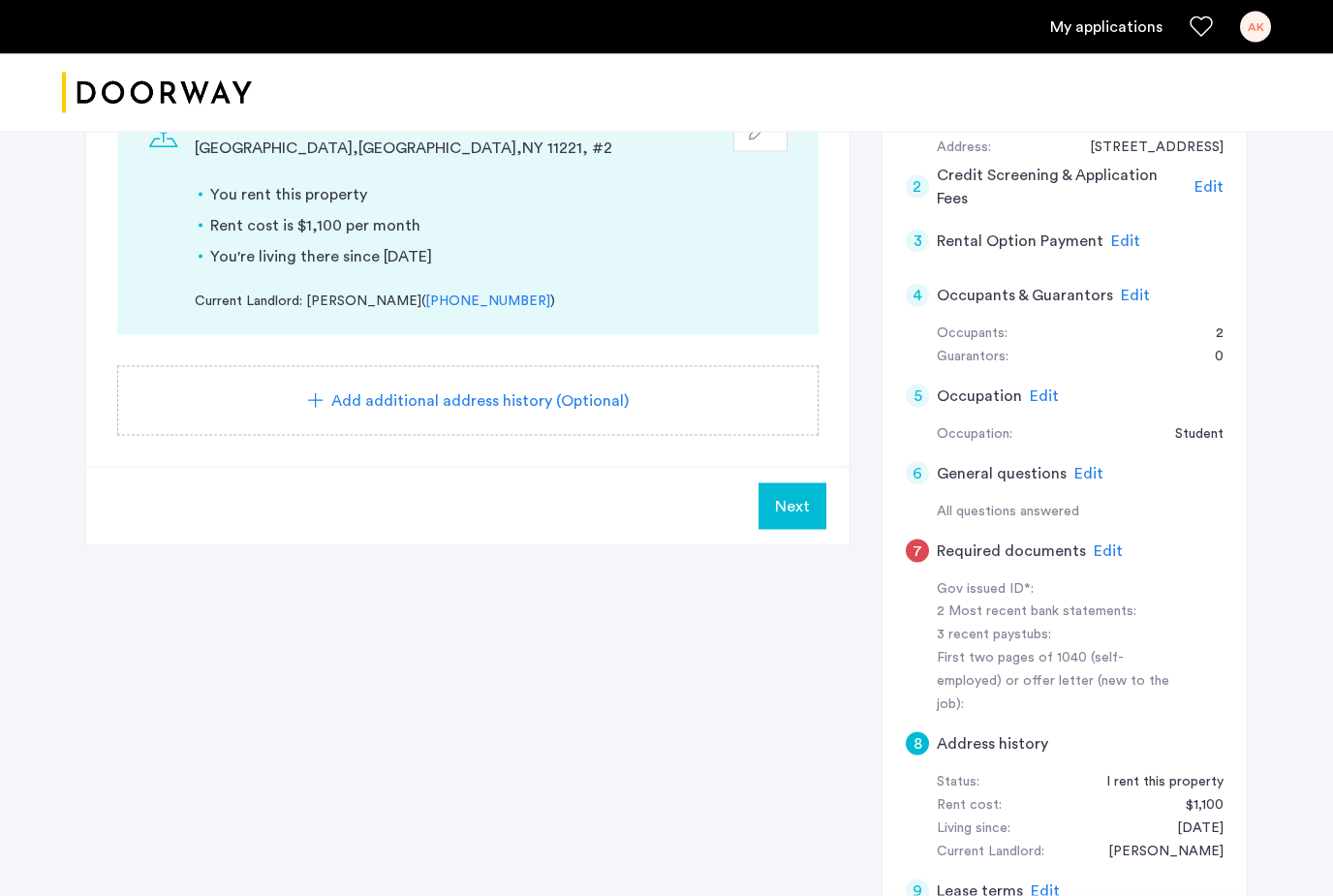
scroll to position [280, 0]
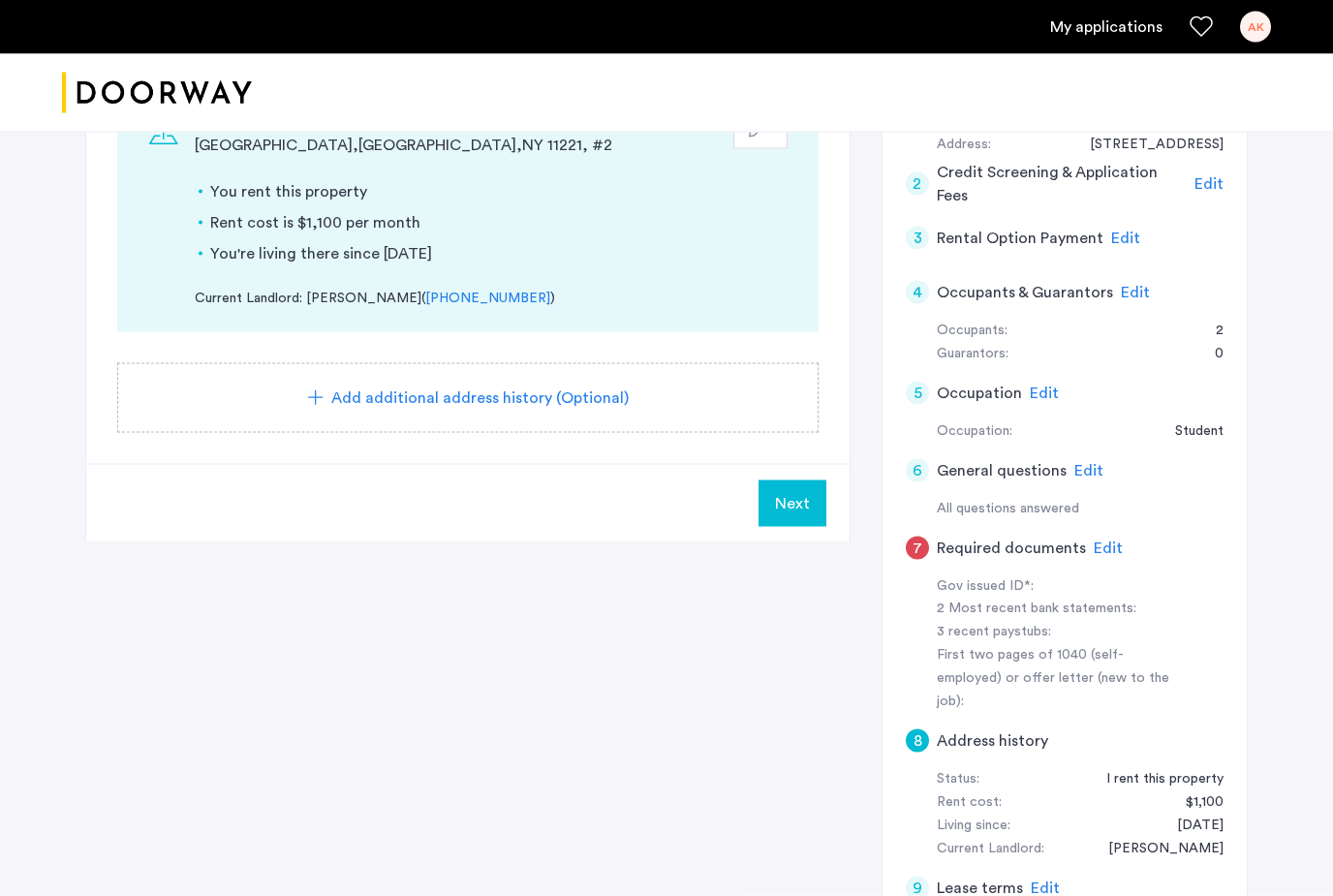
click at [1095, 543] on span "Edit" at bounding box center [1108, 548] width 29 height 16
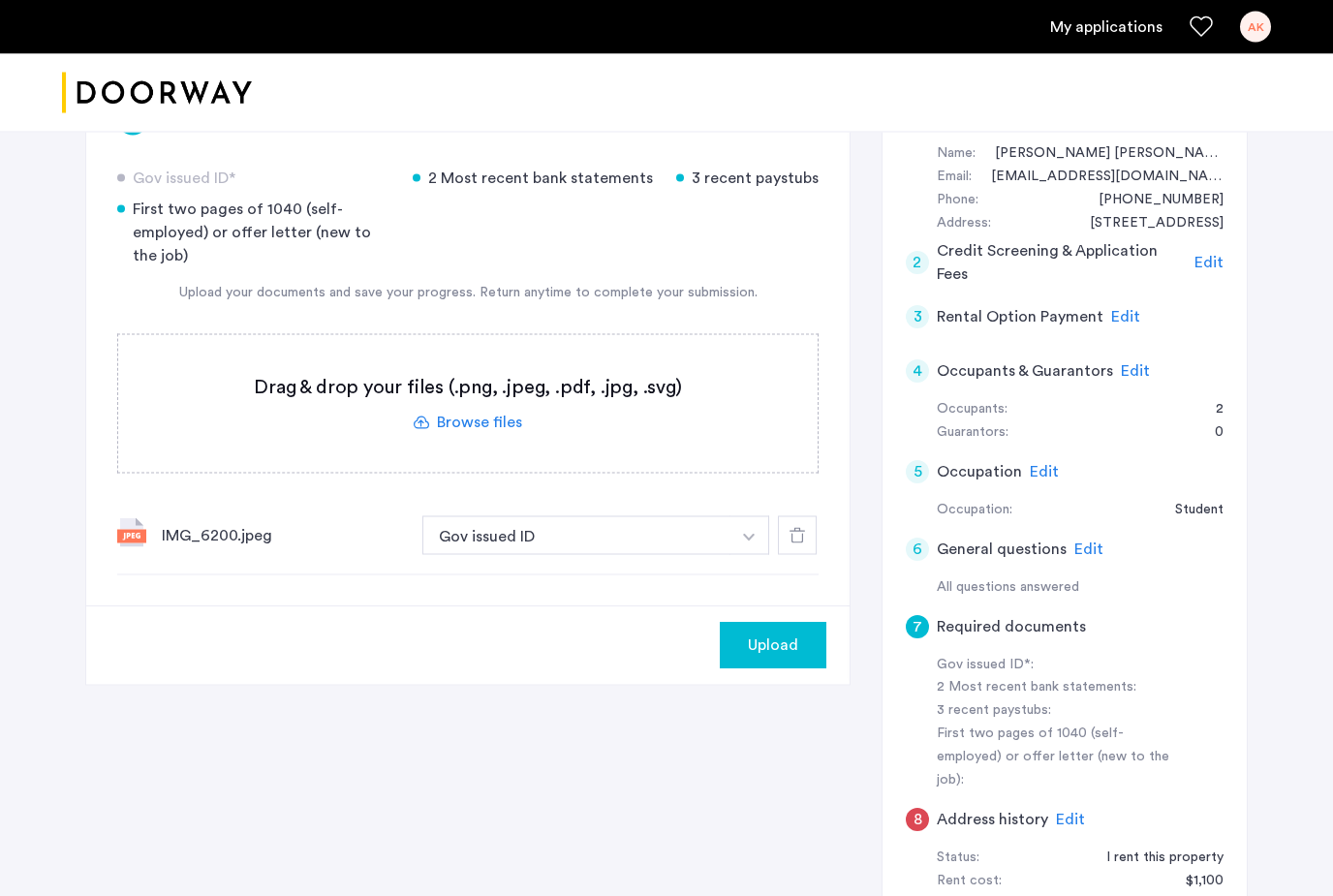
scroll to position [202, 0]
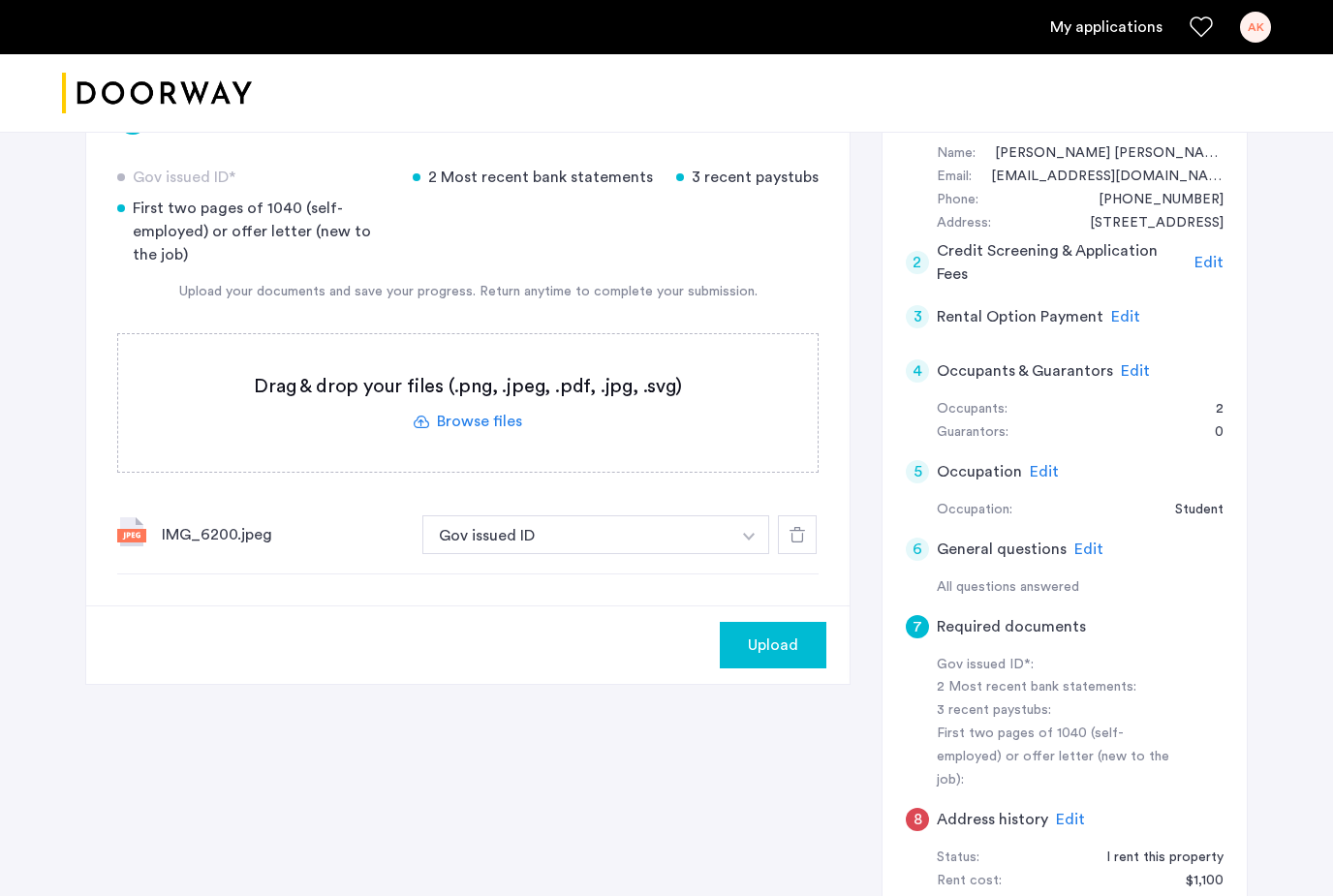
click at [487, 424] on label at bounding box center [468, 403] width 699 height 138
click at [0, 0] on input "file" at bounding box center [0, 0] width 0 height 0
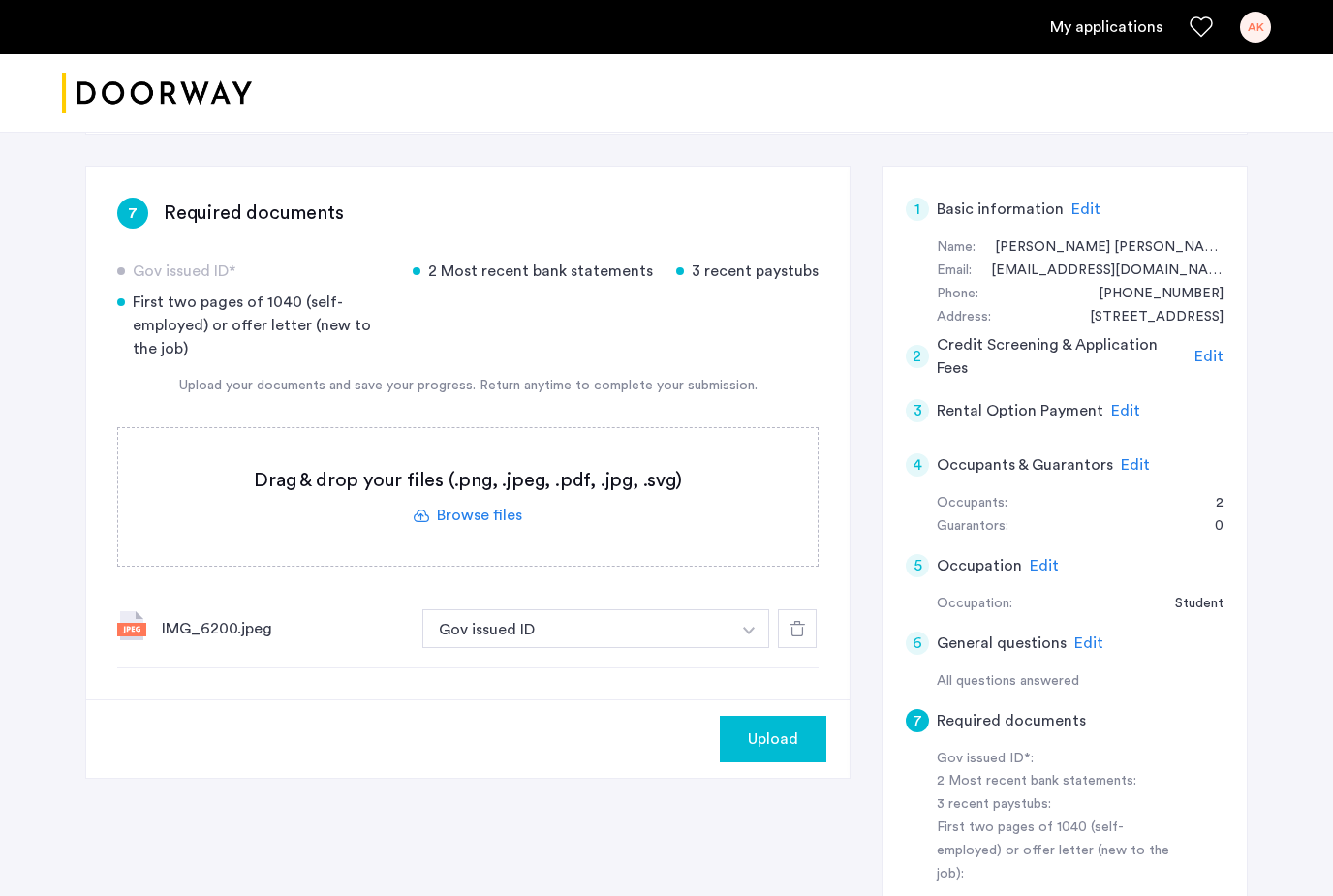
scroll to position [108, 0]
click at [140, 299] on div "First two pages of 1040 (self-employed) or offer letter (new to the job)" at bounding box center [253, 325] width 272 height 70
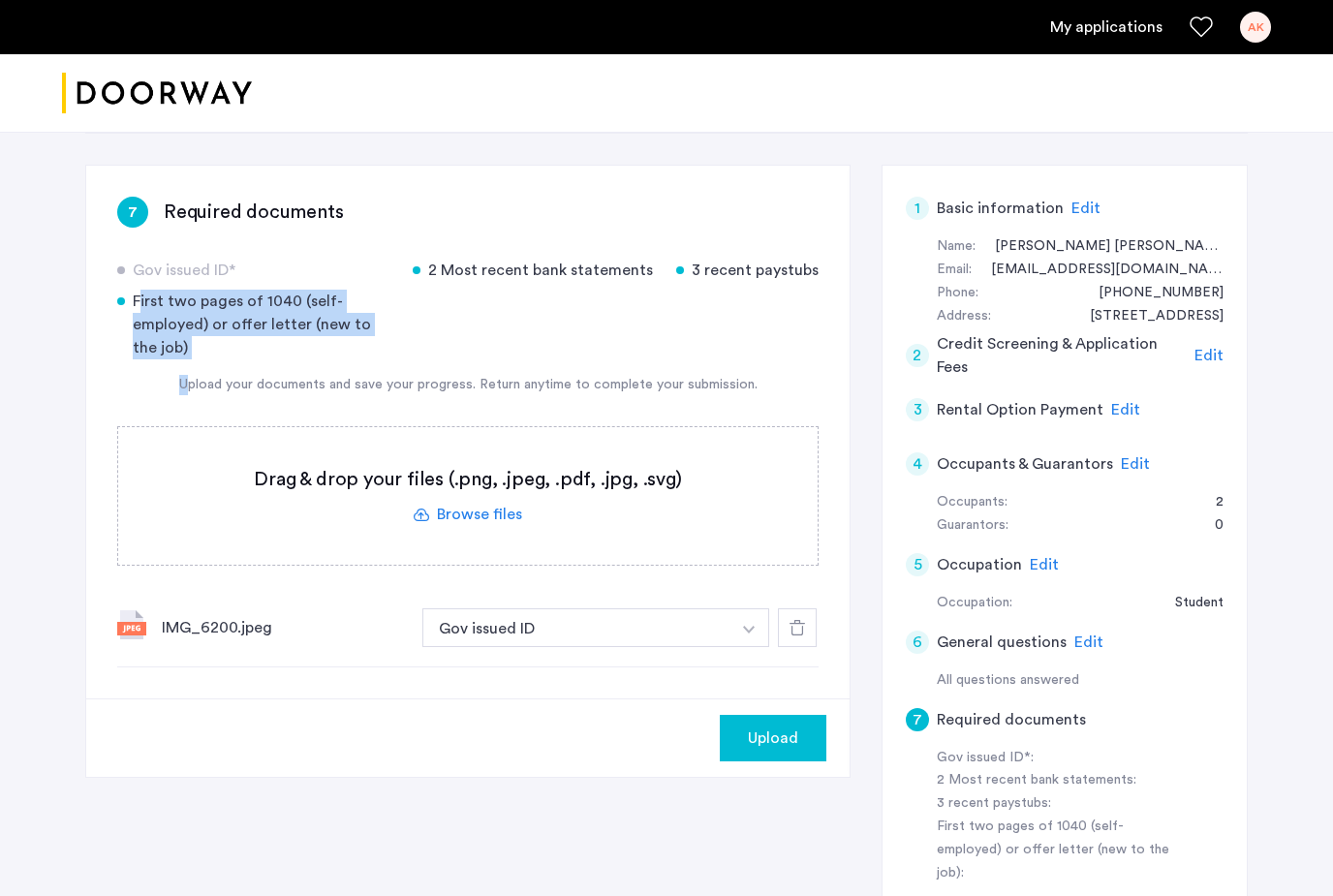
drag, startPoint x: 133, startPoint y: 297, endPoint x: 258, endPoint y: 366, distance: 142.8
click at [258, 366] on div "Gov issued ID* 2 Most recent bank statements 3 recent paystubs First two pages …" at bounding box center [468, 463] width 701 height 409
click at [470, 503] on label at bounding box center [468, 496] width 699 height 138
click at [0, 0] on input "file" at bounding box center [0, 0] width 0 height 0
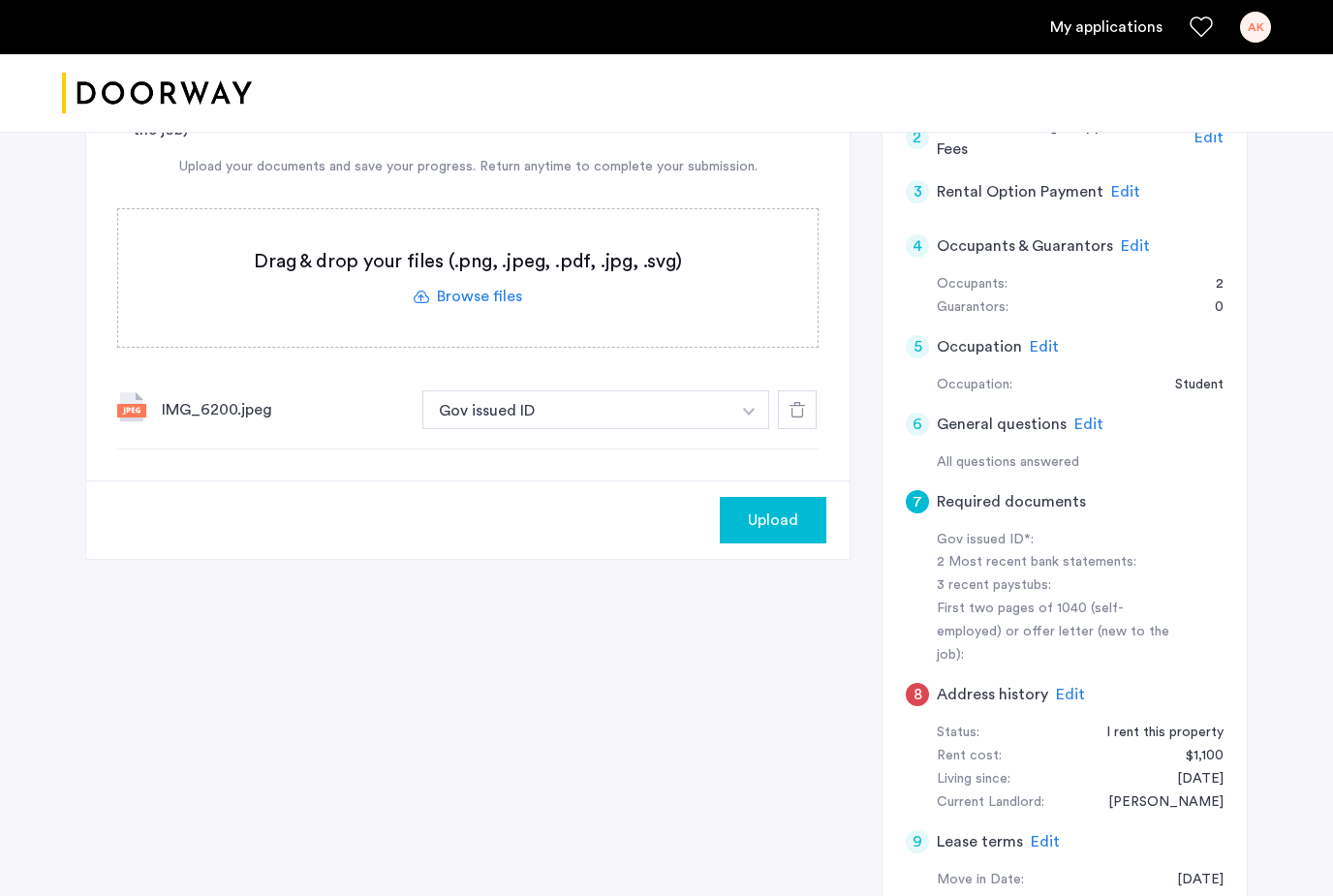
scroll to position [325, 0]
click at [482, 296] on label at bounding box center [468, 280] width 699 height 138
click at [0, 0] on input "file" at bounding box center [0, 0] width 0 height 0
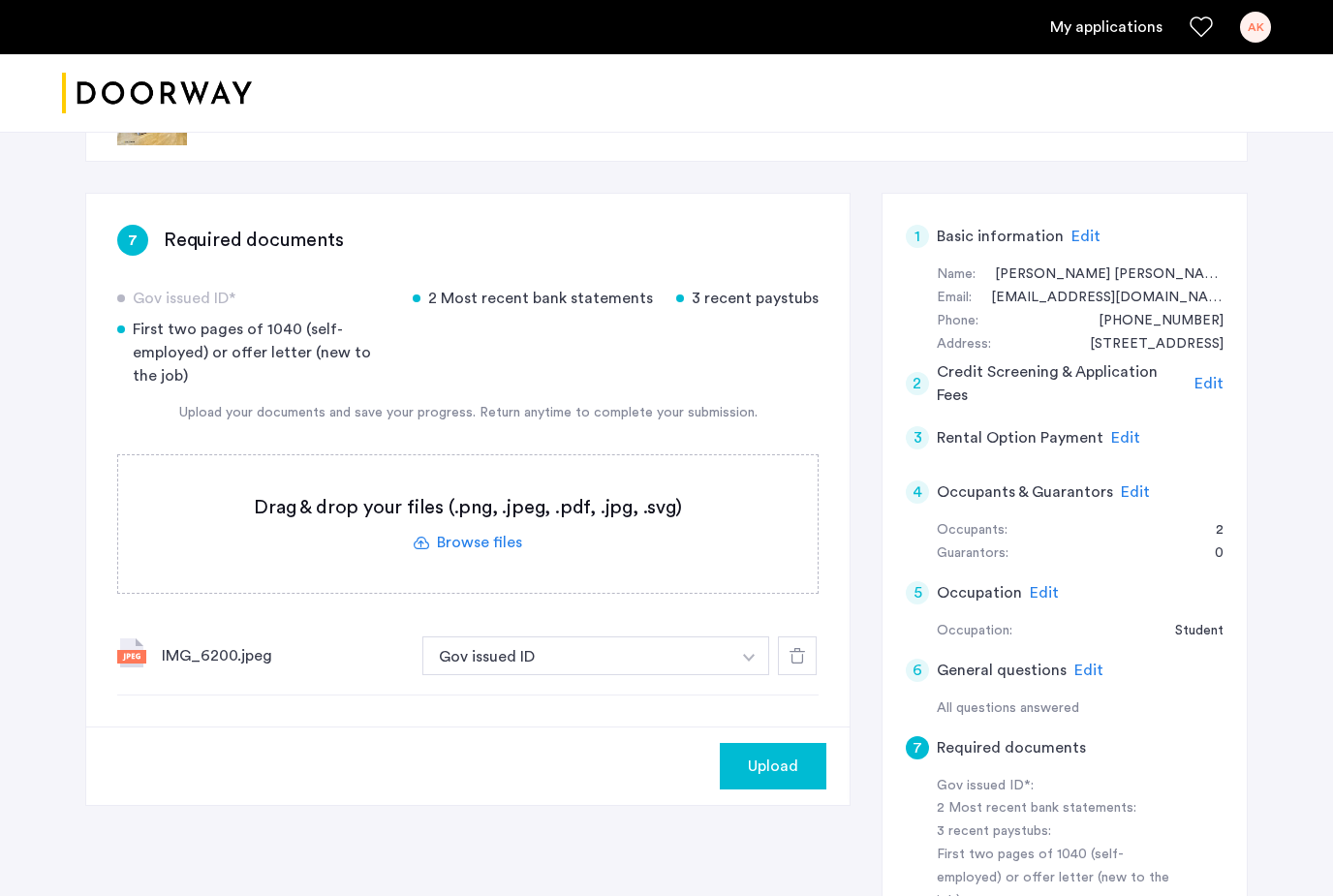
scroll to position [79, 0]
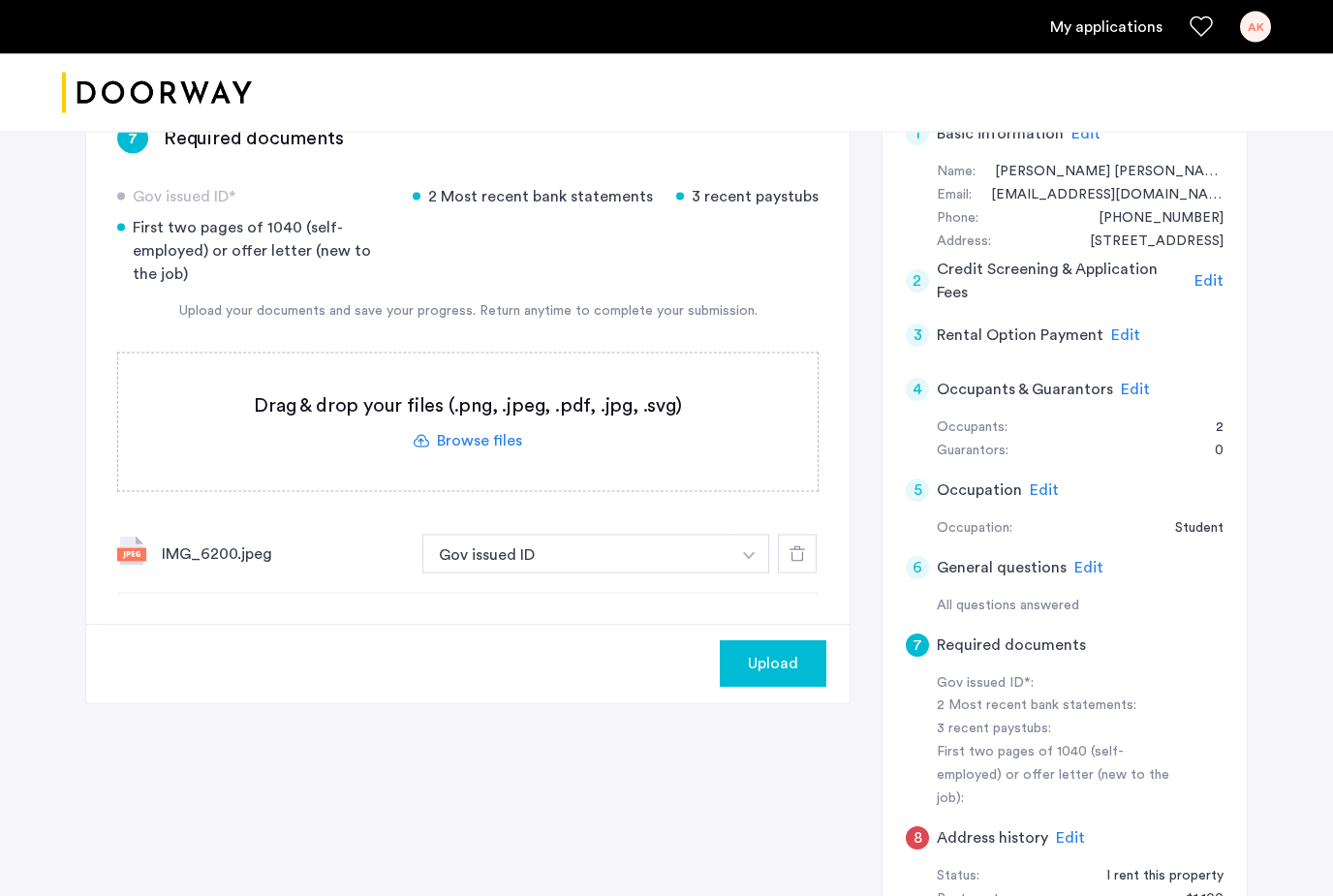
click at [775, 677] on button "Upload" at bounding box center [773, 665] width 106 height 47
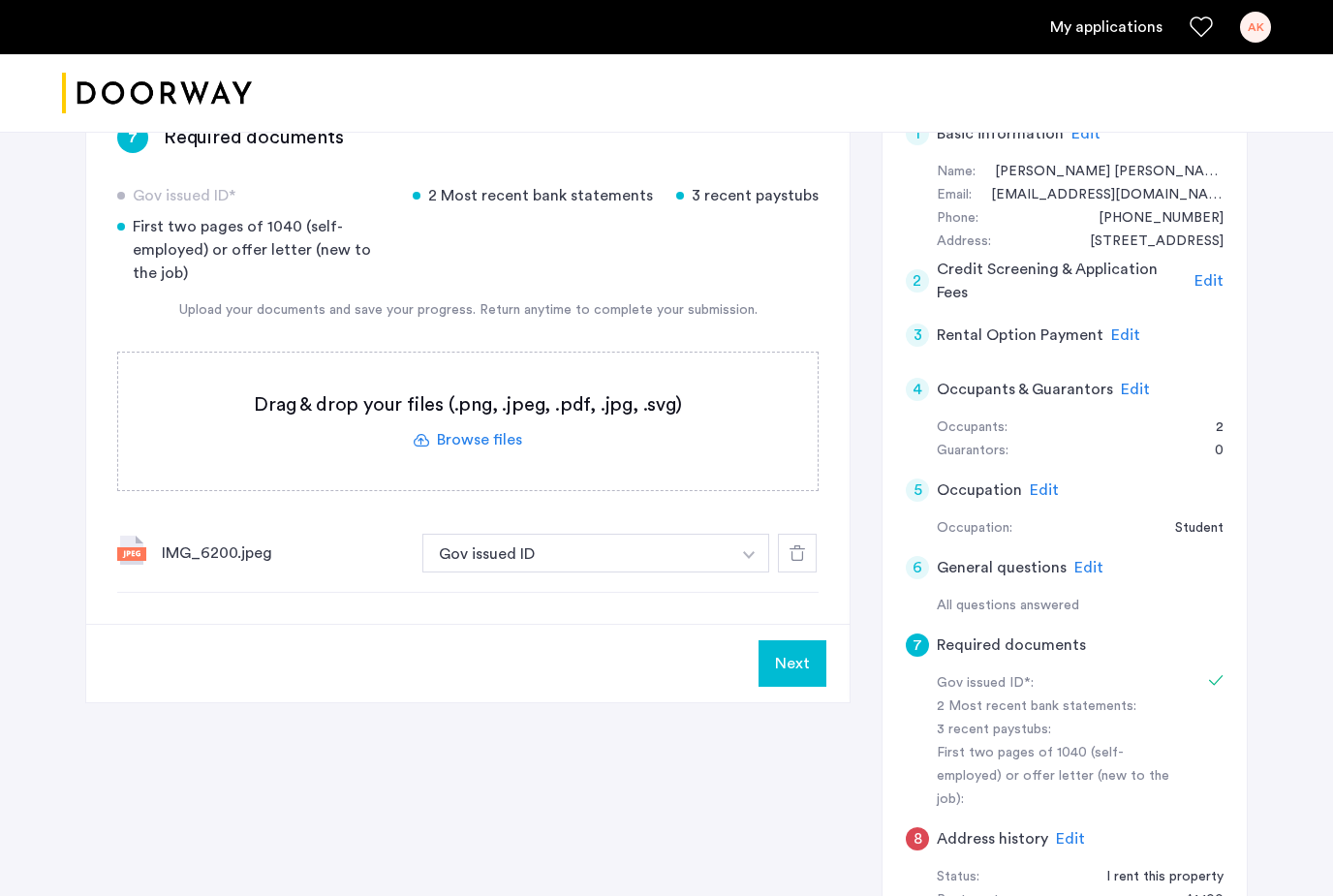
click at [801, 672] on button "Next" at bounding box center [793, 664] width 68 height 47
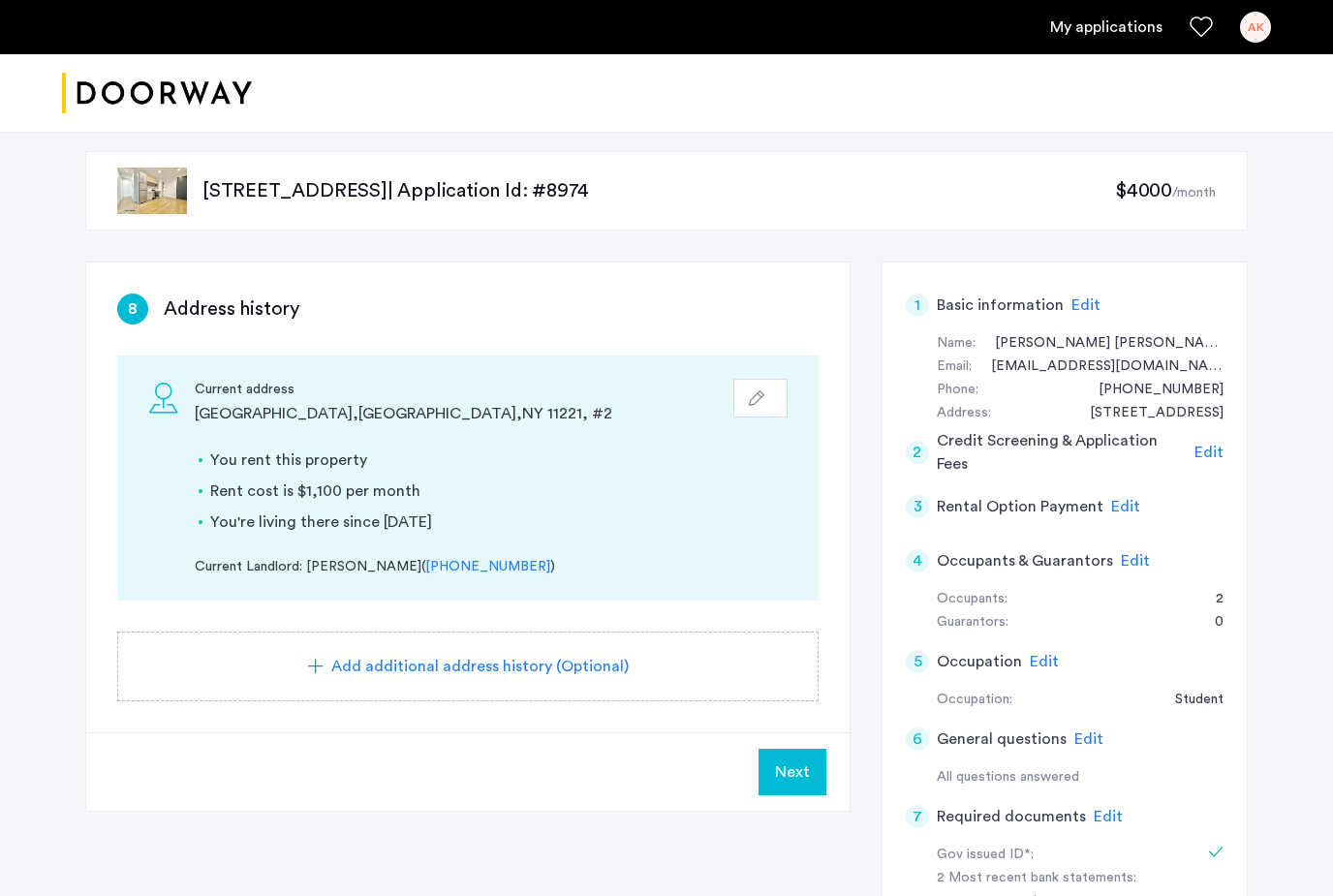
scroll to position [11, 0]
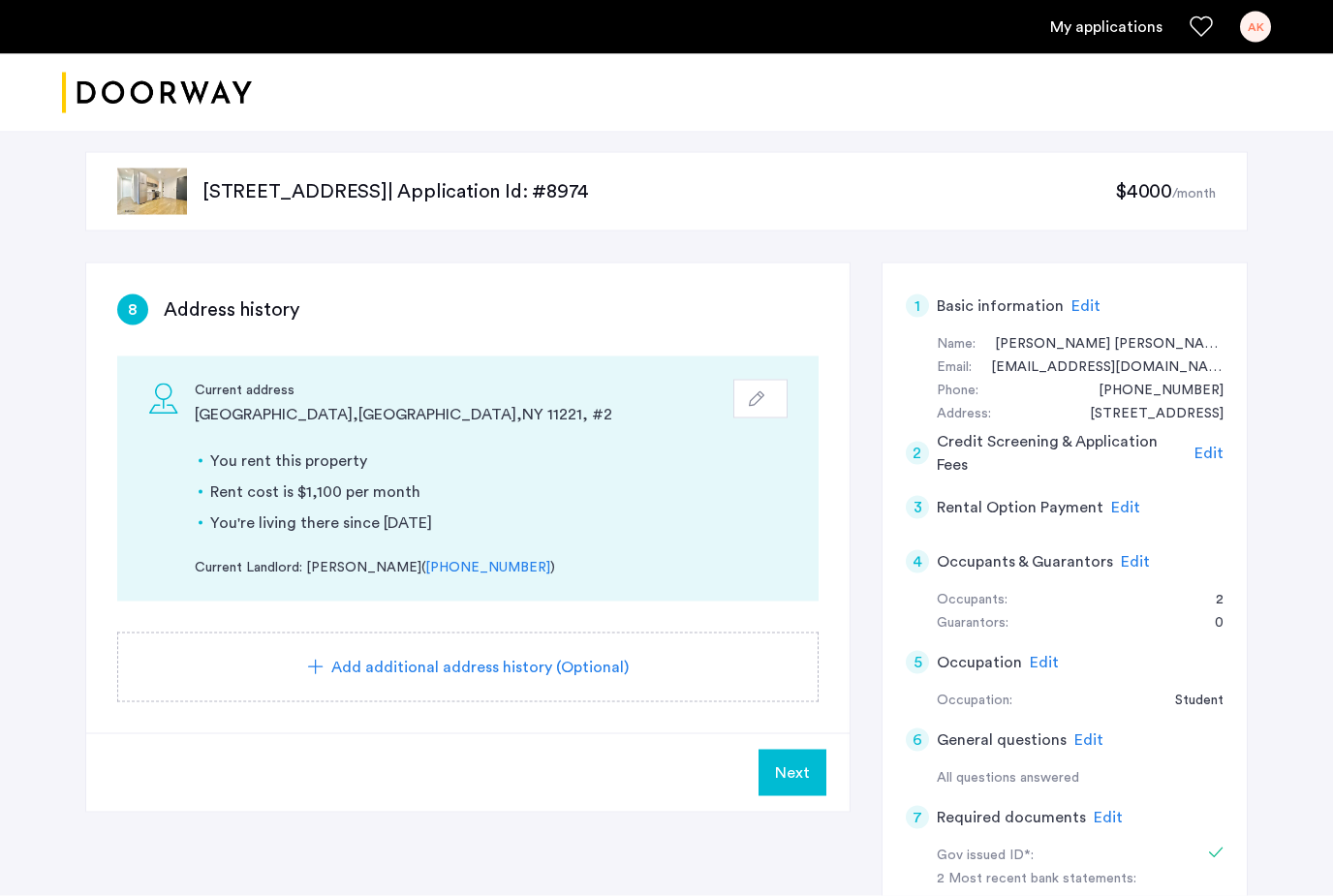
drag, startPoint x: 802, startPoint y: 769, endPoint x: 802, endPoint y: 780, distance: 11.0
click at [802, 769] on span "Next" at bounding box center [792, 773] width 35 height 23
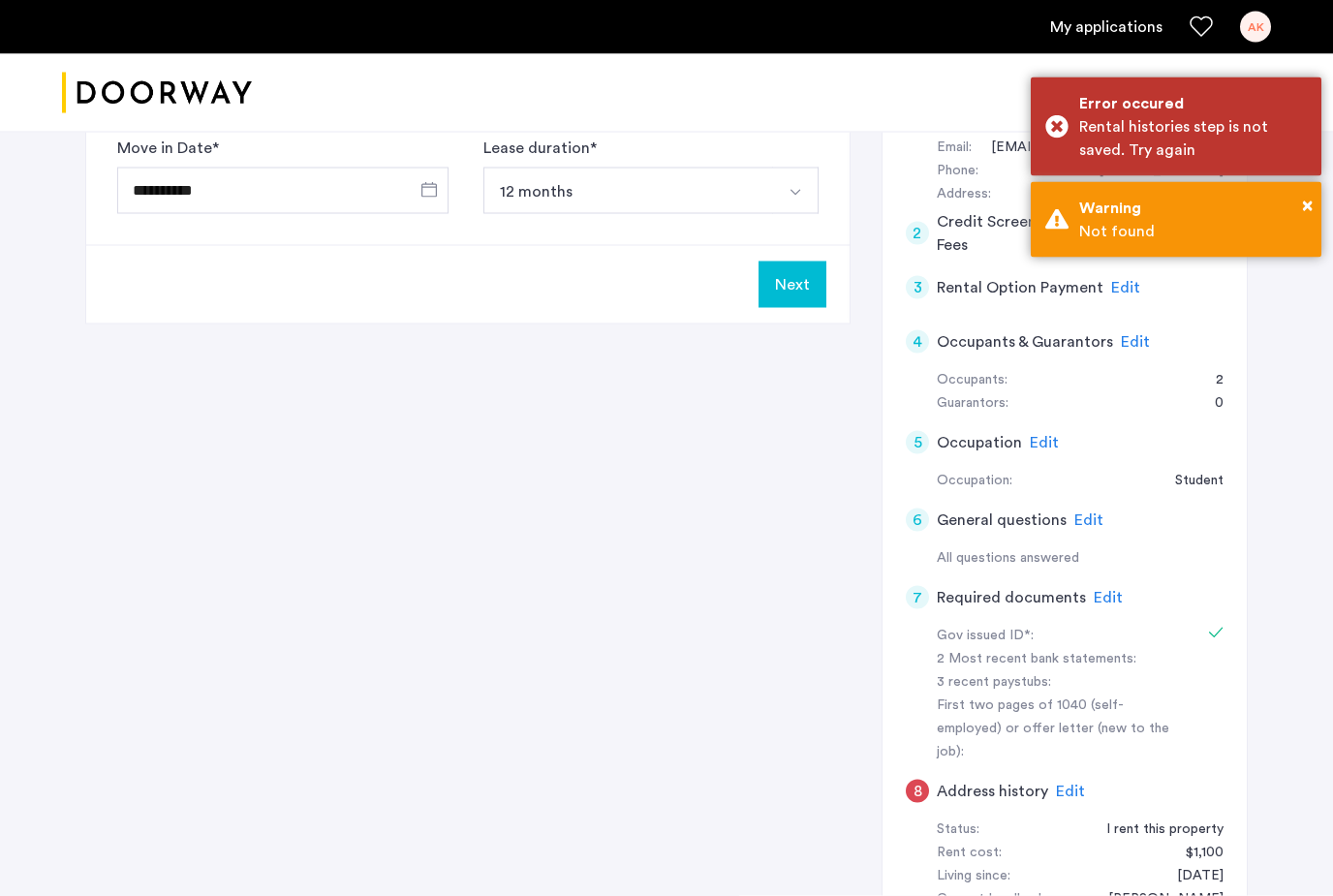
scroll to position [231, 0]
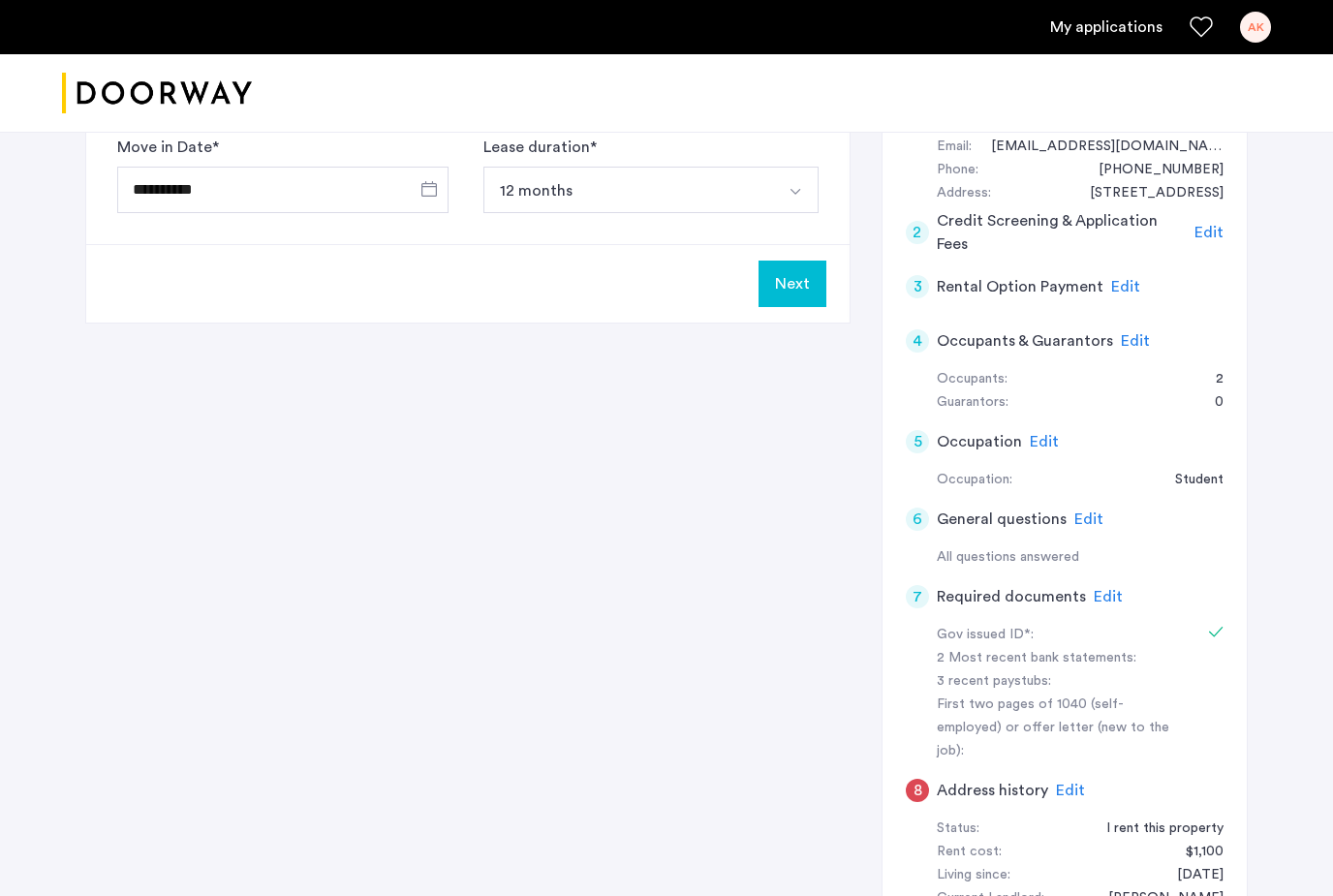
click at [776, 290] on button "Next" at bounding box center [793, 283] width 68 height 47
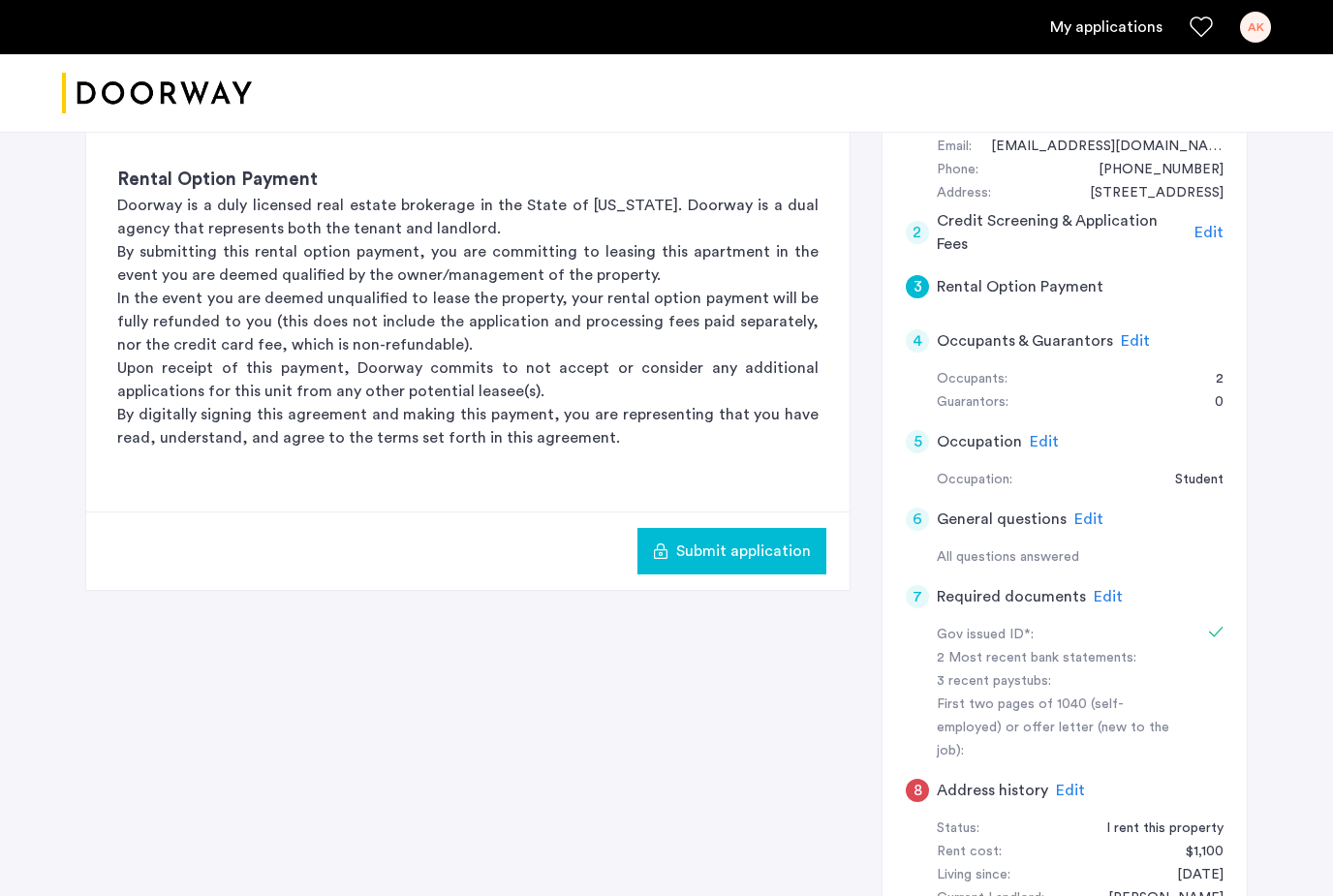
scroll to position [0, 0]
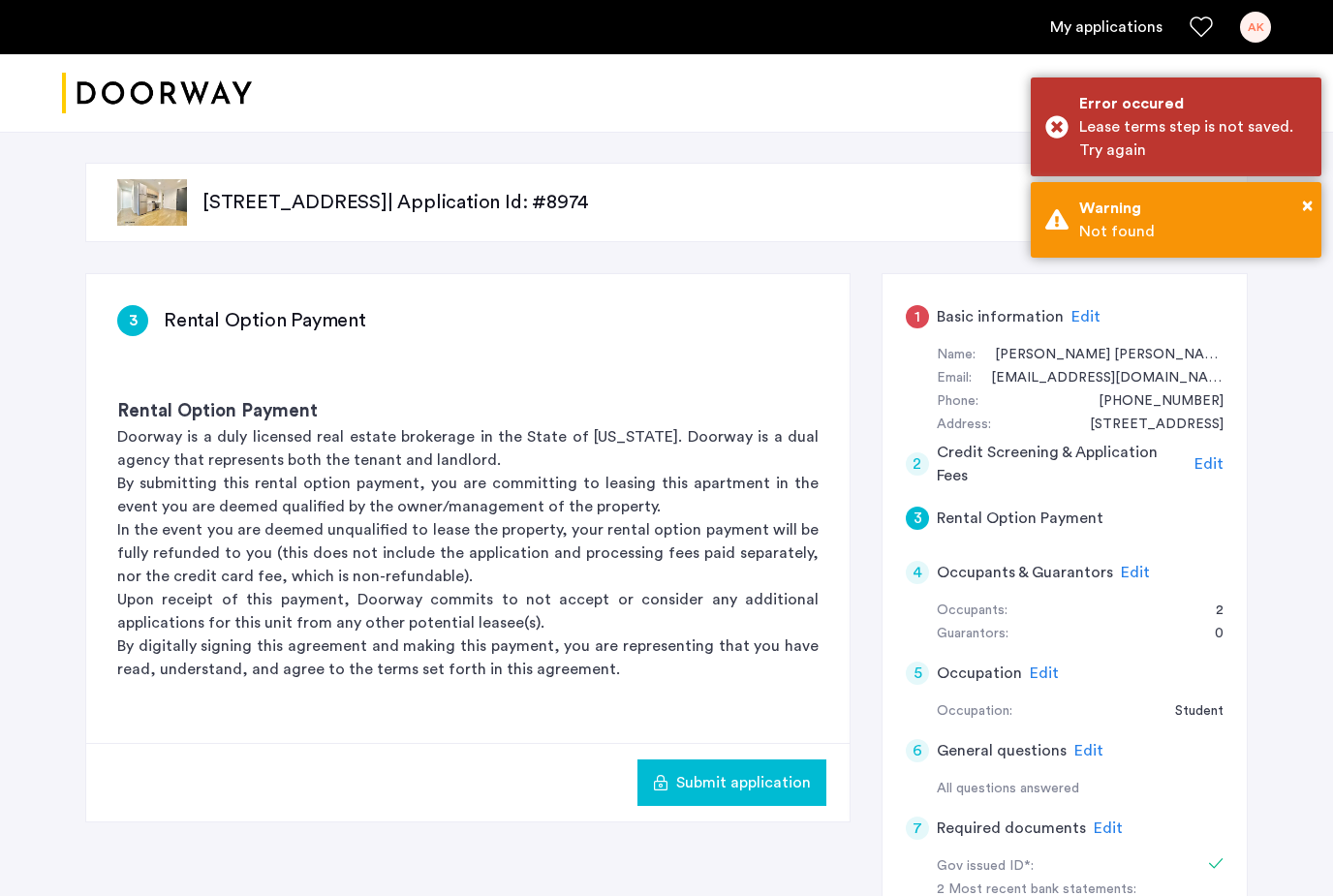
click at [752, 785] on span "Submit application" at bounding box center [744, 783] width 135 height 23
click at [720, 789] on span "Submit application" at bounding box center [744, 783] width 135 height 23
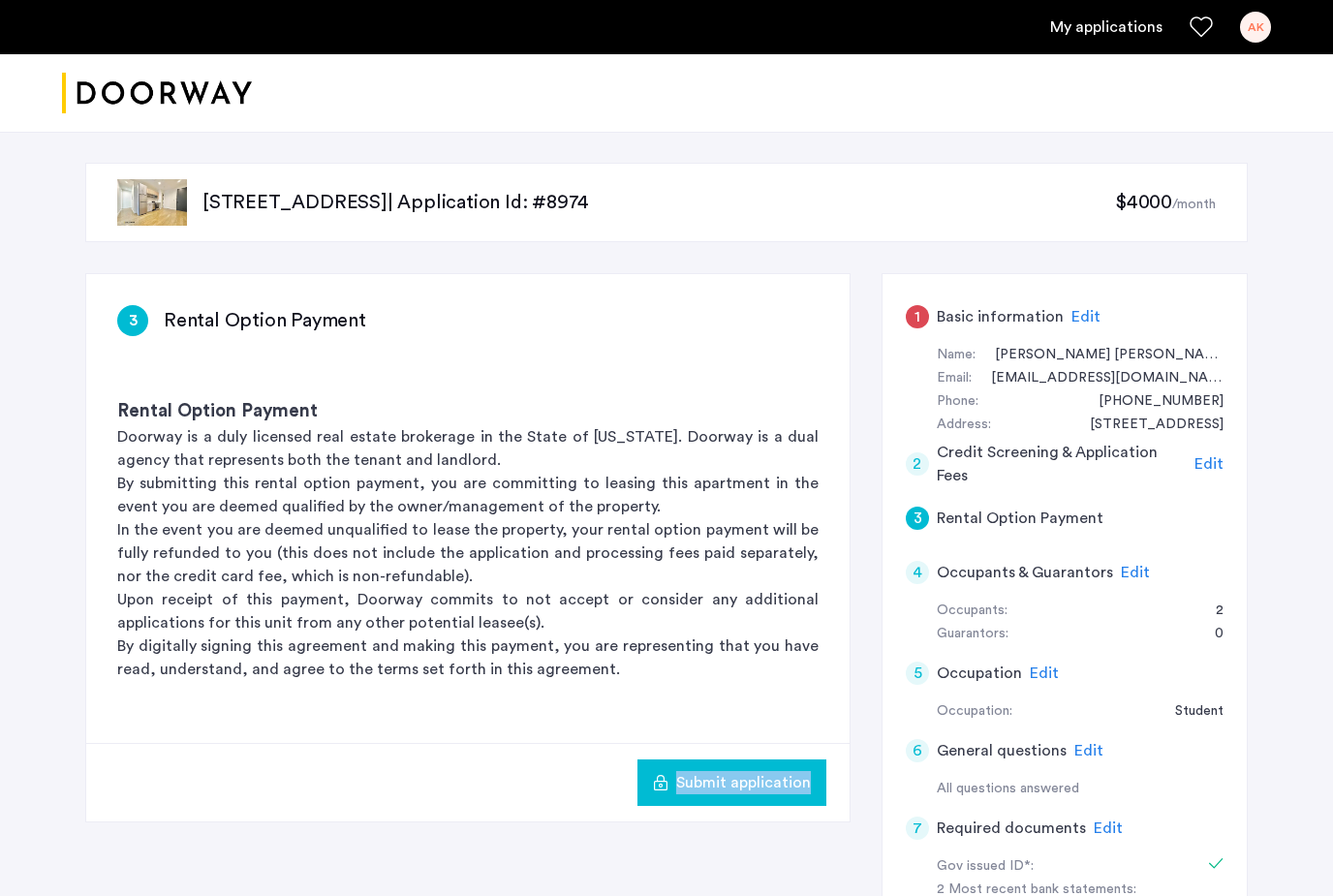
click at [720, 789] on span "Submit application" at bounding box center [744, 783] width 135 height 23
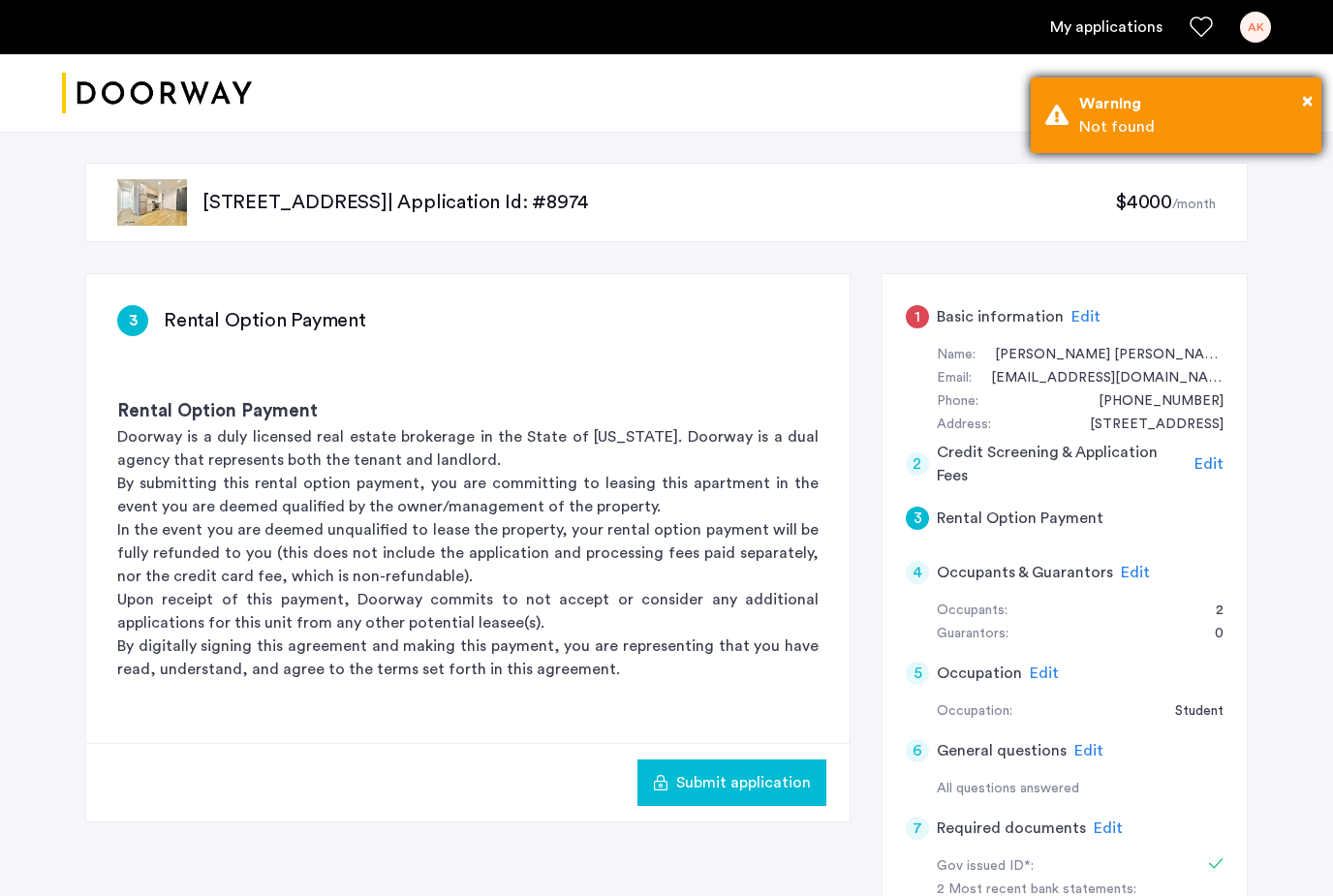
click at [1282, 119] on div "Not found" at bounding box center [1193, 126] width 227 height 23
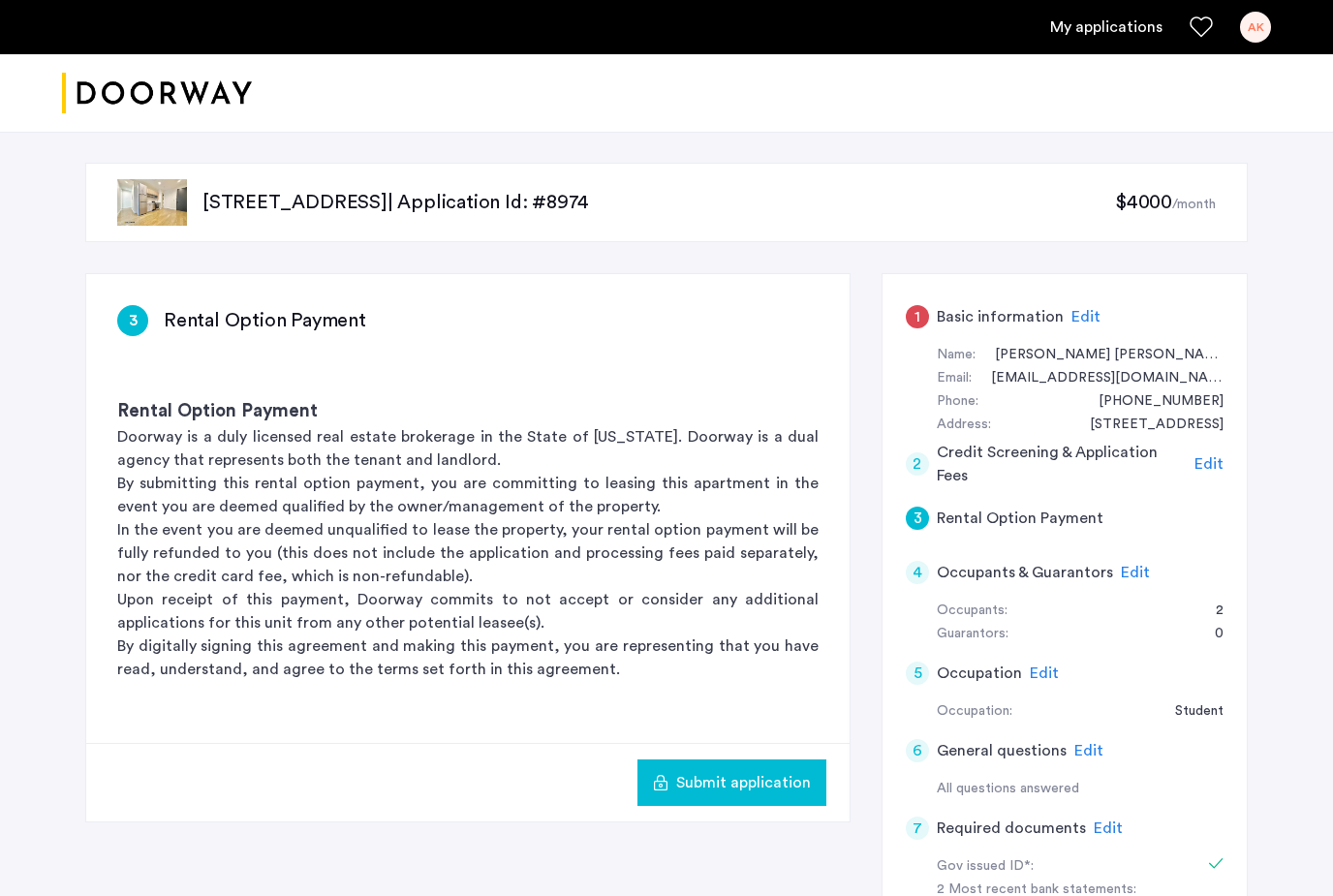
click at [1089, 24] on link "My applications" at bounding box center [1106, 27] width 112 height 23
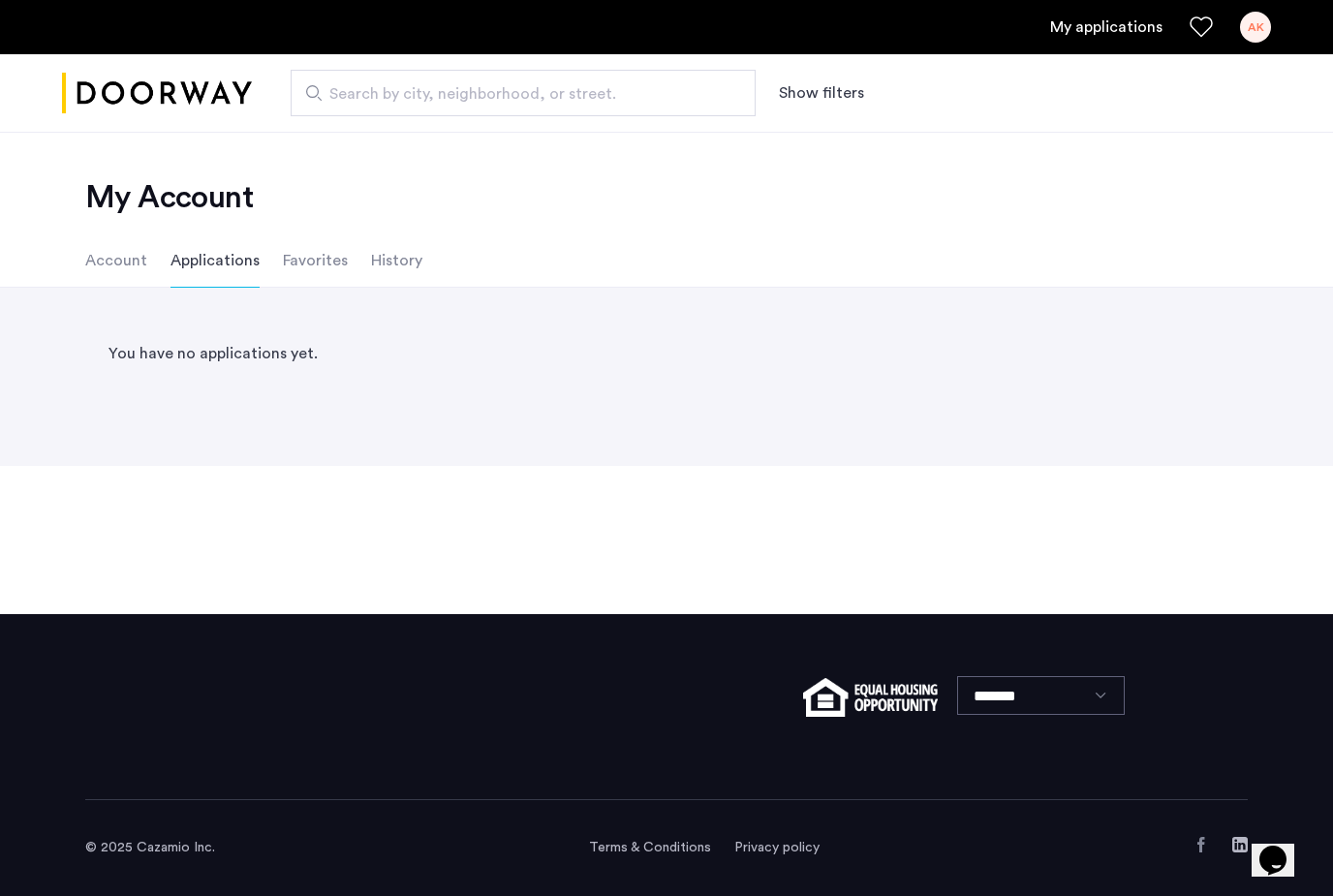
click at [135, 261] on li "Account" at bounding box center [116, 260] width 62 height 55
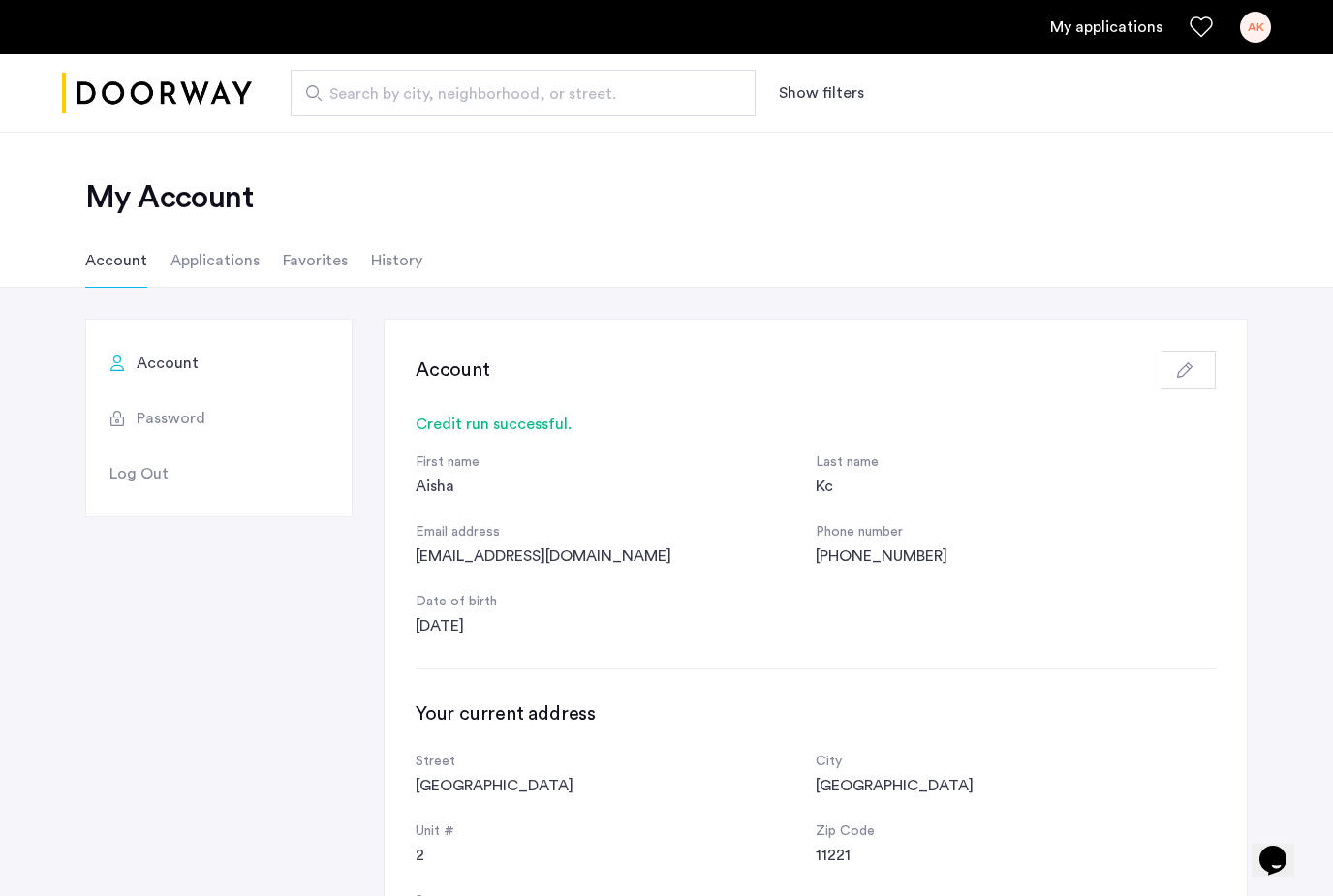
click at [201, 266] on li "Applications" at bounding box center [216, 260] width 89 height 55
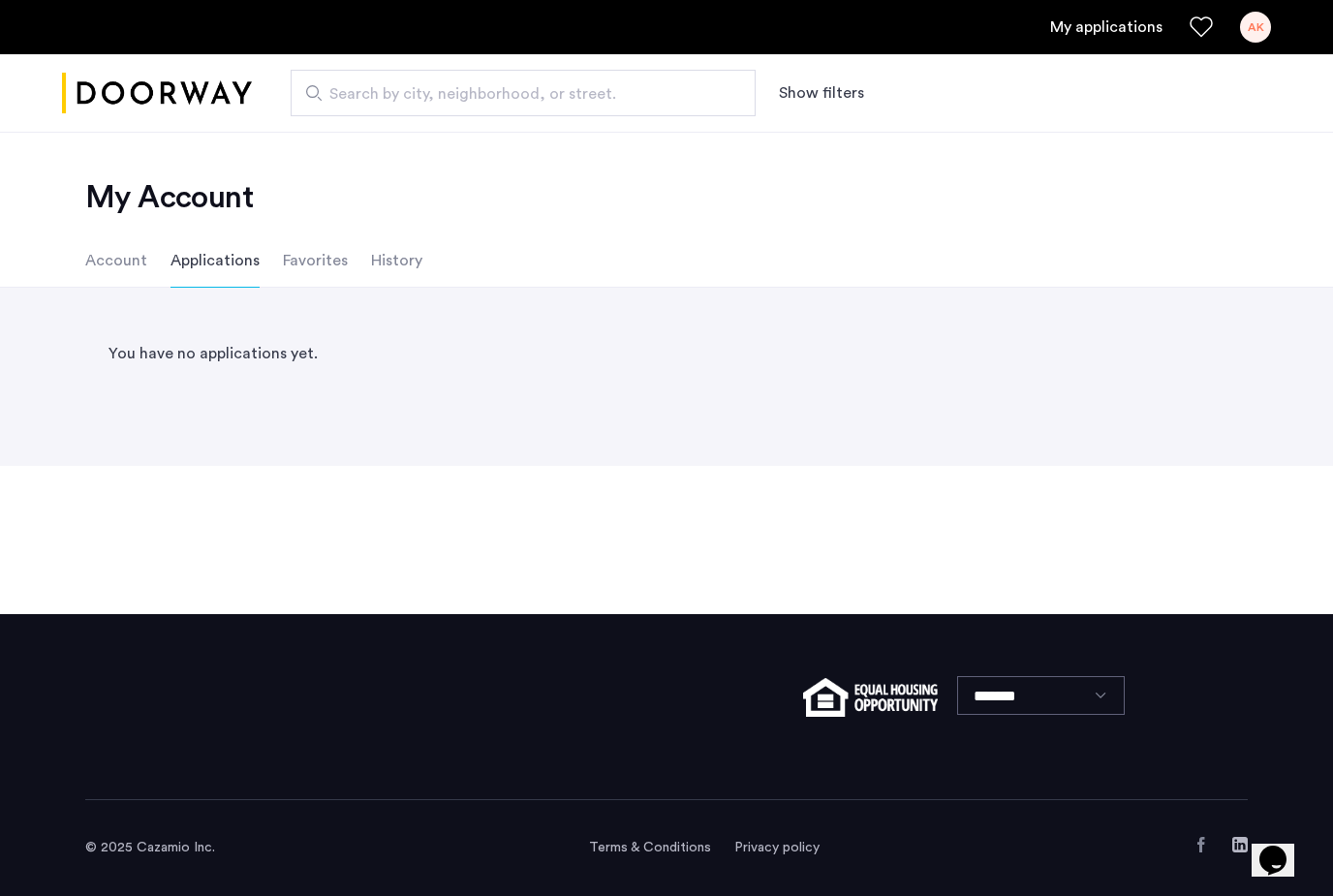
click at [1123, 30] on link "My applications" at bounding box center [1106, 27] width 112 height 23
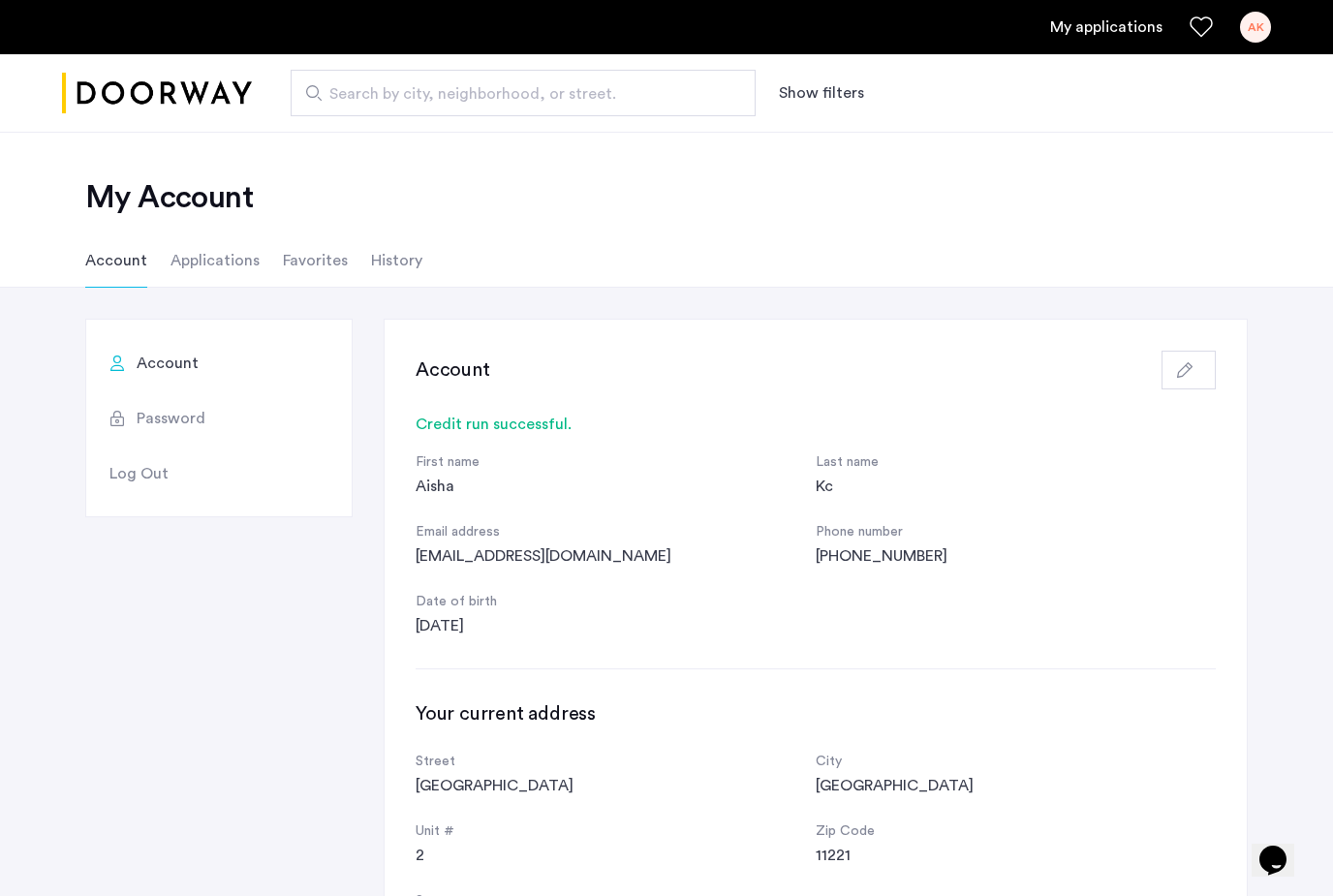
click at [210, 262] on li "Applications" at bounding box center [216, 260] width 89 height 55
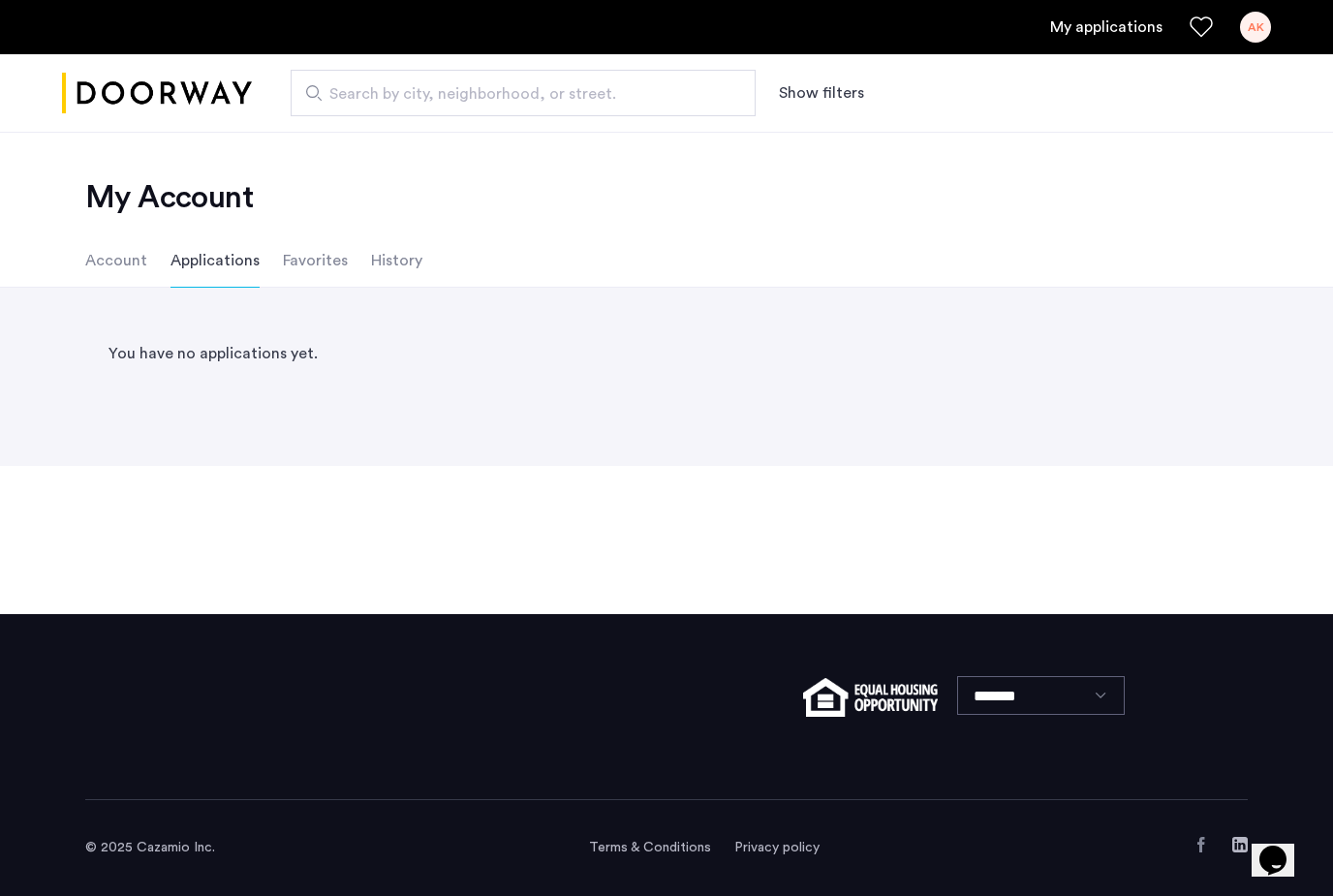
click at [325, 270] on li "Favorites" at bounding box center [315, 260] width 65 height 55
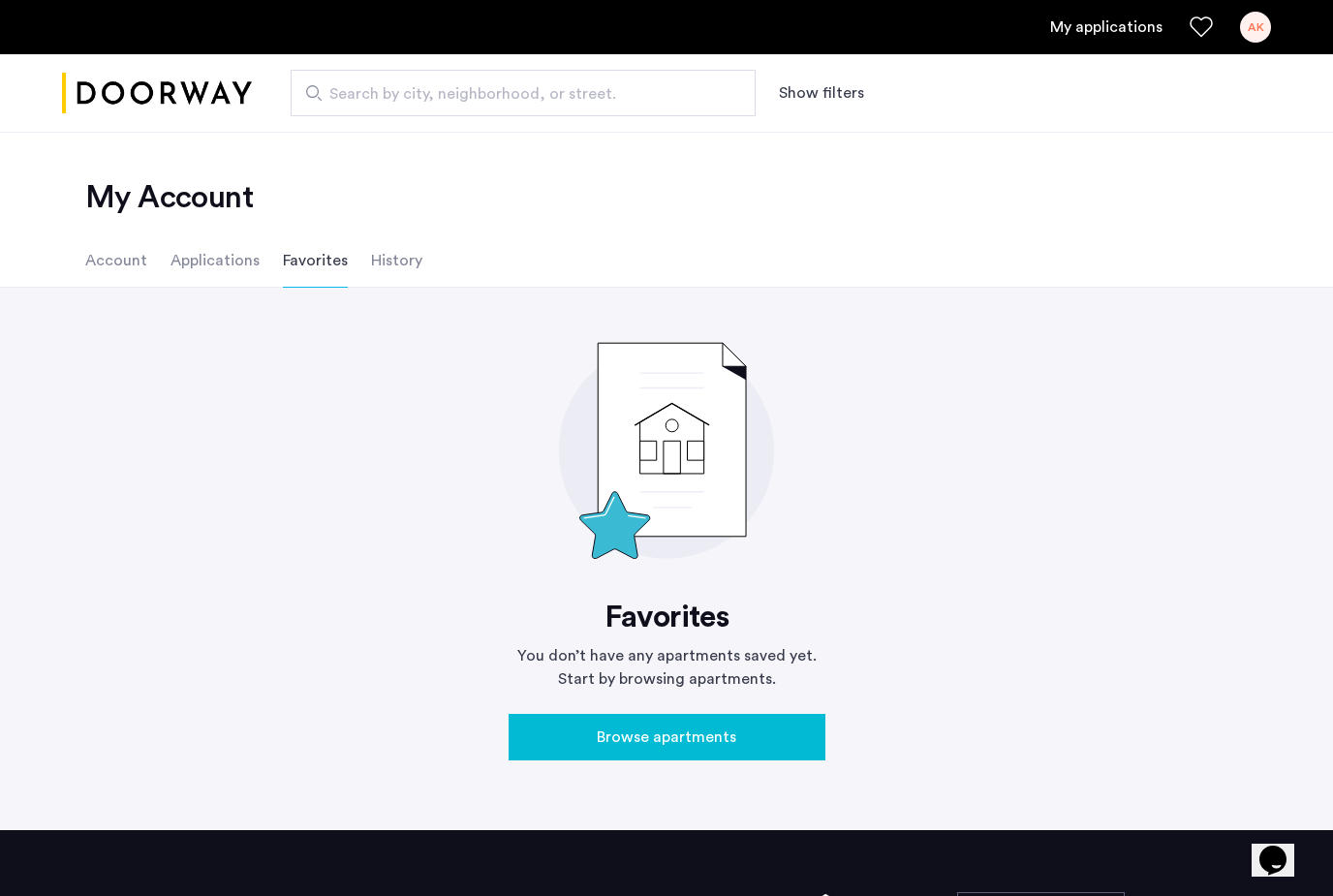
click at [412, 270] on li "History" at bounding box center [397, 260] width 52 height 55
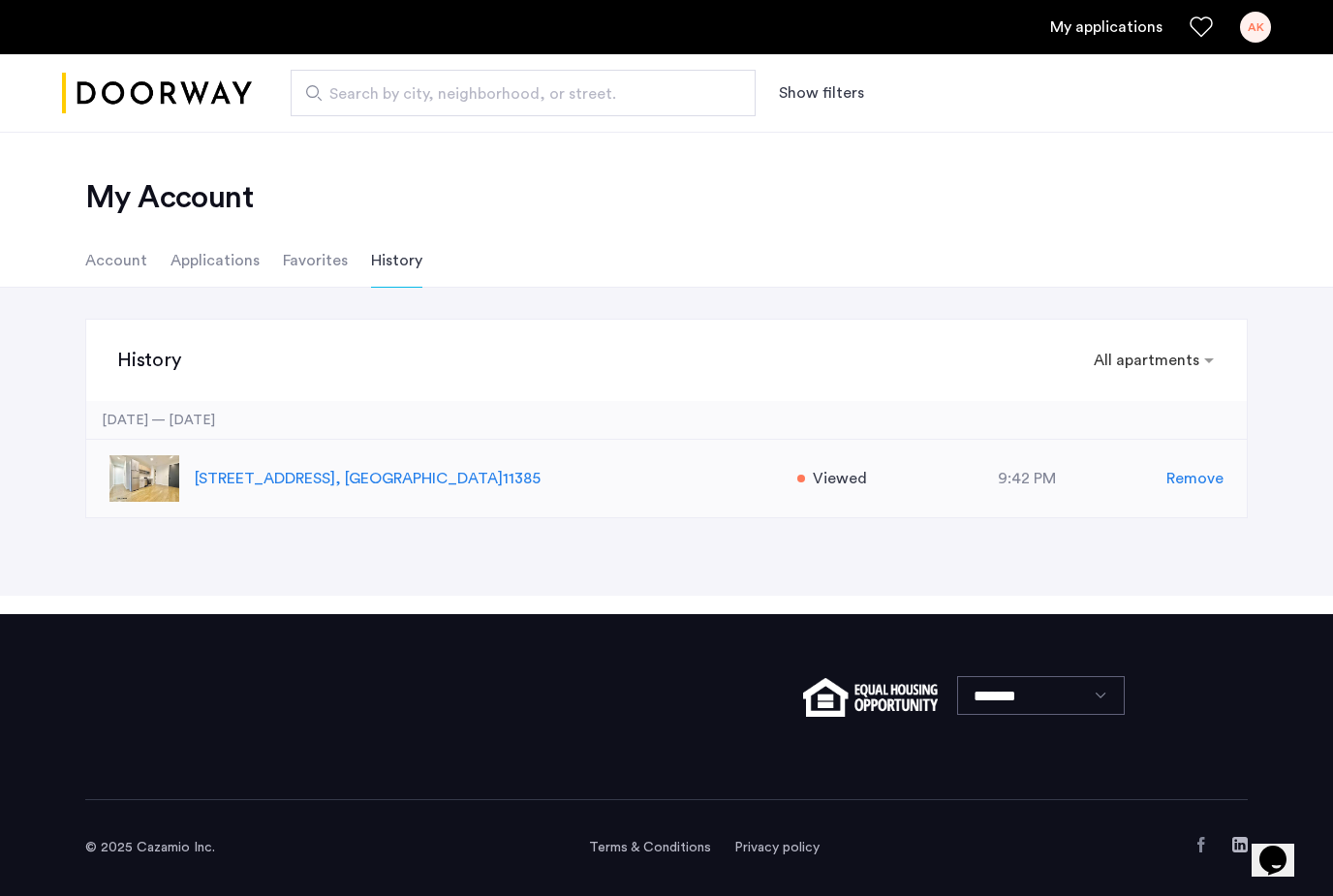
click at [377, 489] on p "[STREET_ADDRESS]" at bounding box center [486, 478] width 582 height 23
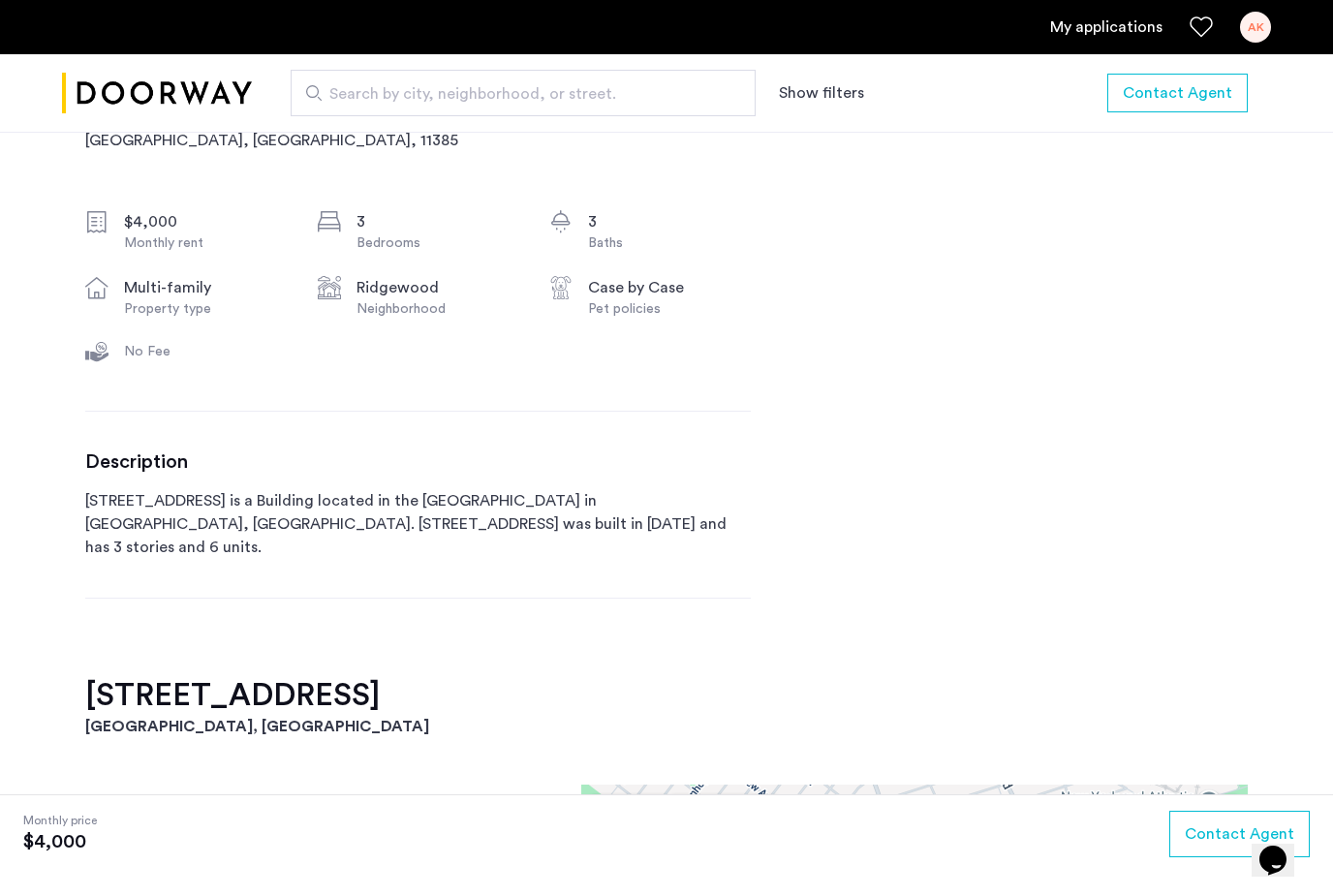
scroll to position [669, 0]
